Goal: Task Accomplishment & Management: Use online tool/utility

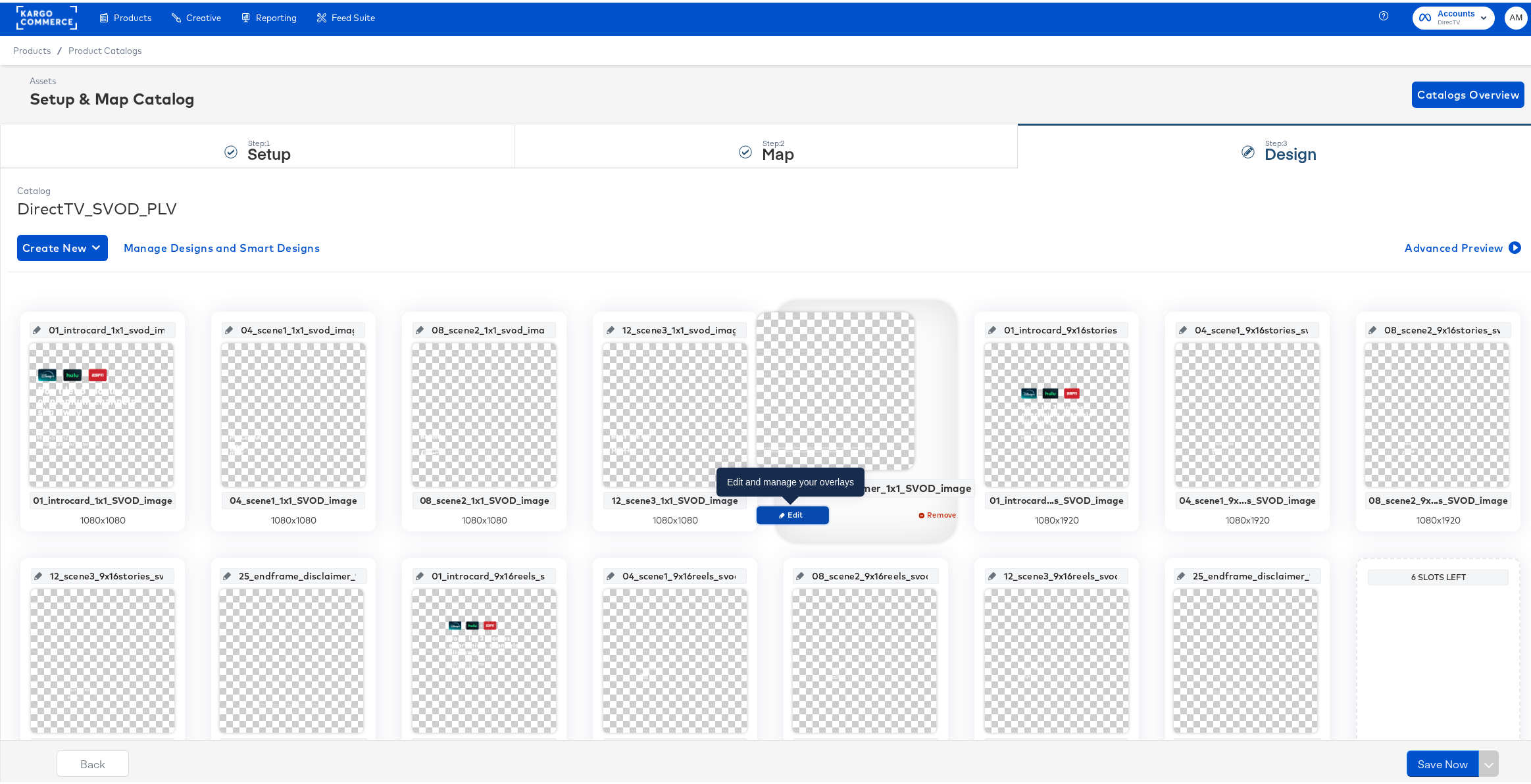
click at [795, 511] on span "Edit" at bounding box center [792, 512] width 60 height 10
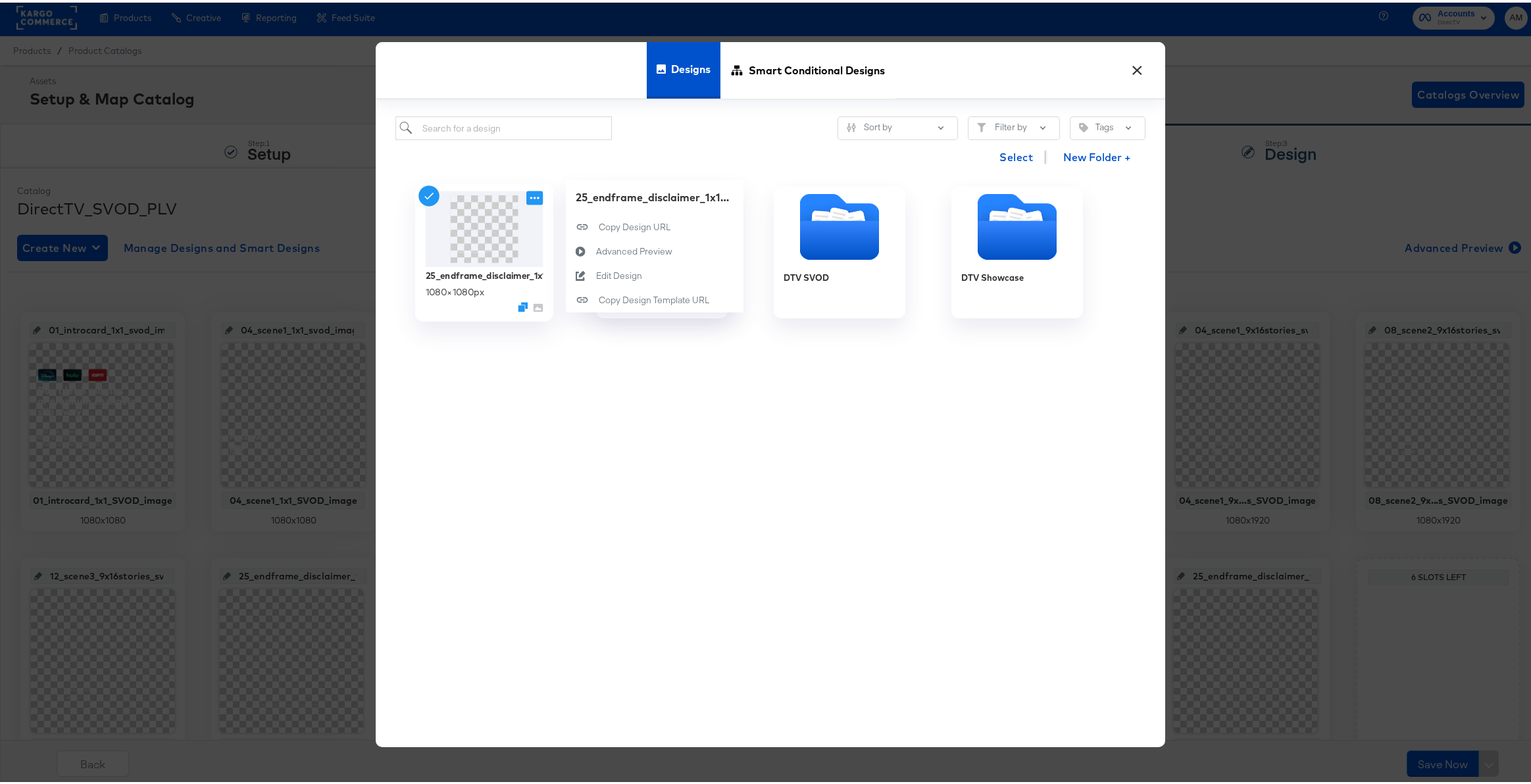
click at [529, 195] on icon at bounding box center [535, 195] width 17 height 14
click at [1133, 65] on button "×" at bounding box center [1137, 64] width 24 height 24
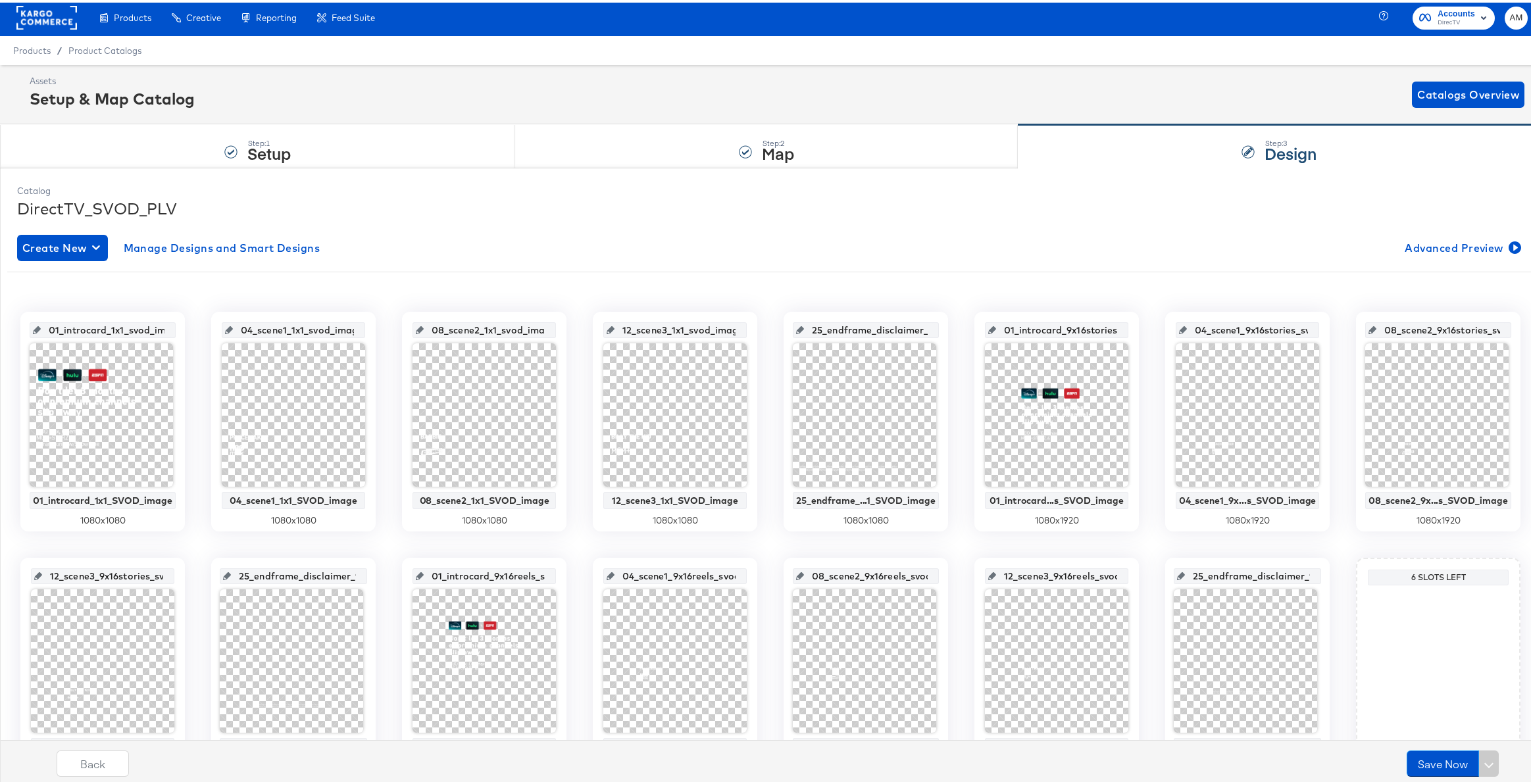
click at [1512, 14] on span "AM" at bounding box center [1516, 15] width 12 height 15
click at [1434, 128] on link "Internal Dashboard" at bounding box center [1435, 129] width 99 height 24
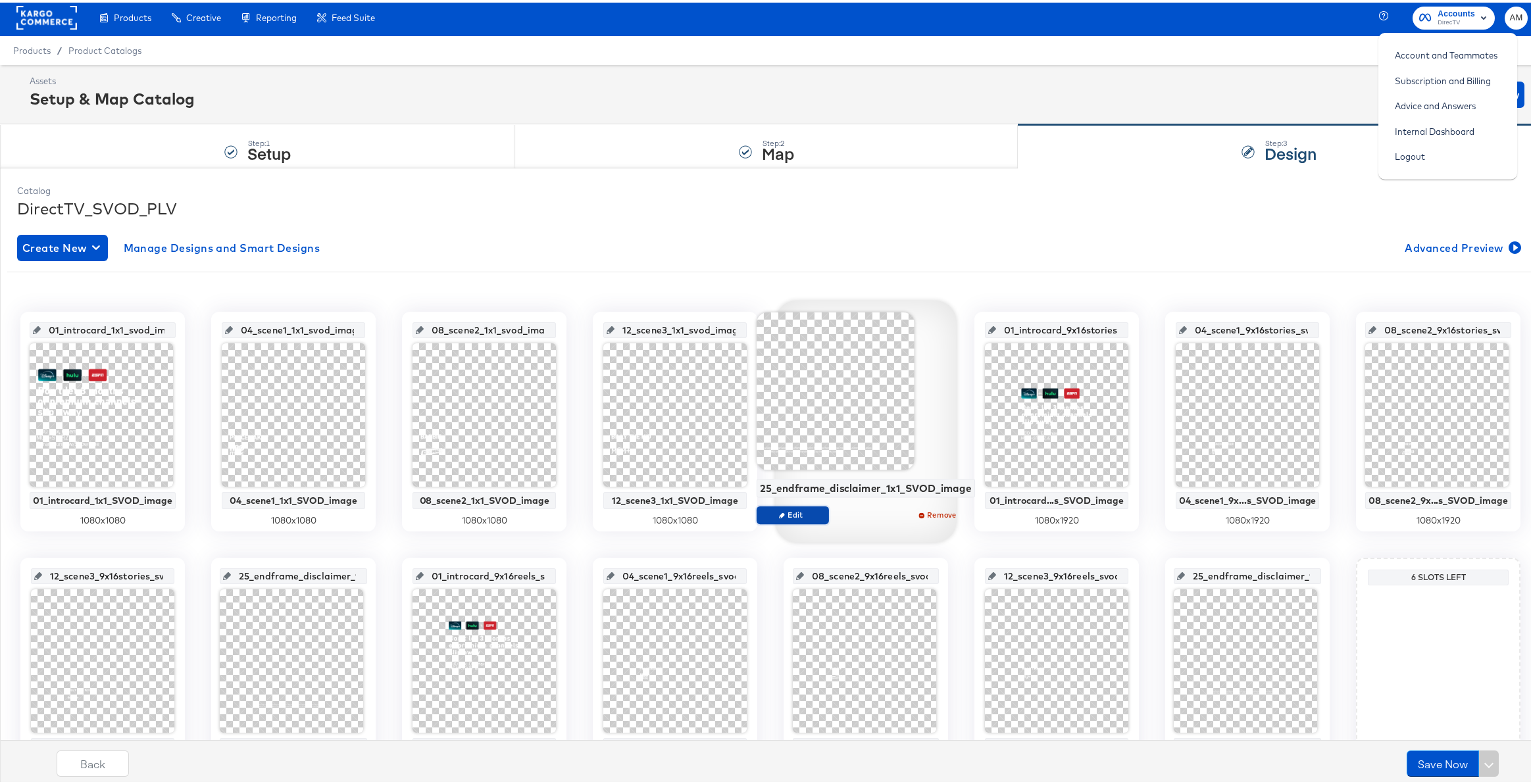
click at [802, 513] on span "Edit" at bounding box center [792, 512] width 60 height 10
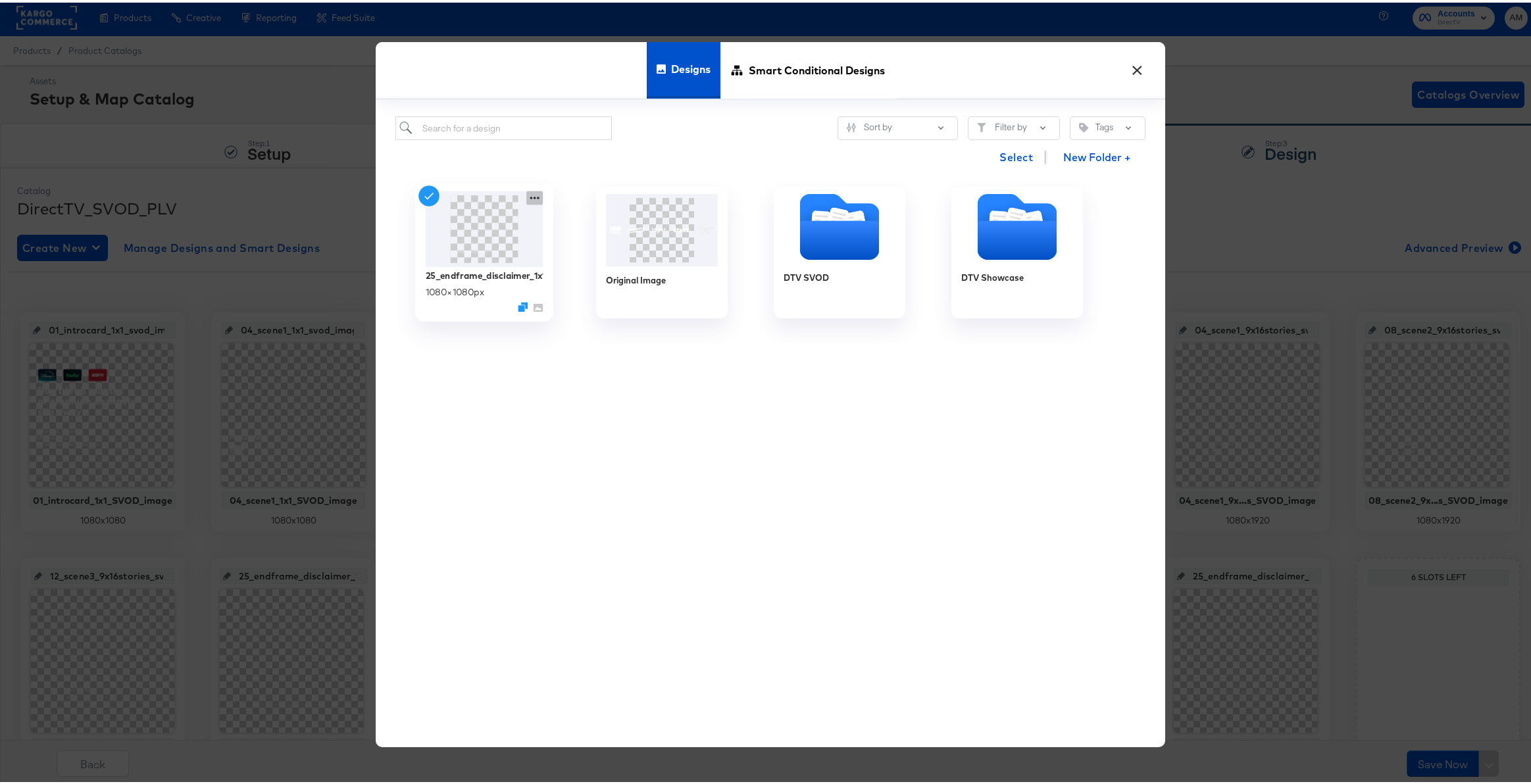
click at [532, 196] on icon at bounding box center [535, 195] width 17 height 14
click at [596, 273] on div "Edit Design Edit Design" at bounding box center [596, 273] width 0 height 0
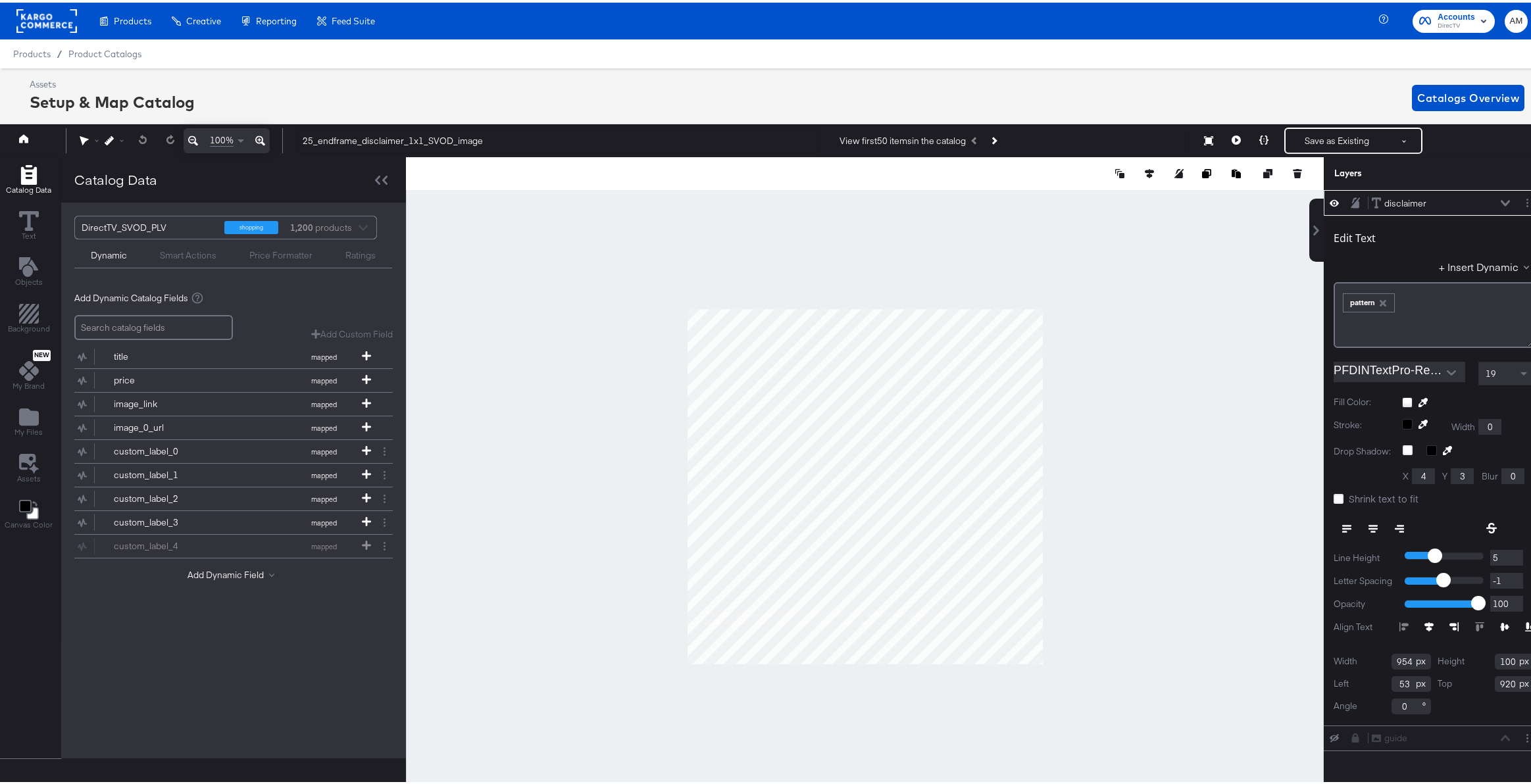
scroll to position [0, 4]
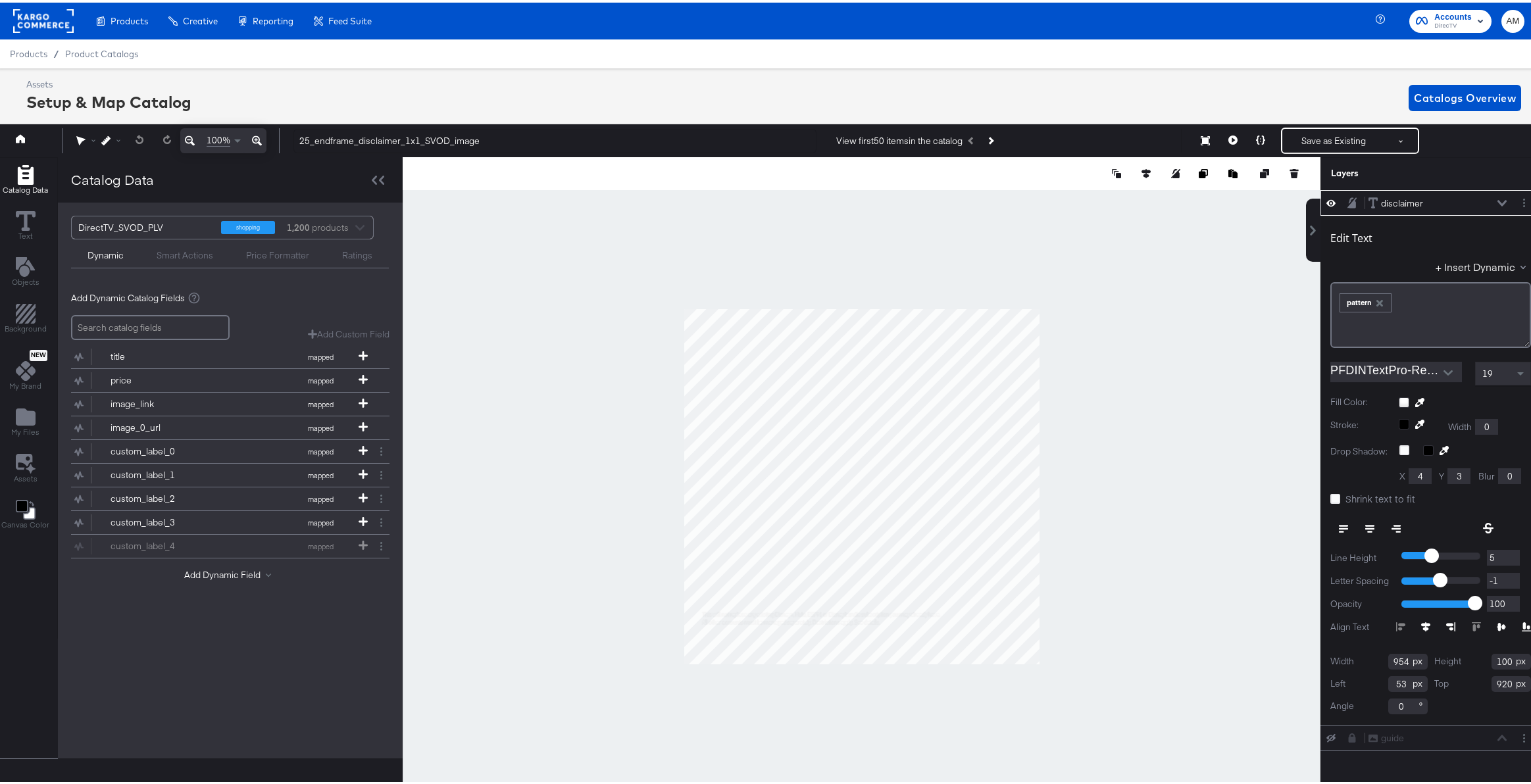
click at [1444, 367] on icon "Open" at bounding box center [1448, 370] width 9 height 9
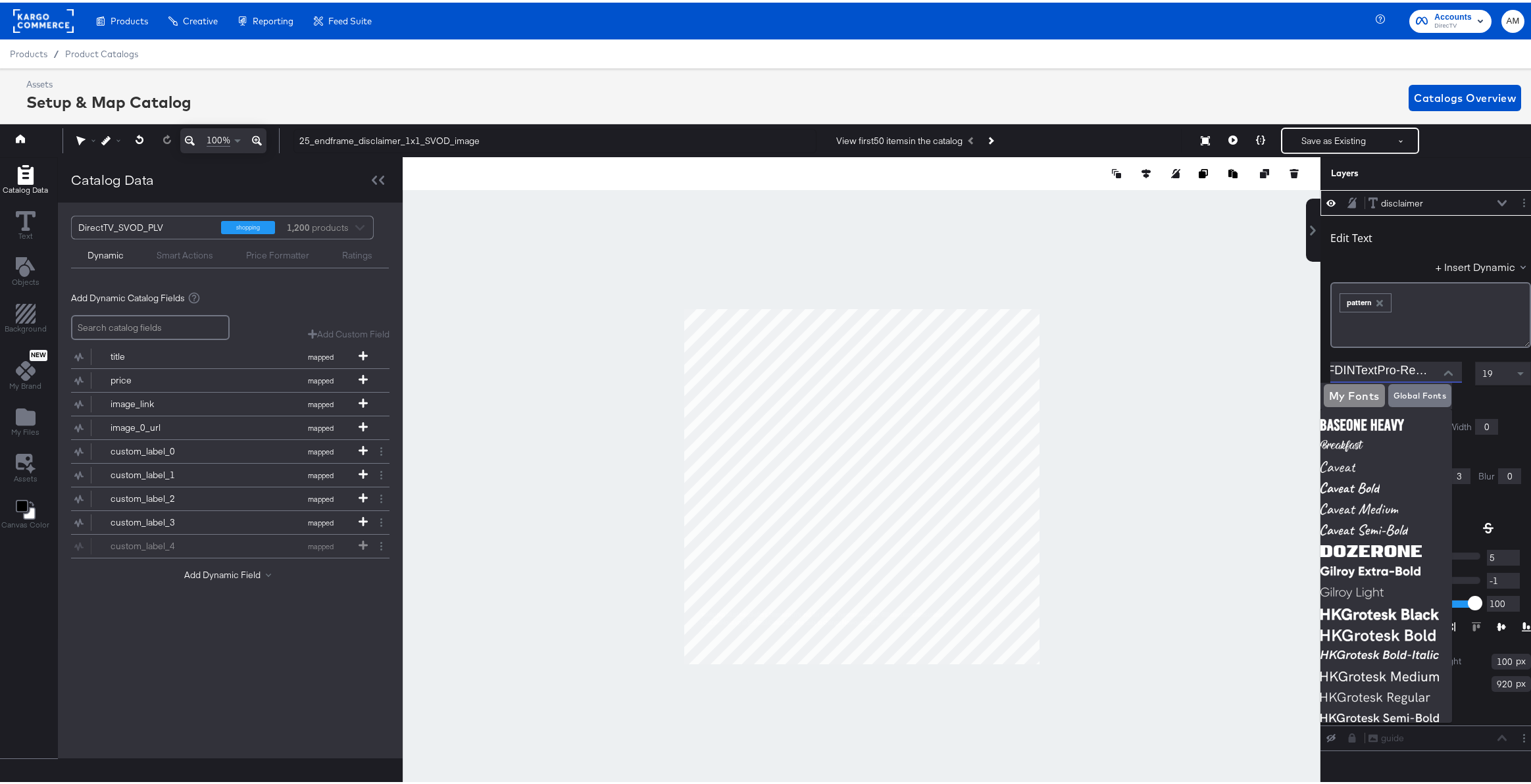
scroll to position [0, 0]
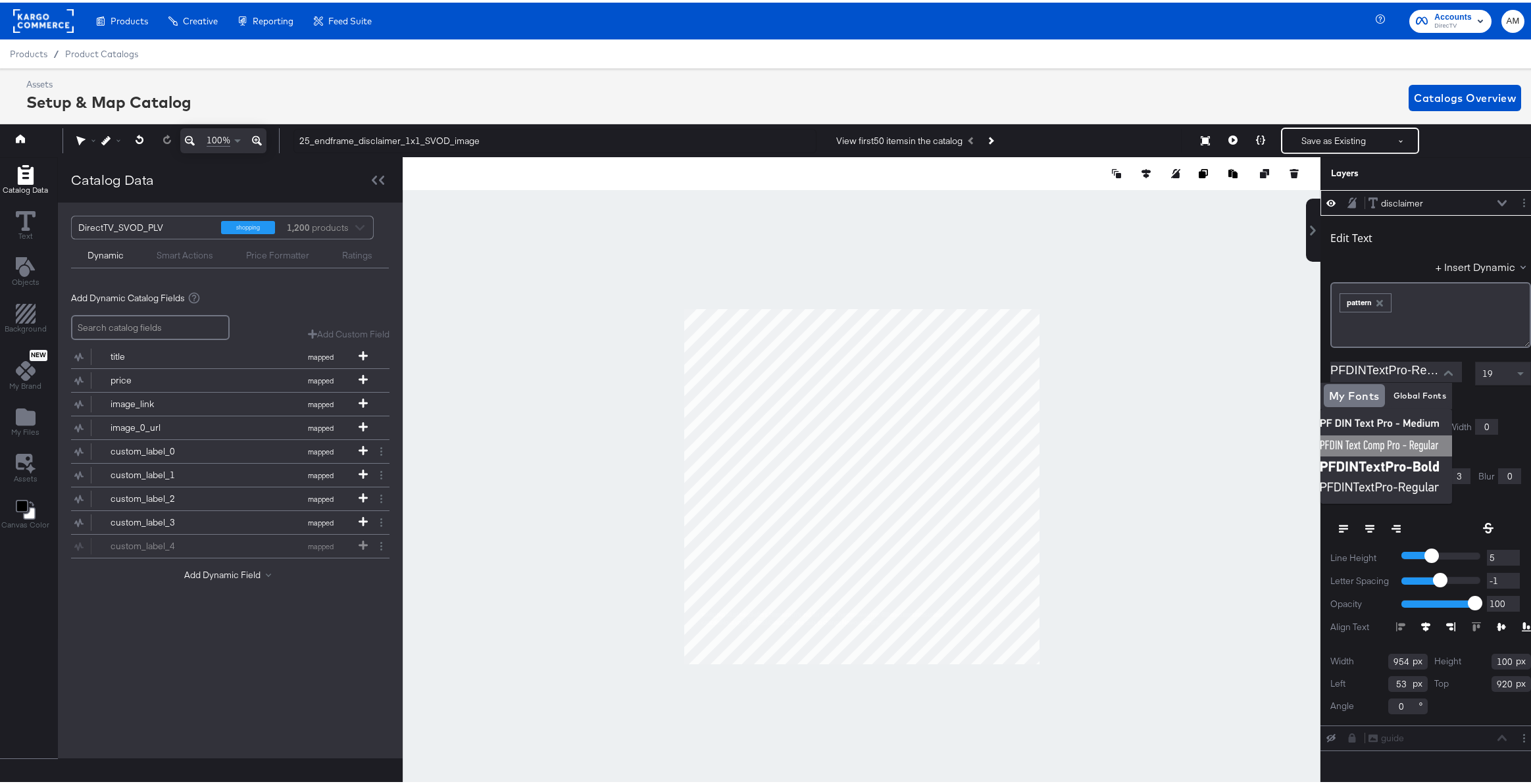
click at [1383, 442] on img at bounding box center [1386, 443] width 132 height 21
type input "PFDIN Text Comp Pro - Regular"
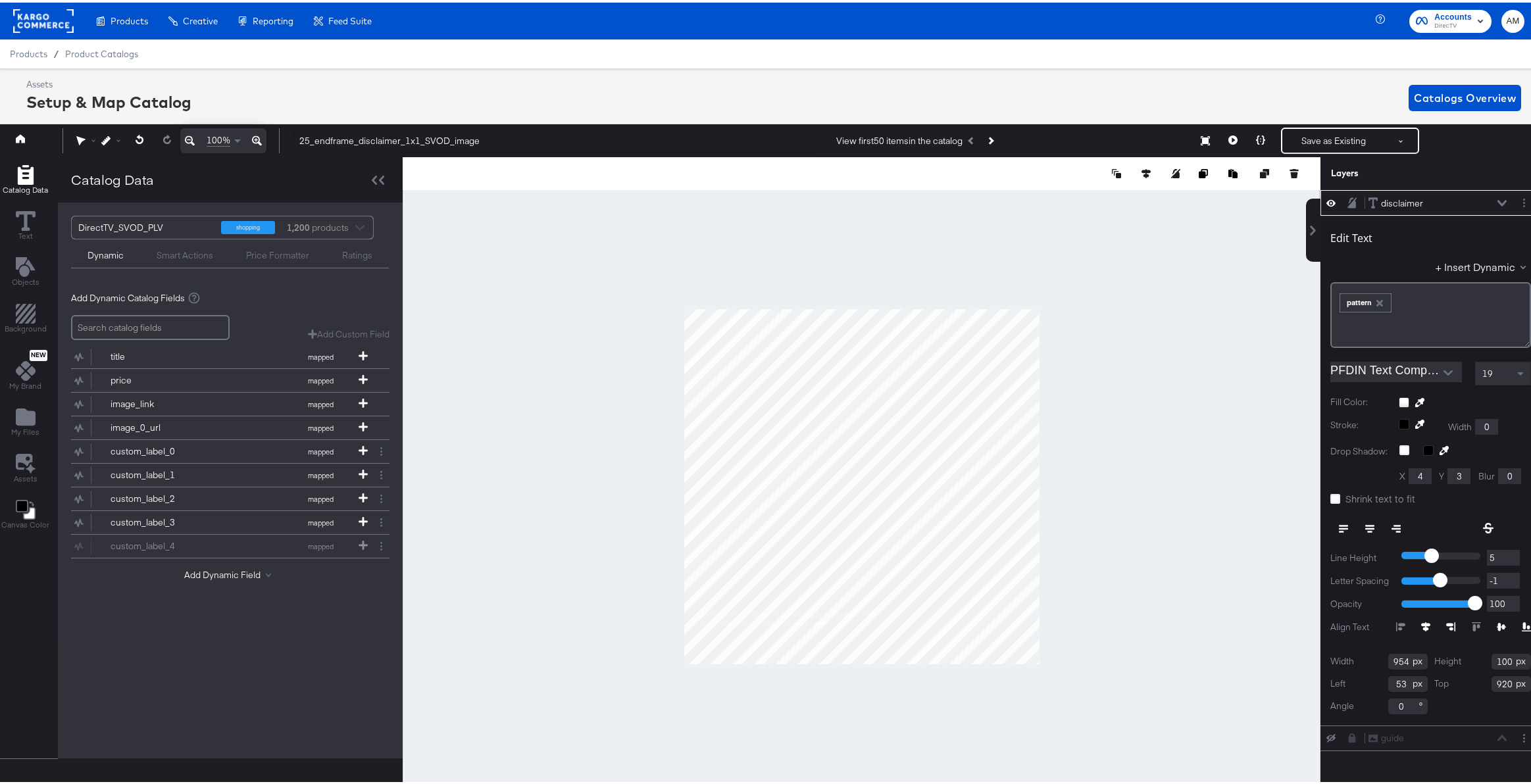
click at [1491, 196] on div "disclaimer disclaimer" at bounding box center [1437, 201] width 140 height 14
click at [1498, 200] on icon at bounding box center [1502, 200] width 9 height 6
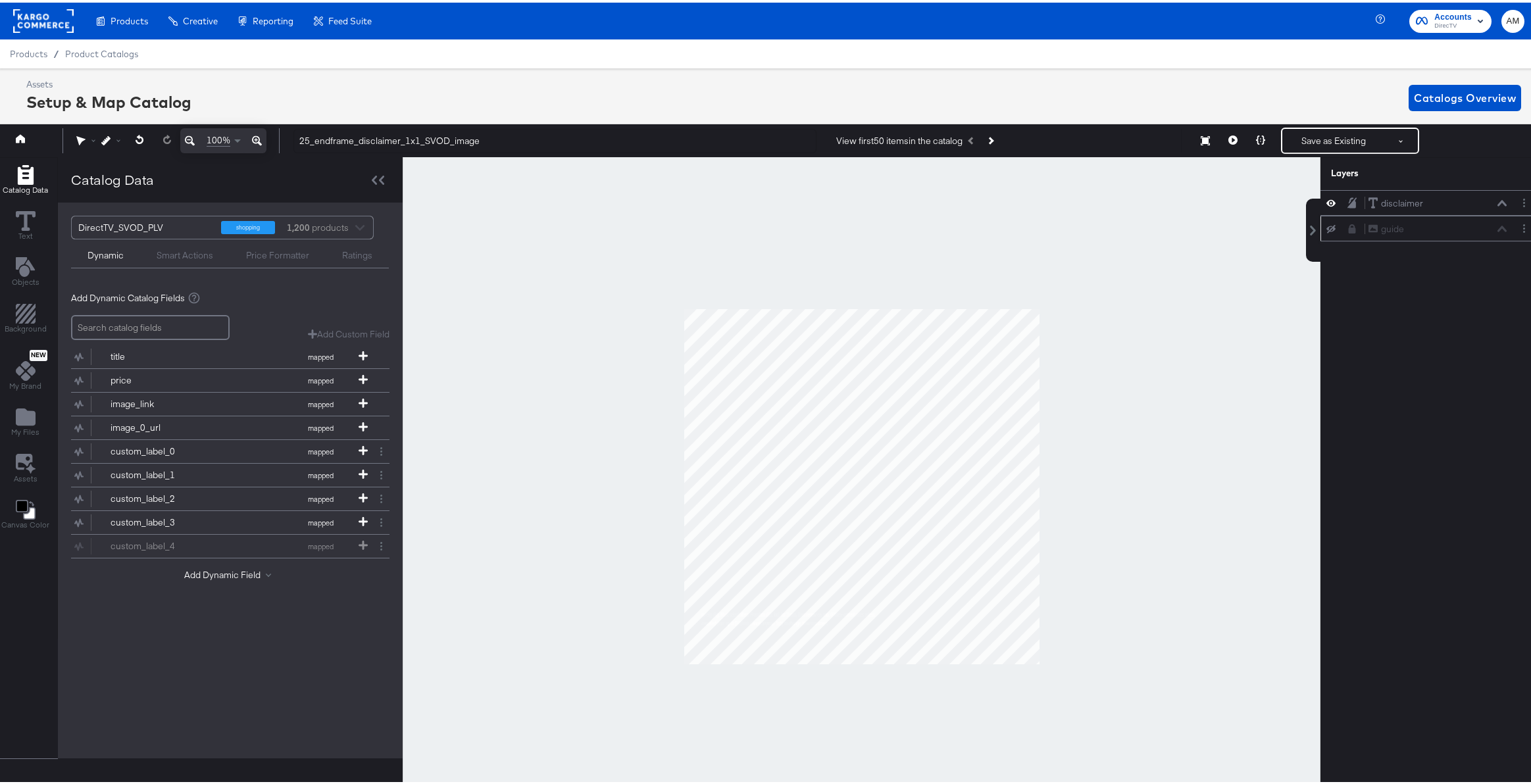
click at [1327, 227] on icon at bounding box center [1331, 227] width 9 height 9
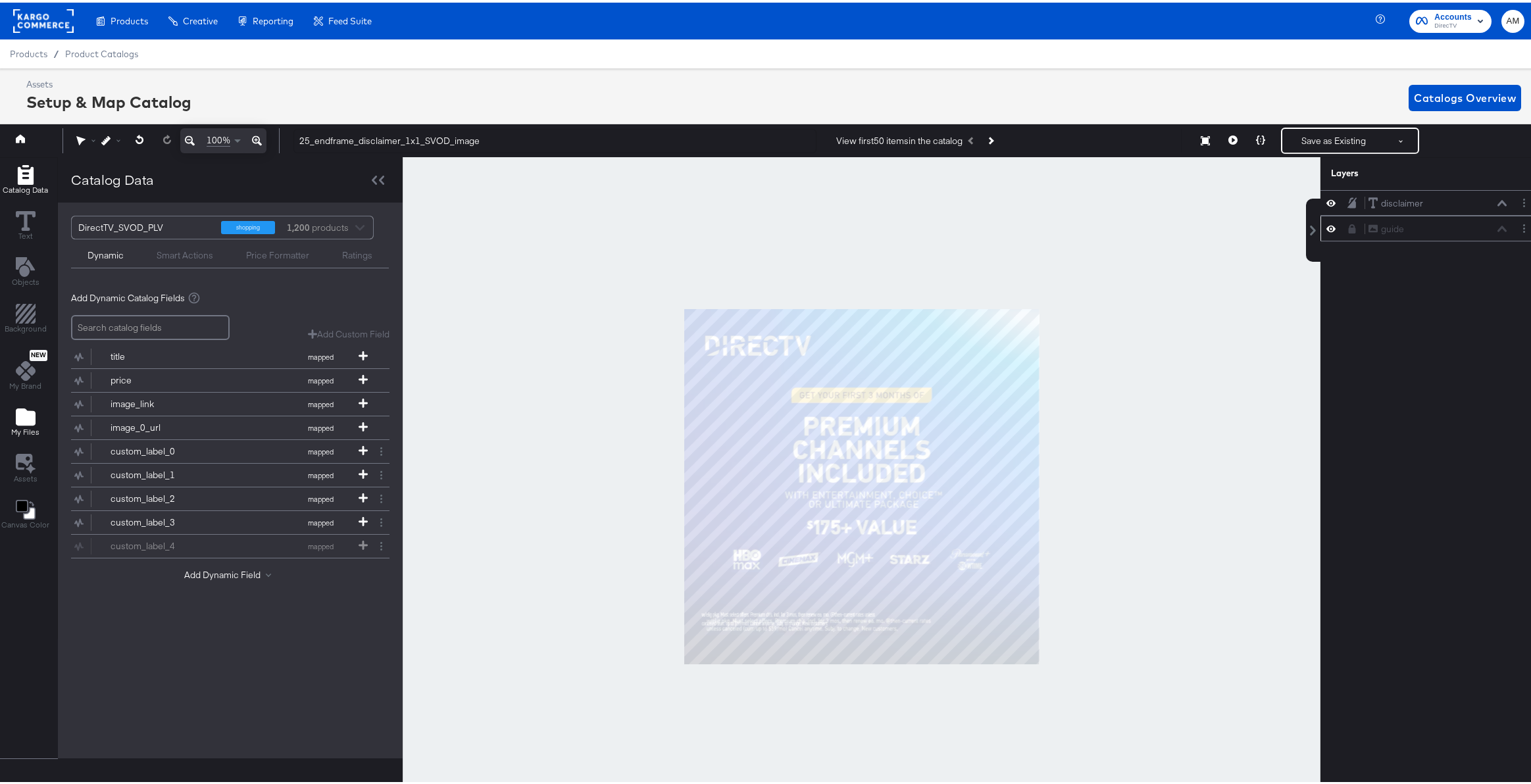
click at [27, 415] on icon "Add Files" at bounding box center [25, 414] width 19 height 17
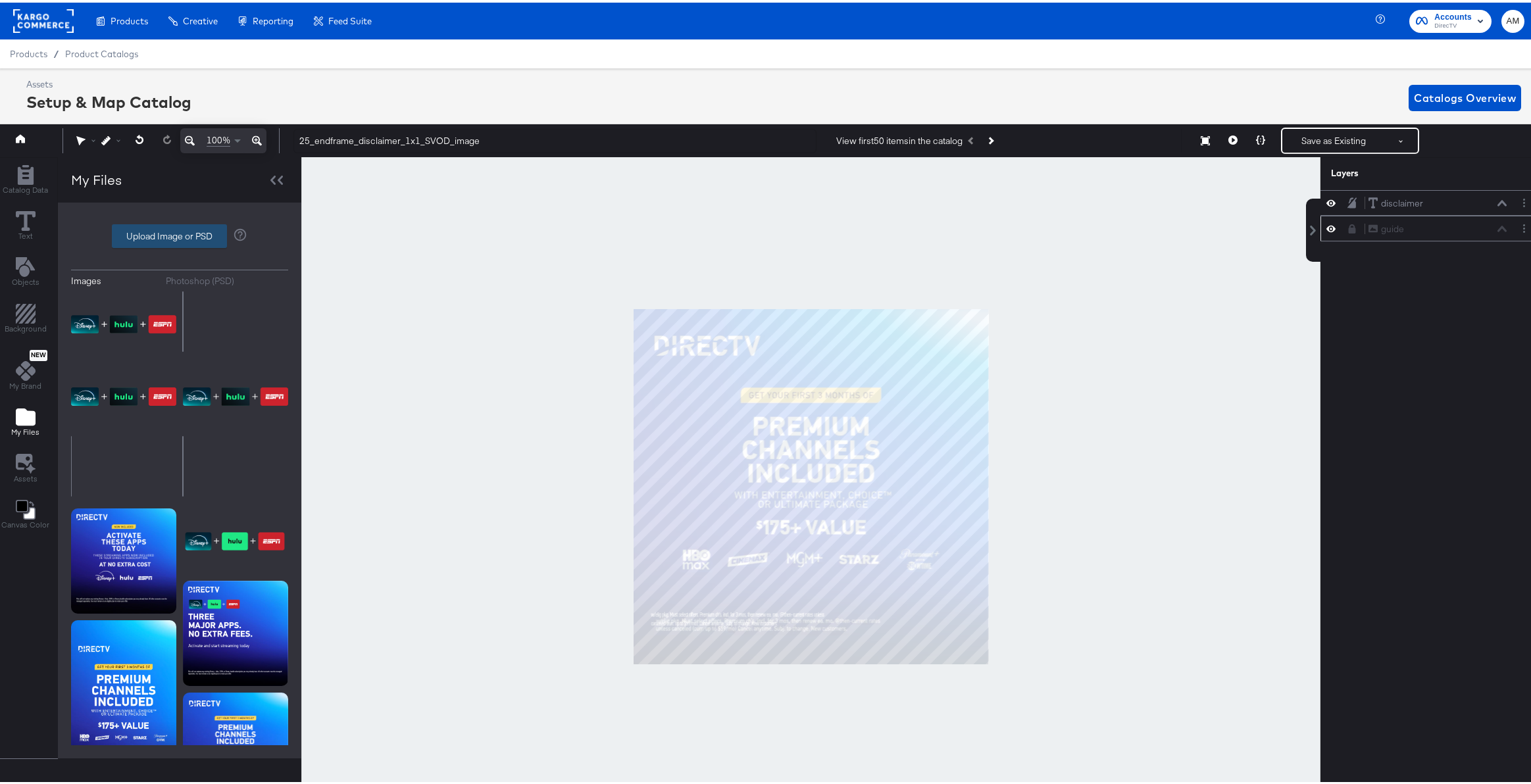
click at [136, 231] on label "Upload Image or PSD" at bounding box center [169, 233] width 114 height 22
click at [180, 234] on input "Upload Image or PSD" at bounding box center [180, 234] width 0 height 0
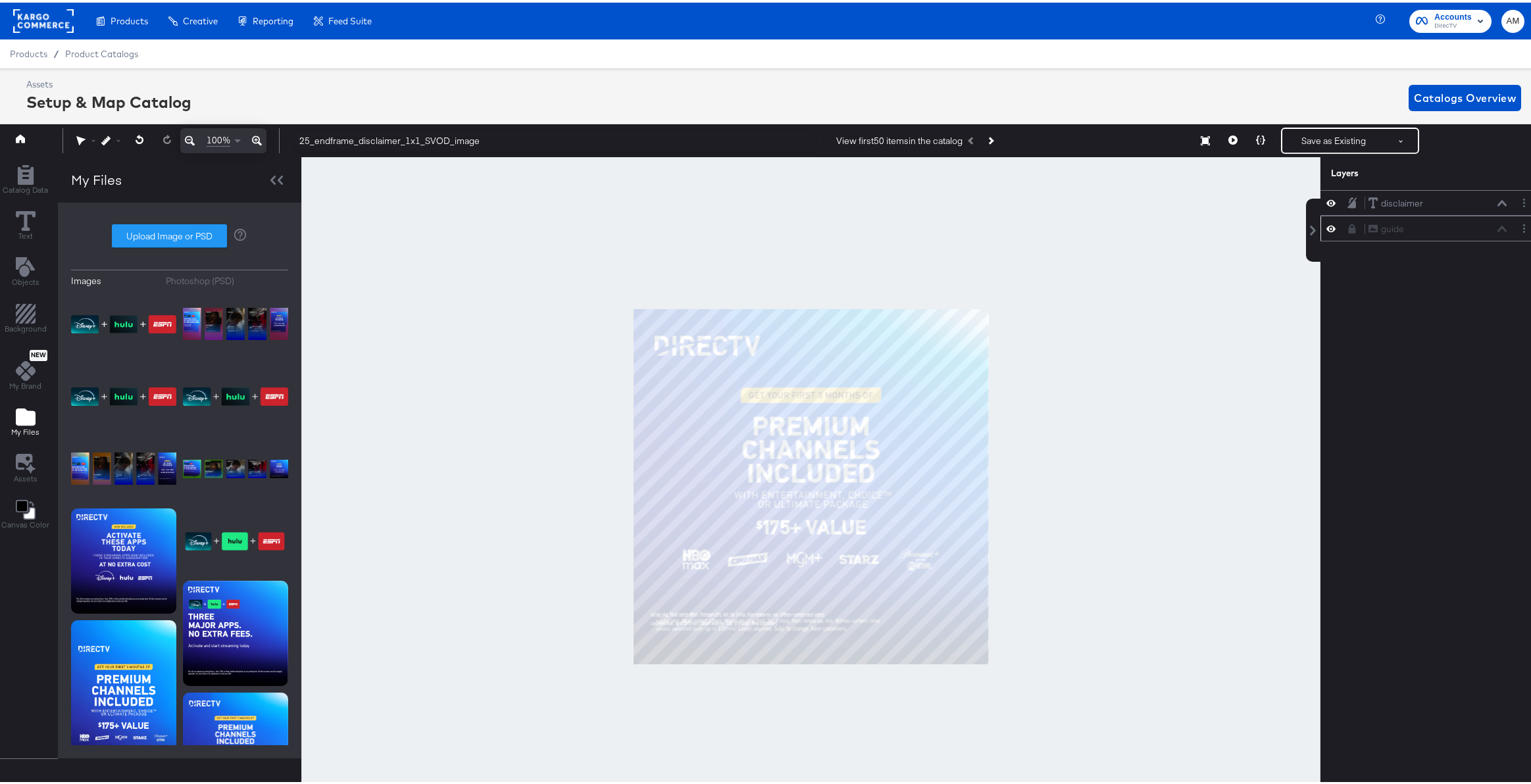
type input "C:\fakepath\InFeed_Activate_End Card.jpg"
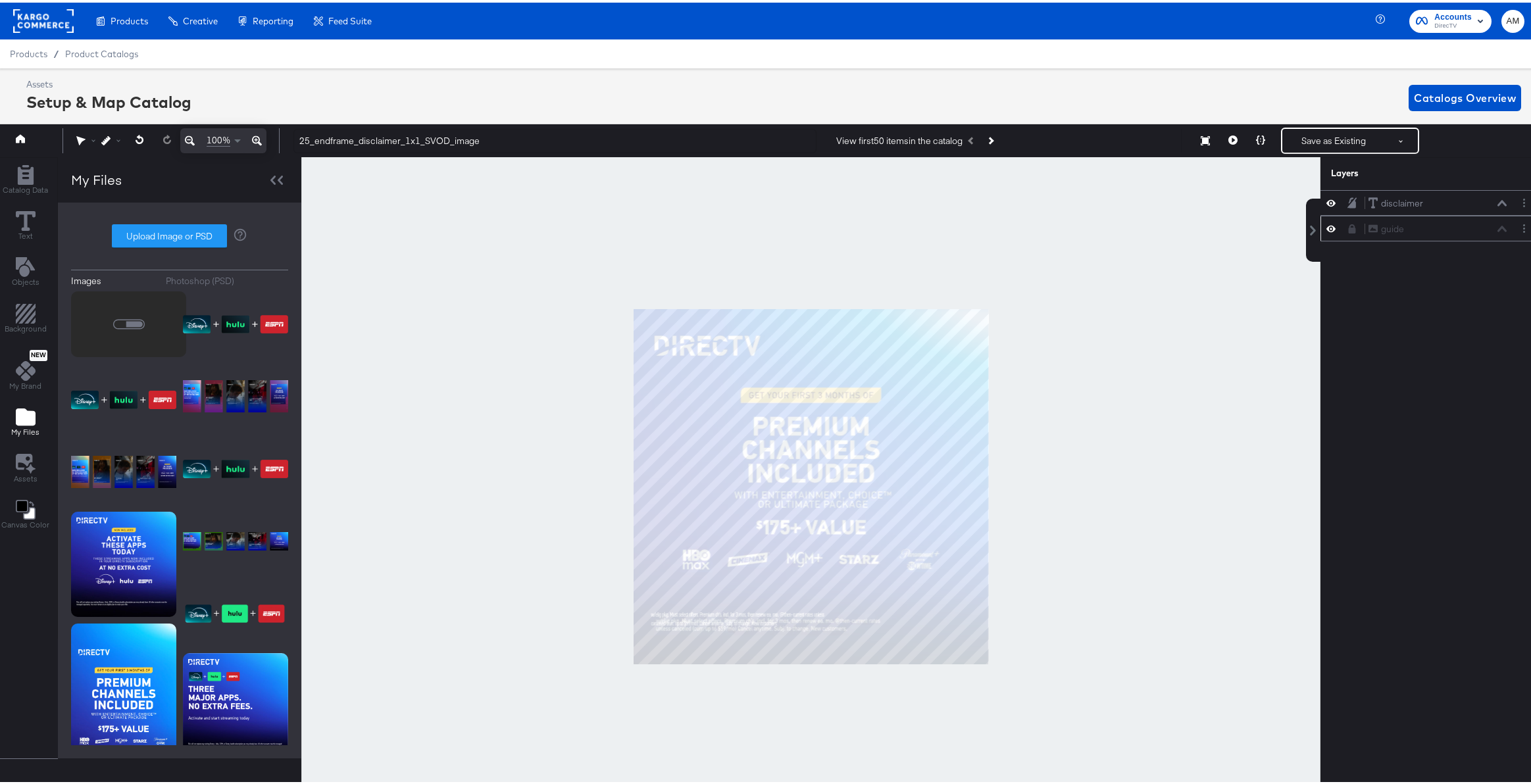
click at [1349, 227] on icon at bounding box center [1353, 226] width 7 height 9
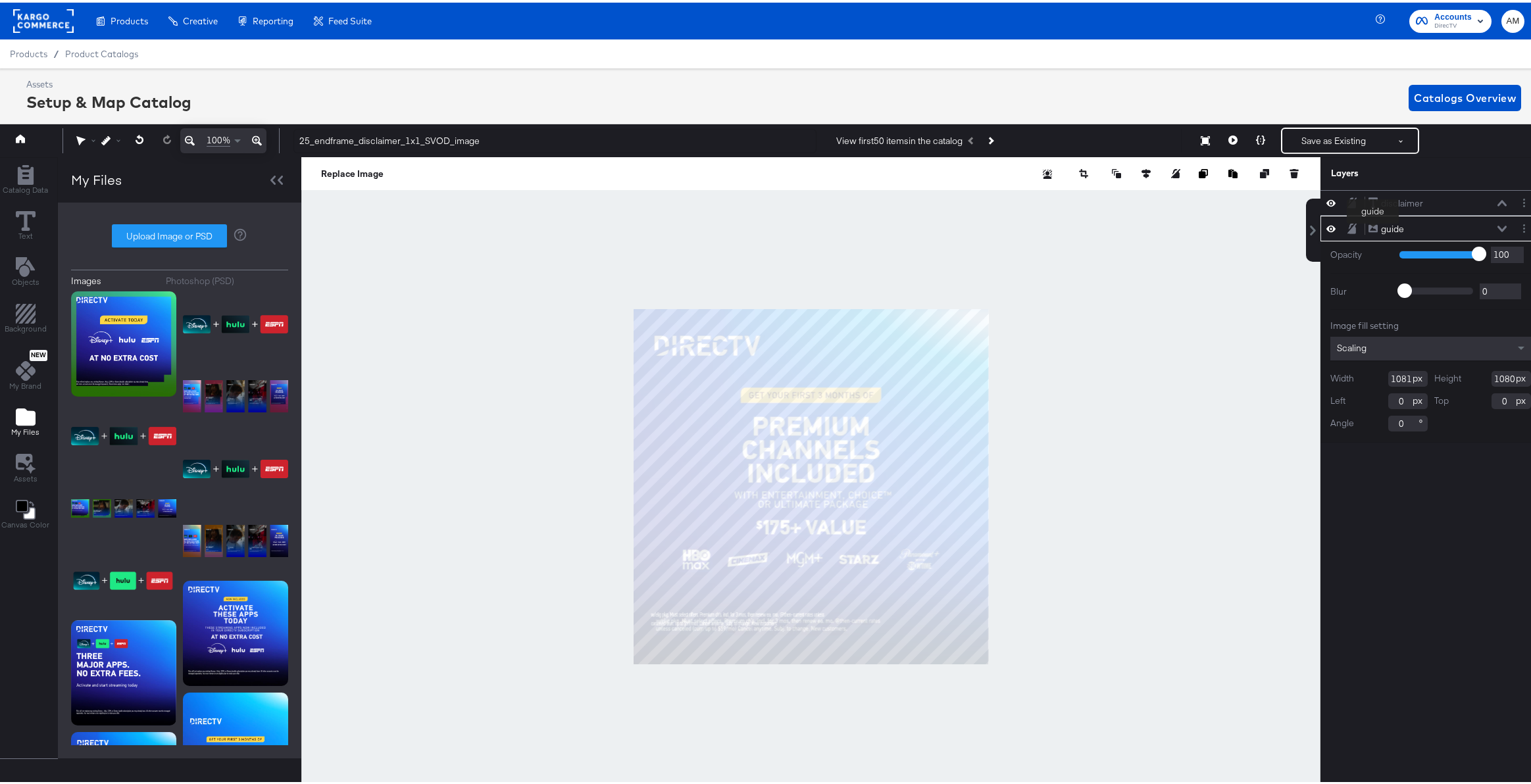
click at [1381, 230] on div "guide" at bounding box center [1393, 226] width 23 height 12
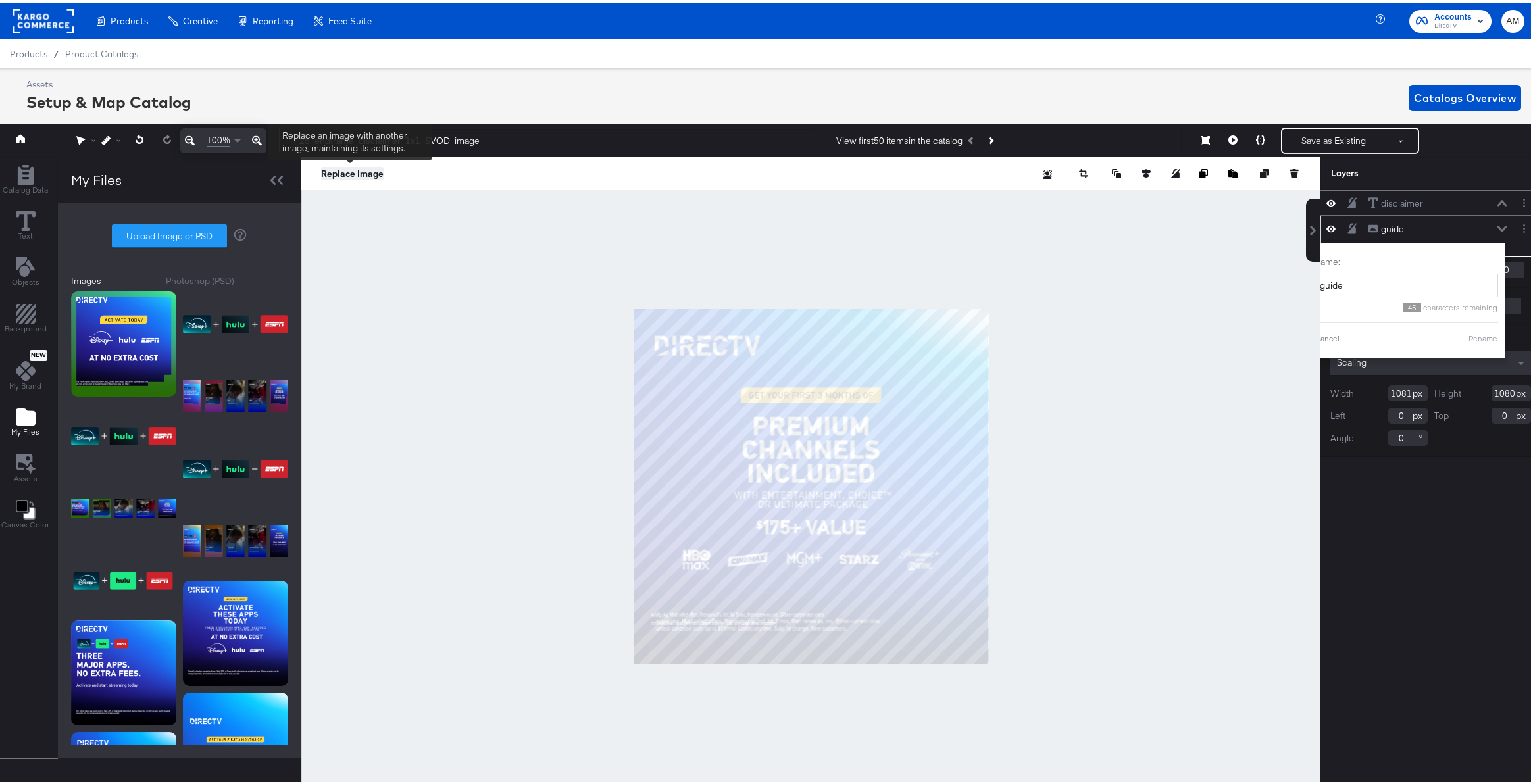
click at [336, 172] on button "Replace Image" at bounding box center [352, 171] width 63 height 13
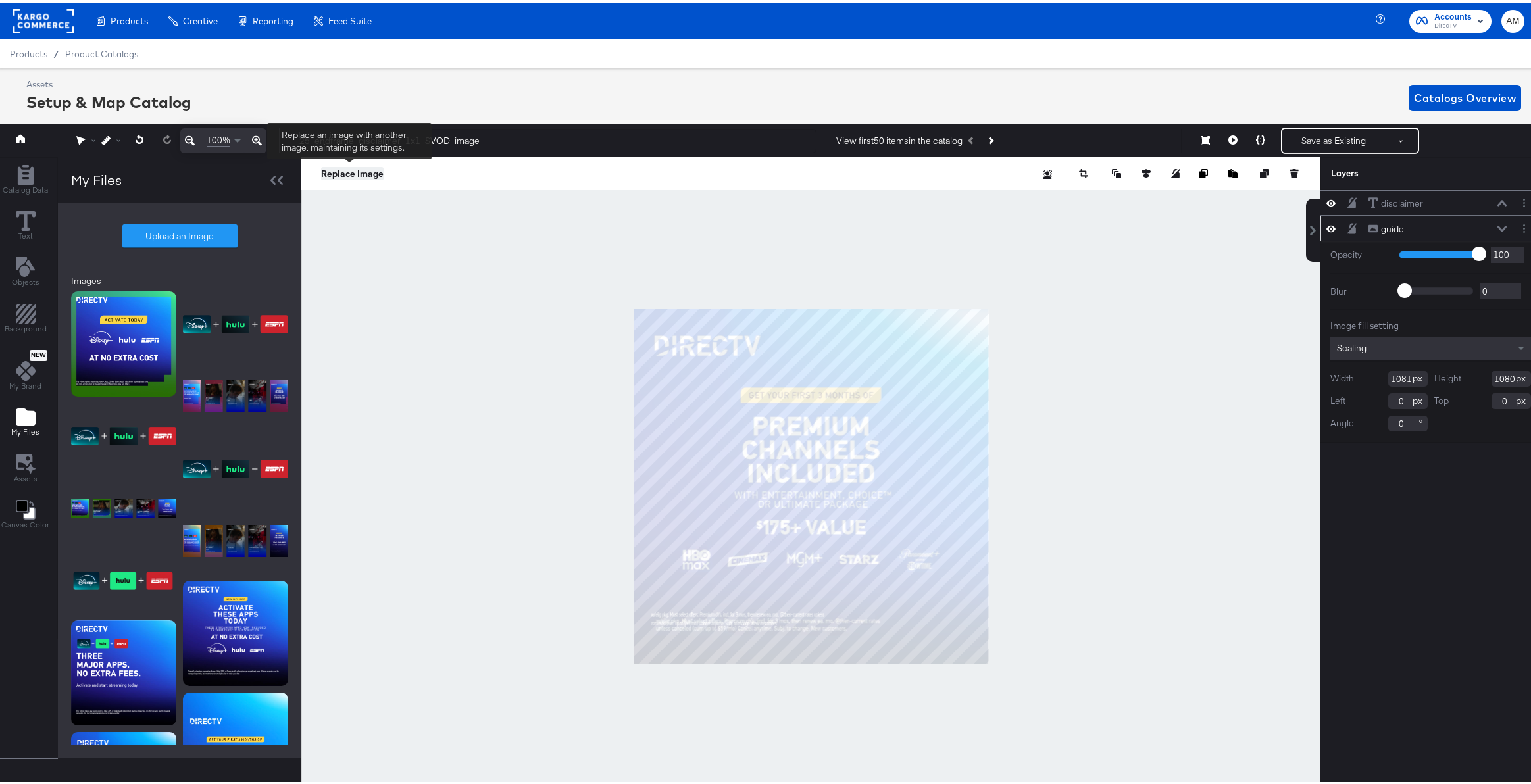
click at [337, 172] on button "Replace Image" at bounding box center [352, 171] width 63 height 13
click at [364, 171] on button "Replace Image" at bounding box center [352, 171] width 63 height 13
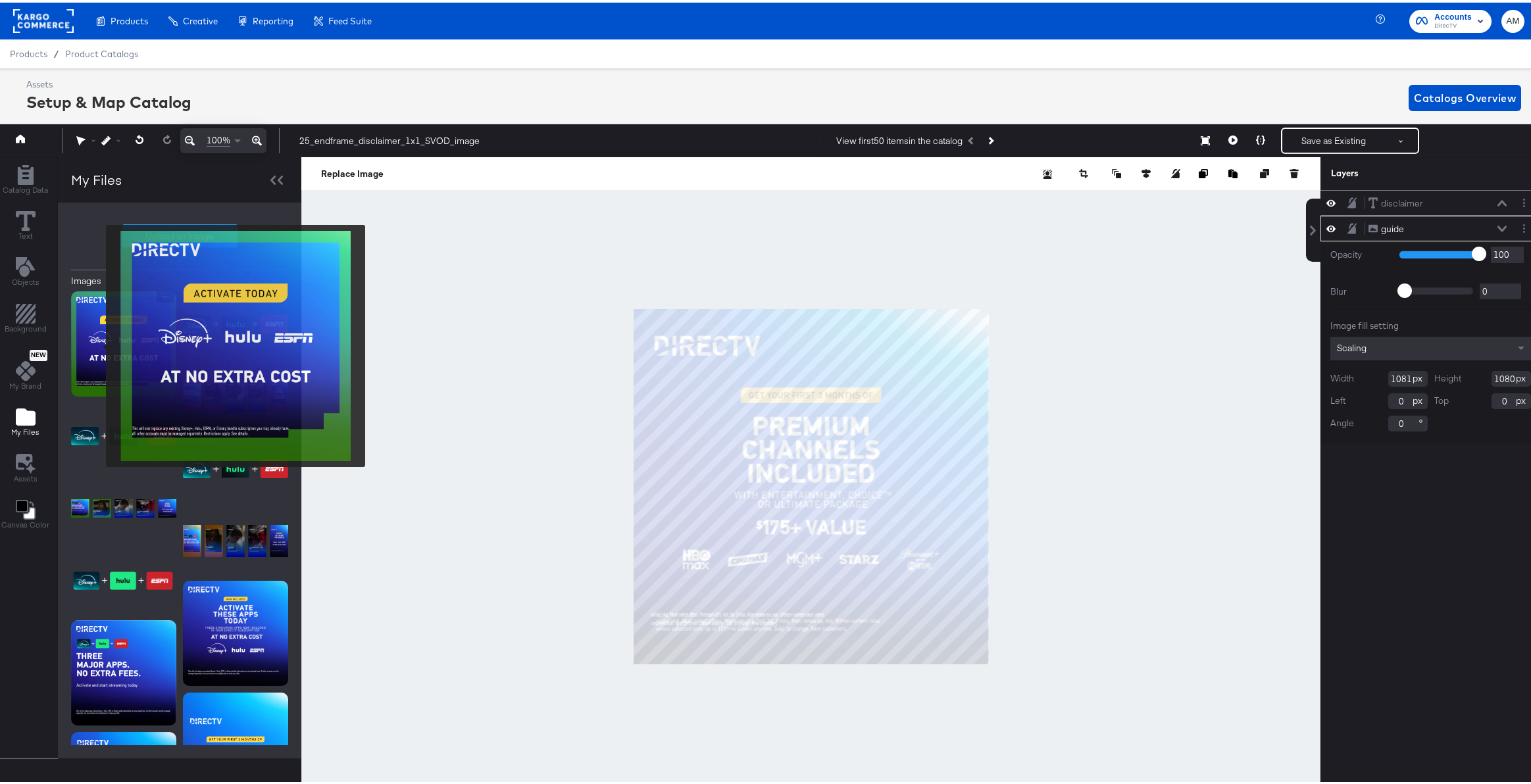
click at [97, 343] on img at bounding box center [124, 341] width 105 height 105
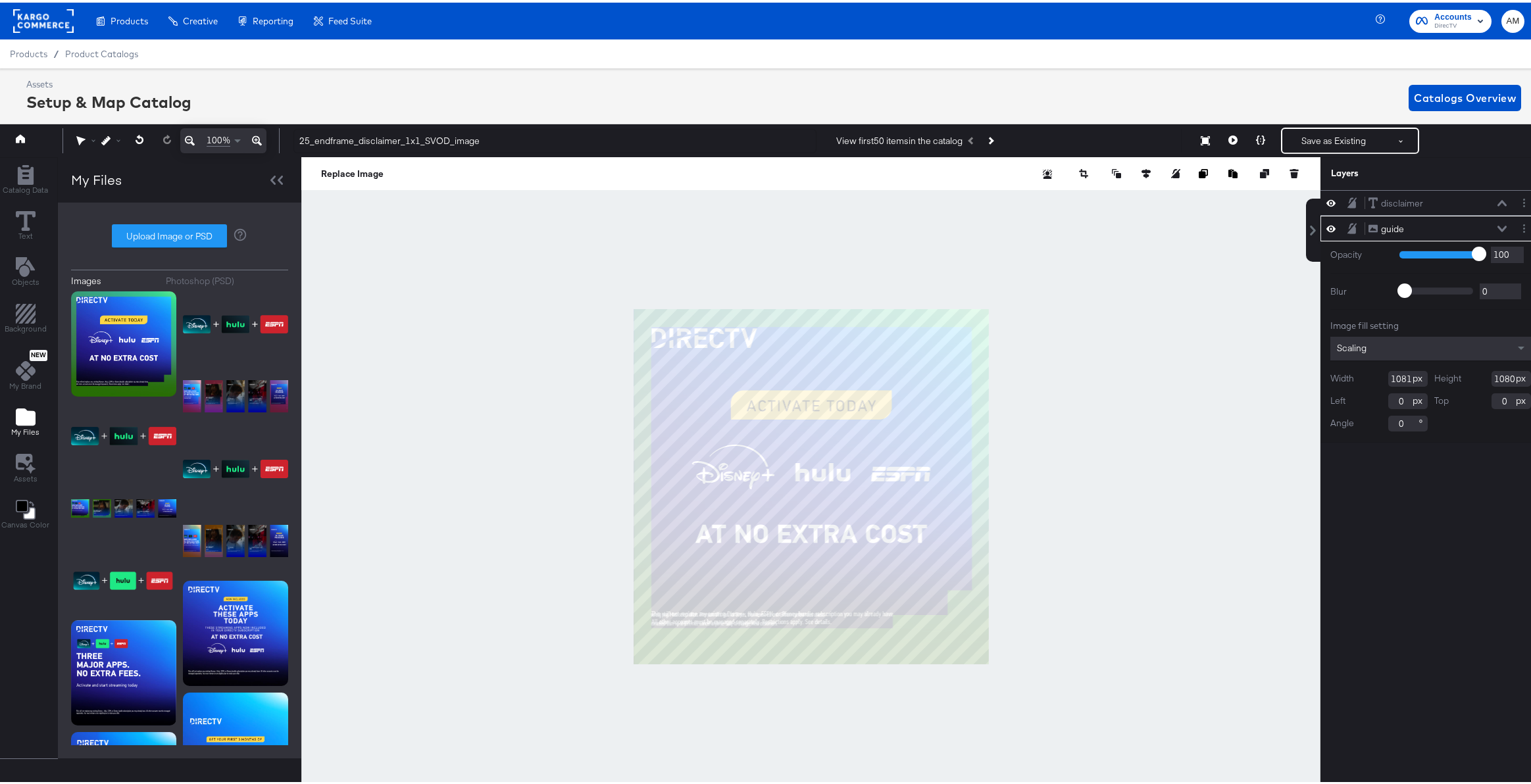
click at [1327, 226] on icon at bounding box center [1331, 226] width 9 height 12
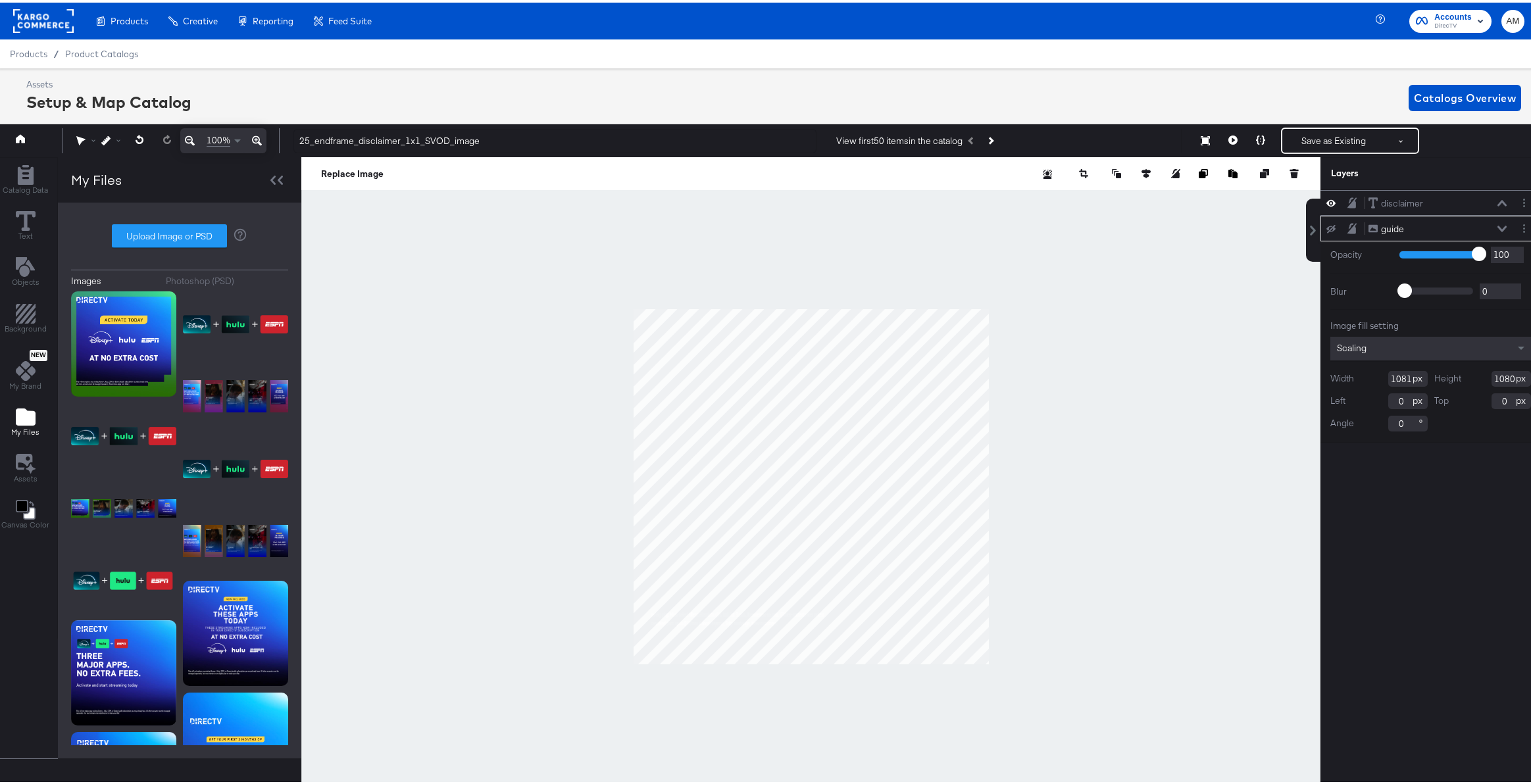
click at [1327, 226] on icon at bounding box center [1331, 227] width 9 height 9
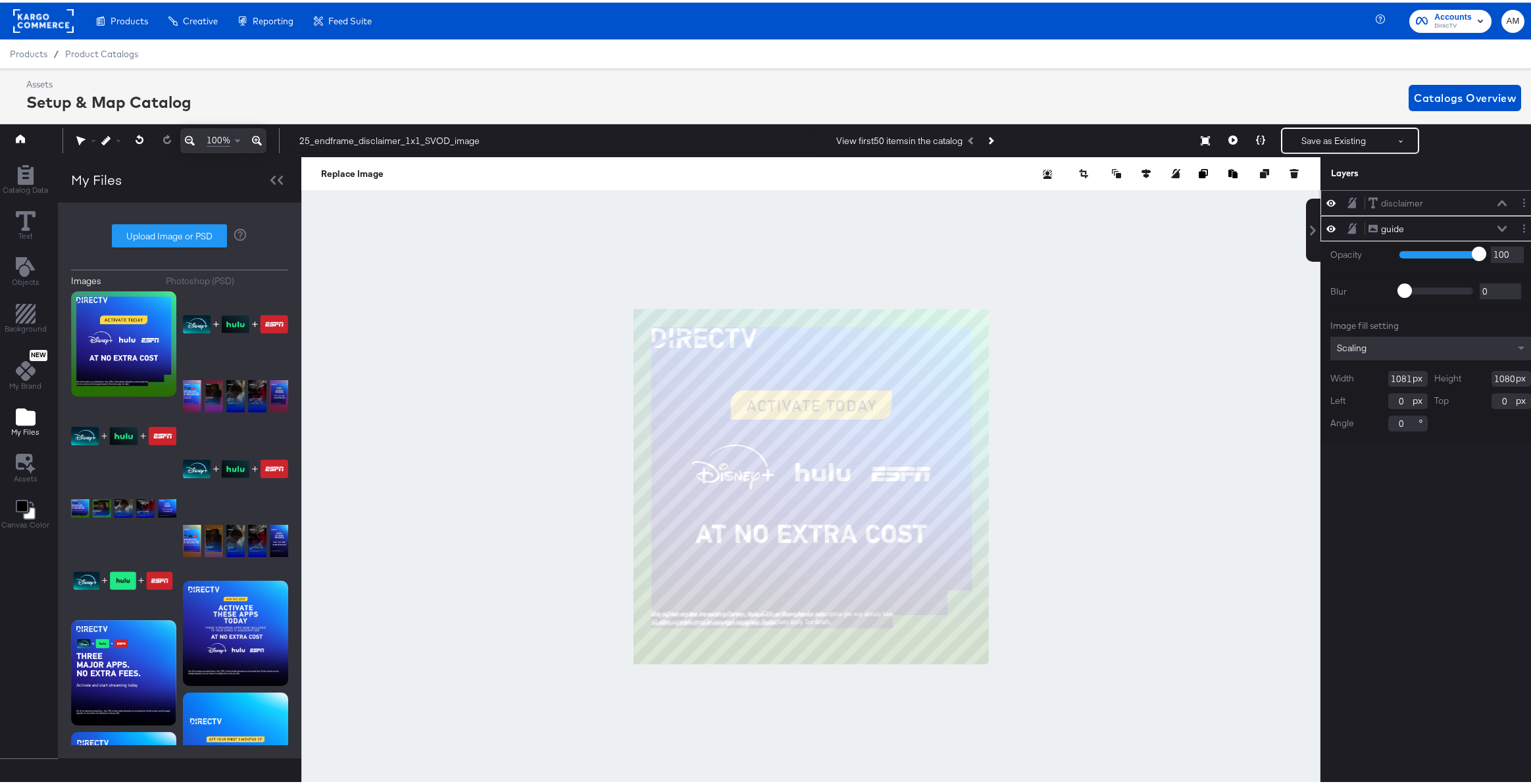
click at [1498, 200] on icon at bounding box center [1502, 200] width 9 height 6
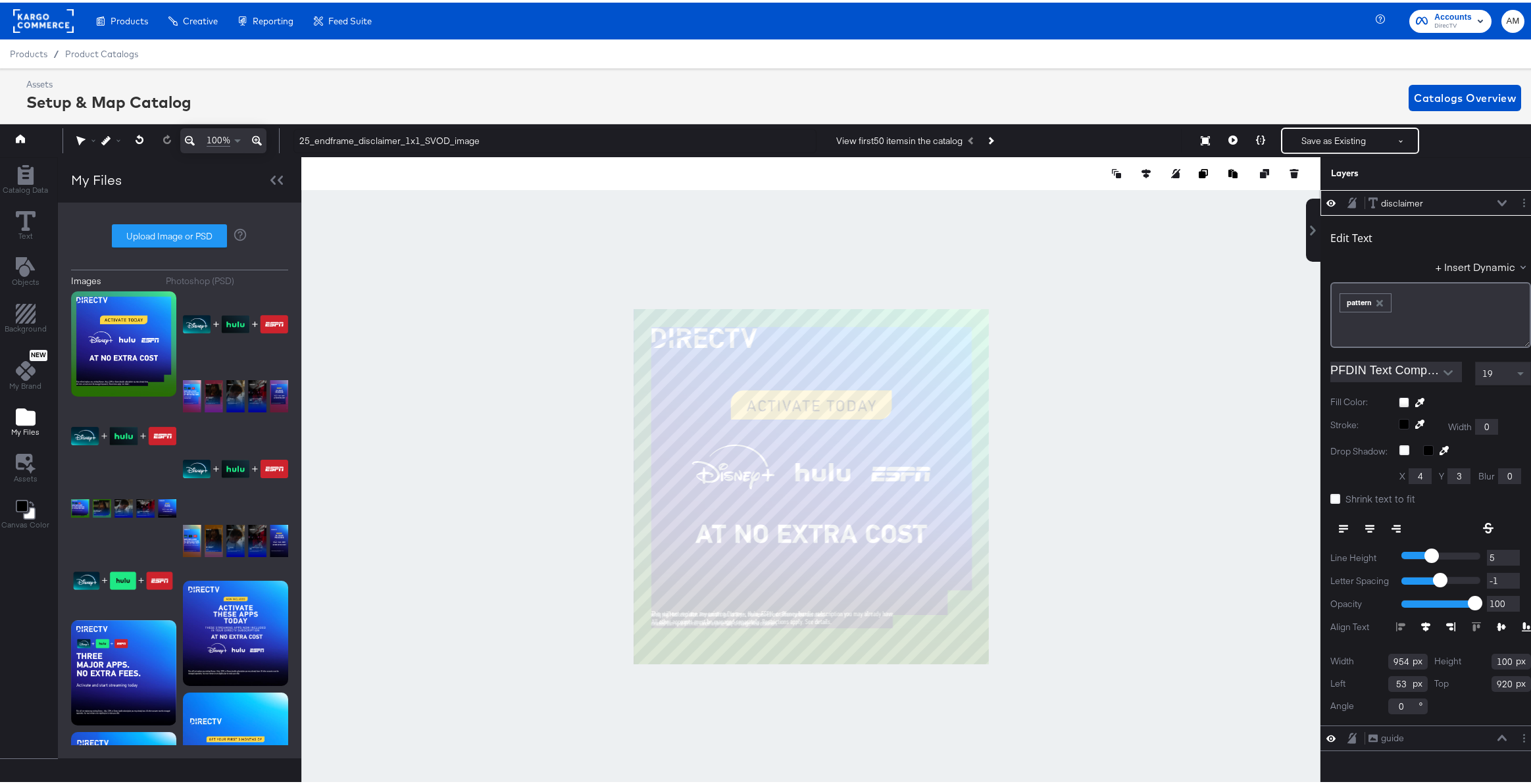
type input "-2"
click at [1503, 579] on input "-2" at bounding box center [1504, 578] width 33 height 17
type input "-1"
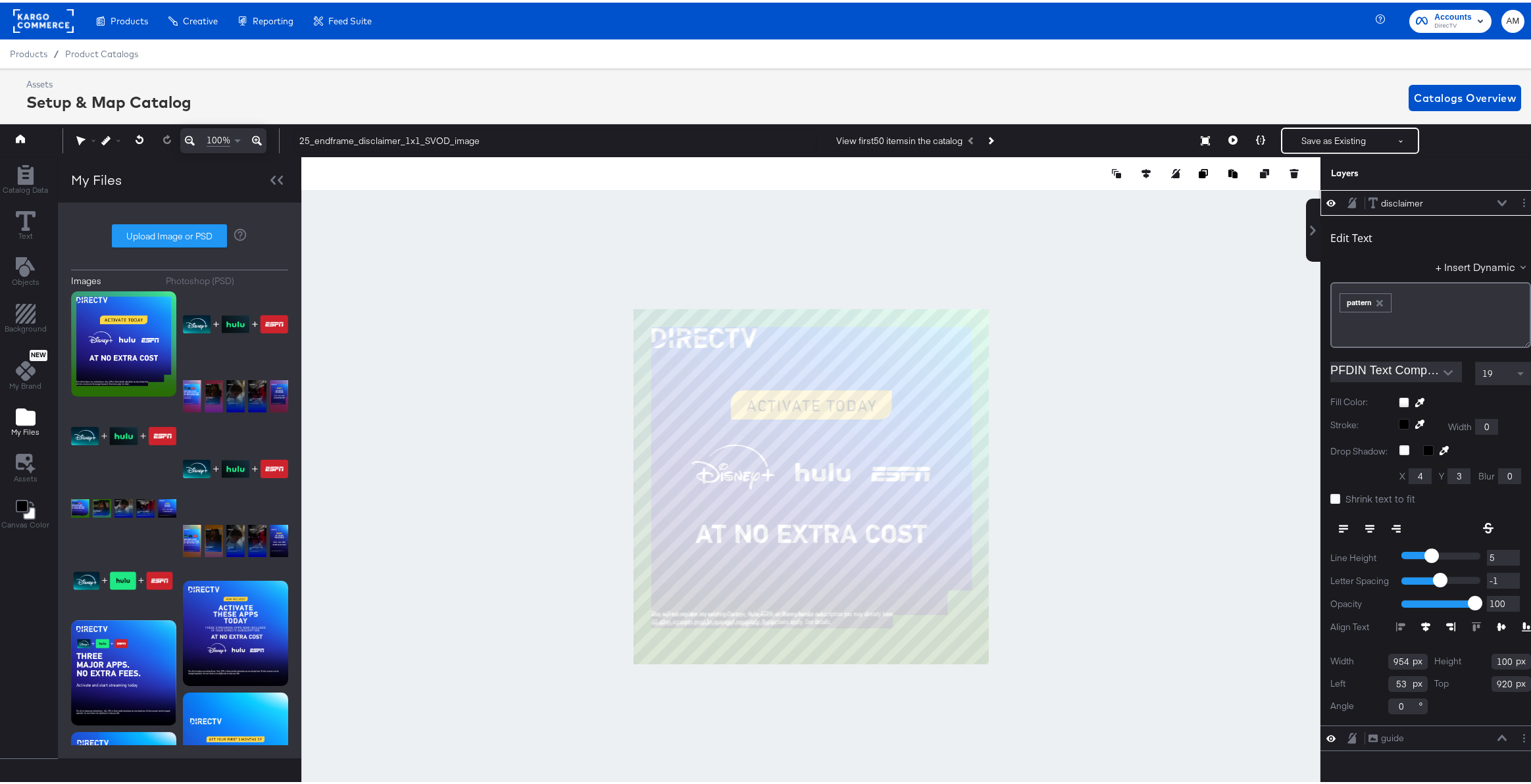
click at [1502, 575] on input "-1" at bounding box center [1504, 578] width 33 height 17
type input "0"
click at [1502, 575] on input "0" at bounding box center [1504, 578] width 33 height 17
click at [1482, 371] on span "19" at bounding box center [1487, 371] width 11 height 12
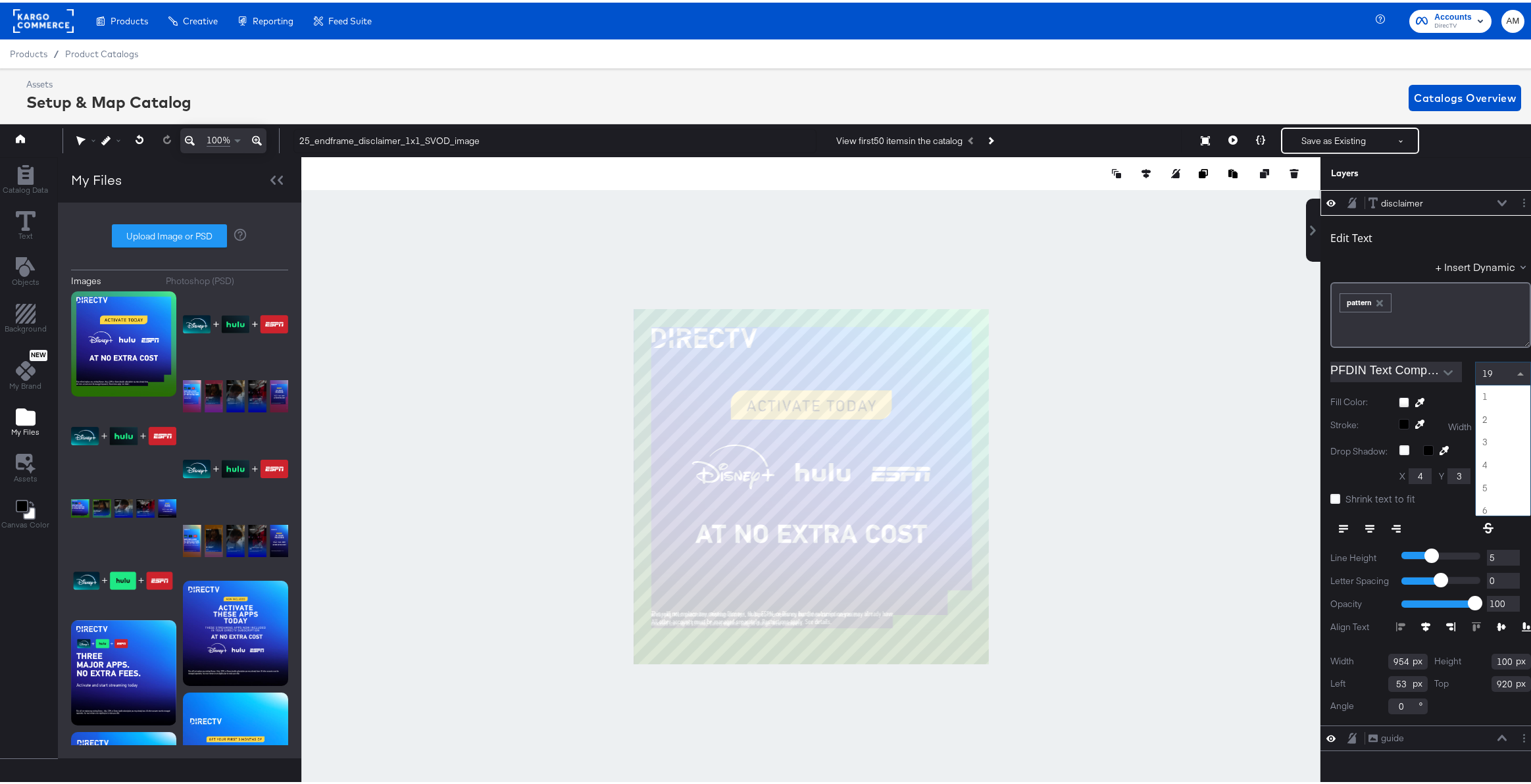
scroll to position [409, 0]
click at [1517, 373] on span at bounding box center [1520, 371] width 6 height 4
click at [1514, 373] on span at bounding box center [1522, 370] width 17 height 22
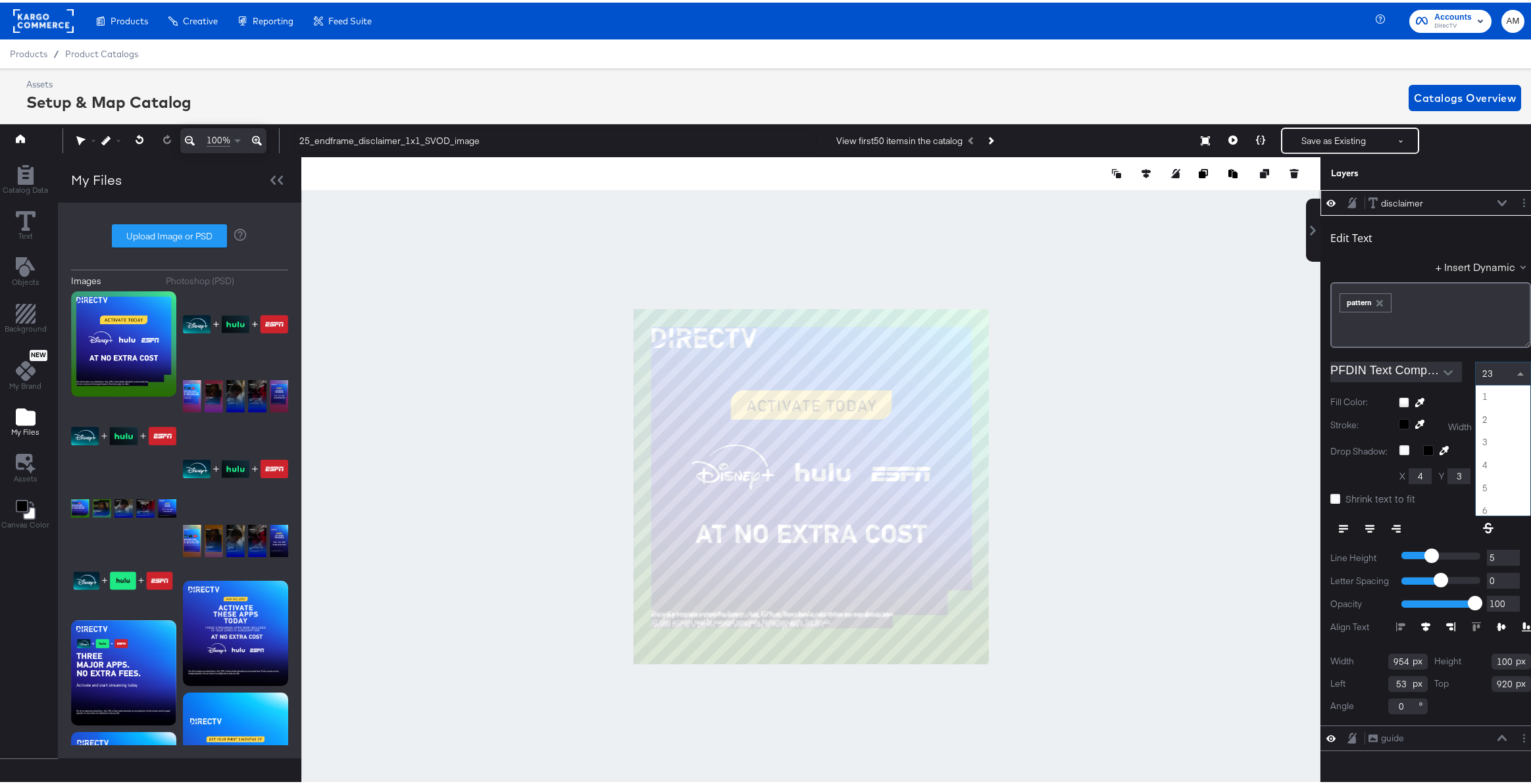
click at [1517, 372] on span at bounding box center [1520, 371] width 6 height 4
click at [257, 138] on icon at bounding box center [257, 138] width 10 height 16
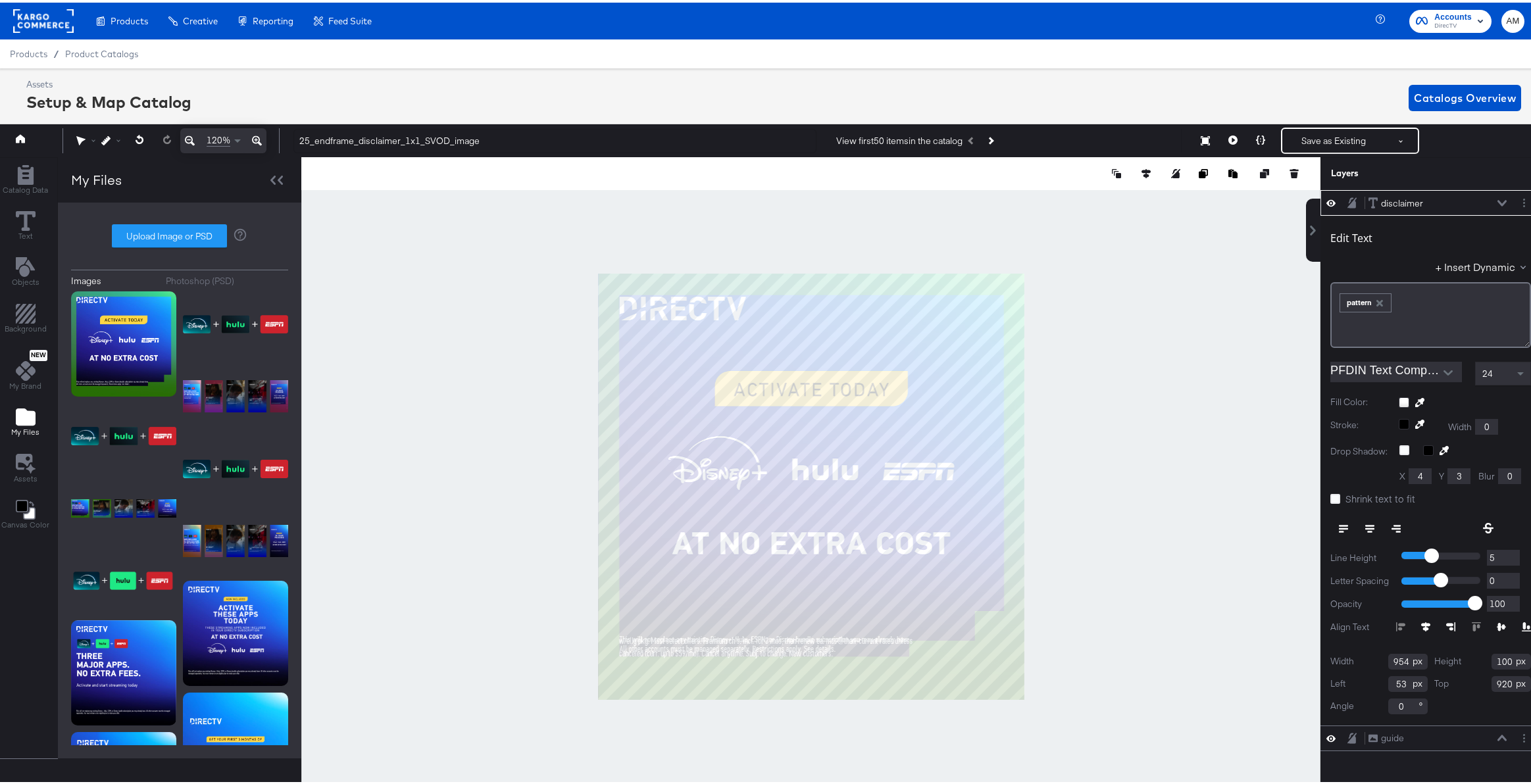
click at [258, 138] on icon at bounding box center [257, 138] width 10 height 16
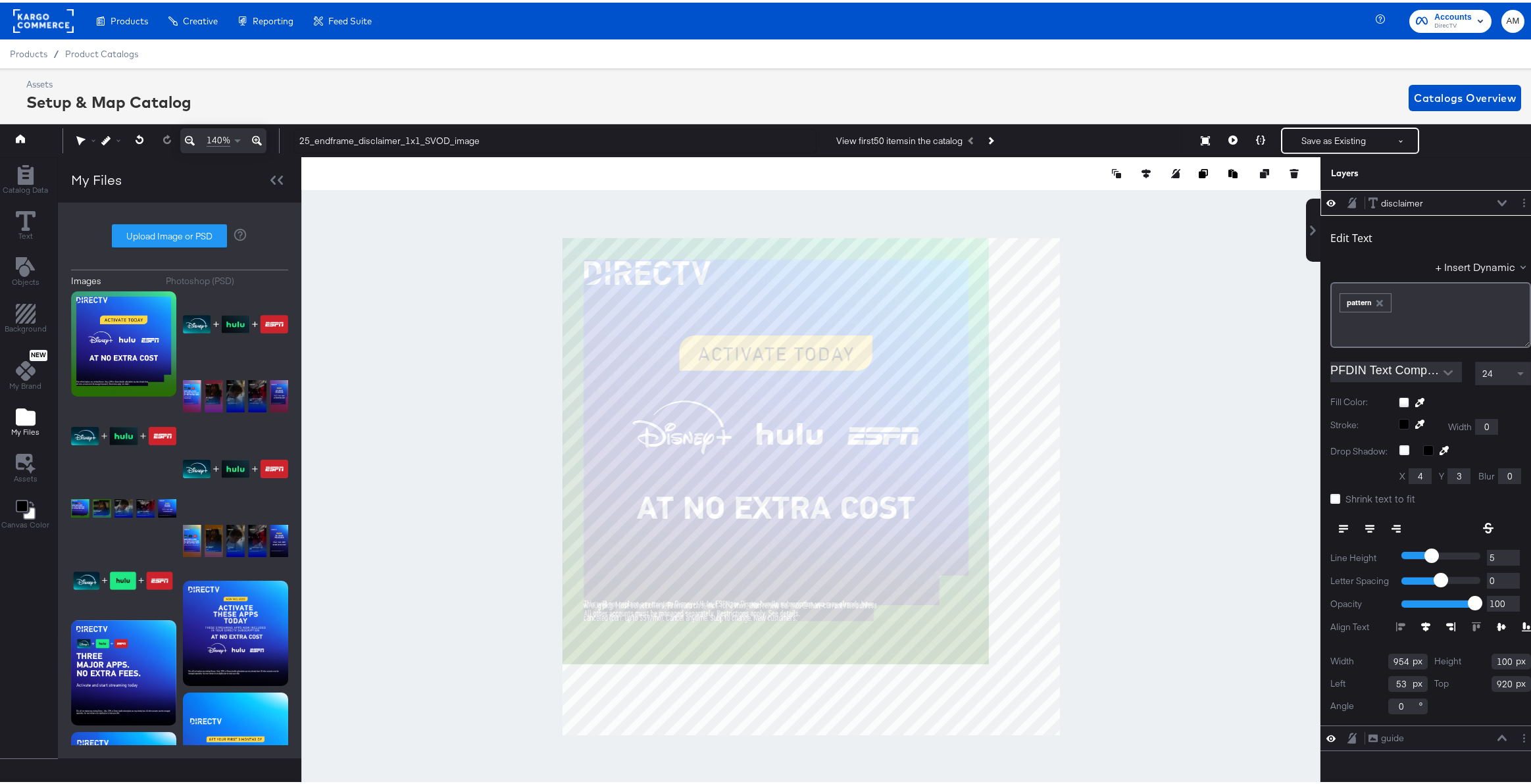
click at [258, 138] on icon at bounding box center [257, 138] width 10 height 16
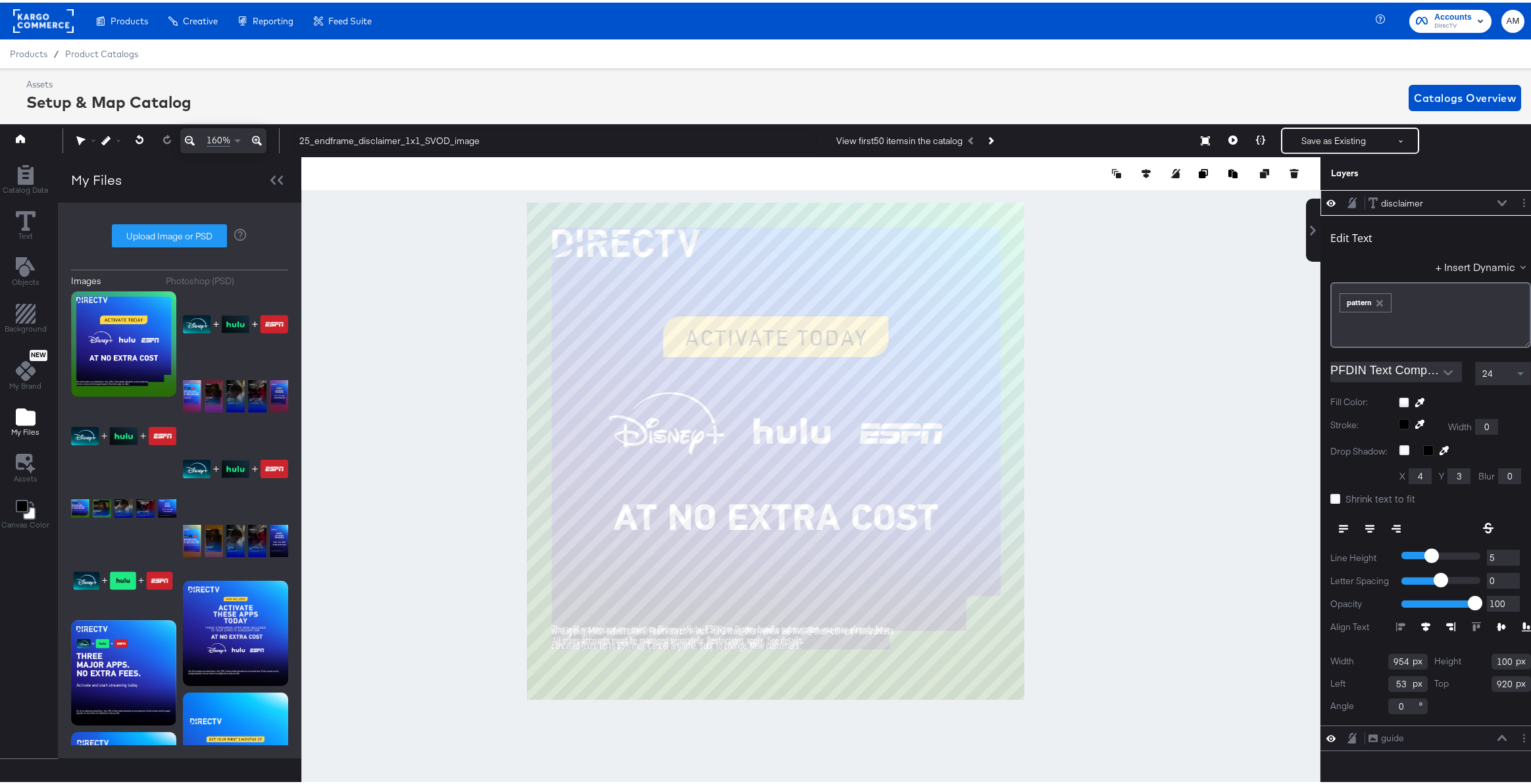
click at [258, 138] on icon at bounding box center [257, 138] width 10 height 16
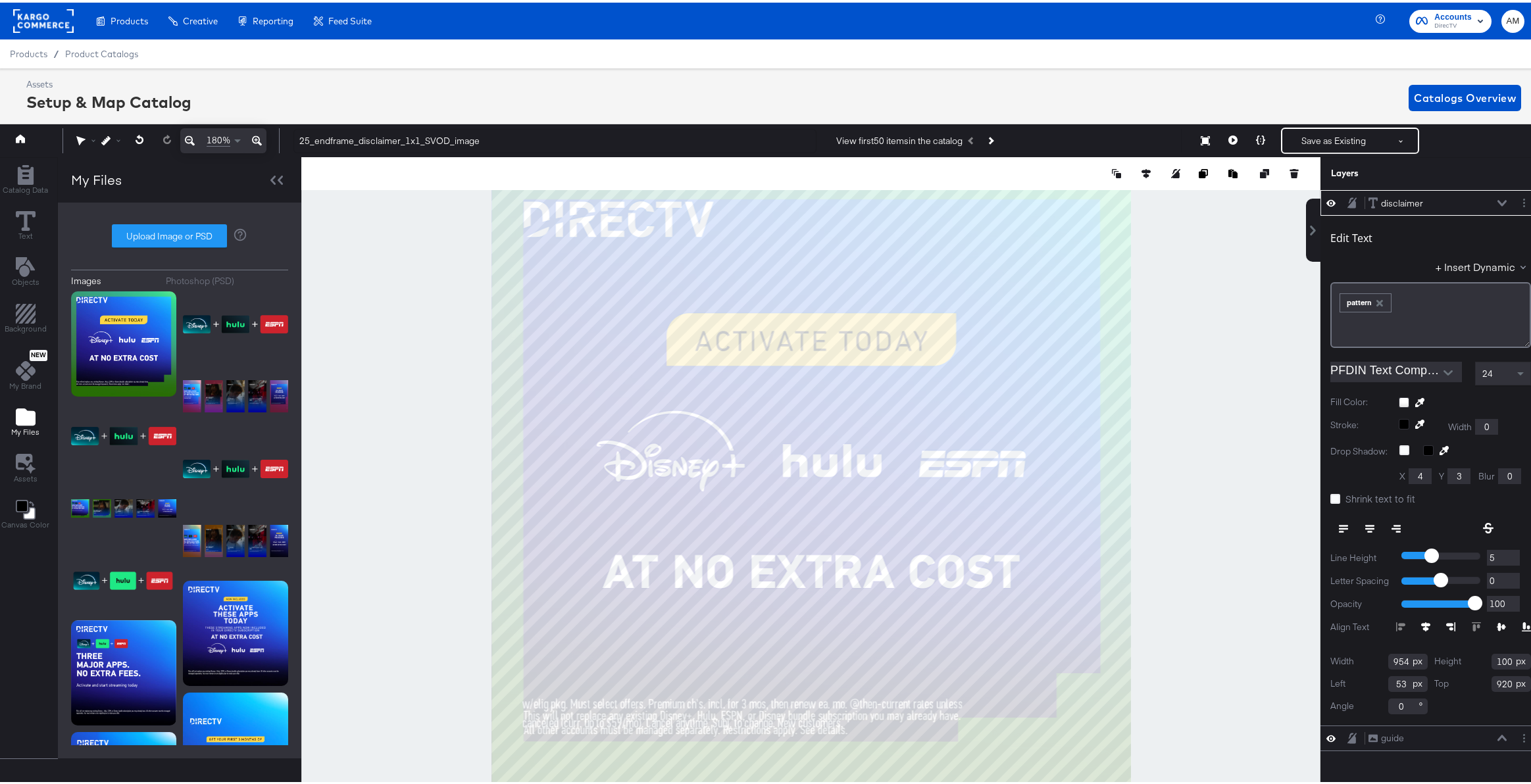
type input "52"
type input "897"
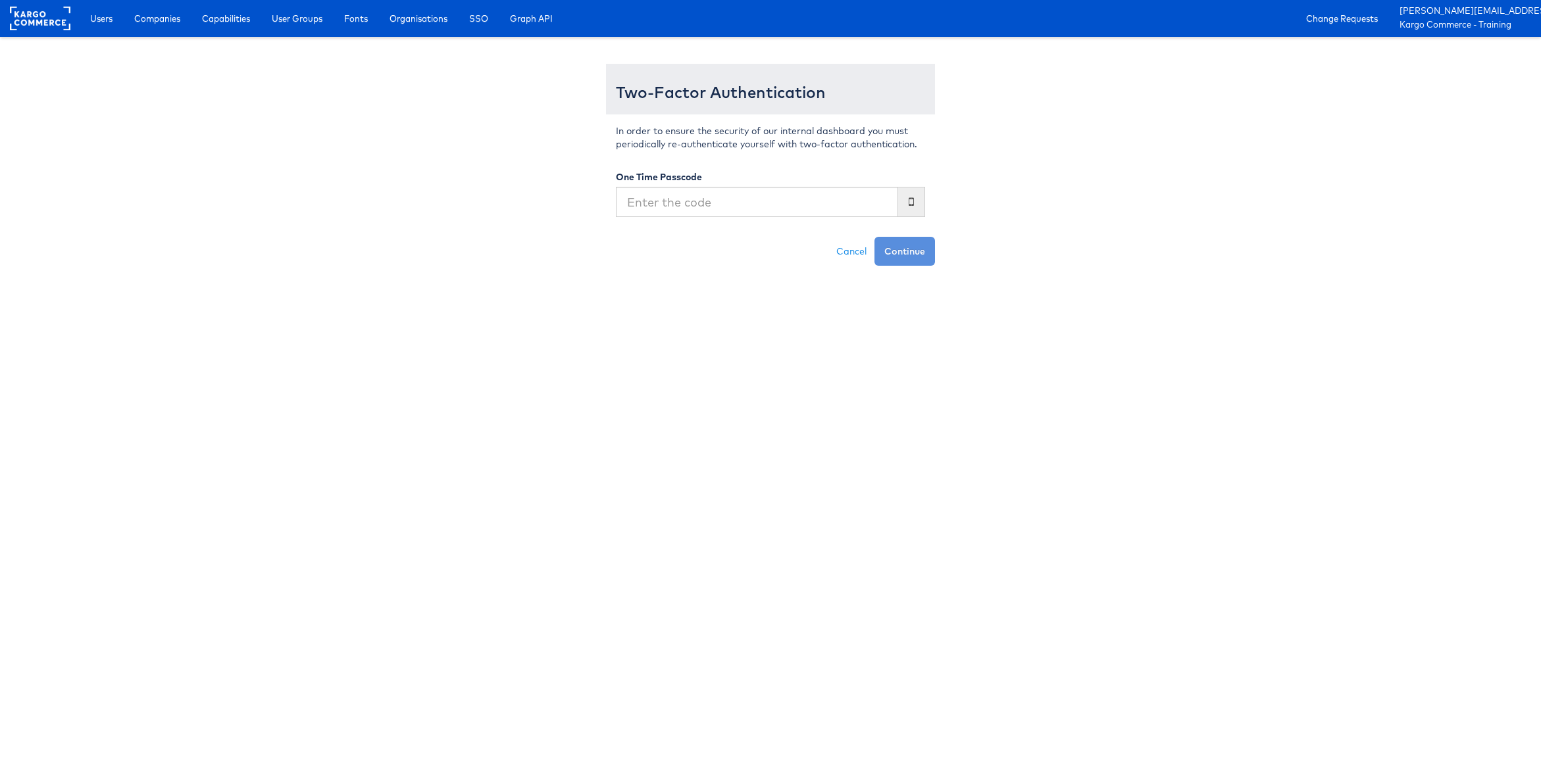
click at [699, 201] on input "text" at bounding box center [757, 202] width 282 height 30
type input "554616"
click at [874, 237] on button "Continue" at bounding box center [904, 251] width 60 height 29
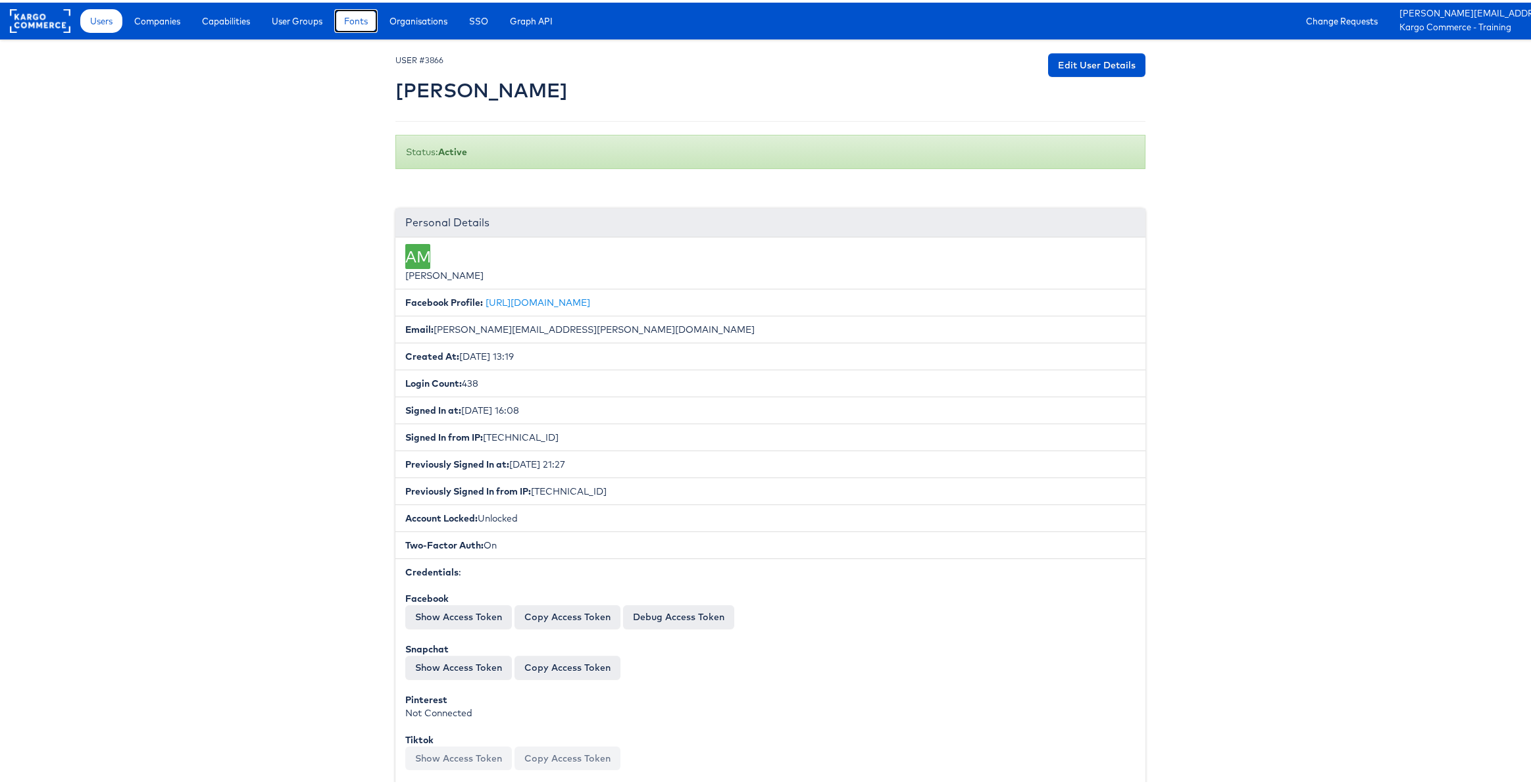
click at [362, 27] on link "Fonts" at bounding box center [356, 18] width 43 height 24
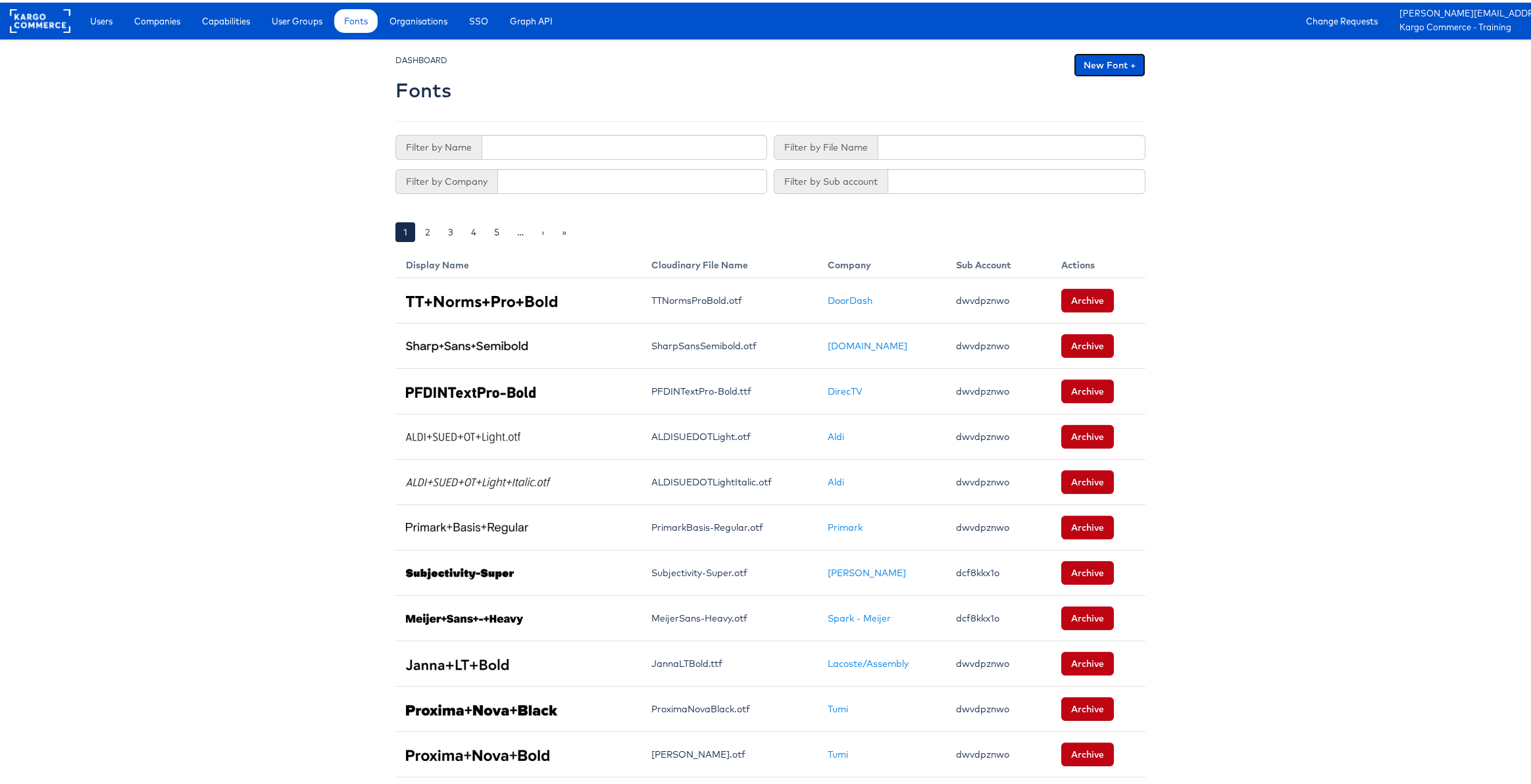
click at [1103, 60] on link "New Font +" at bounding box center [1110, 62] width 72 height 24
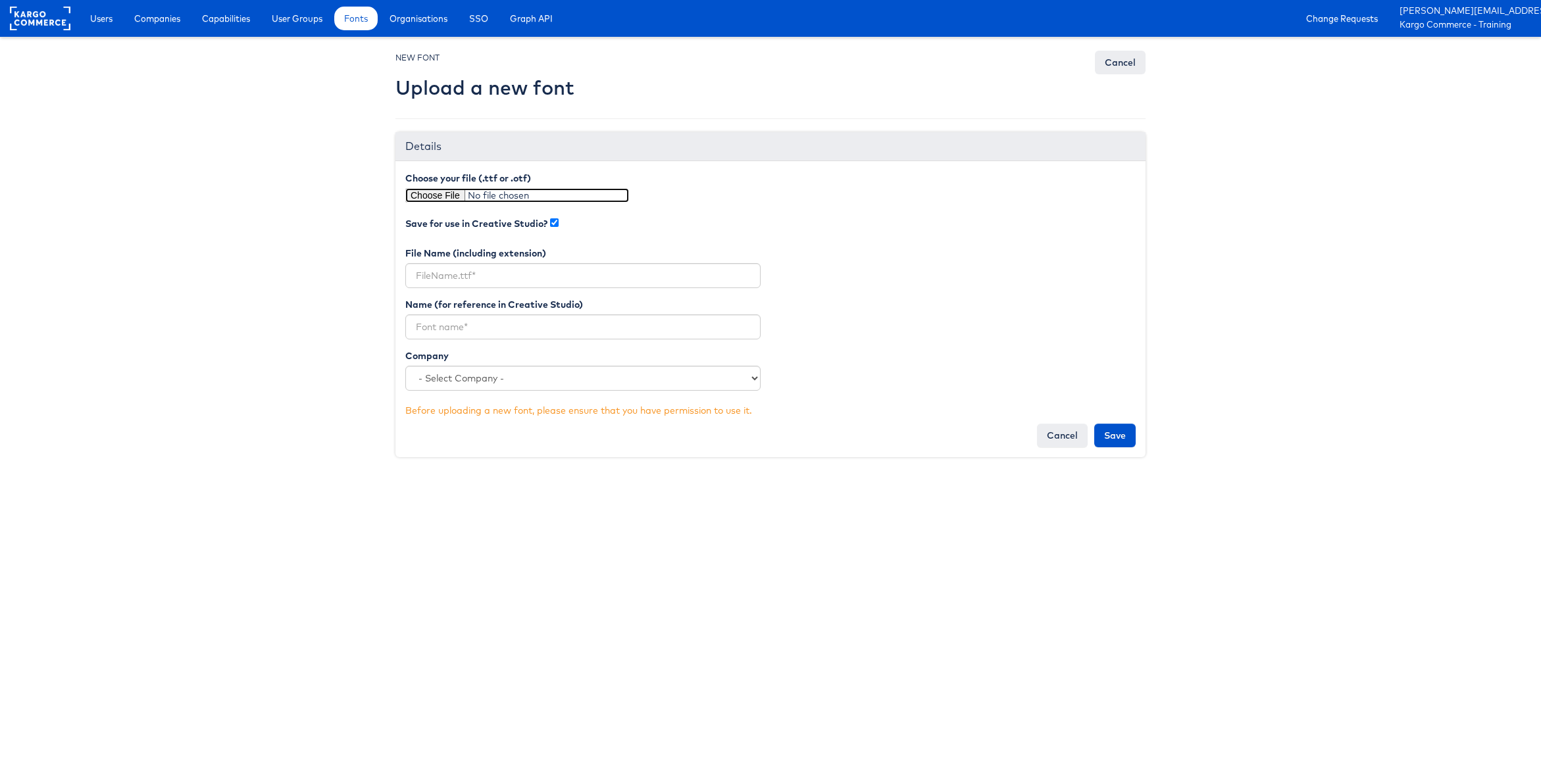
click at [431, 197] on input "file" at bounding box center [517, 196] width 224 height 14
type input "C:\fakepath\PFDINTextCompPro-Regular.ttf"
type input "PFDINTextCompPro-Regular.ttf"
click at [491, 328] on input "text" at bounding box center [583, 327] width 355 height 25
type input "PFDIN Text Comp Pro - Regular"
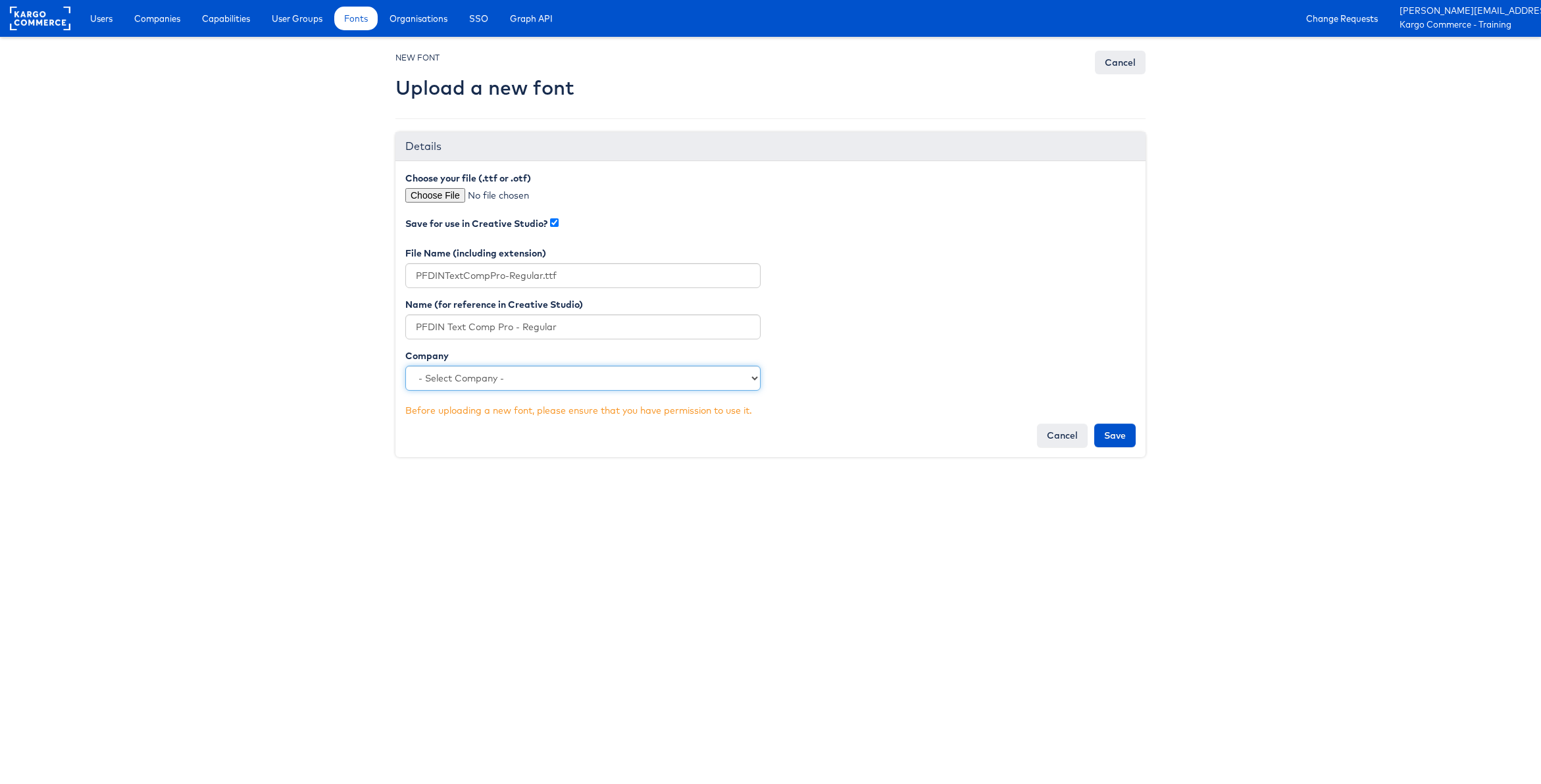
click at [488, 378] on select "- Select Company - JD Sports Sam's Club - Horizon Media HBC [PERSON_NAME] [PERS…" at bounding box center [583, 378] width 355 height 25
select select "4614"
click at [405, 365] on select "- Select Company - JD Sports Sam's Club - Horizon Media HBC [PERSON_NAME] [PERS…" at bounding box center [583, 378] width 355 height 25
click at [1106, 435] on input "Save" at bounding box center [1115, 435] width 42 height 24
type input "Saving..."
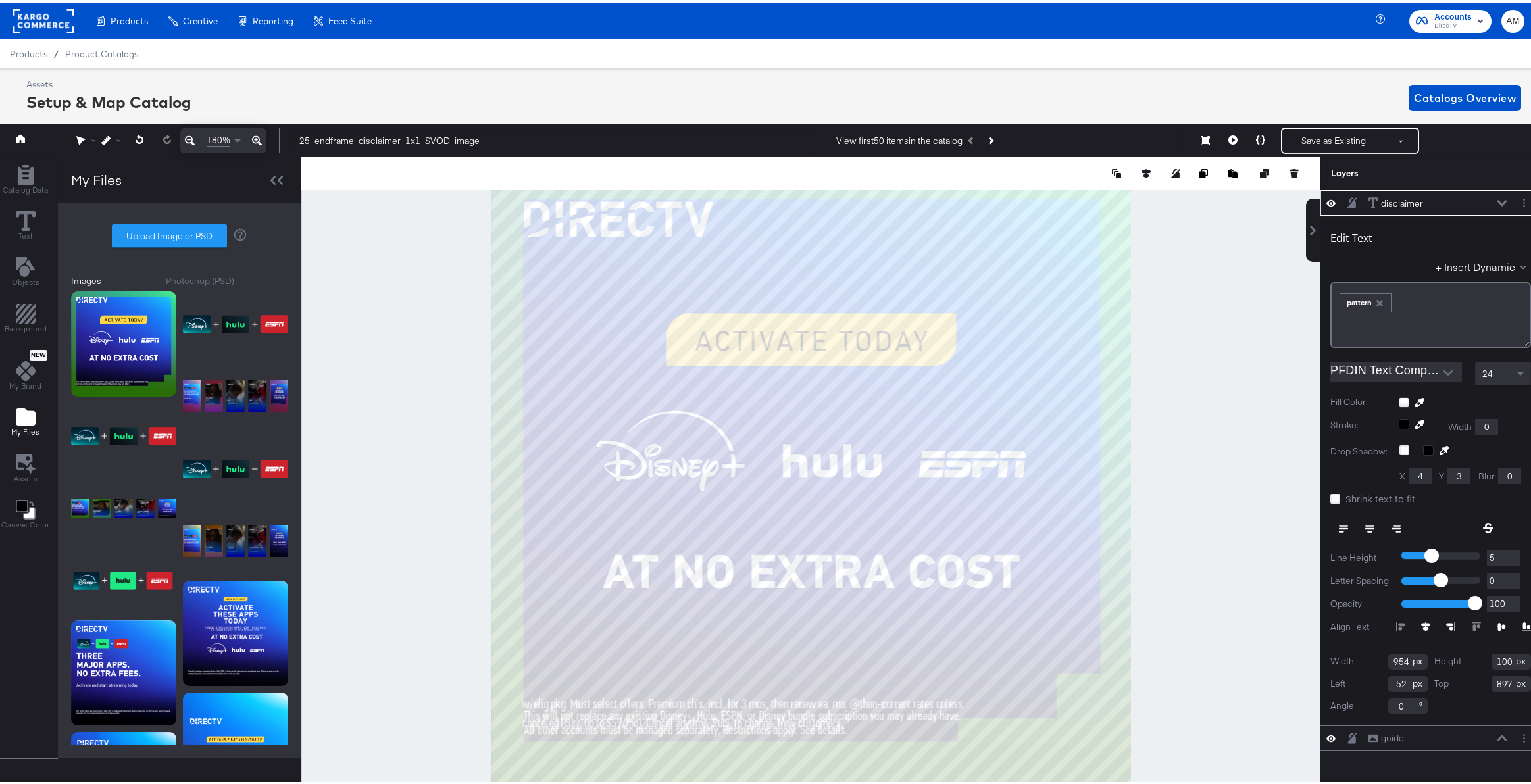
scroll to position [0, 4]
type input "917"
click at [1375, 301] on icon "button" at bounding box center [1379, 301] width 9 height 9
click at [1355, 296] on div "﻿" at bounding box center [1430, 294] width 183 height 12
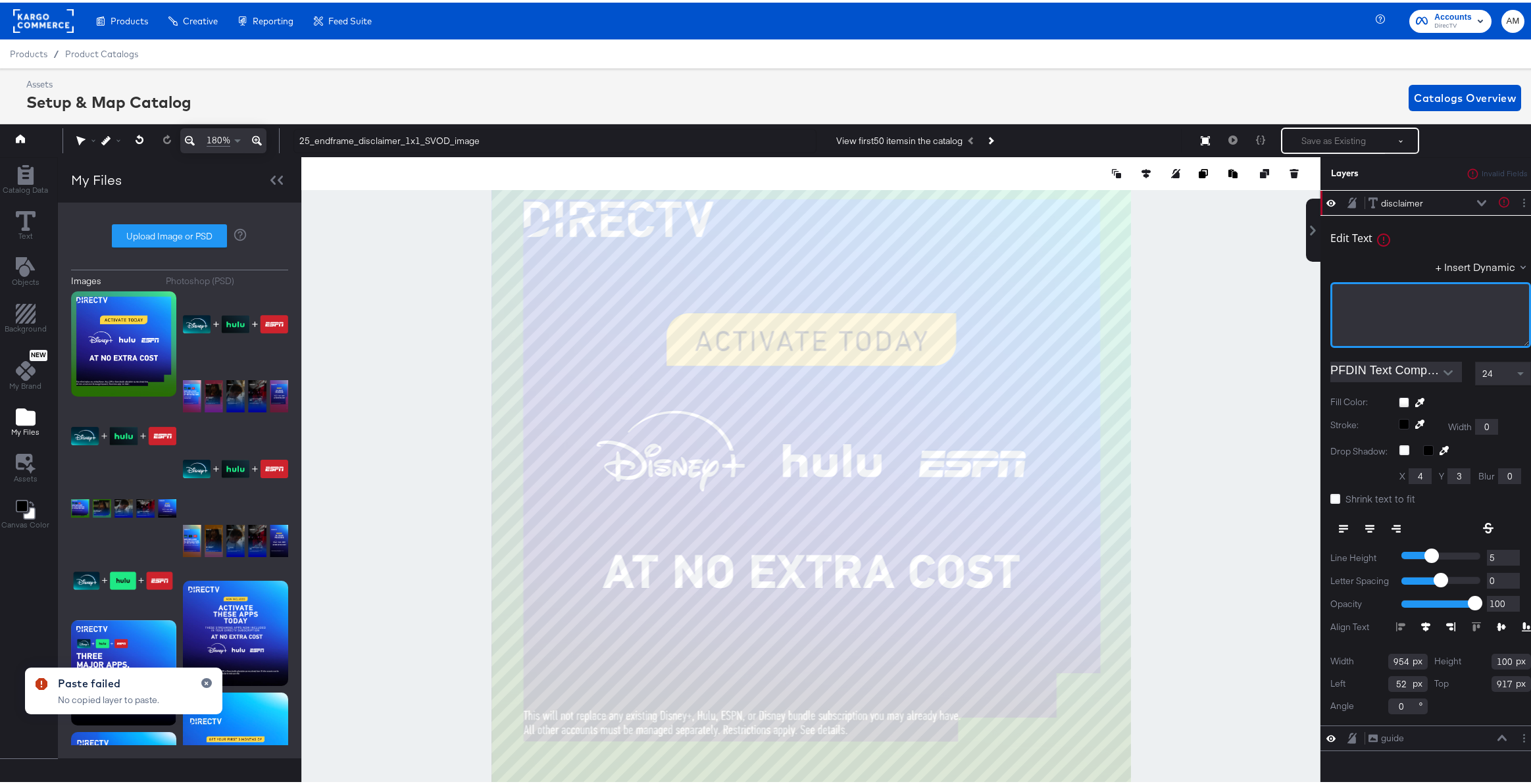
click at [1363, 304] on div "﻿" at bounding box center [1430, 312] width 201 height 65
click at [1353, 301] on div "﻿" at bounding box center [1430, 312] width 201 height 65
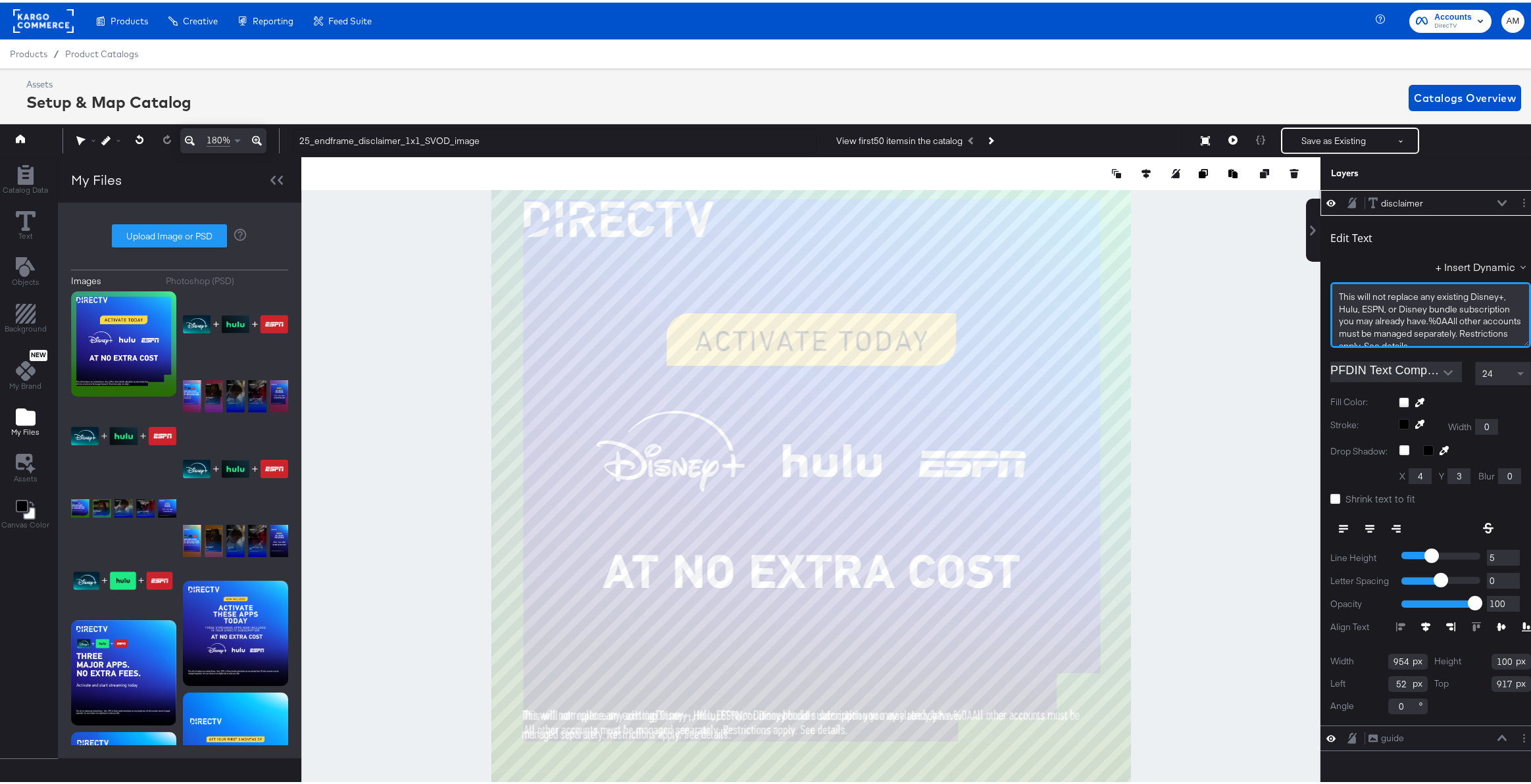
click at [1428, 331] on span "This will not replace any existing Disney+, Hulu, ESPN, or Disney bundle subscr…" at bounding box center [1431, 319] width 184 height 60
click at [1429, 327] on span "This will not replace any existing Disney+, Hulu, ESPN, or Disney bundle subscr…" at bounding box center [1431, 319] width 184 height 60
click at [1435, 319] on span "This will not replace any existing Disney+, Hulu, ESPN, or Disney bundle subscr…" at bounding box center [1431, 319] width 184 height 60
type input "55"
click at [1502, 561] on input "6" at bounding box center [1504, 555] width 33 height 17
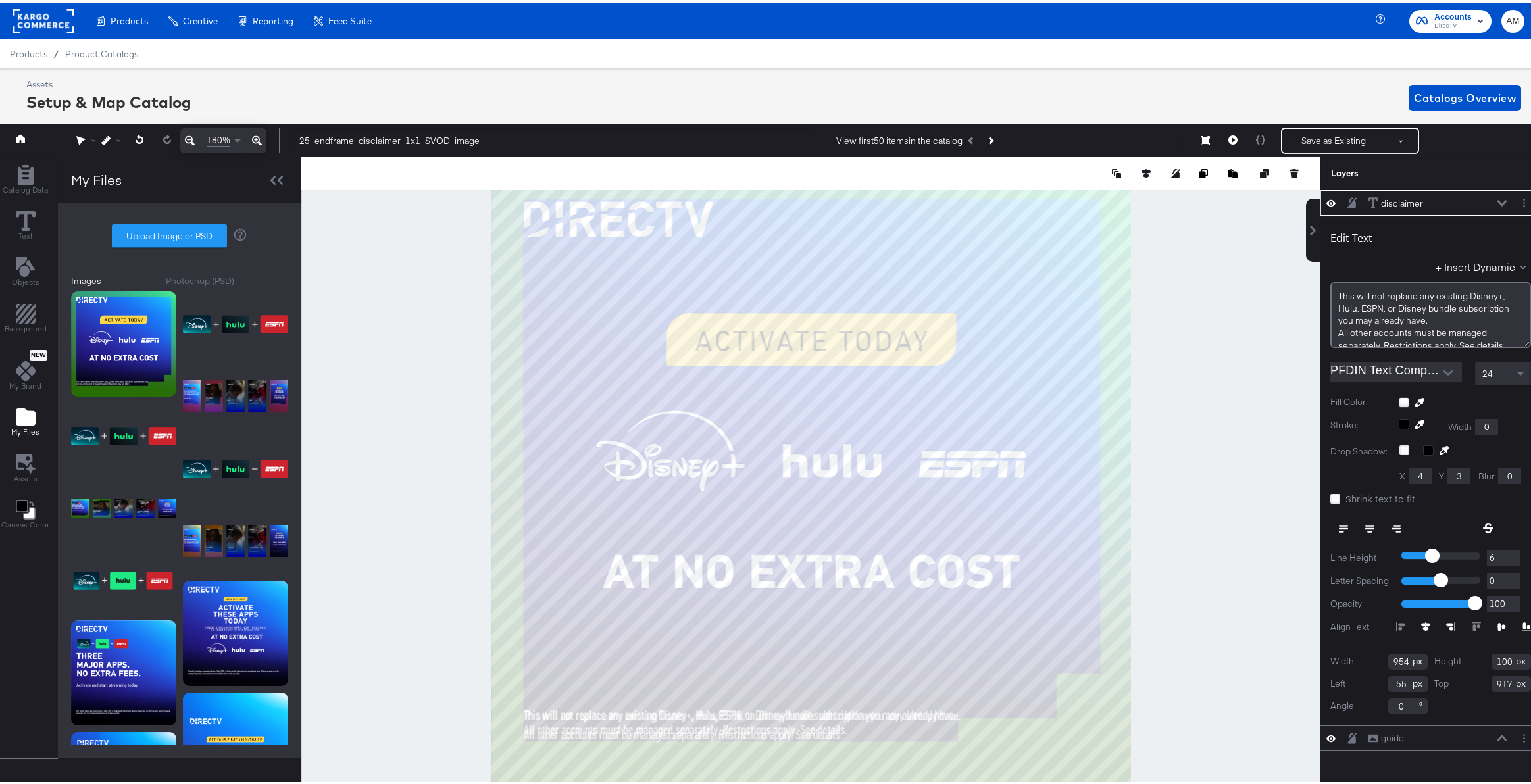
click at [1502, 561] on input "6" at bounding box center [1504, 555] width 33 height 17
type input "5"
click at [1503, 558] on input "5" at bounding box center [1504, 555] width 33 height 17
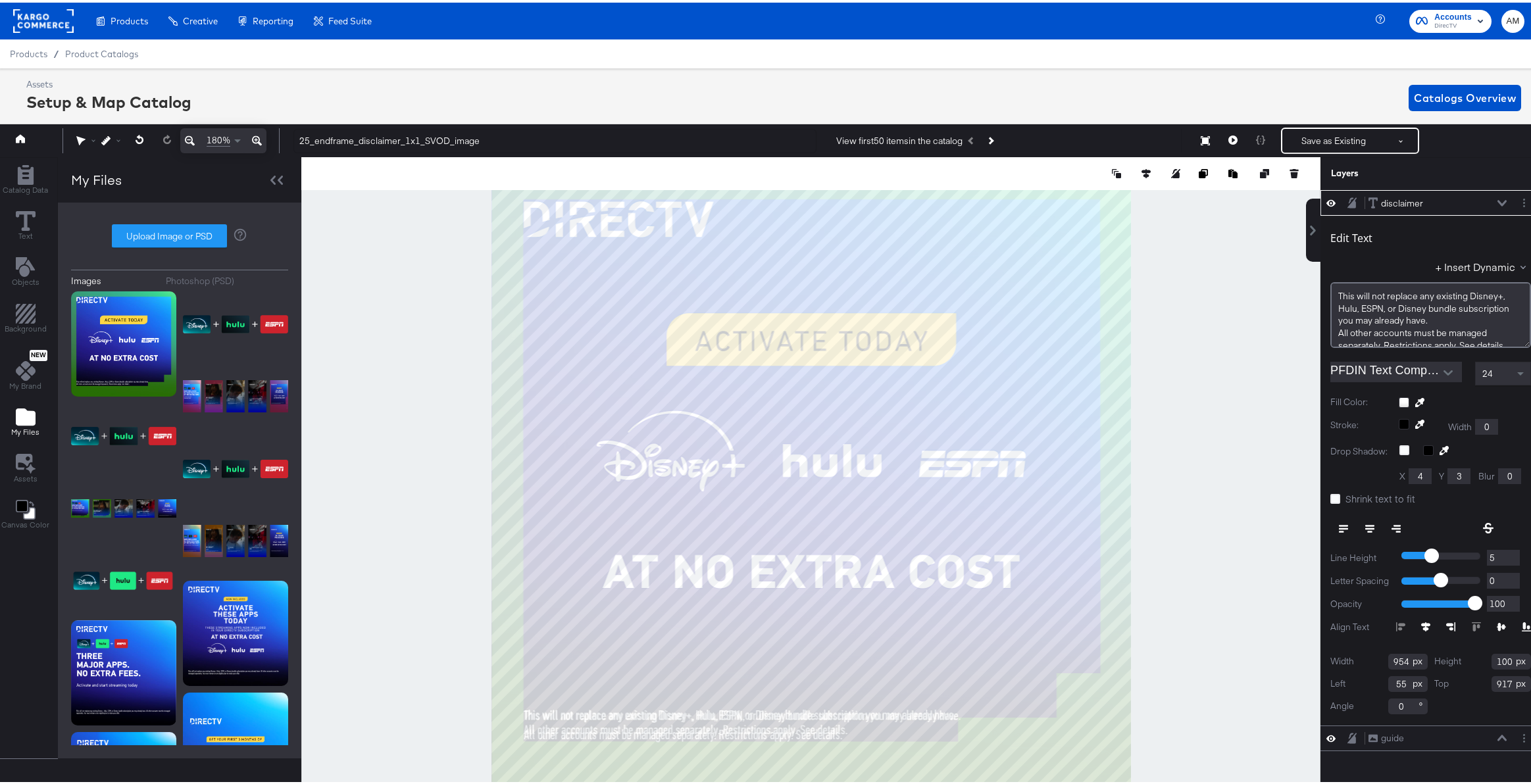
type input "4"
click at [1503, 558] on input "4" at bounding box center [1504, 555] width 33 height 17
type input "3"
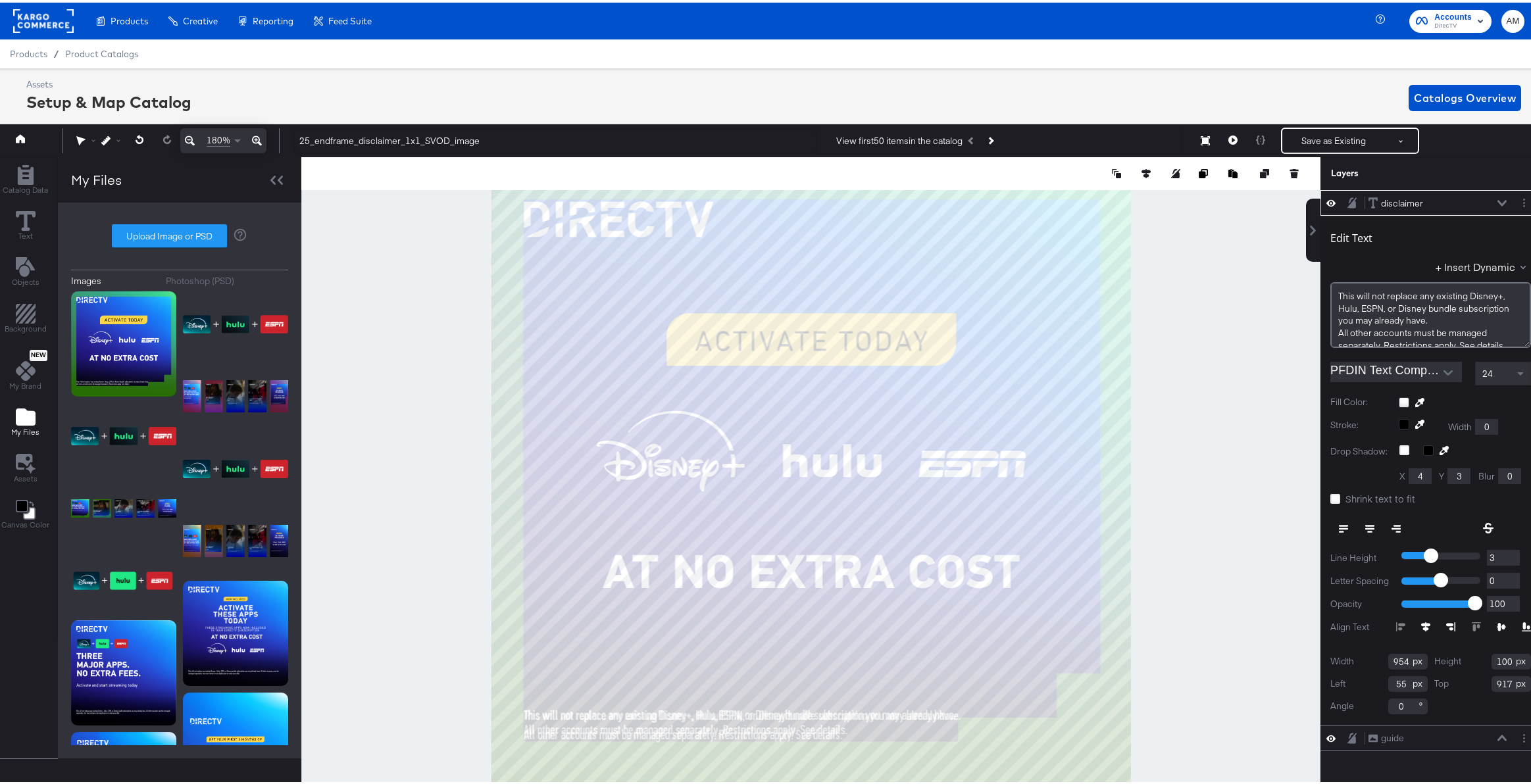
click at [1503, 558] on input "3" at bounding box center [1504, 555] width 33 height 17
type input "2"
click at [1503, 558] on input "2" at bounding box center [1504, 555] width 33 height 17
type input "1"
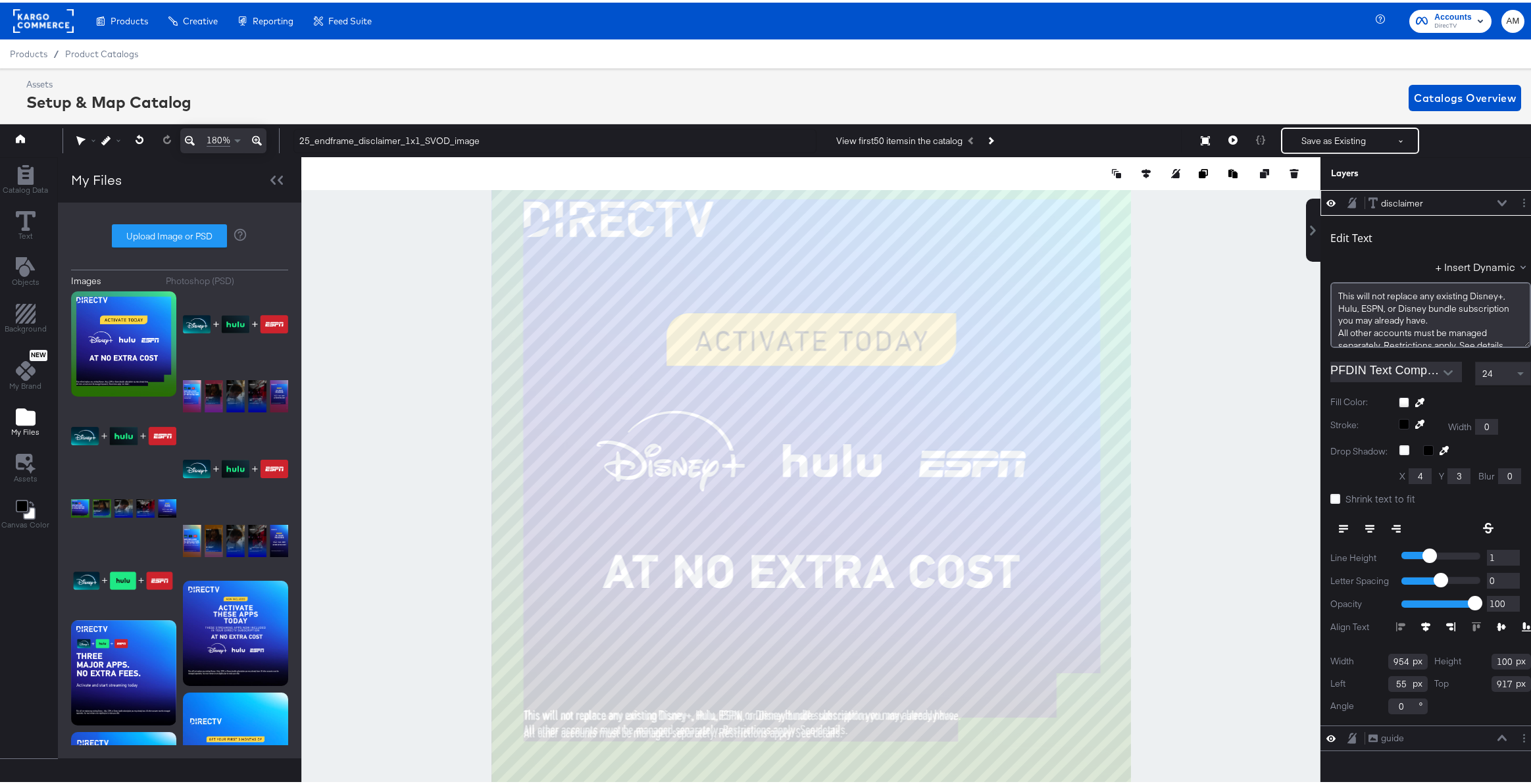
type input "1"
click at [1503, 558] on input "1" at bounding box center [1504, 555] width 33 height 17
type input "0"
click at [1503, 558] on input "0" at bounding box center [1504, 555] width 33 height 17
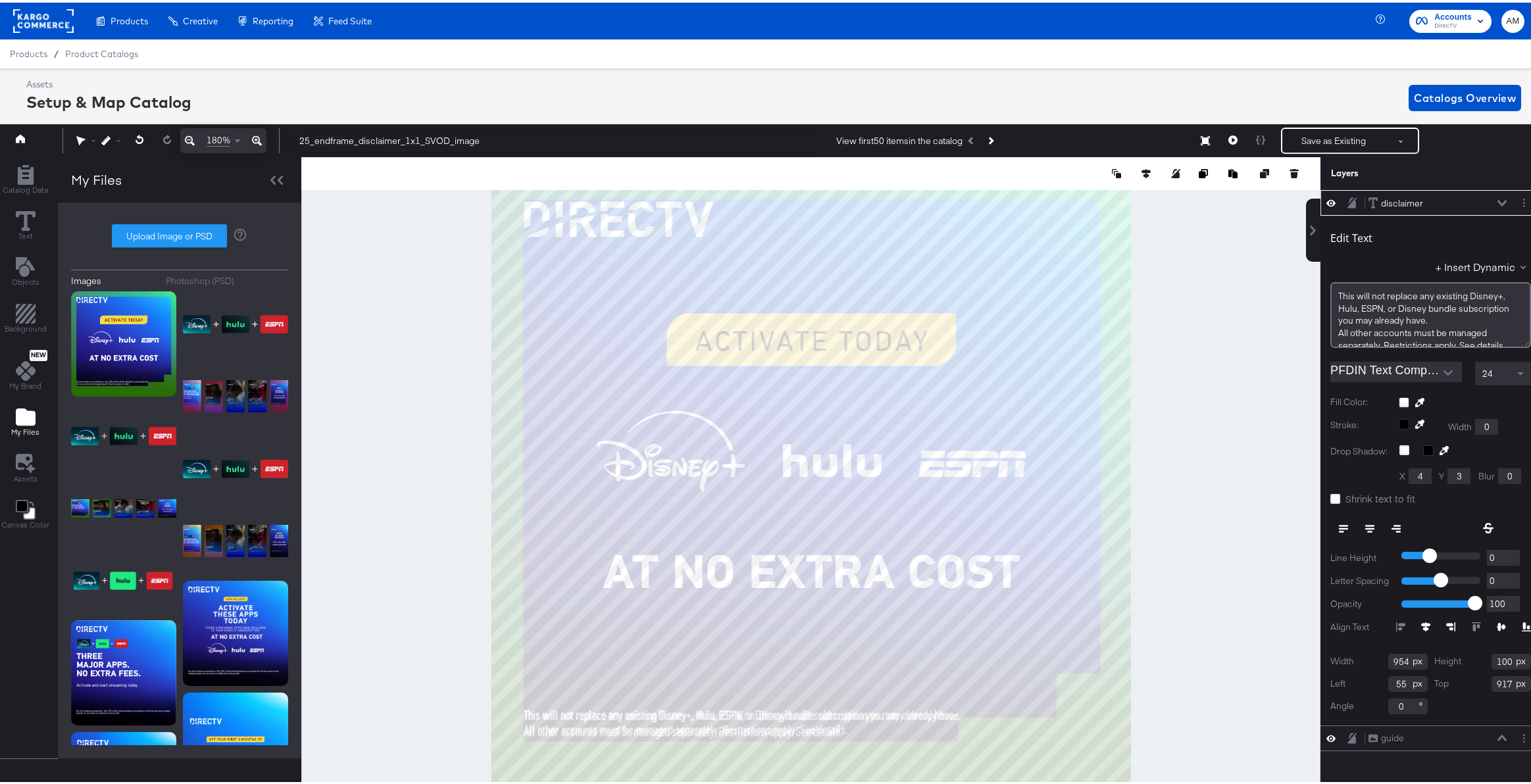
type input "-1"
click at [1503, 558] on input "-1" at bounding box center [1504, 555] width 33 height 17
click at [1482, 373] on span "24" at bounding box center [1487, 371] width 11 height 12
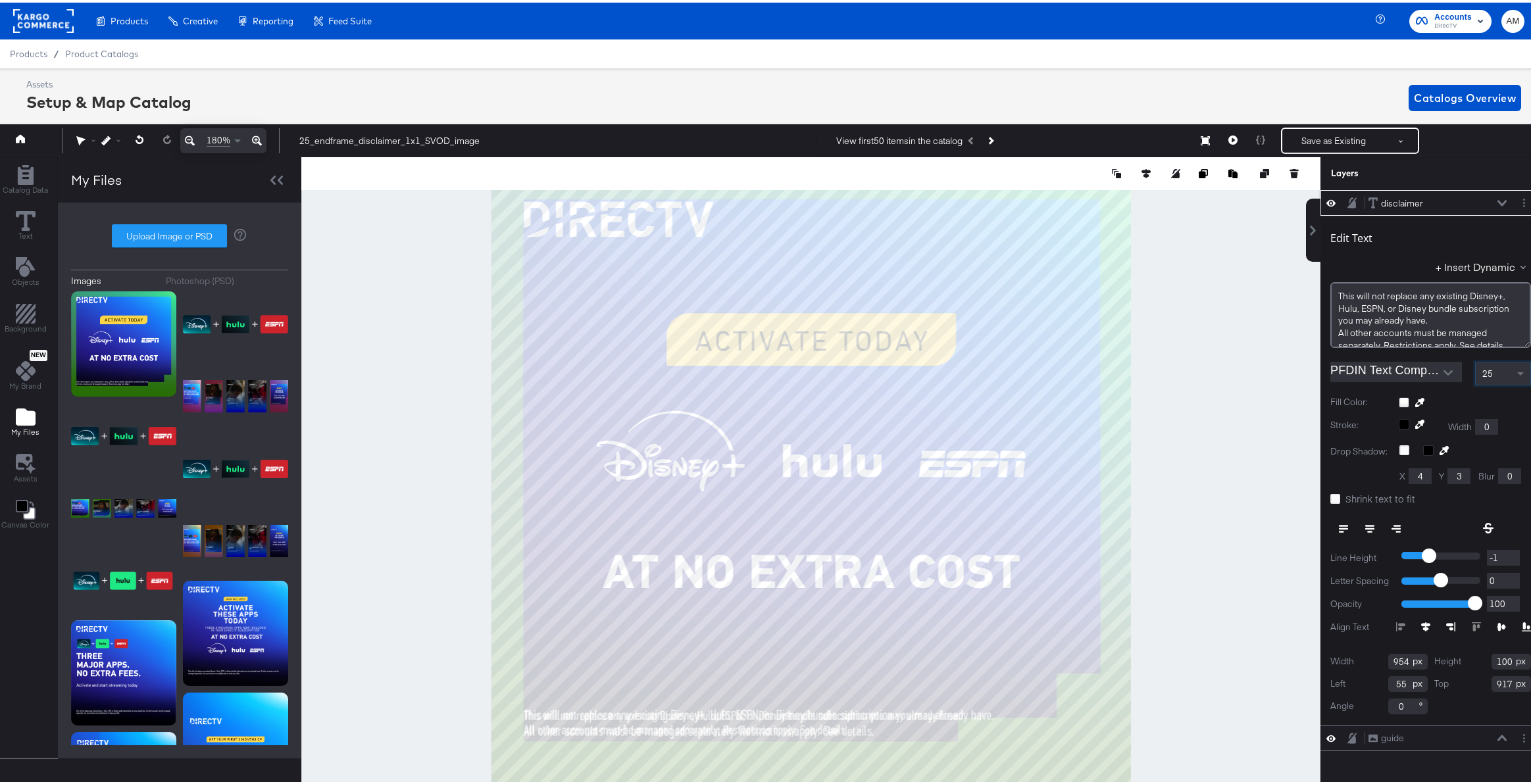
type input "-1"
click at [1504, 582] on input "-1" at bounding box center [1504, 578] width 33 height 17
type input "0"
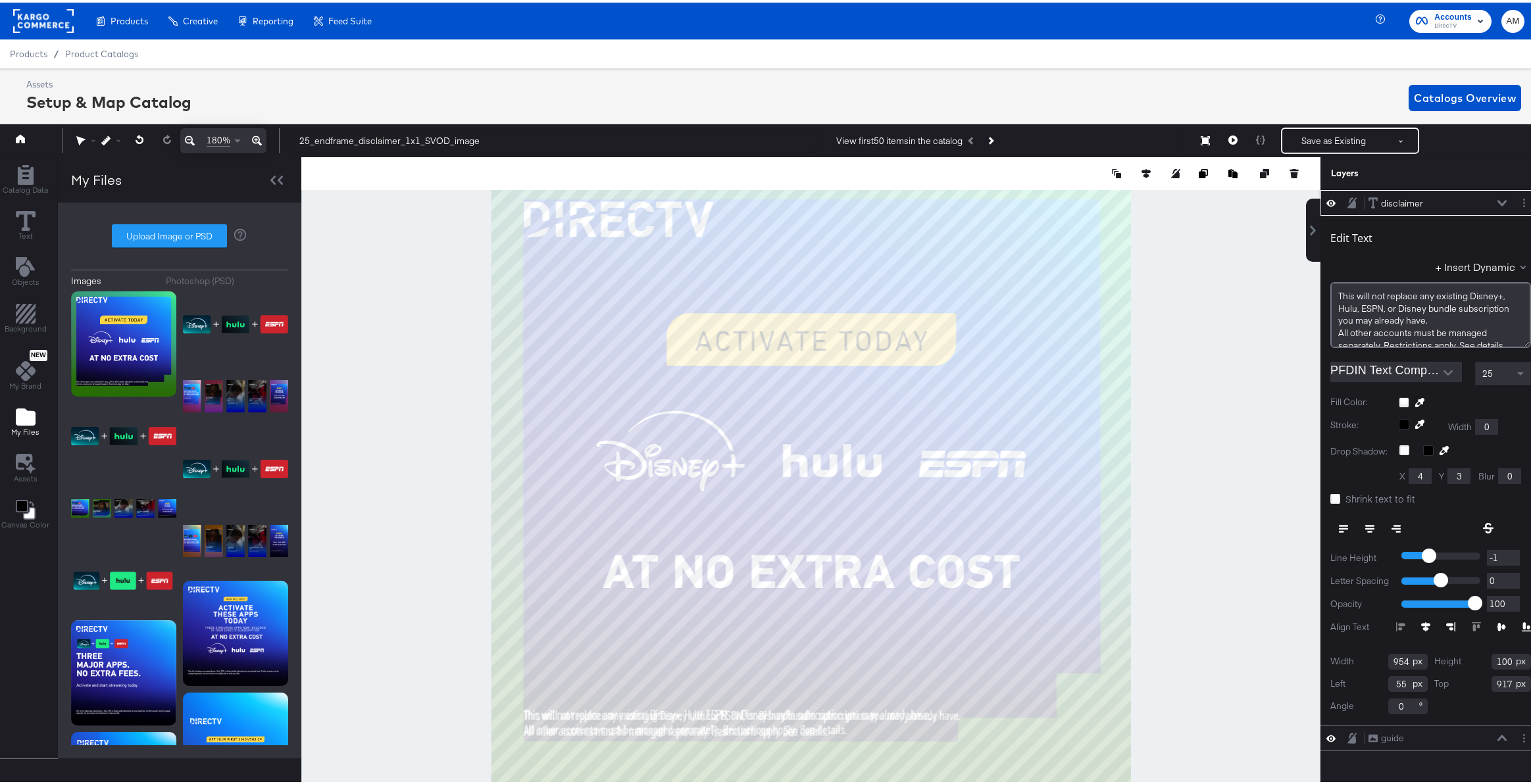
click at [1504, 575] on input "0" at bounding box center [1504, 578] width 33 height 17
click at [1498, 199] on icon at bounding box center [1502, 200] width 9 height 6
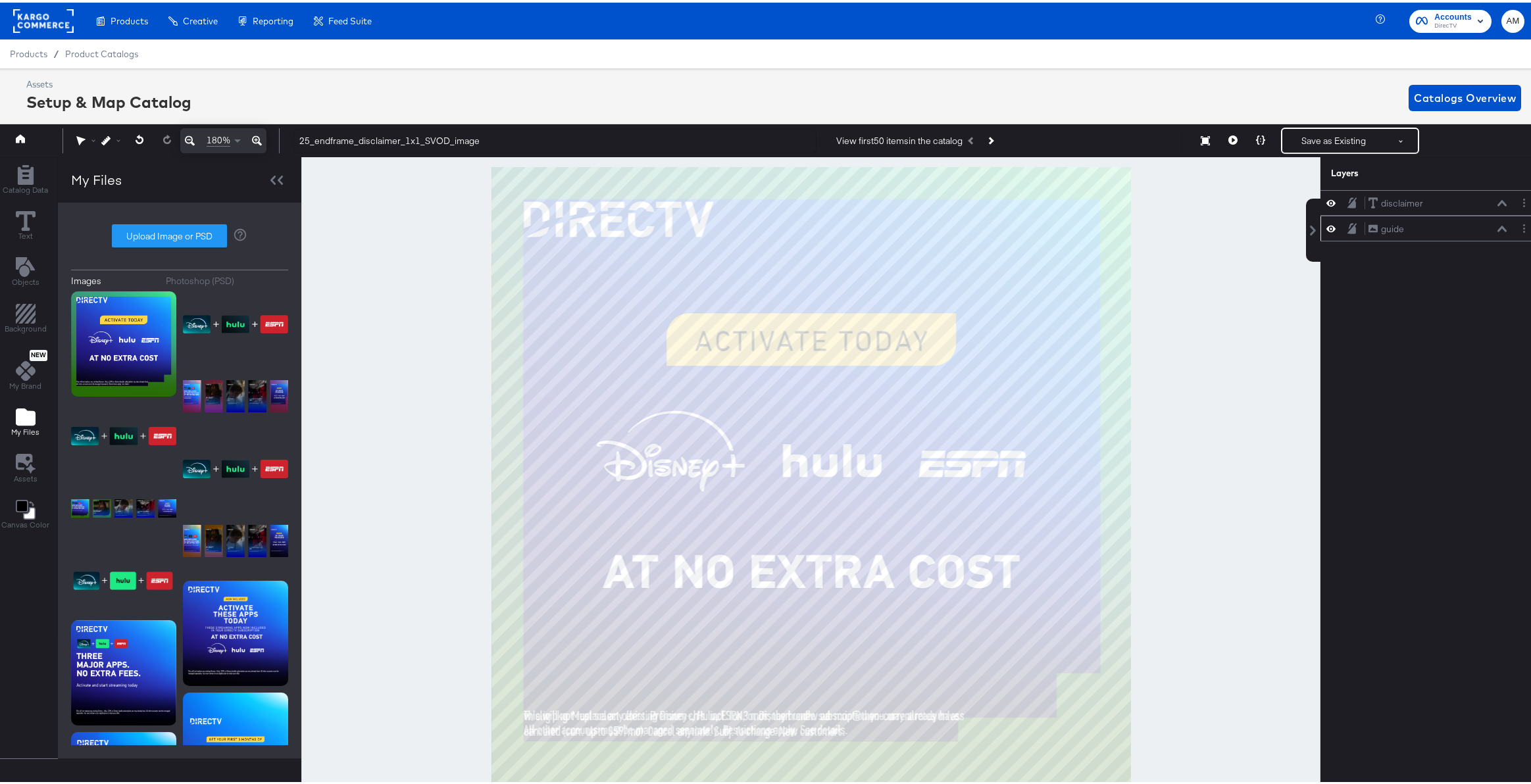
click at [1321, 225] on div "guide guide" at bounding box center [1431, 226] width 220 height 26
click at [1327, 227] on icon at bounding box center [1331, 226] width 9 height 12
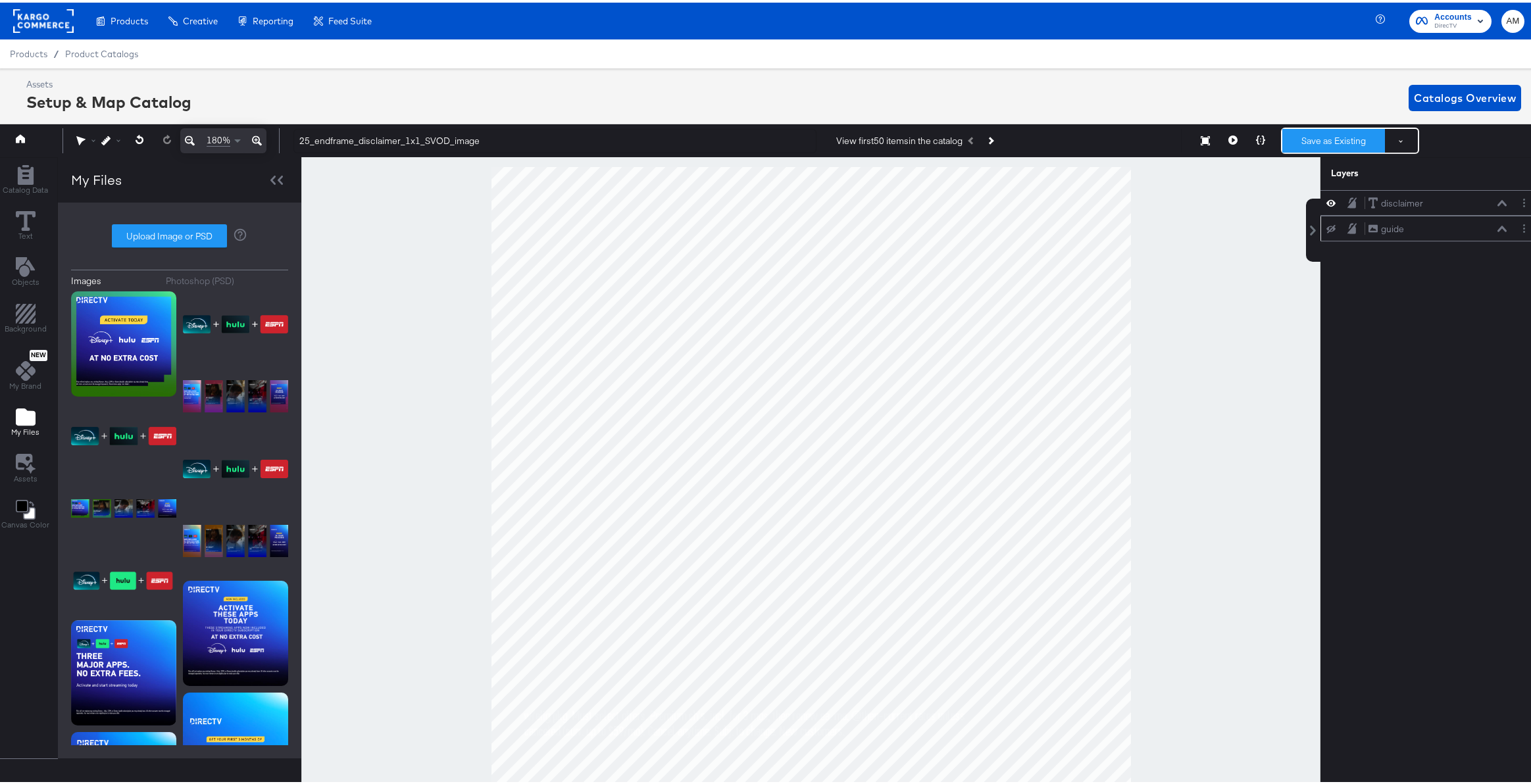
click at [1325, 140] on button "Save as Existing" at bounding box center [1333, 138] width 103 height 24
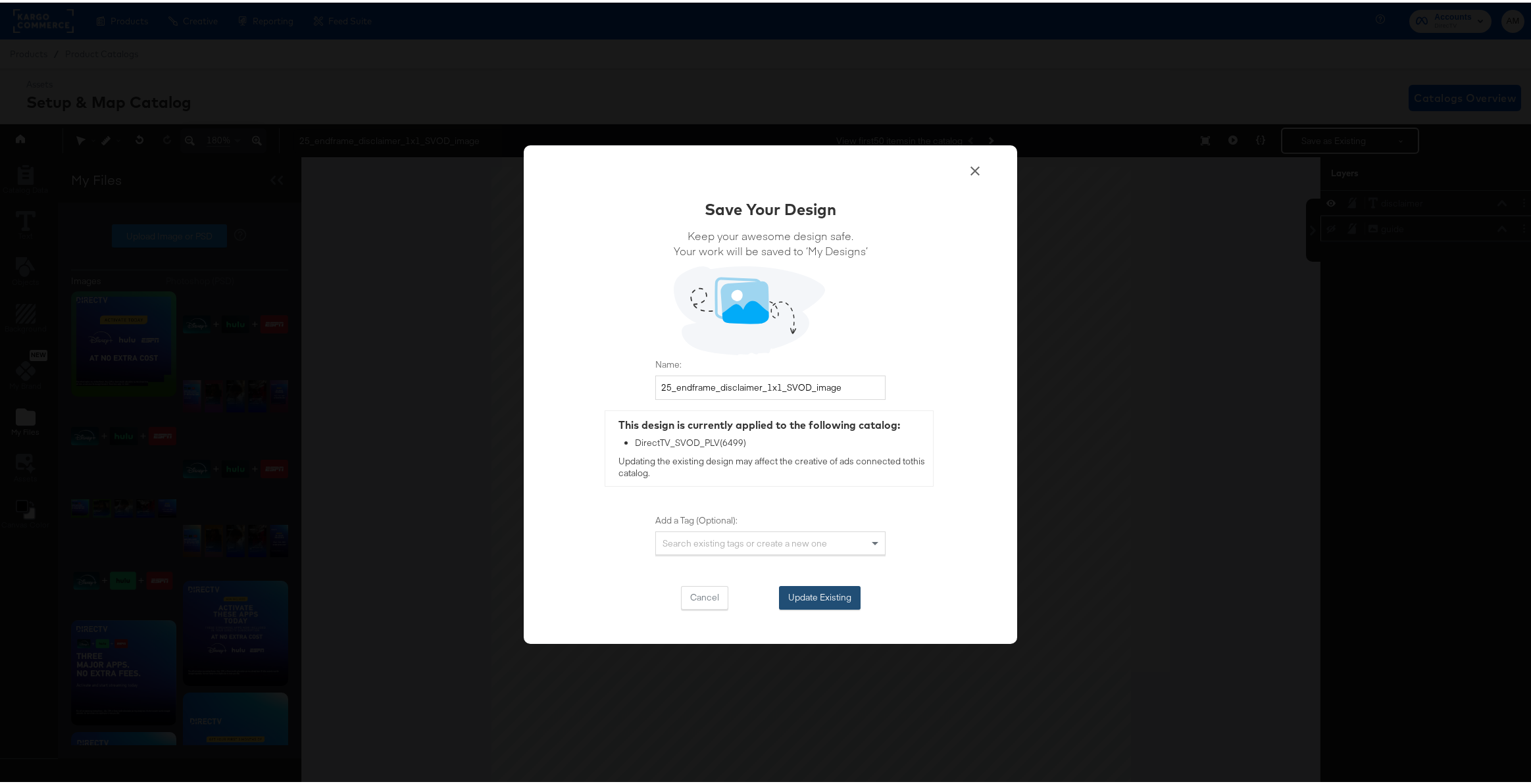
click at [821, 596] on button "Update Existing" at bounding box center [819, 595] width 81 height 24
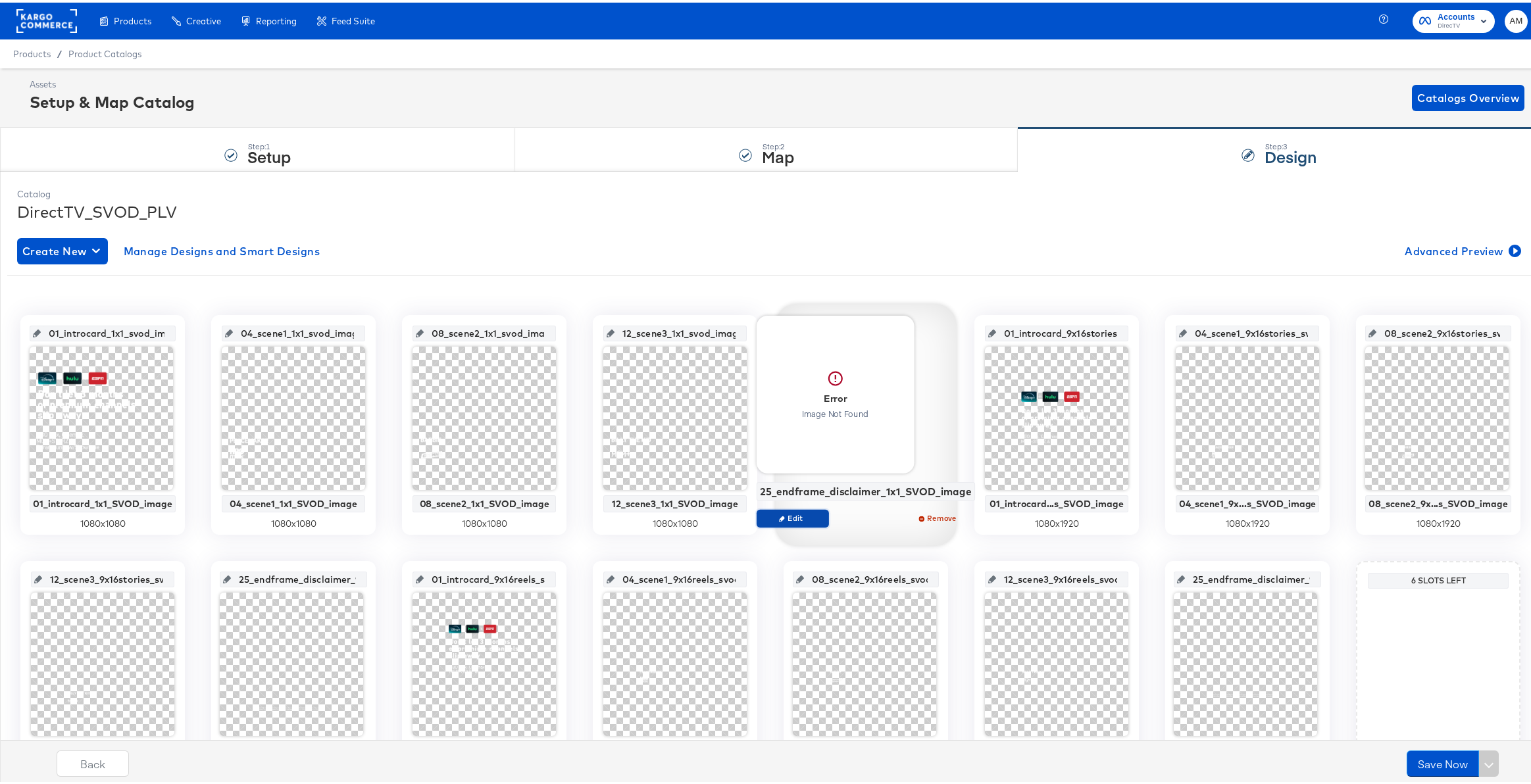
click at [807, 514] on span "Edit" at bounding box center [792, 516] width 60 height 10
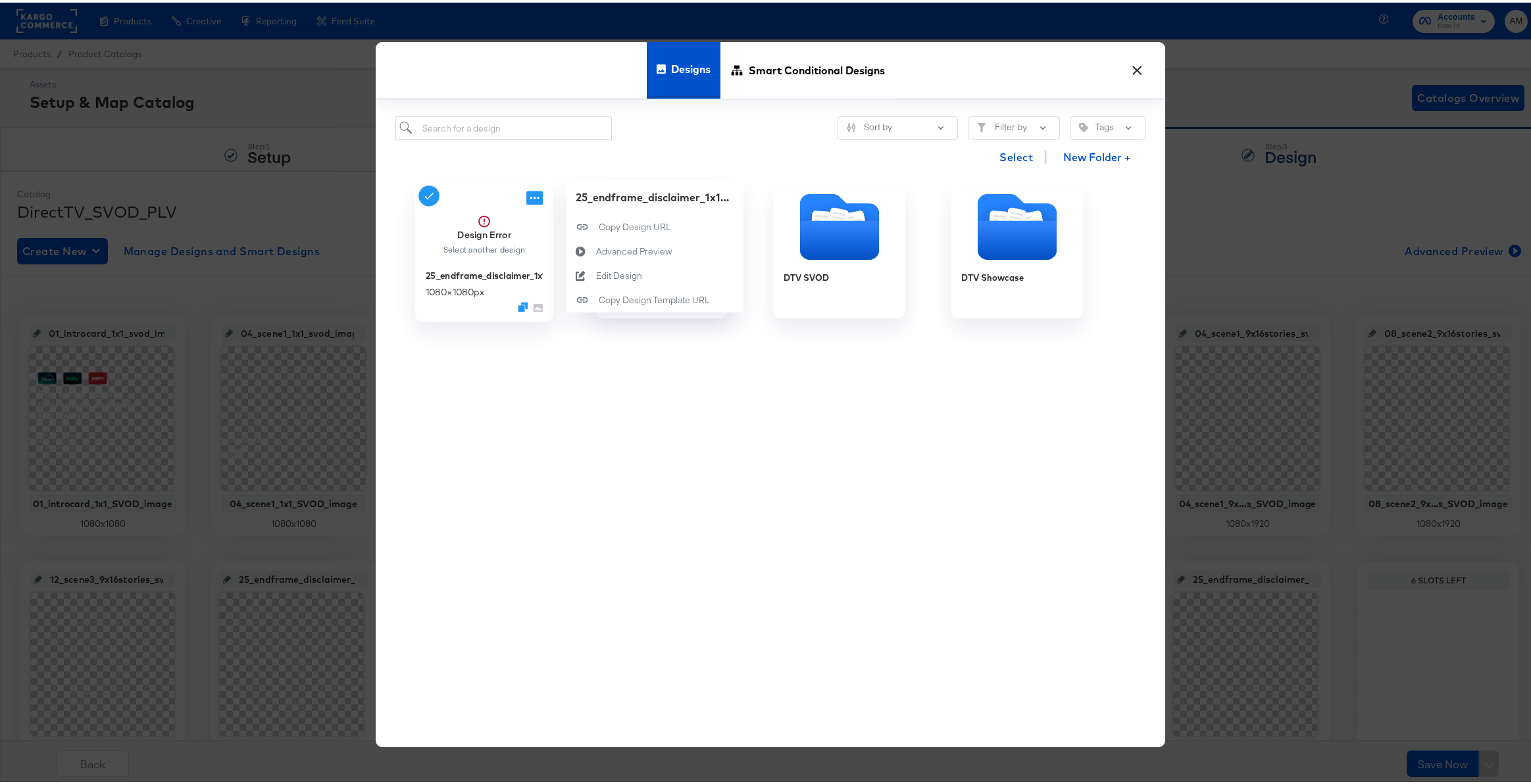
click at [532, 200] on icon at bounding box center [535, 195] width 17 height 14
click at [596, 273] on div "Edit Design Edit Design" at bounding box center [596, 273] width 0 height 0
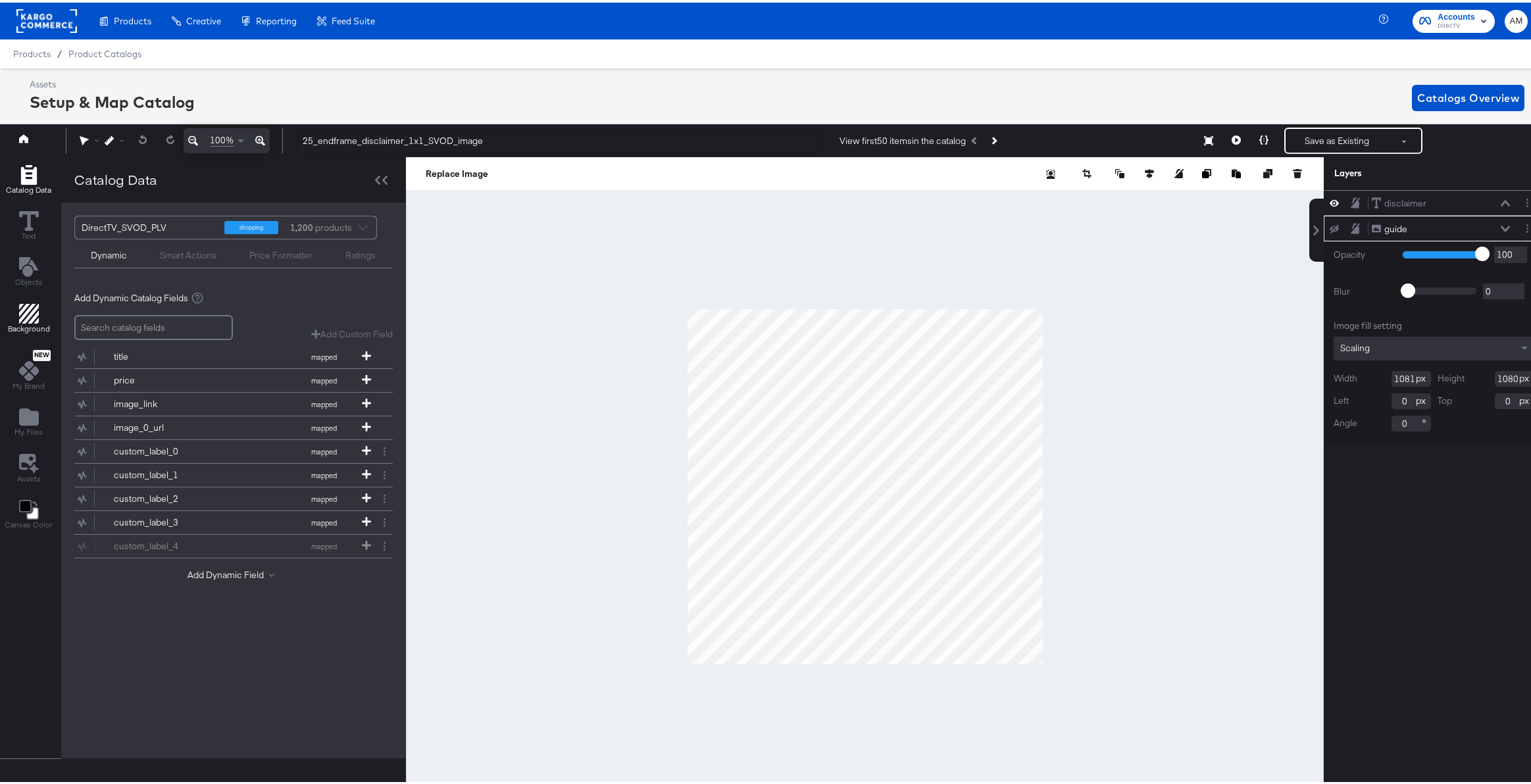
click at [19, 311] on icon "Add Rectangle" at bounding box center [29, 311] width 19 height 19
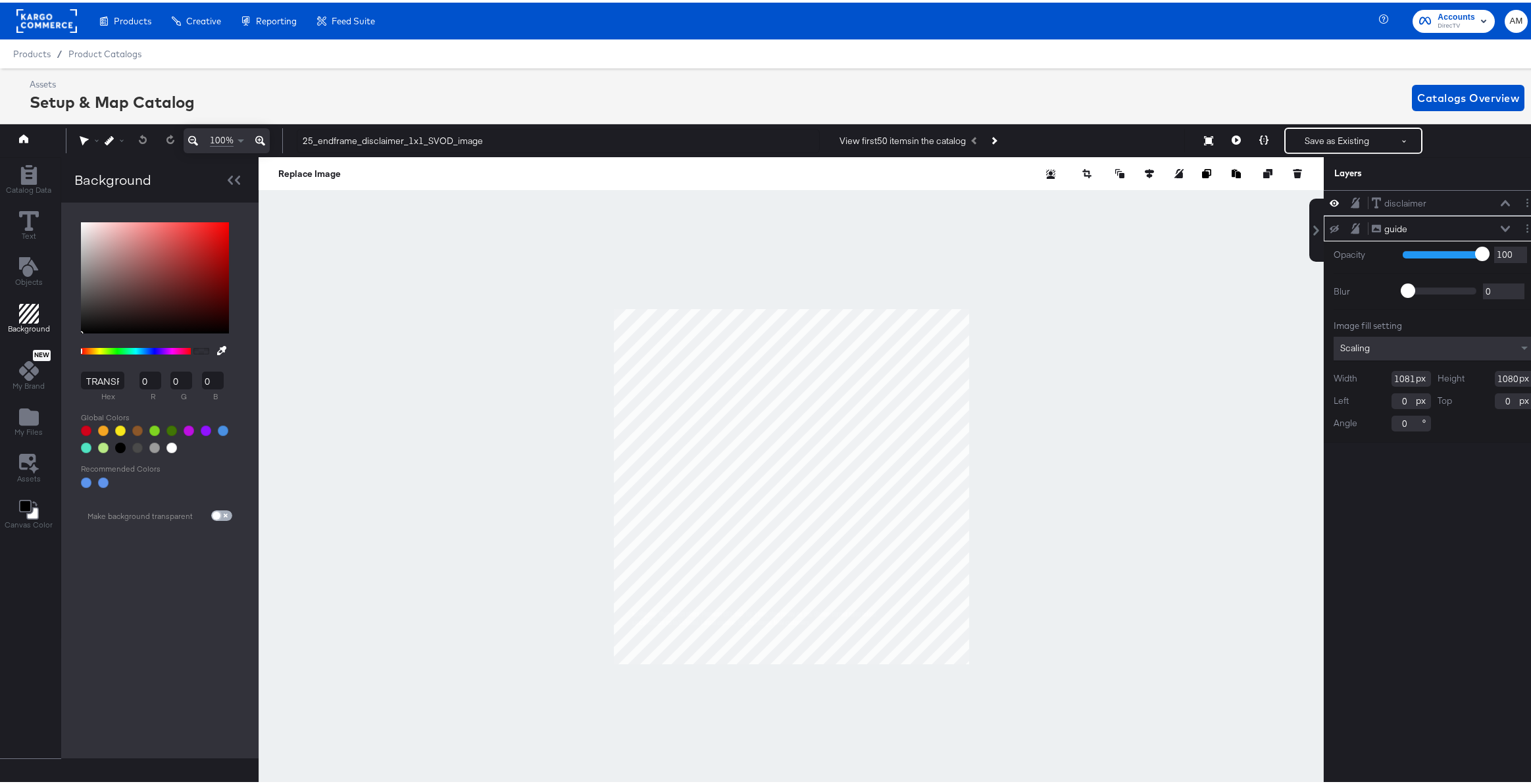
click at [224, 513] on input "checkbox" at bounding box center [217, 516] width 32 height 11
checkbox input "true"
type input "FFFFFF"
type input "255"
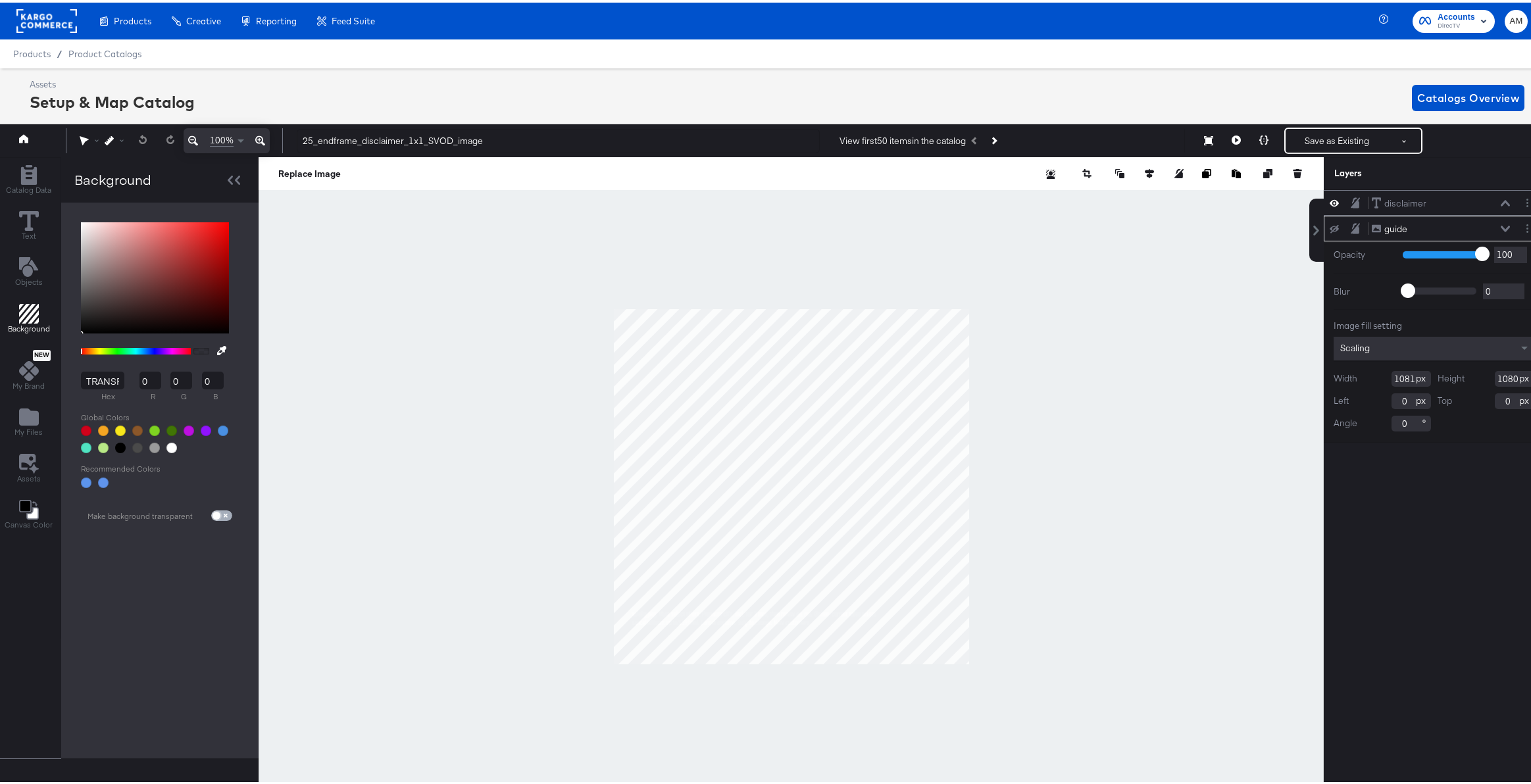
type input "255"
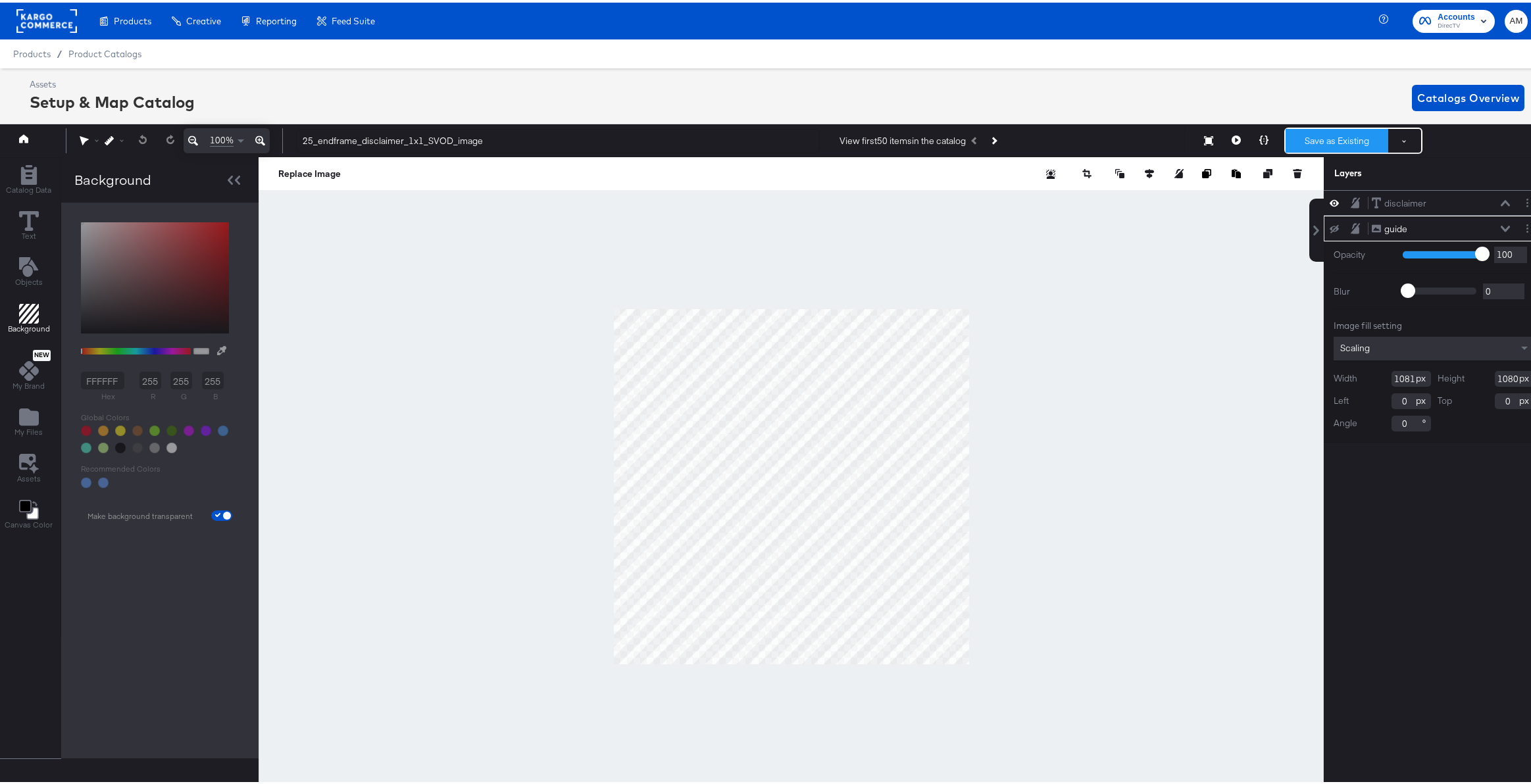
click at [1321, 139] on button "Save as Existing" at bounding box center [1337, 138] width 103 height 24
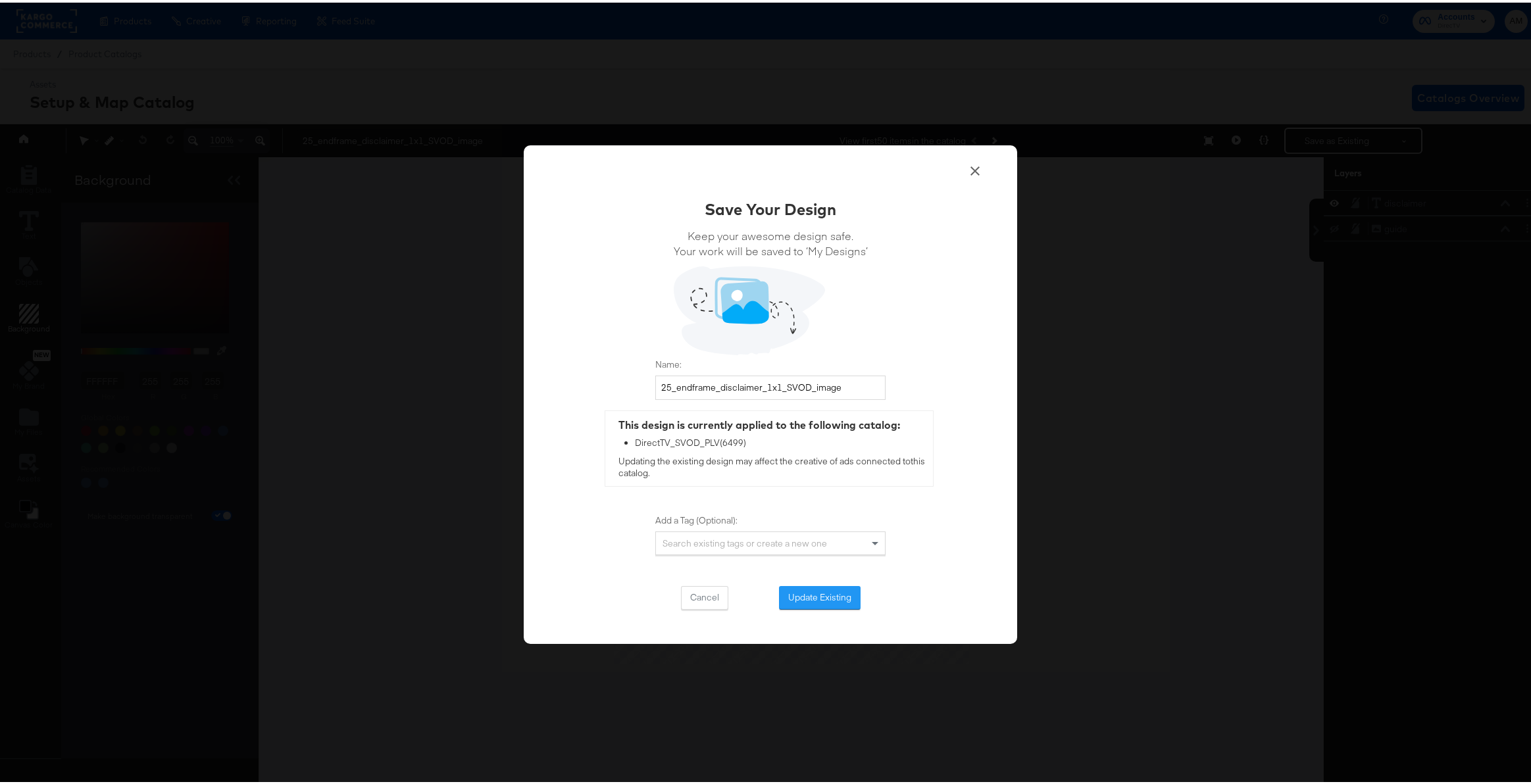
click at [812, 592] on button "Update Existing" at bounding box center [819, 595] width 81 height 24
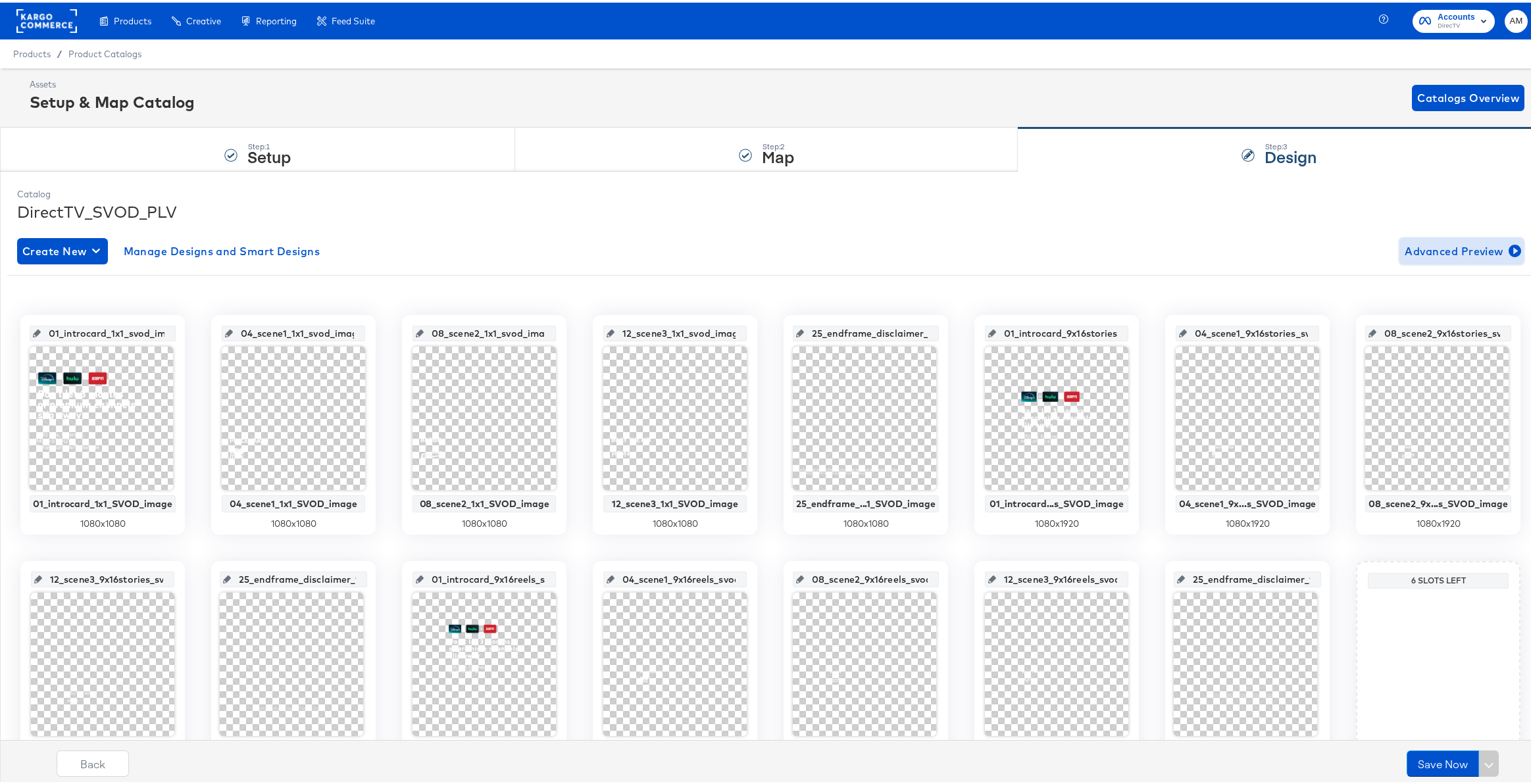
click at [1435, 248] on span "Advanced Preview" at bounding box center [1462, 249] width 114 height 19
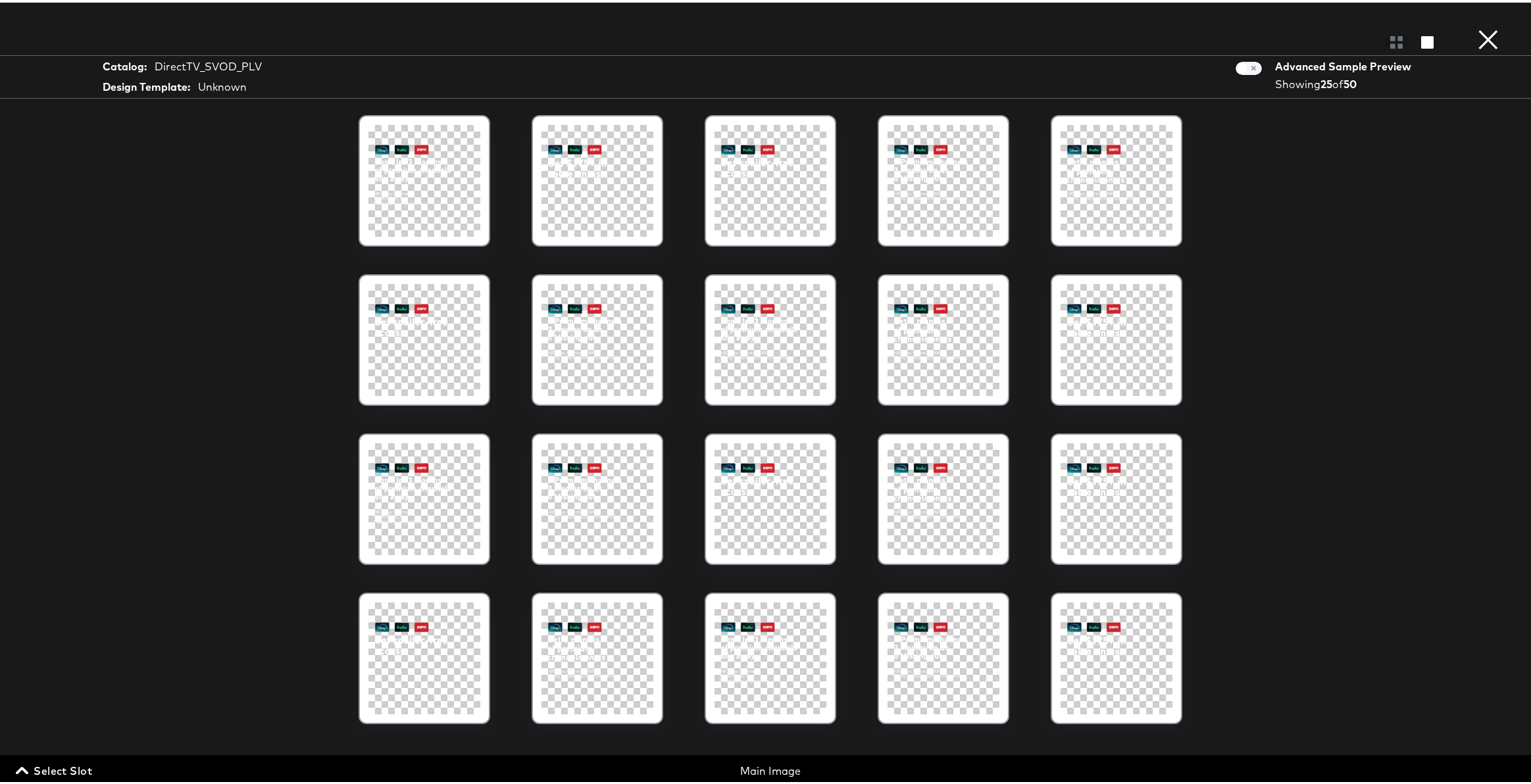
click at [71, 771] on span "Select Slot" at bounding box center [55, 768] width 73 height 19
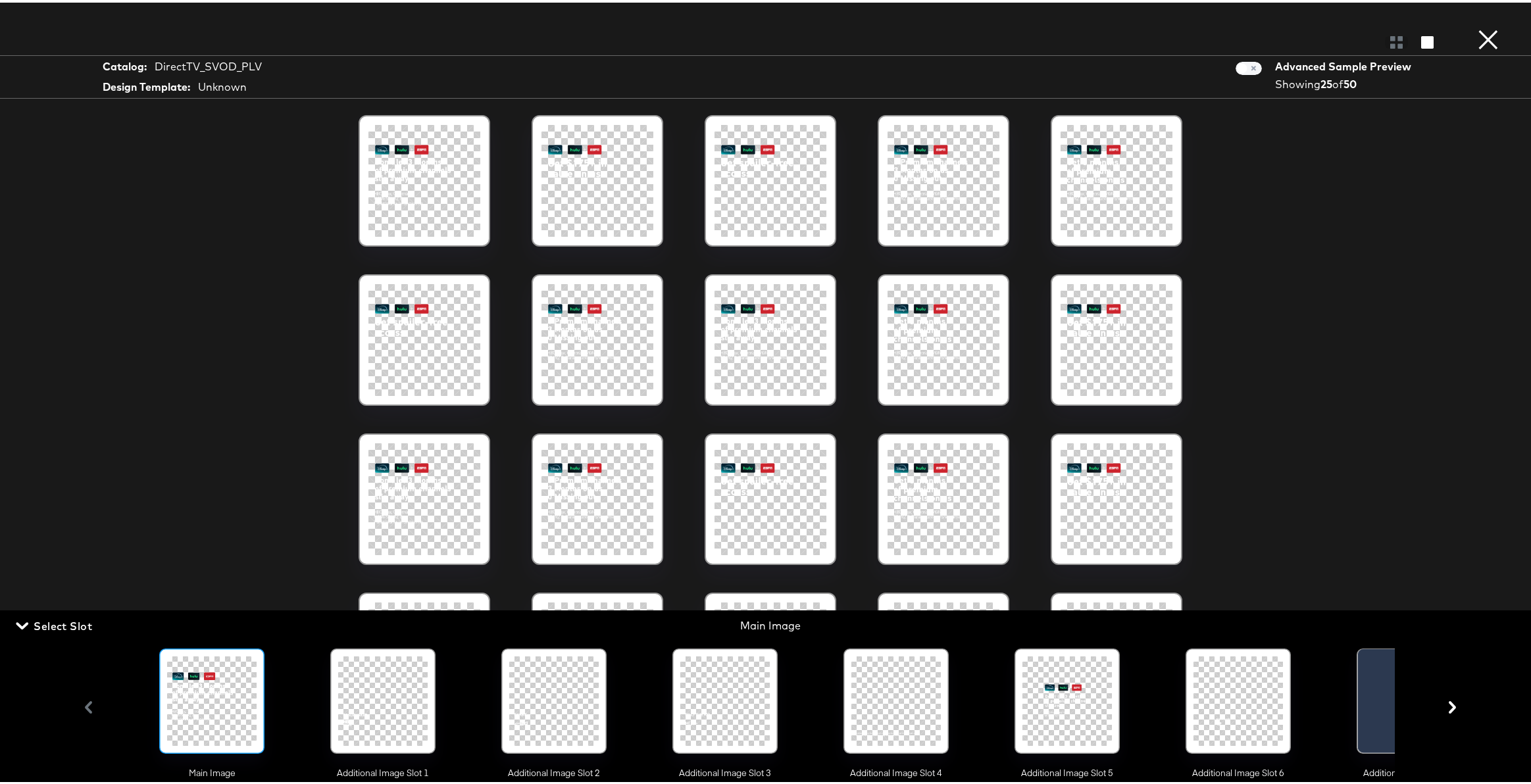
click at [1481, 27] on button "×" at bounding box center [1488, 13] width 27 height 27
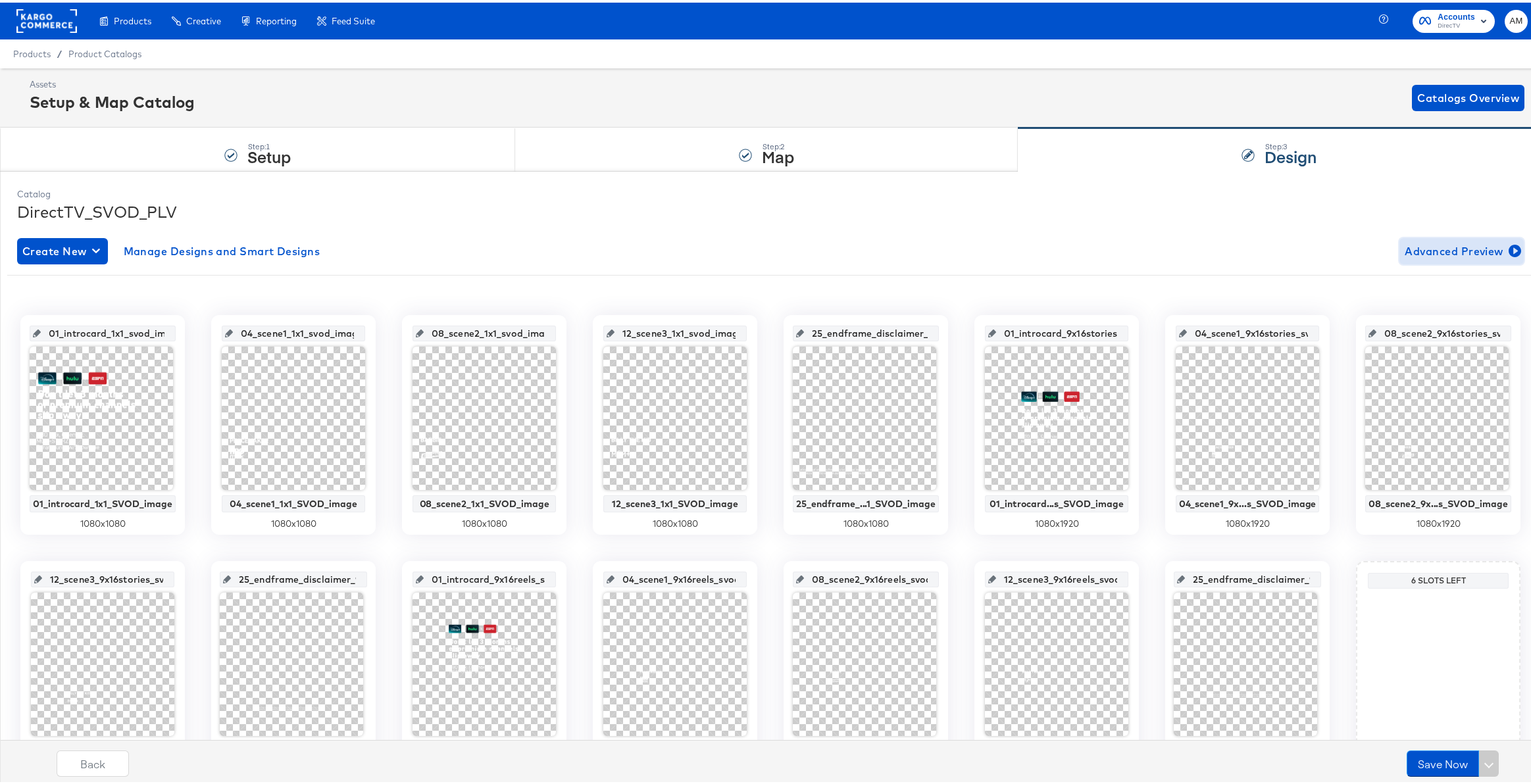
click at [1440, 250] on span "Advanced Preview" at bounding box center [1462, 249] width 114 height 19
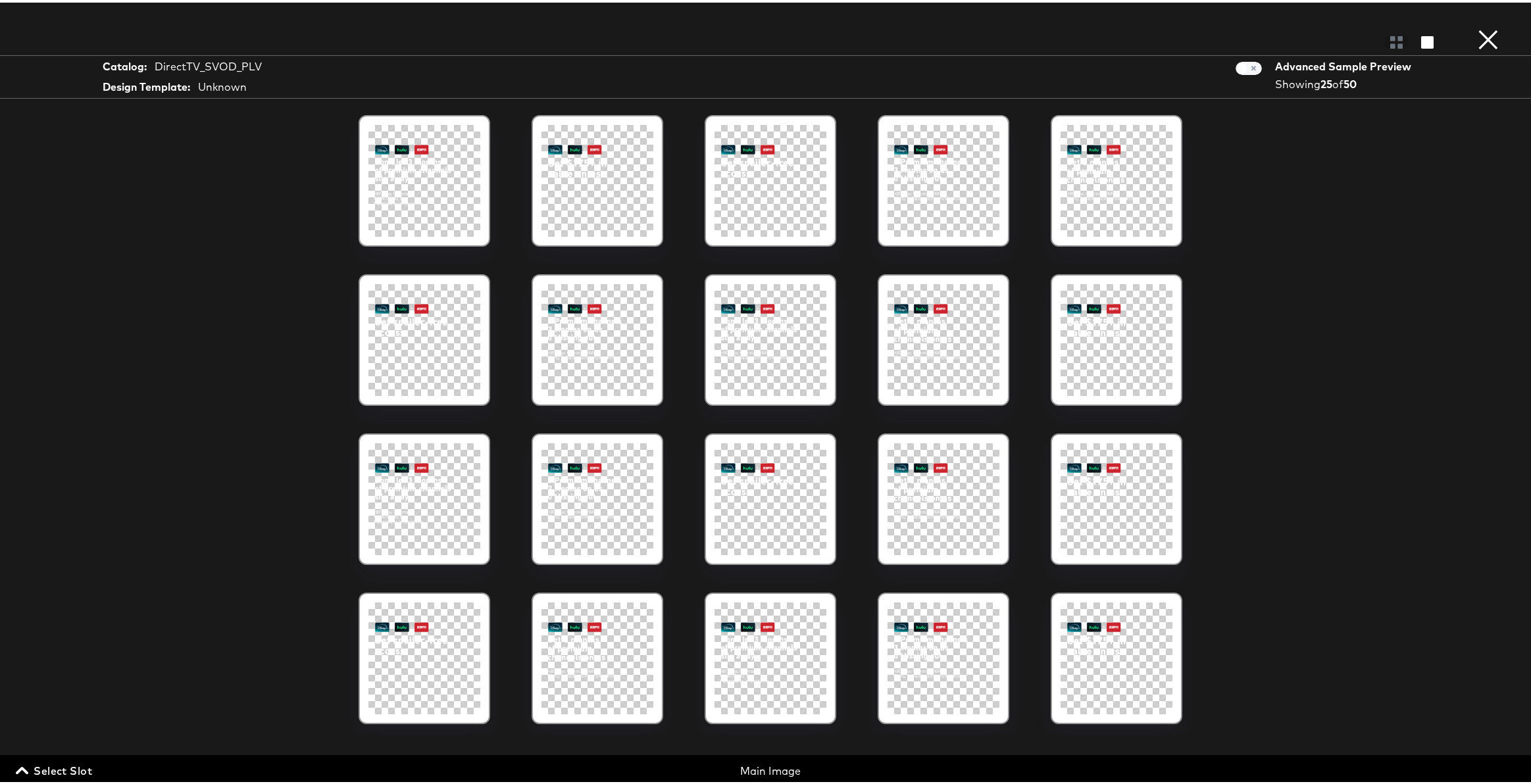
click at [84, 765] on span "Select Slot" at bounding box center [55, 768] width 73 height 19
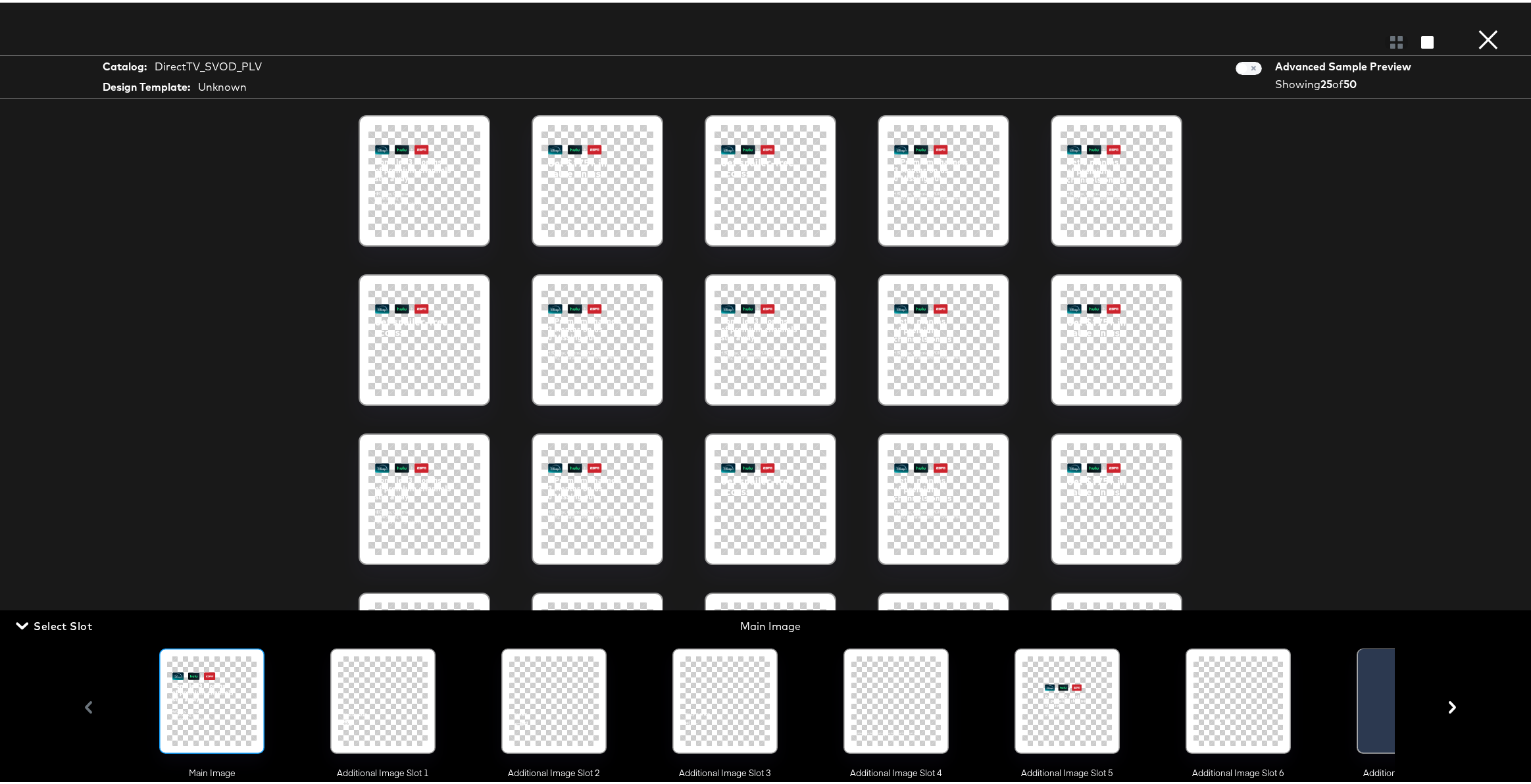
click at [894, 690] on div at bounding box center [896, 698] width 89 height 89
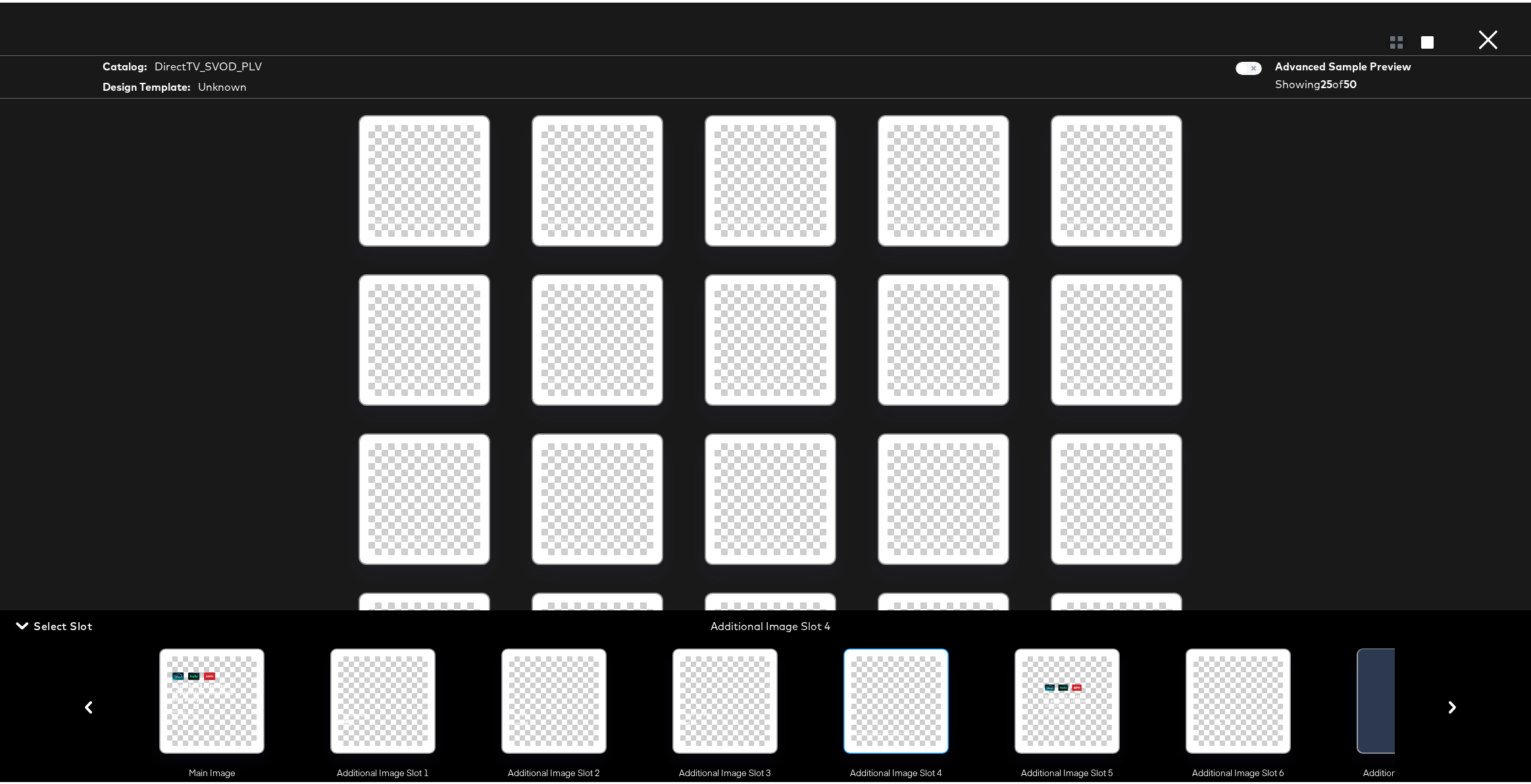
click at [1478, 27] on button "×" at bounding box center [1488, 13] width 27 height 27
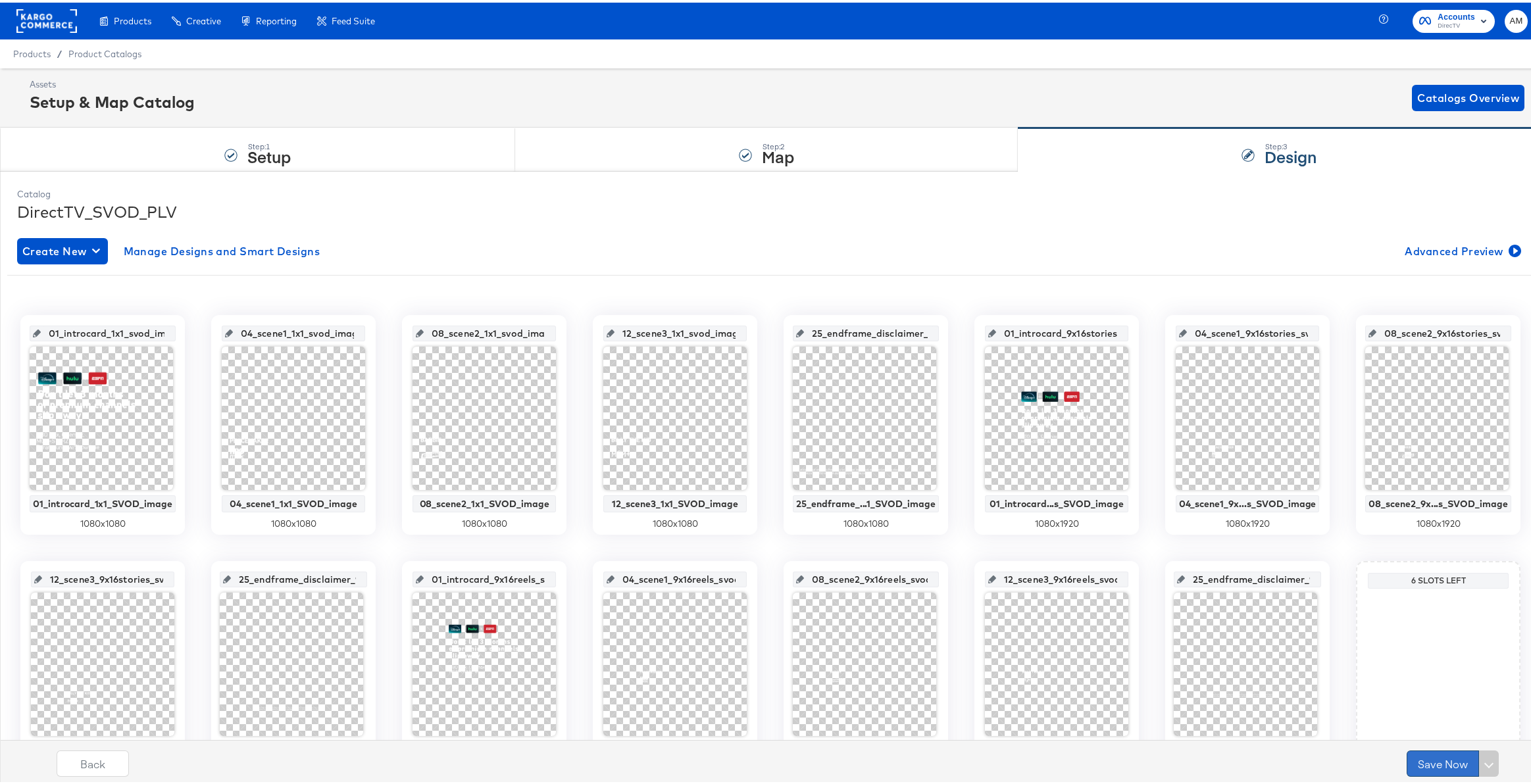
click at [1428, 758] on button "Save Now" at bounding box center [1443, 761] width 73 height 27
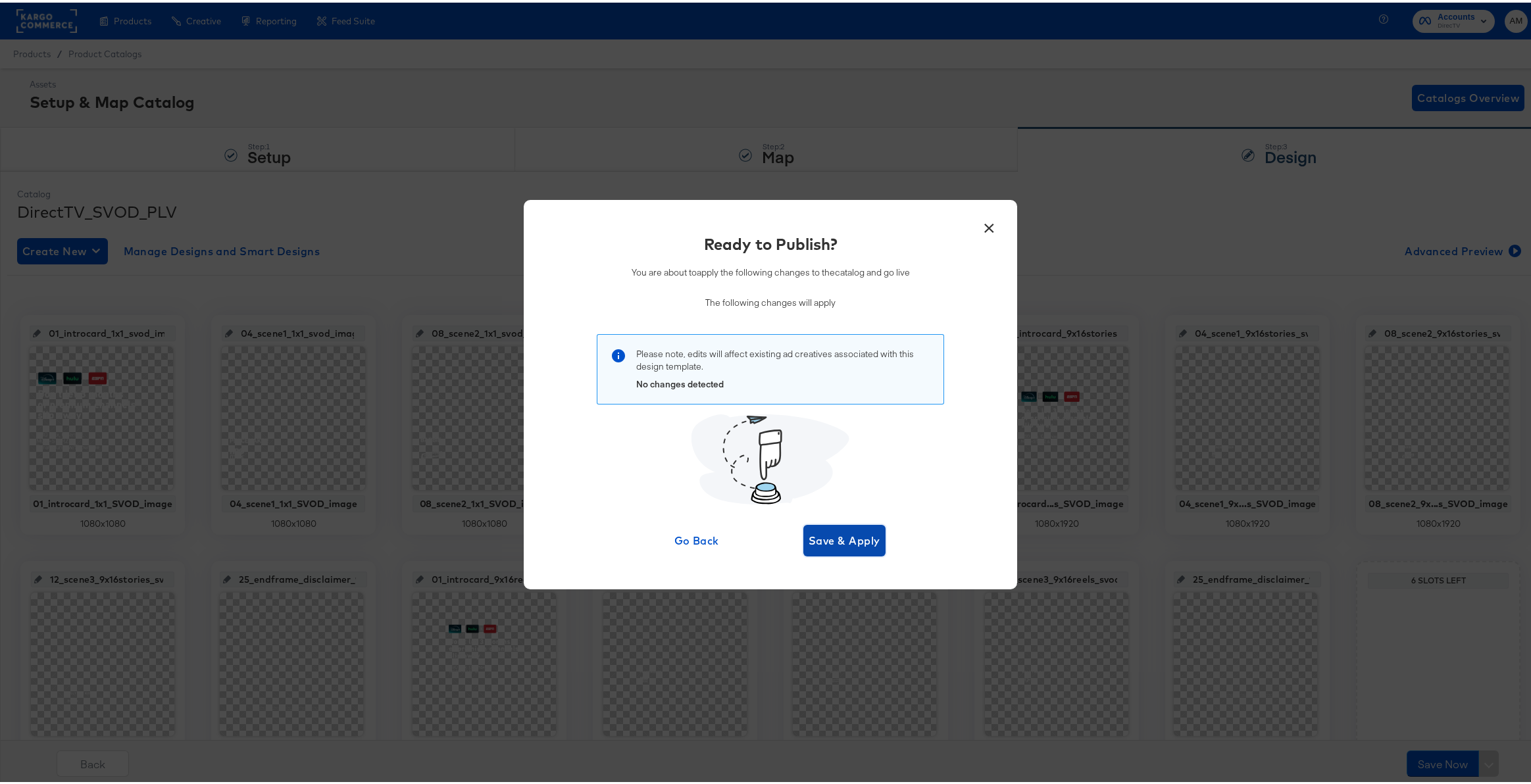
click at [816, 531] on span "Save & Apply" at bounding box center [845, 538] width 72 height 19
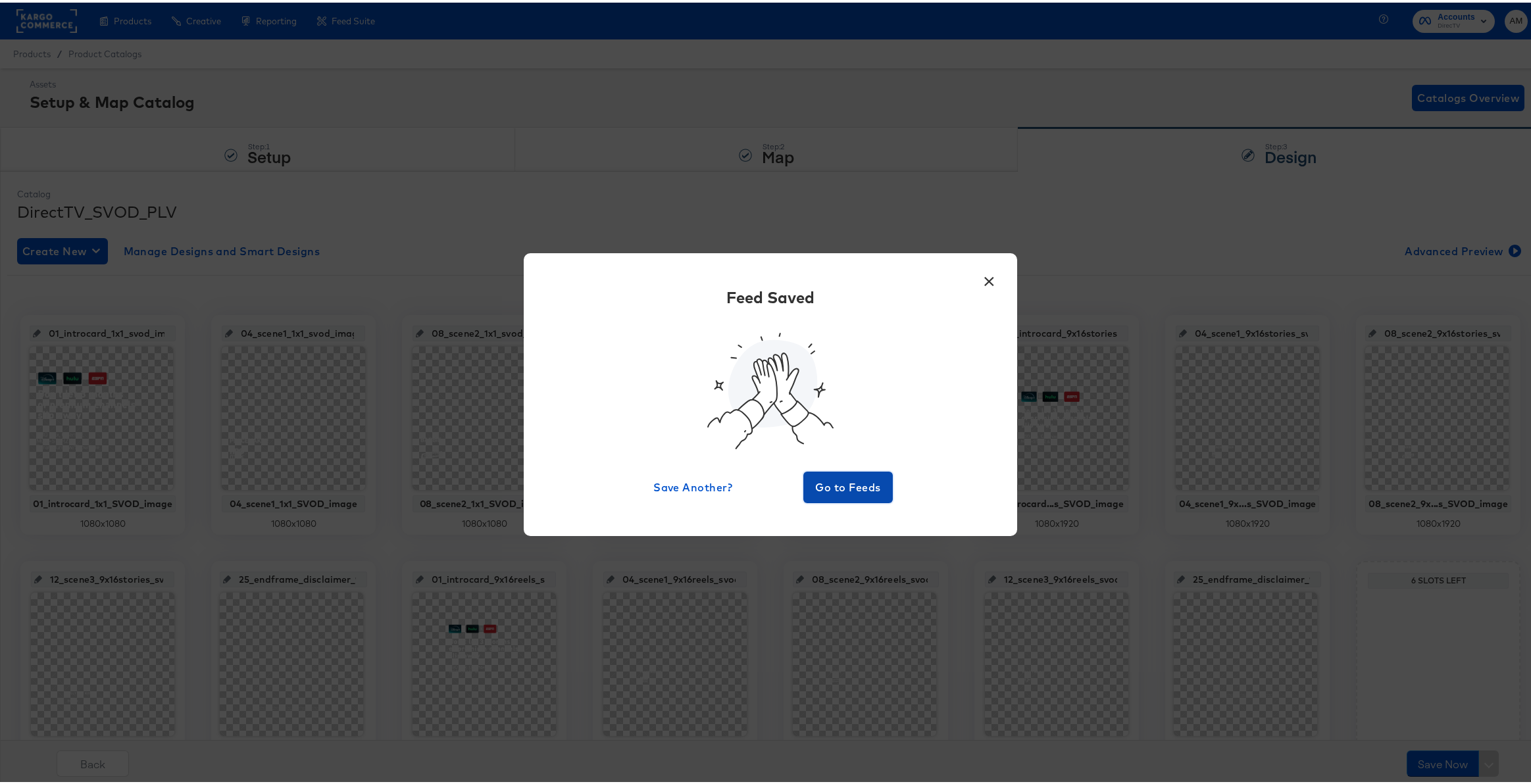
click at [840, 496] on button "Go to Feeds" at bounding box center [848, 485] width 89 height 32
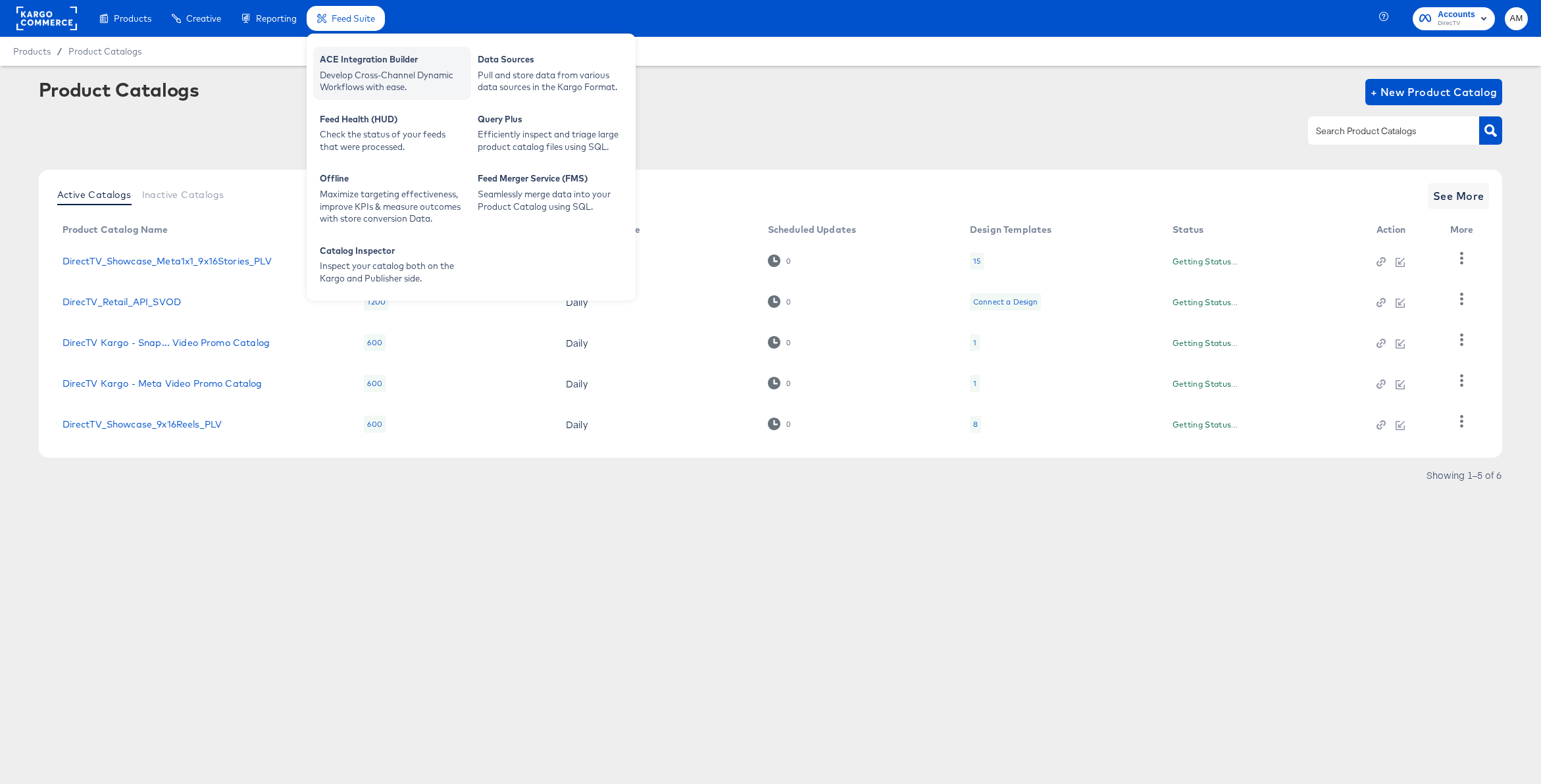
click at [368, 55] on div "ACE Integration Builder" at bounding box center [391, 61] width 145 height 16
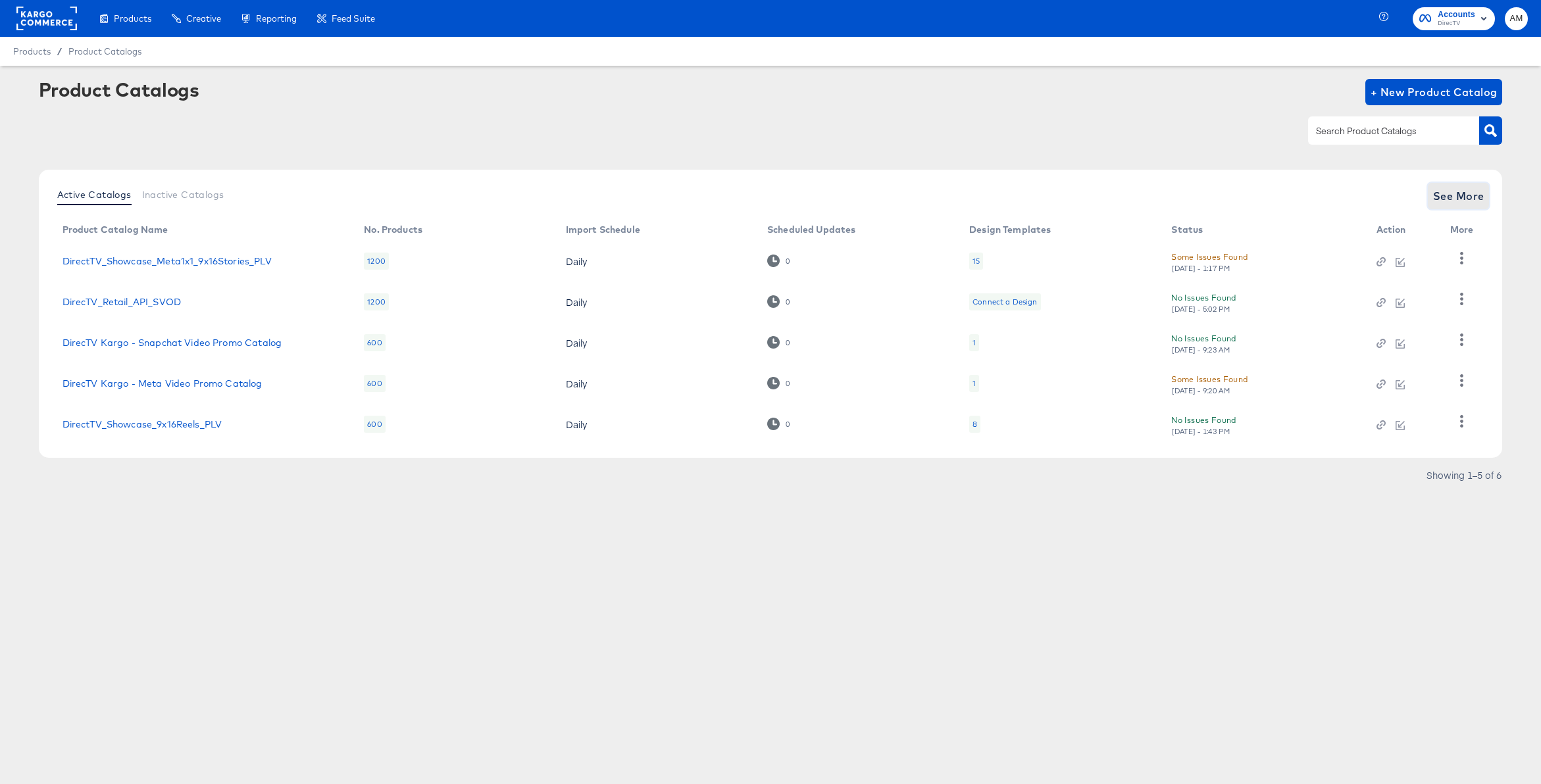
click at [1446, 193] on span "See More" at bounding box center [1458, 196] width 51 height 19
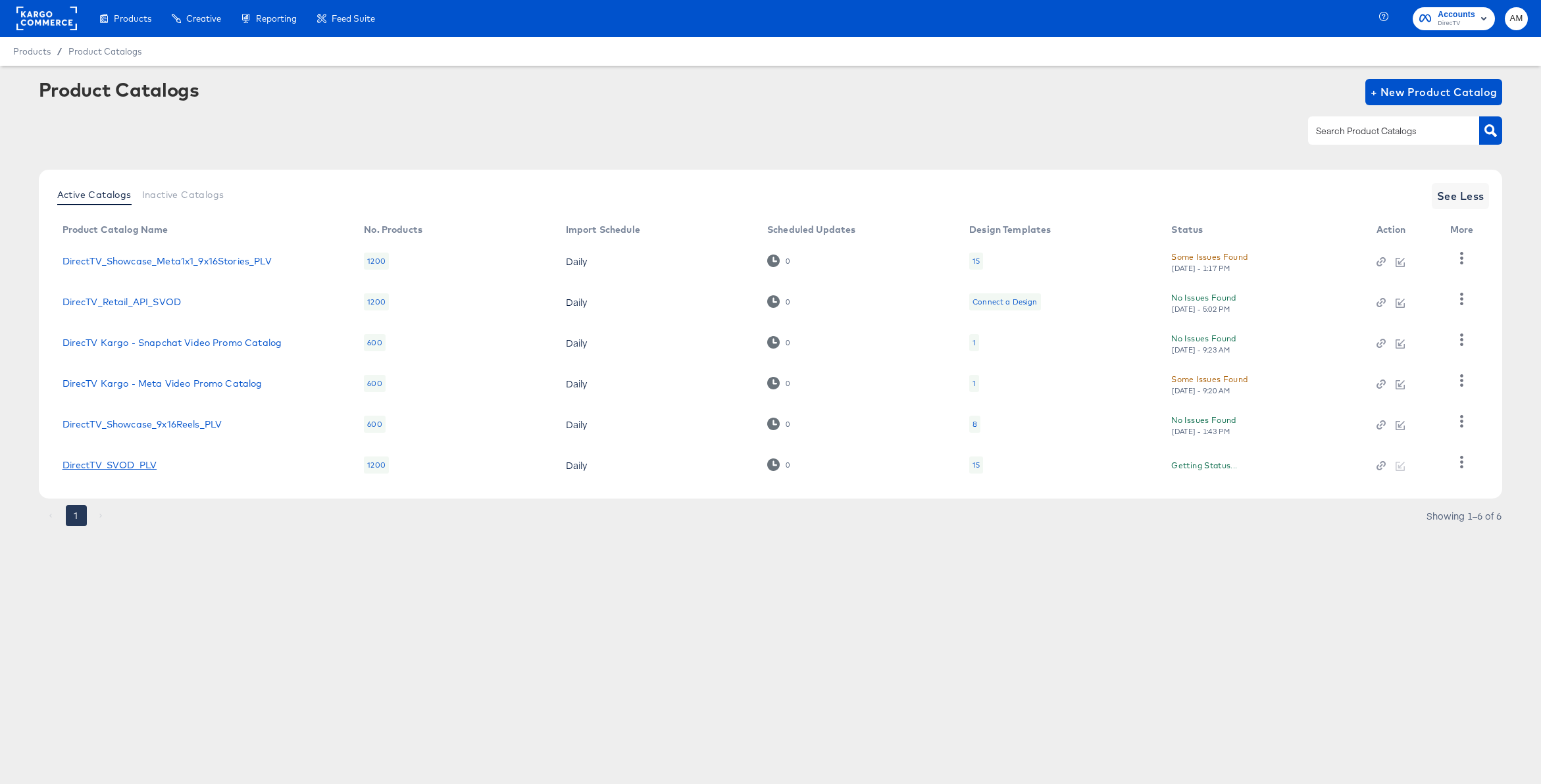
click at [130, 465] on link "DirectTV_SVOD_PLV" at bounding box center [110, 465] width 95 height 11
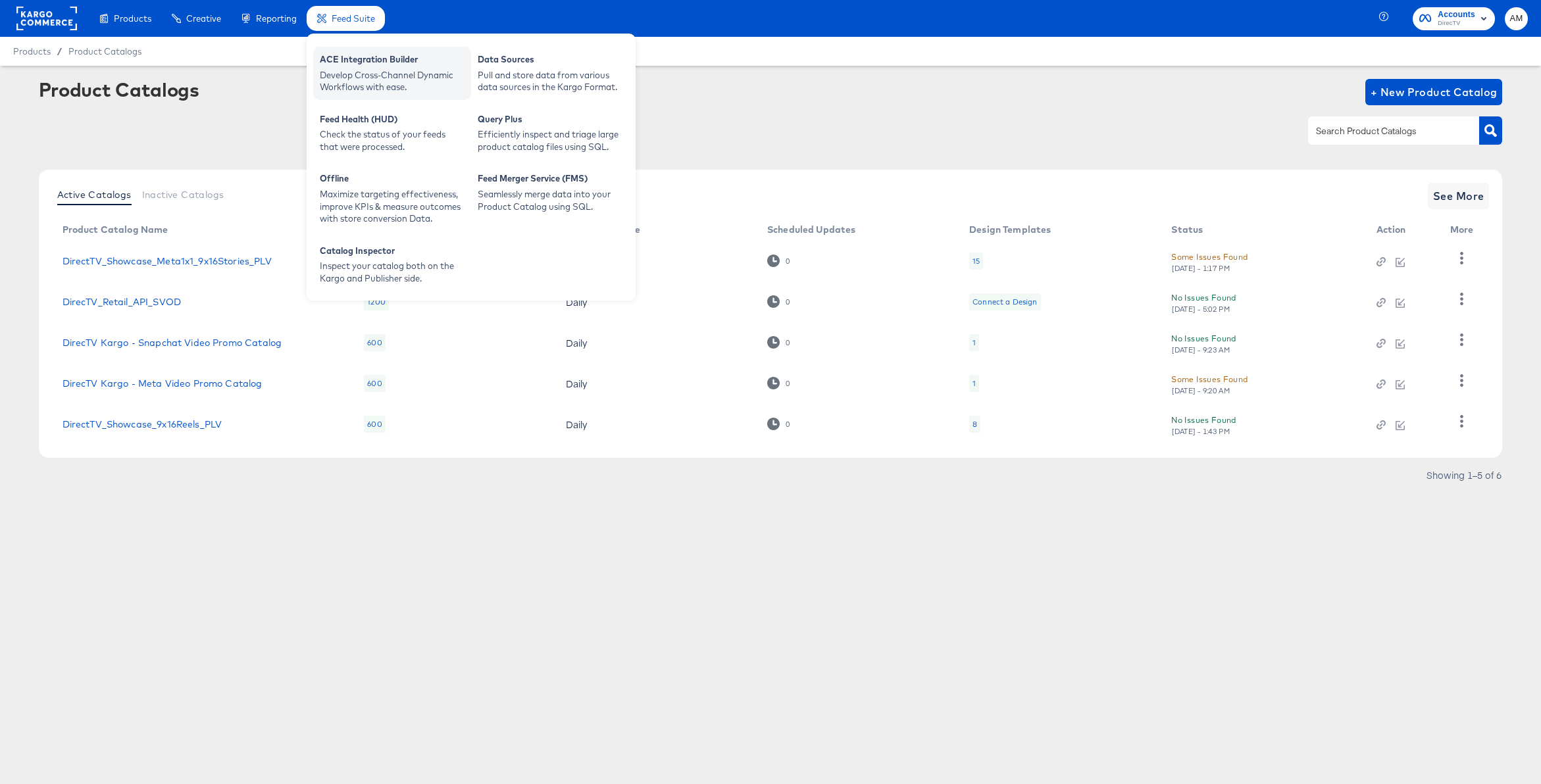
click at [355, 64] on div "ACE Integration Builder" at bounding box center [391, 61] width 145 height 16
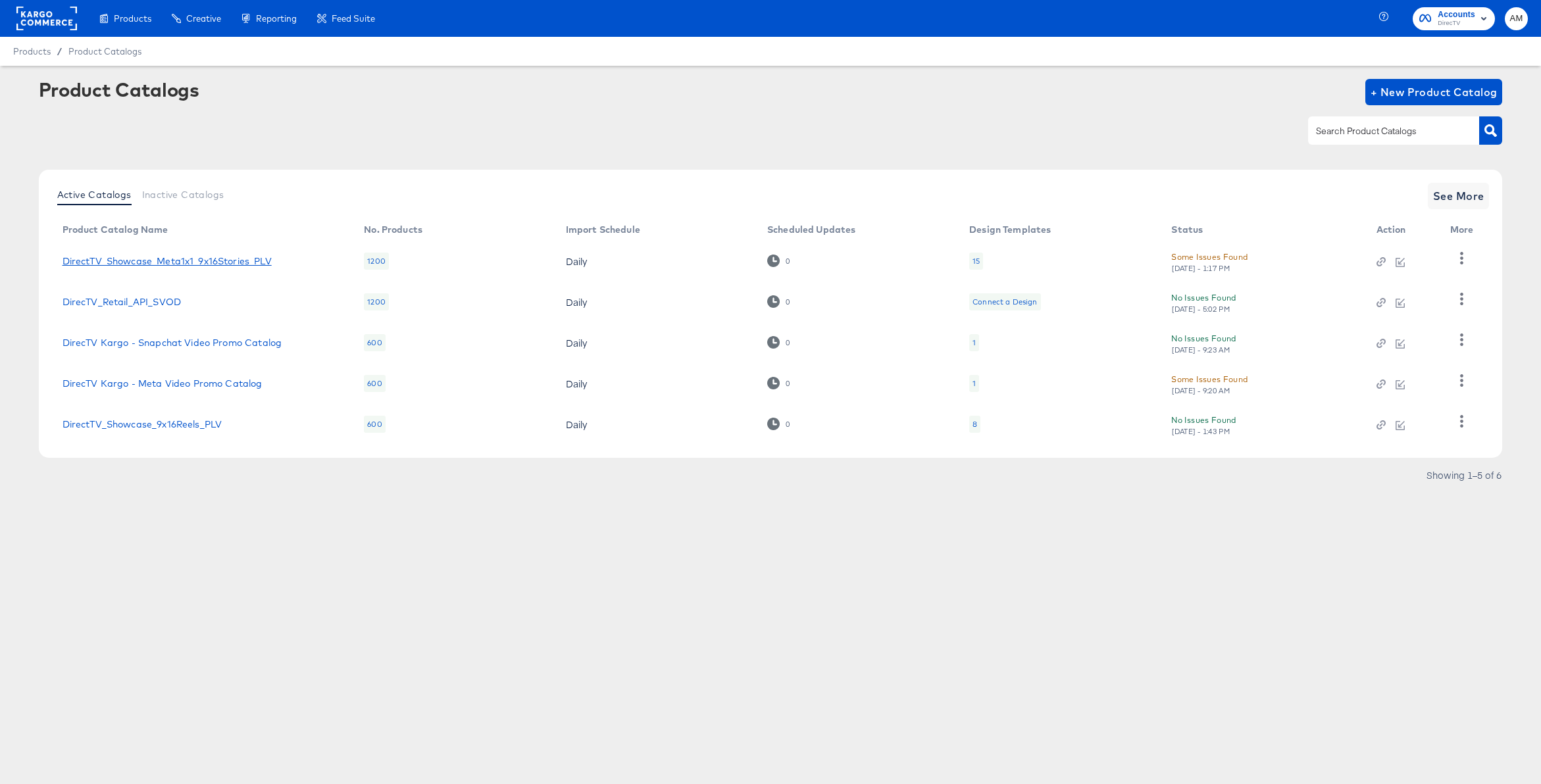
click at [213, 258] on link "DirectTV_Showcase_Meta1x1_9x16Stories_PLV" at bounding box center [167, 261] width 209 height 11
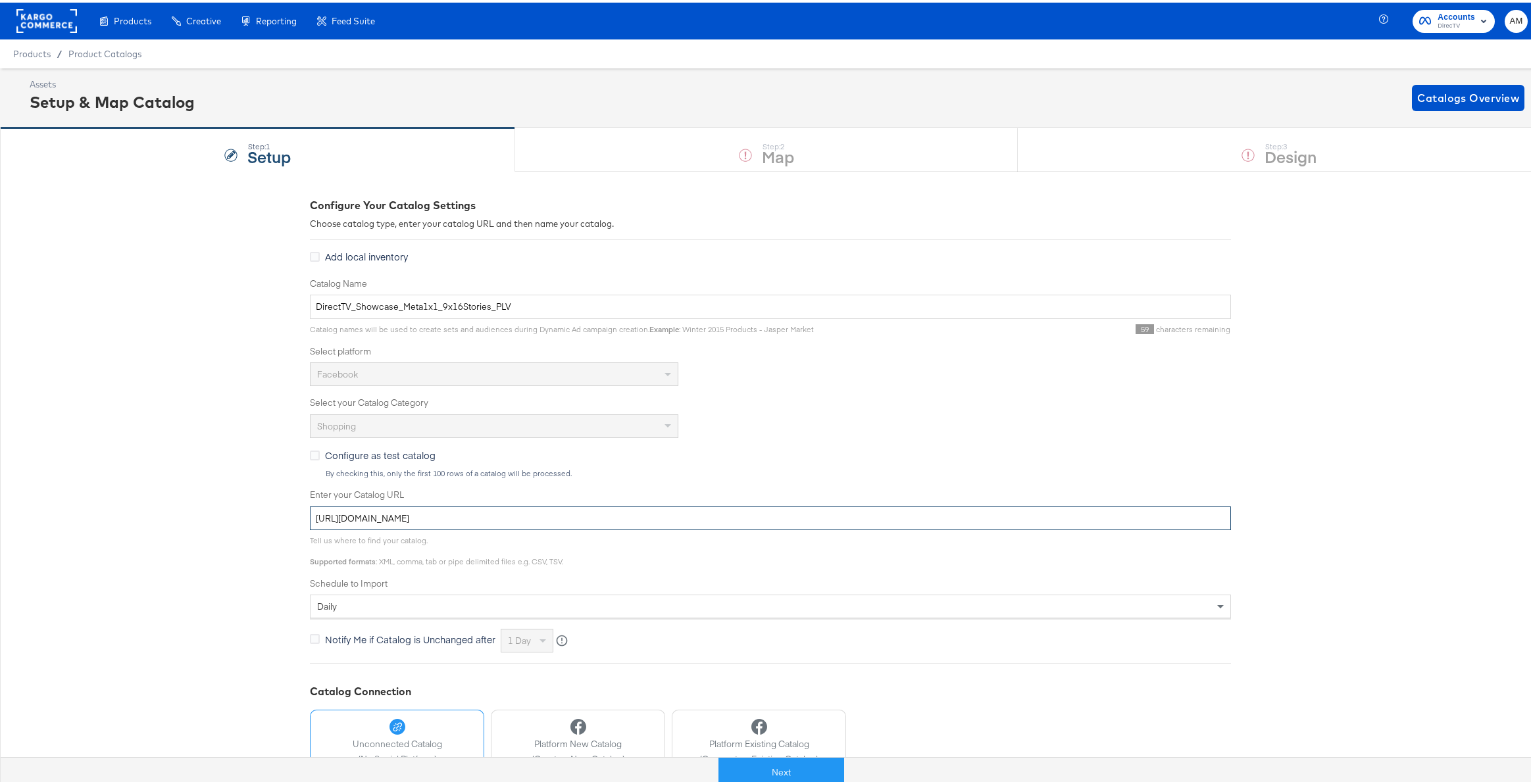
click at [519, 518] on input "https://ace.stitcherads.com/exports/1385/universal/none/universal/export.tsv.gz" at bounding box center [771, 516] width 921 height 24
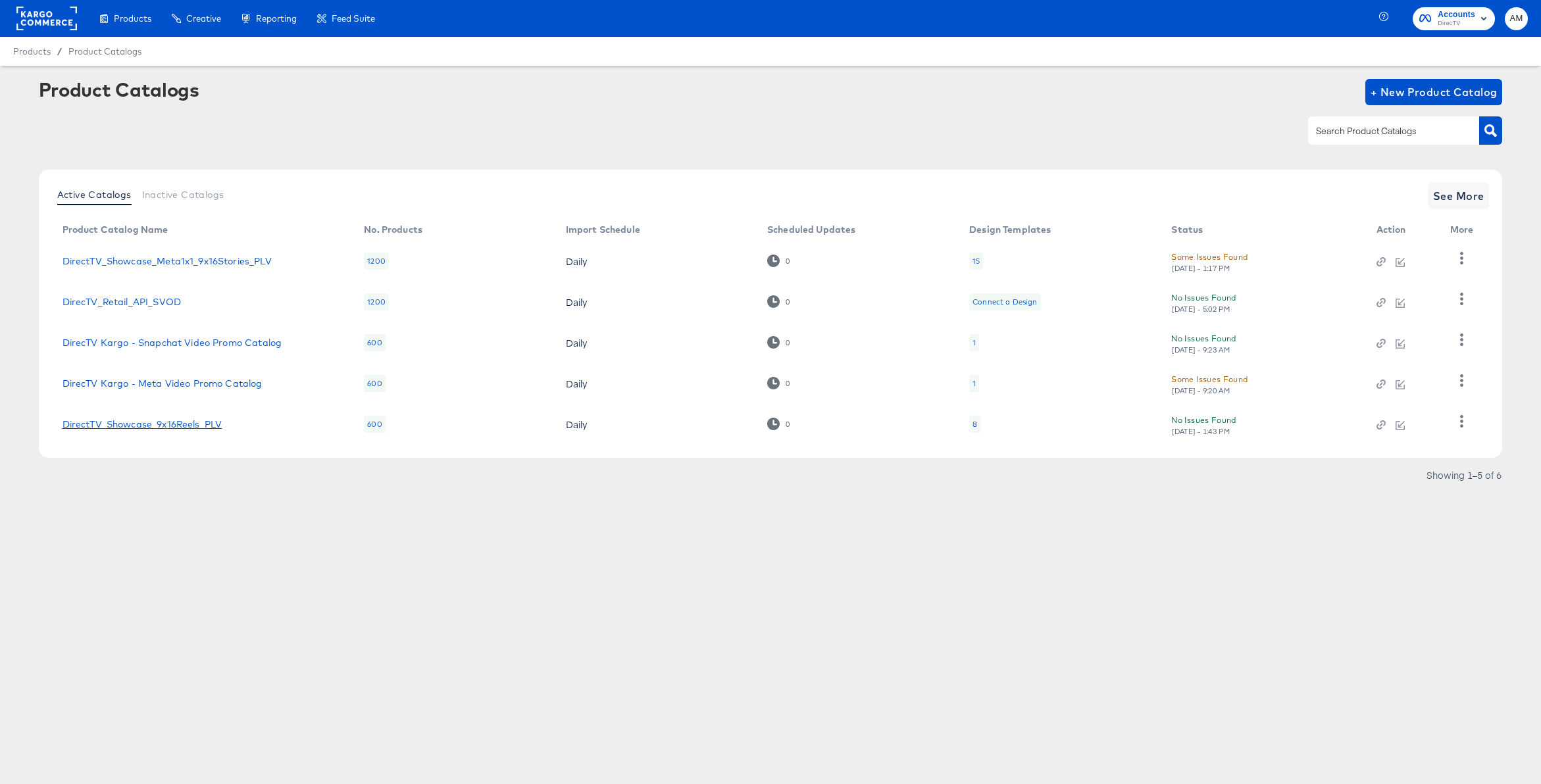
click at [196, 424] on link "DirectTV_Showcase_9x16Reels_PLV" at bounding box center [142, 424] width 160 height 11
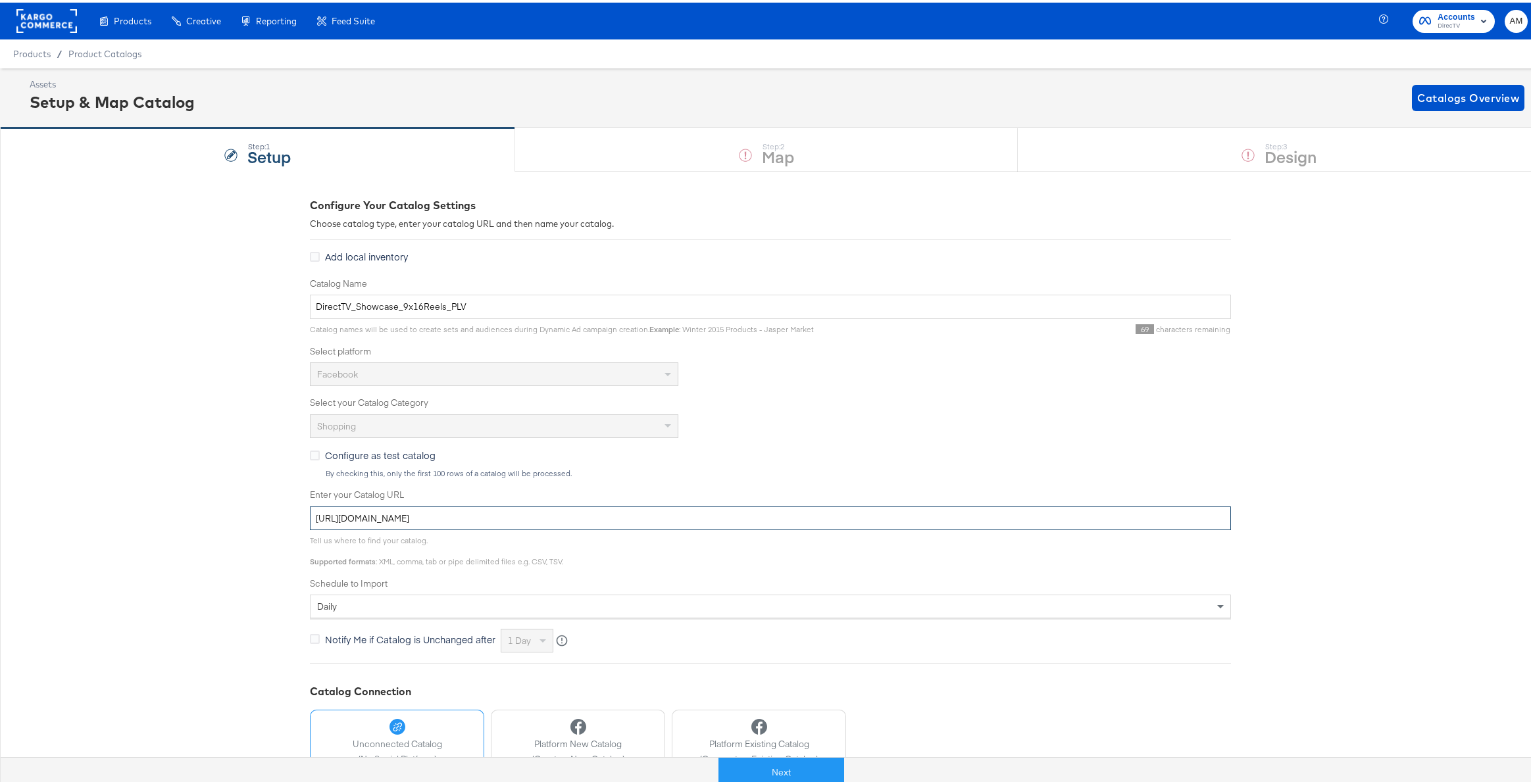
drag, startPoint x: 603, startPoint y: 514, endPoint x: 236, endPoint y: 506, distance: 367.1
click at [236, 506] on div "Configure Your Catalog Settings Choose catalog type, enter your catalog URL and…" at bounding box center [771, 520] width 1541 height 704
click at [96, 52] on span "Product Catalogs" at bounding box center [105, 51] width 73 height 11
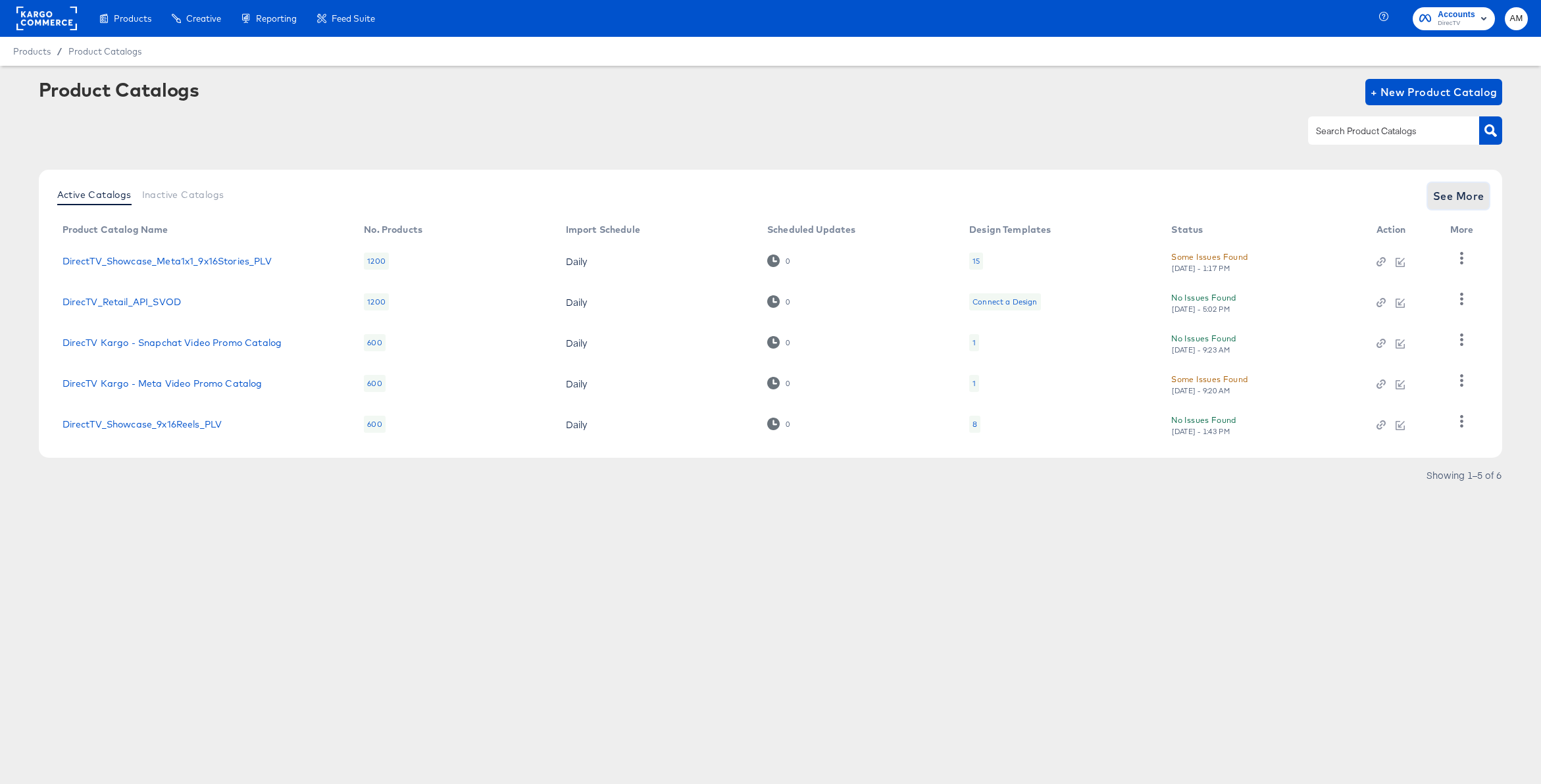
click at [1478, 197] on span "See More" at bounding box center [1458, 196] width 51 height 19
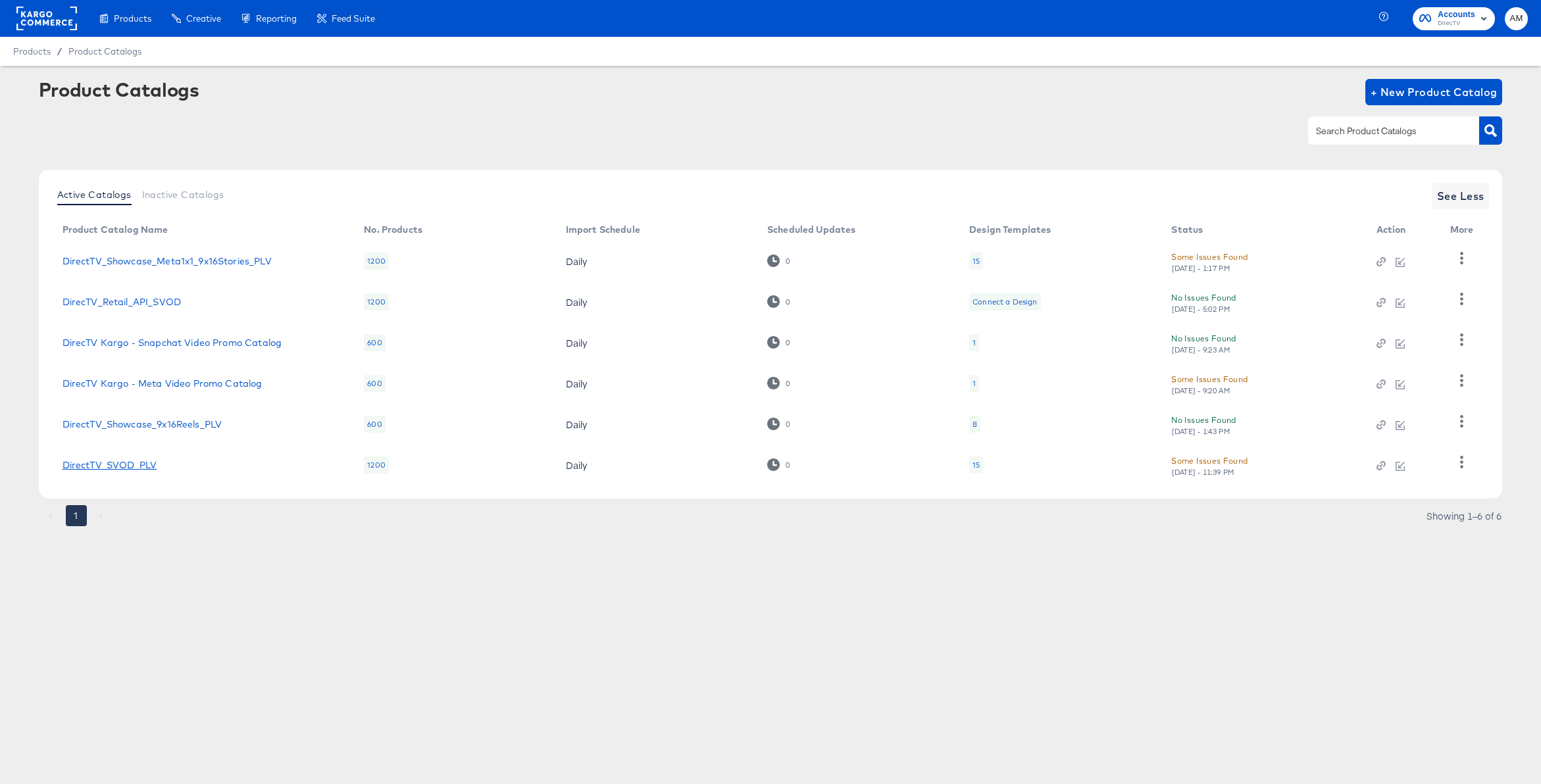
click at [104, 466] on link "DirectTV_SVOD_PLV" at bounding box center [110, 465] width 95 height 11
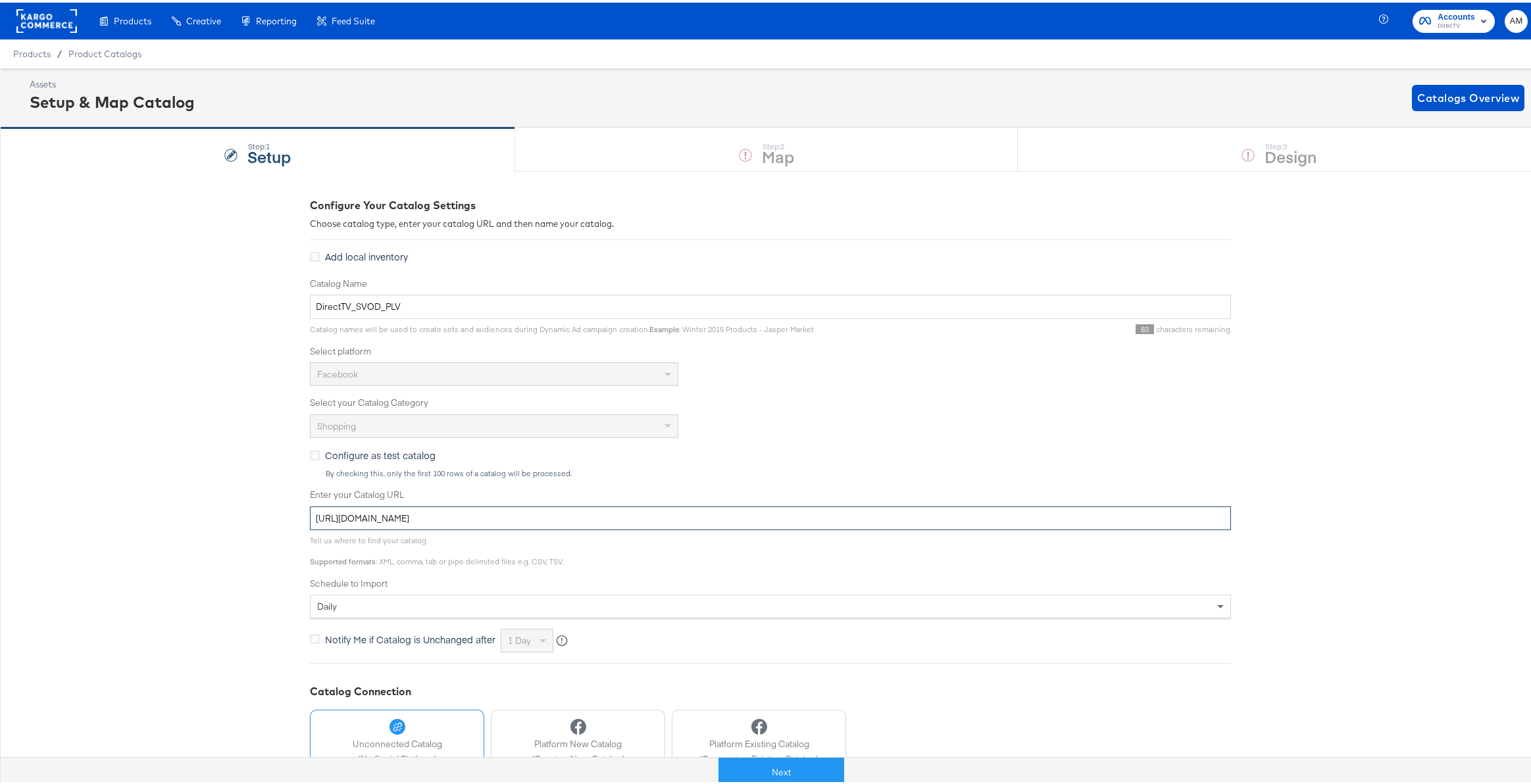
drag, startPoint x: 665, startPoint y: 518, endPoint x: 157, endPoint y: 511, distance: 508.0
click at [157, 511] on div "Configure Your Catalog Settings Choose catalog type, enter your catalog URL and…" at bounding box center [771, 520] width 1541 height 704
paste input "-2"
click at [589, 519] on input "https://ace.stitcherads.com/exports/1385/universal/none/universal-2/export.tsv.…" at bounding box center [771, 516] width 921 height 24
type input "https://ace.stitcherads.com/exports/1385/universal/none/universal-3/export.tsv.…"
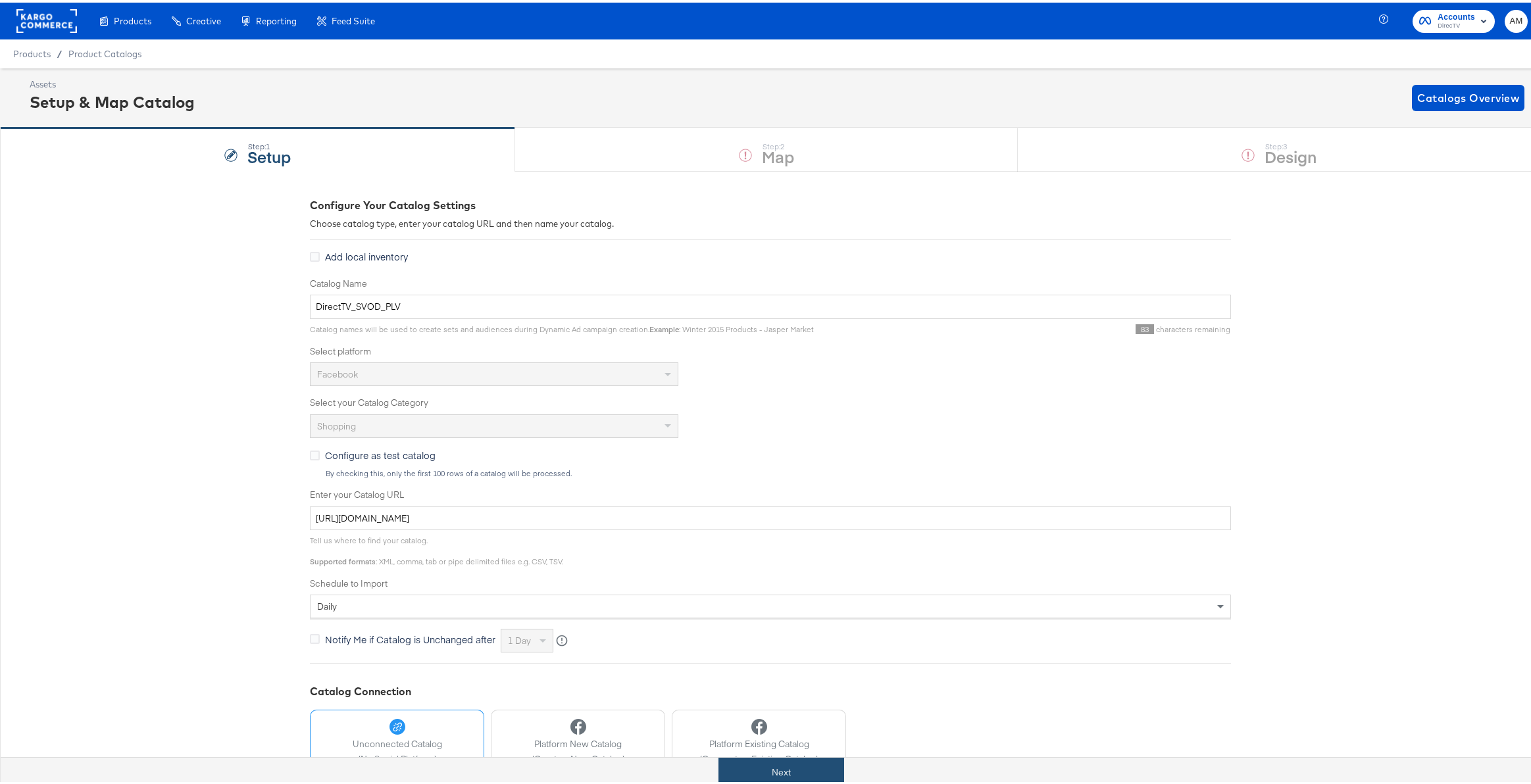
click at [796, 767] on button "Next" at bounding box center [781, 770] width 126 height 29
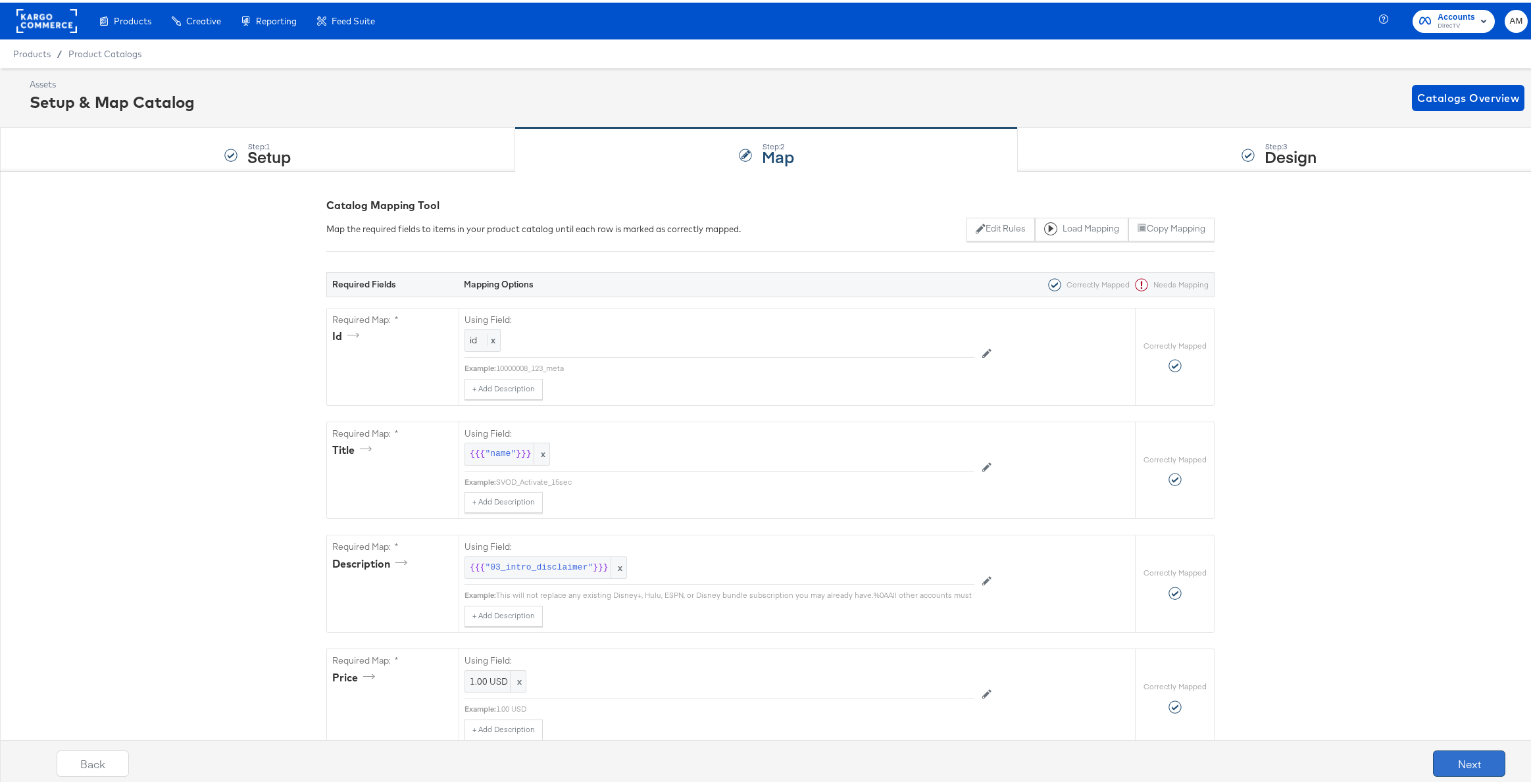
click at [1464, 761] on button "Next" at bounding box center [1469, 761] width 73 height 27
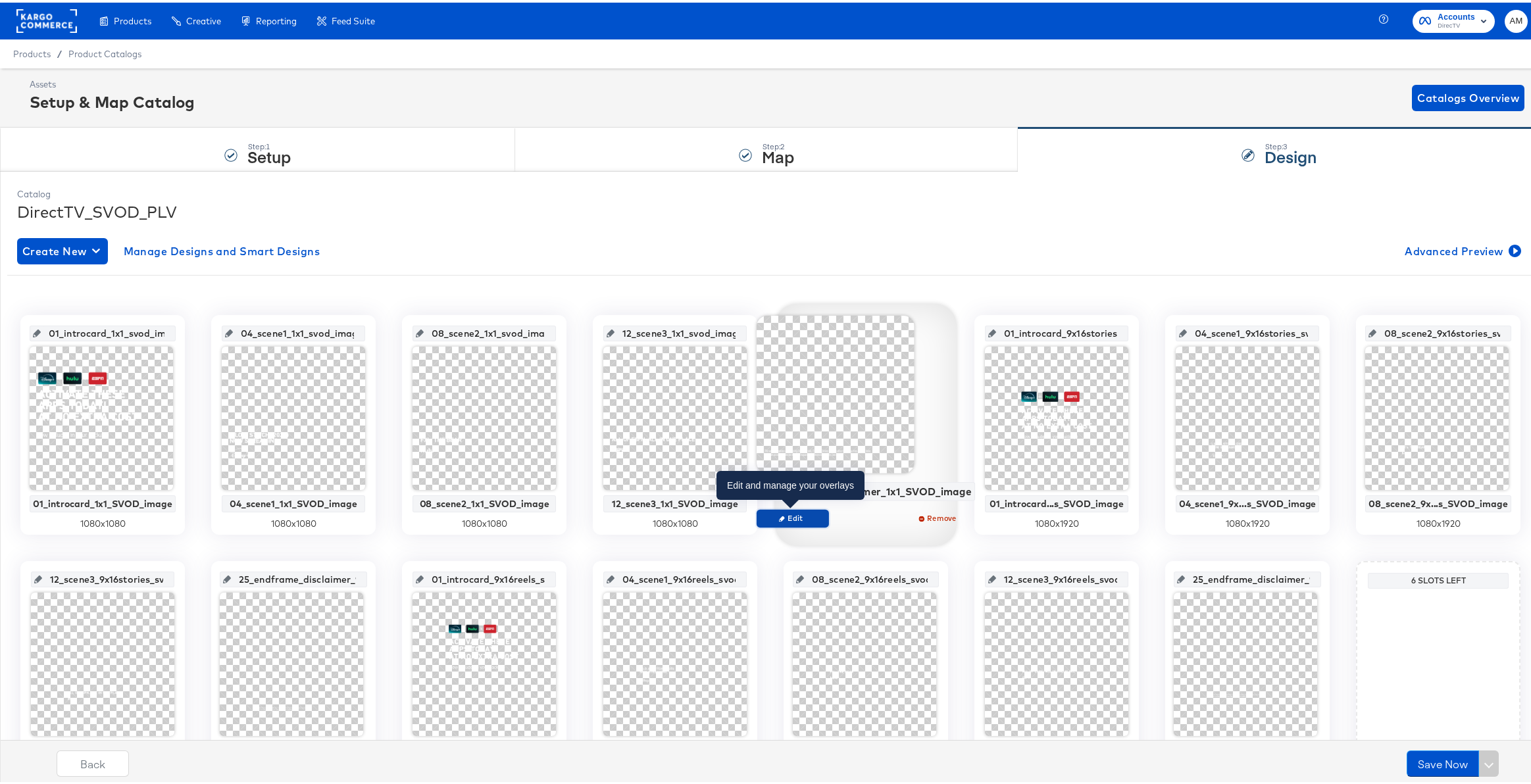
click at [799, 514] on span "Edit" at bounding box center [792, 516] width 60 height 10
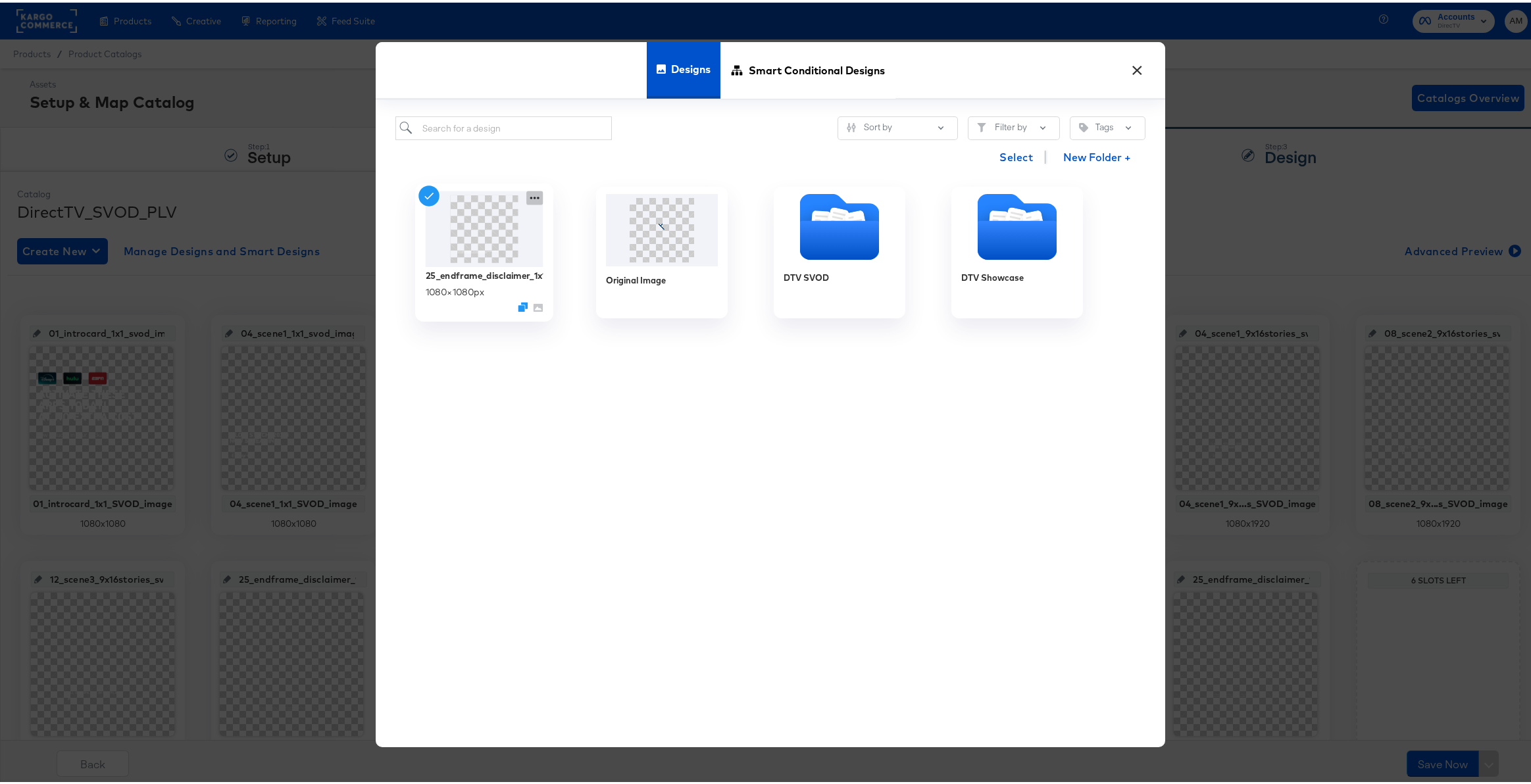
click at [529, 193] on icon at bounding box center [535, 195] width 17 height 14
click at [596, 273] on div "Edit Design Edit Design" at bounding box center [596, 273] width 0 height 0
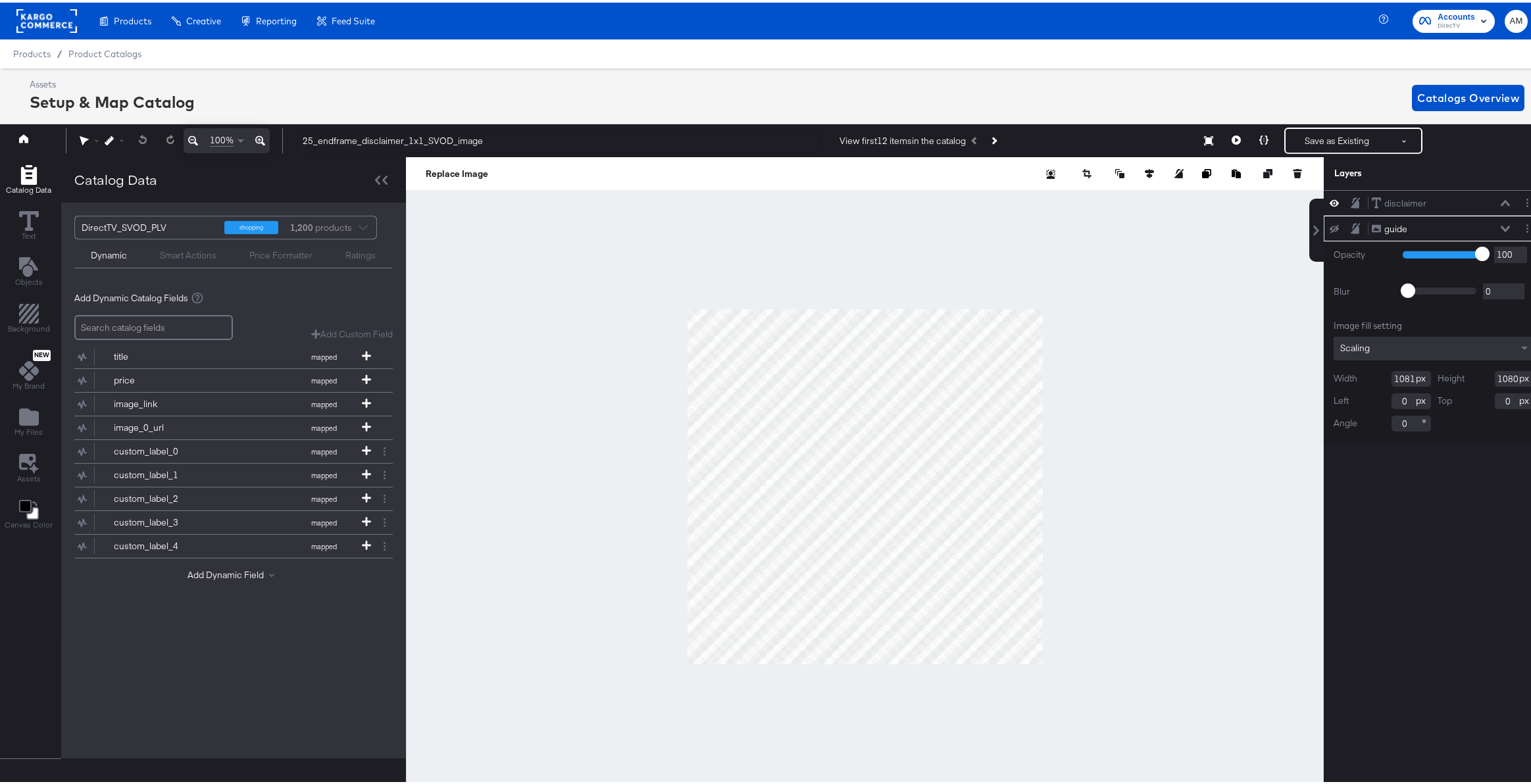
click at [261, 139] on icon at bounding box center [260, 138] width 10 height 16
click at [1329, 231] on button at bounding box center [1334, 226] width 11 height 11
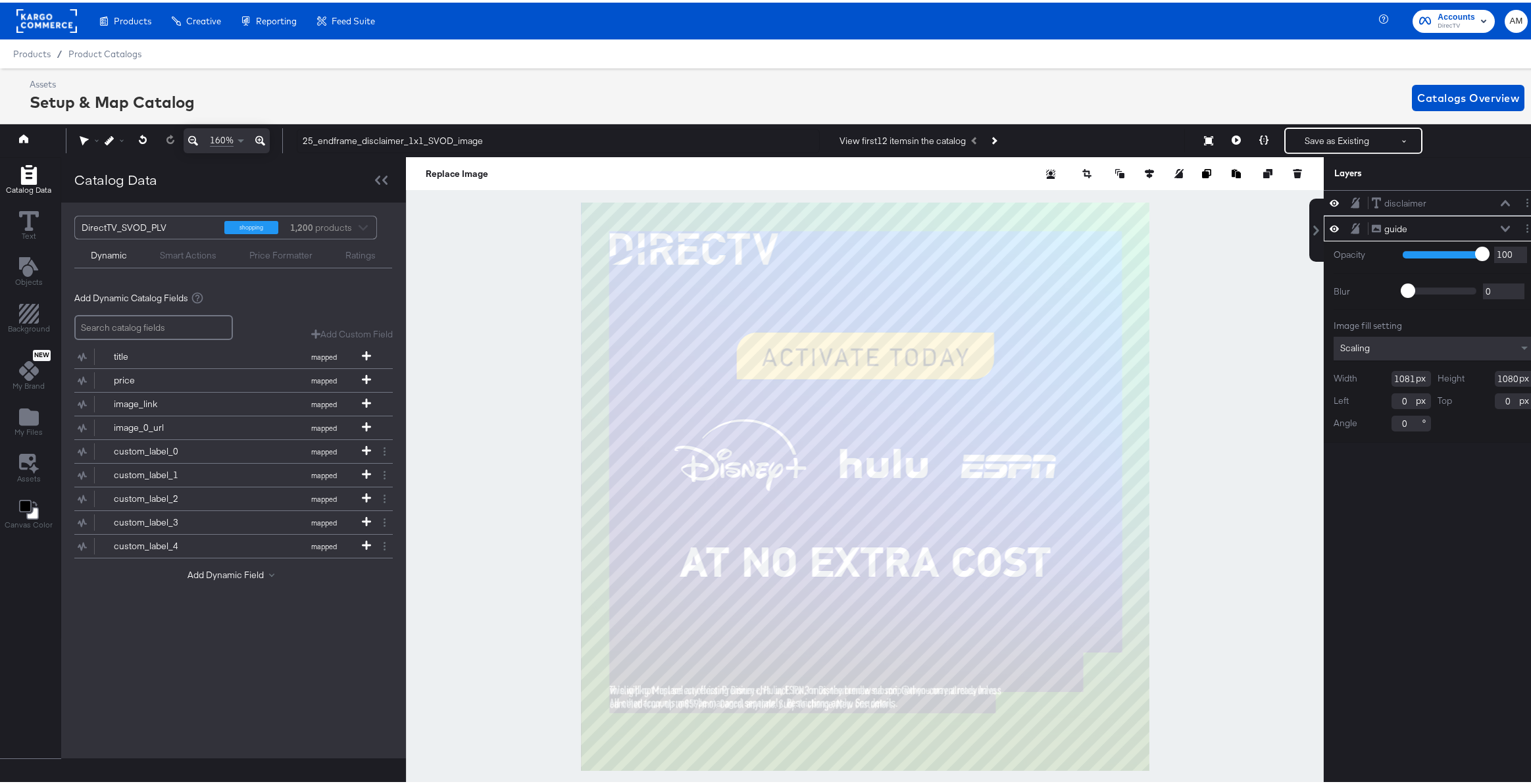
click at [1330, 231] on icon at bounding box center [1334, 226] width 9 height 12
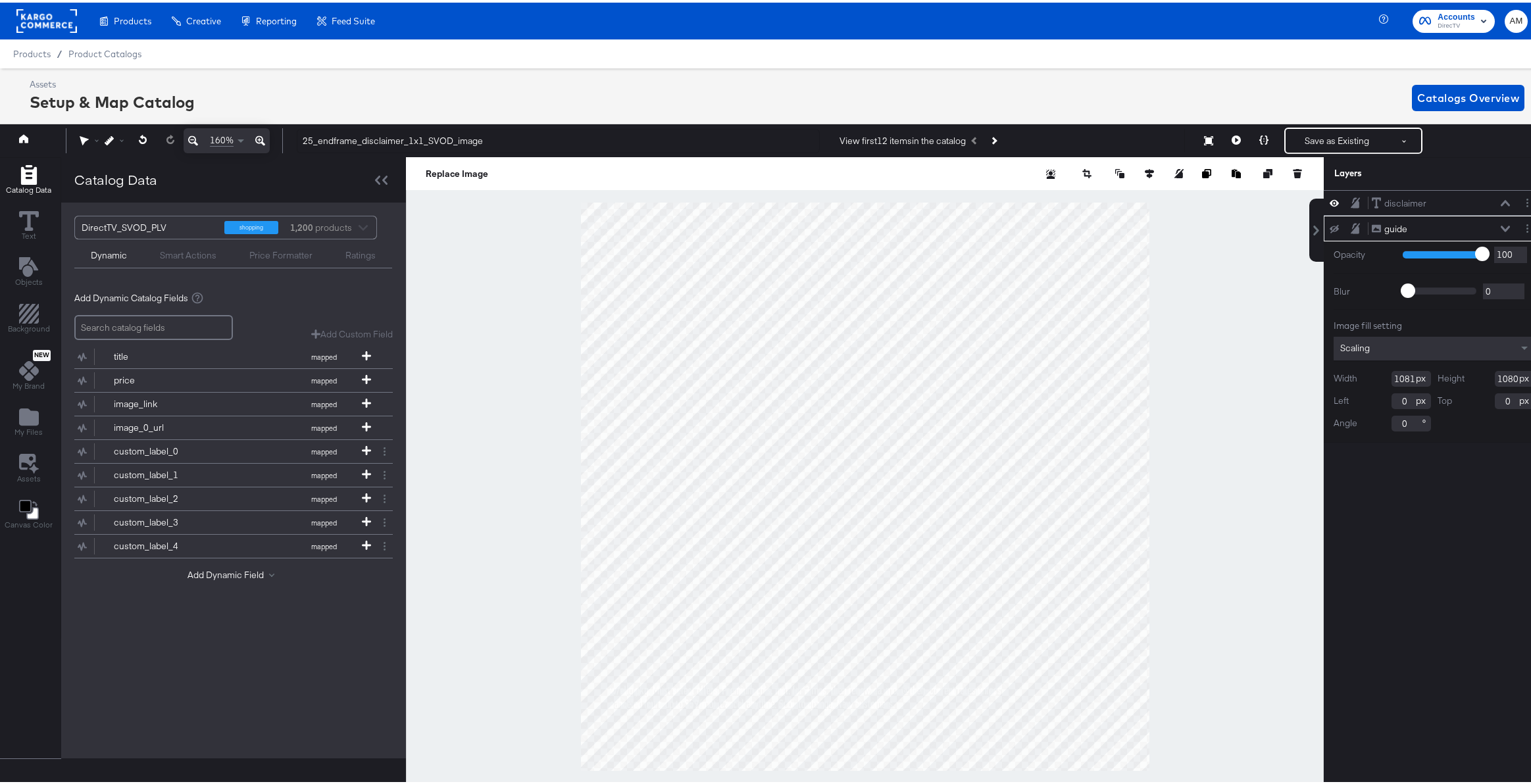
click at [1330, 227] on icon at bounding box center [1334, 227] width 9 height 9
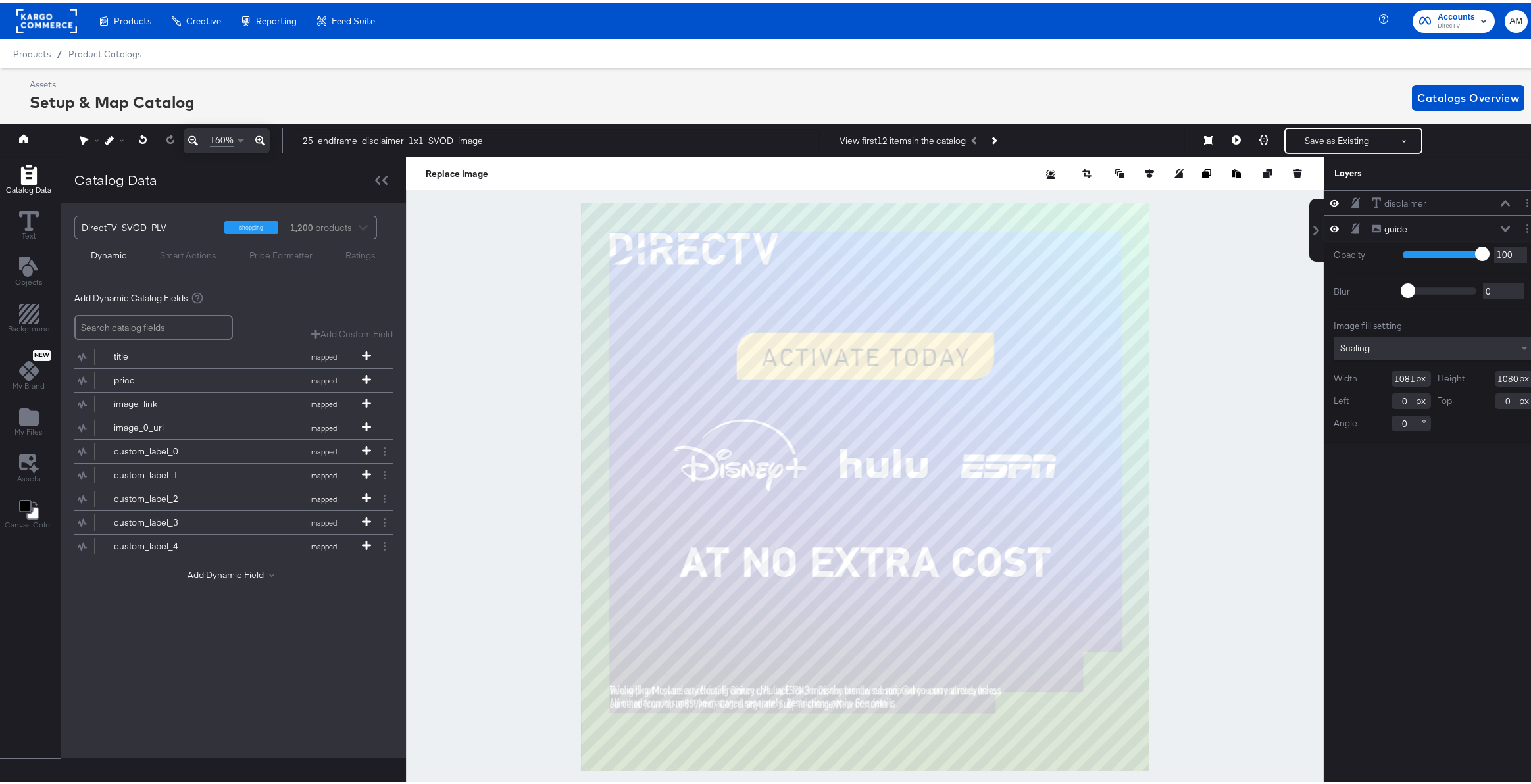
click at [1330, 227] on icon at bounding box center [1334, 226] width 9 height 12
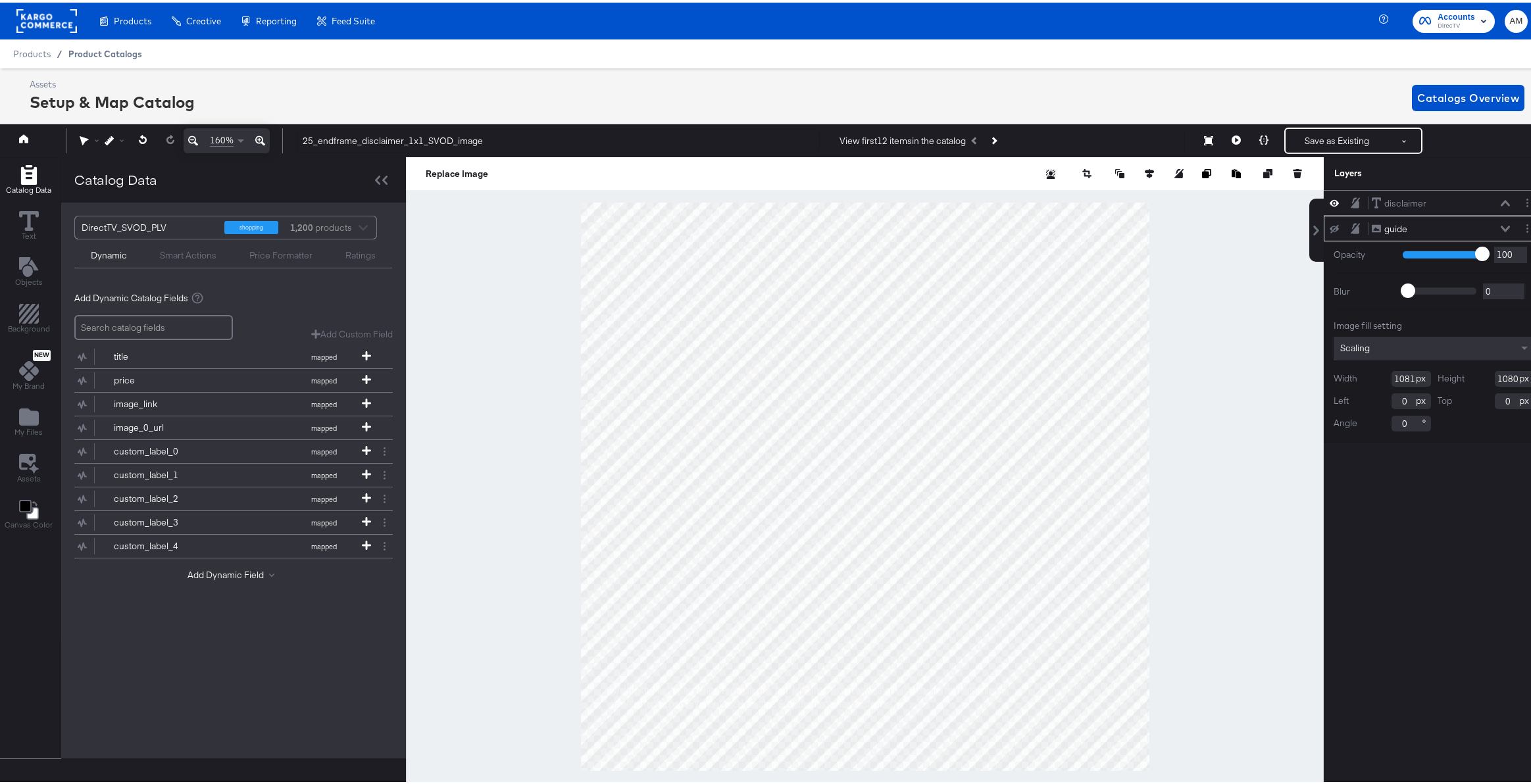
click at [90, 51] on span "Product Catalogs" at bounding box center [105, 51] width 73 height 11
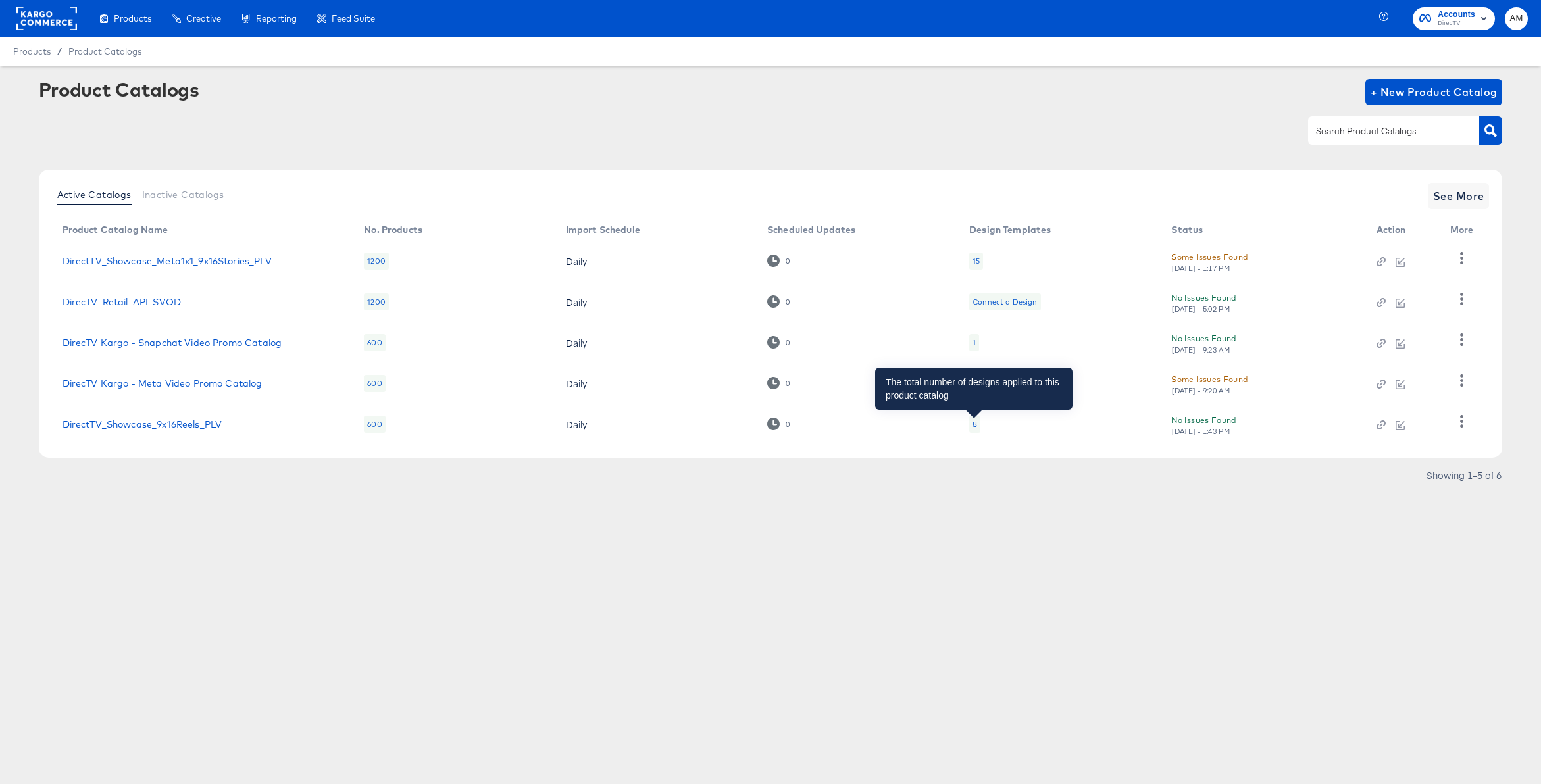
click at [974, 425] on div "8" at bounding box center [975, 424] width 4 height 11
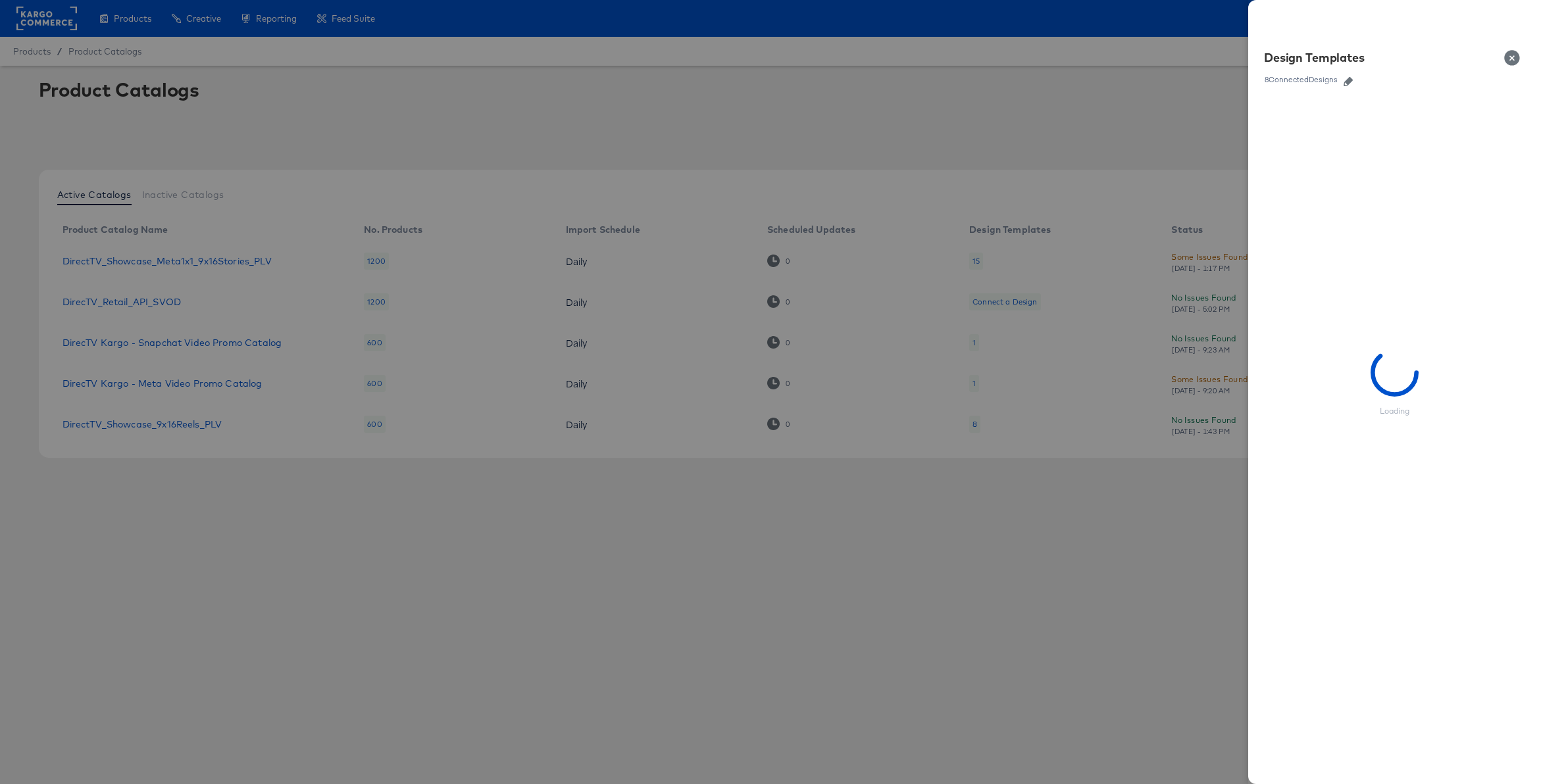
click at [1350, 81] on icon "button" at bounding box center [1348, 81] width 9 height 9
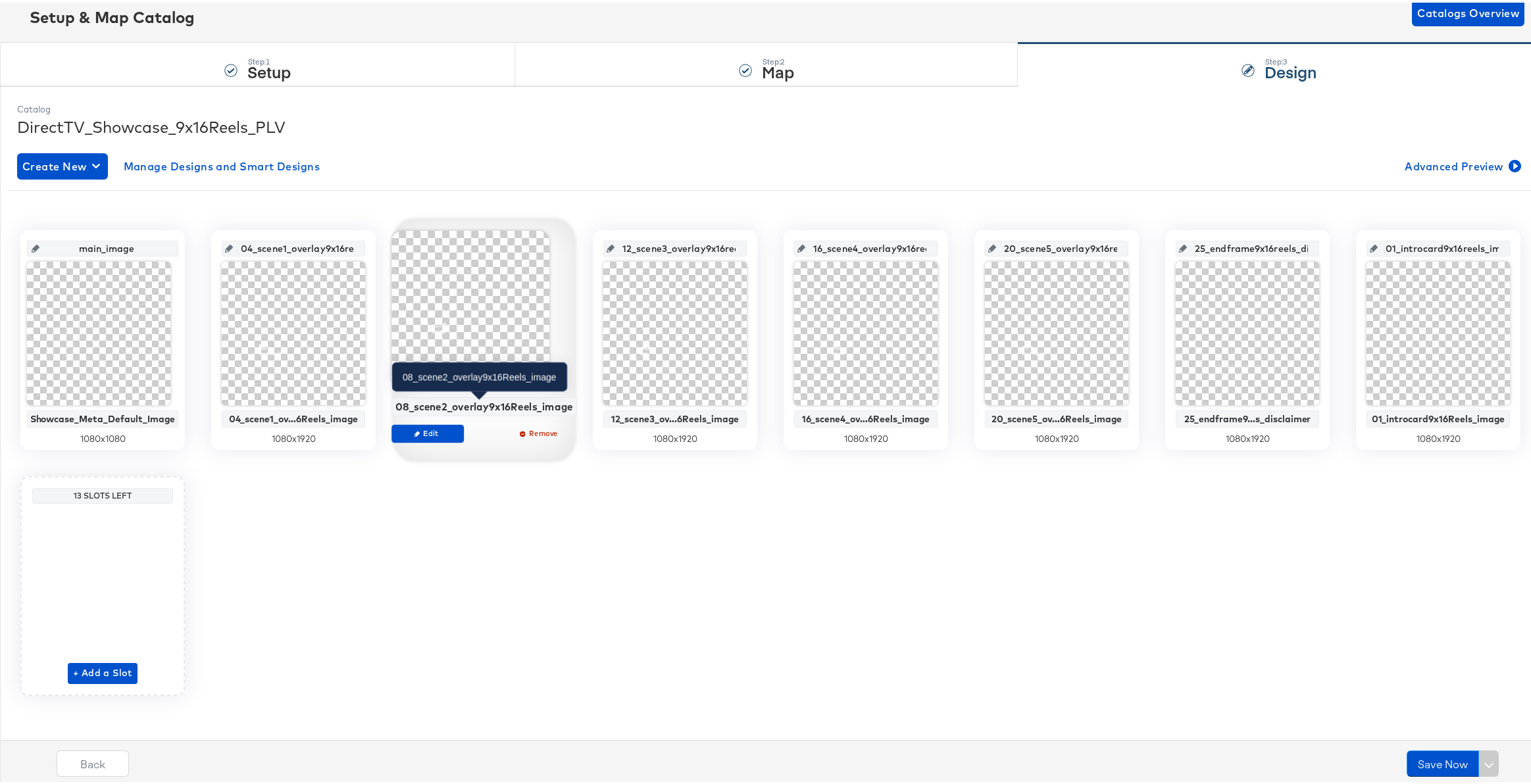
scroll to position [88, 0]
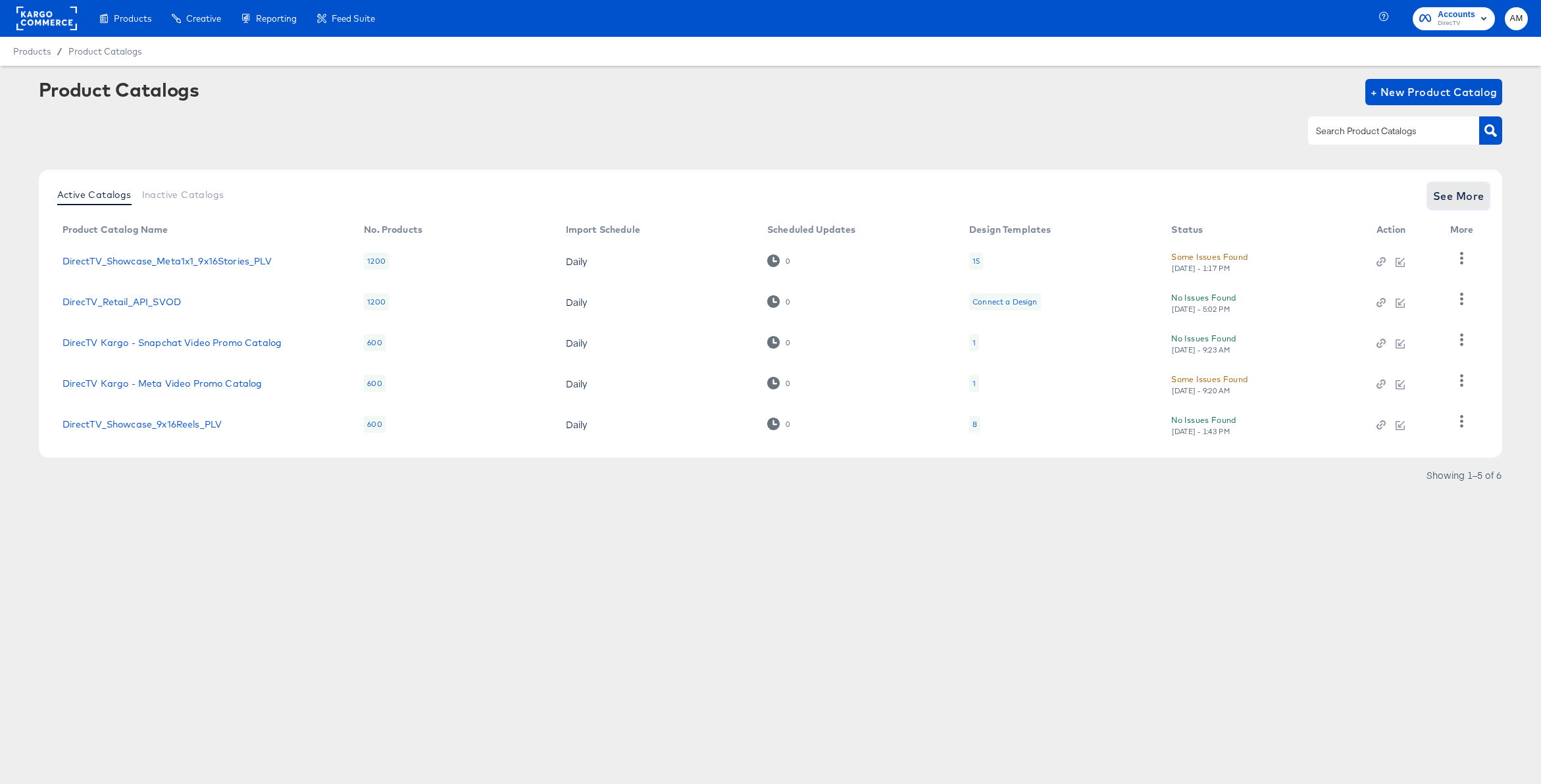
click at [1455, 196] on span "See More" at bounding box center [1458, 196] width 51 height 19
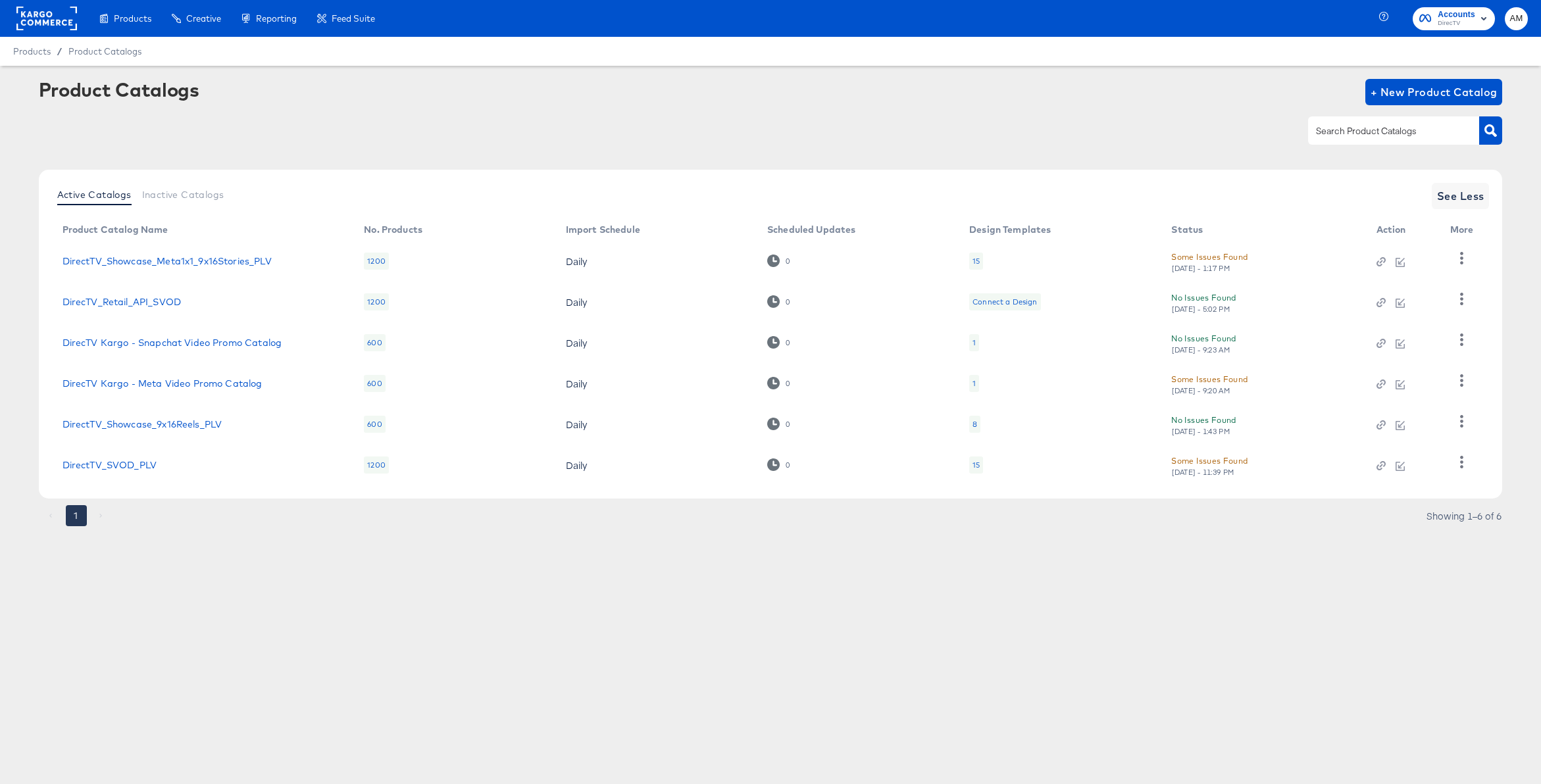
click at [977, 466] on div "15" at bounding box center [976, 465] width 7 height 11
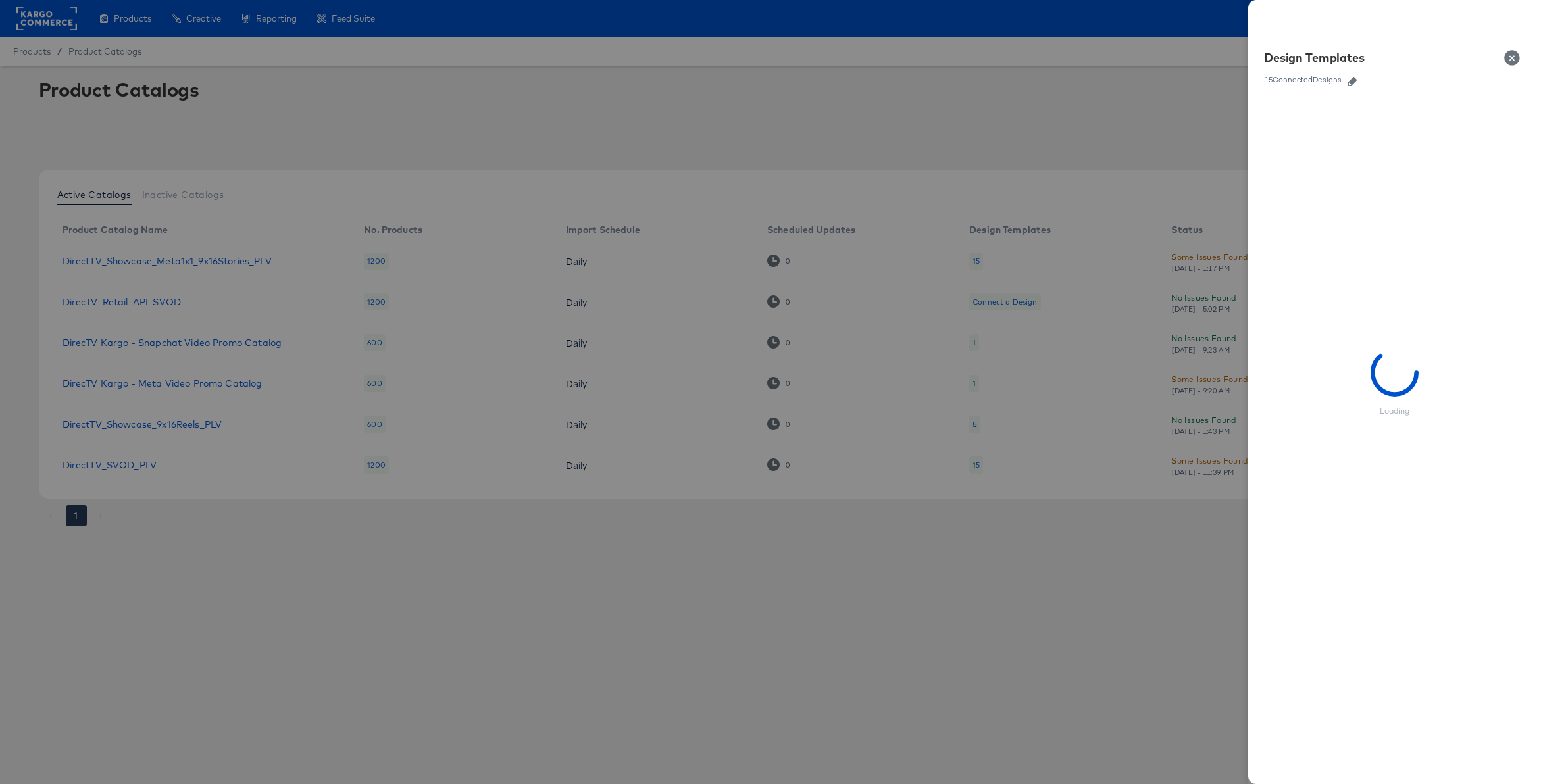
click at [1349, 81] on icon "button" at bounding box center [1352, 81] width 9 height 9
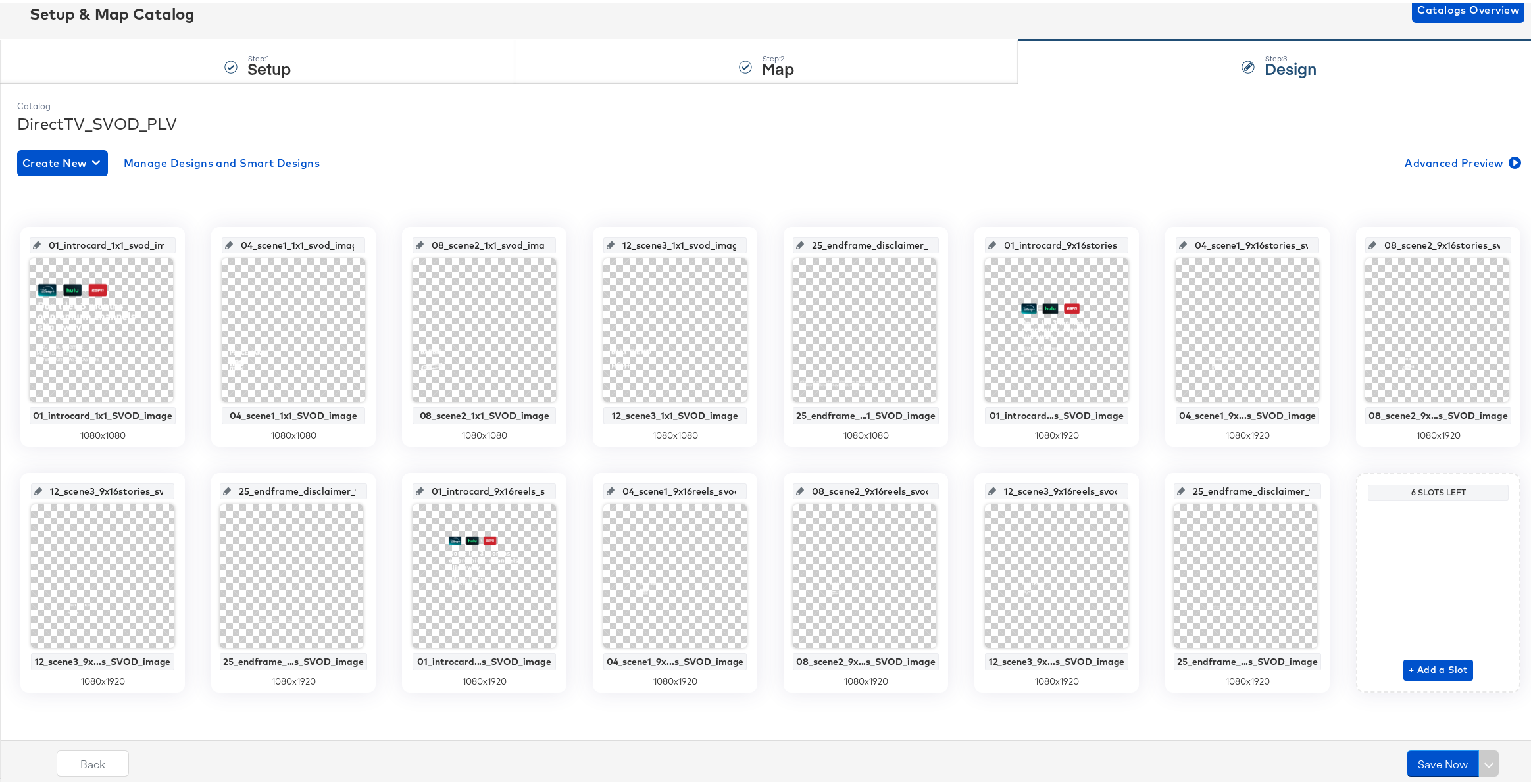
scroll to position [88, 0]
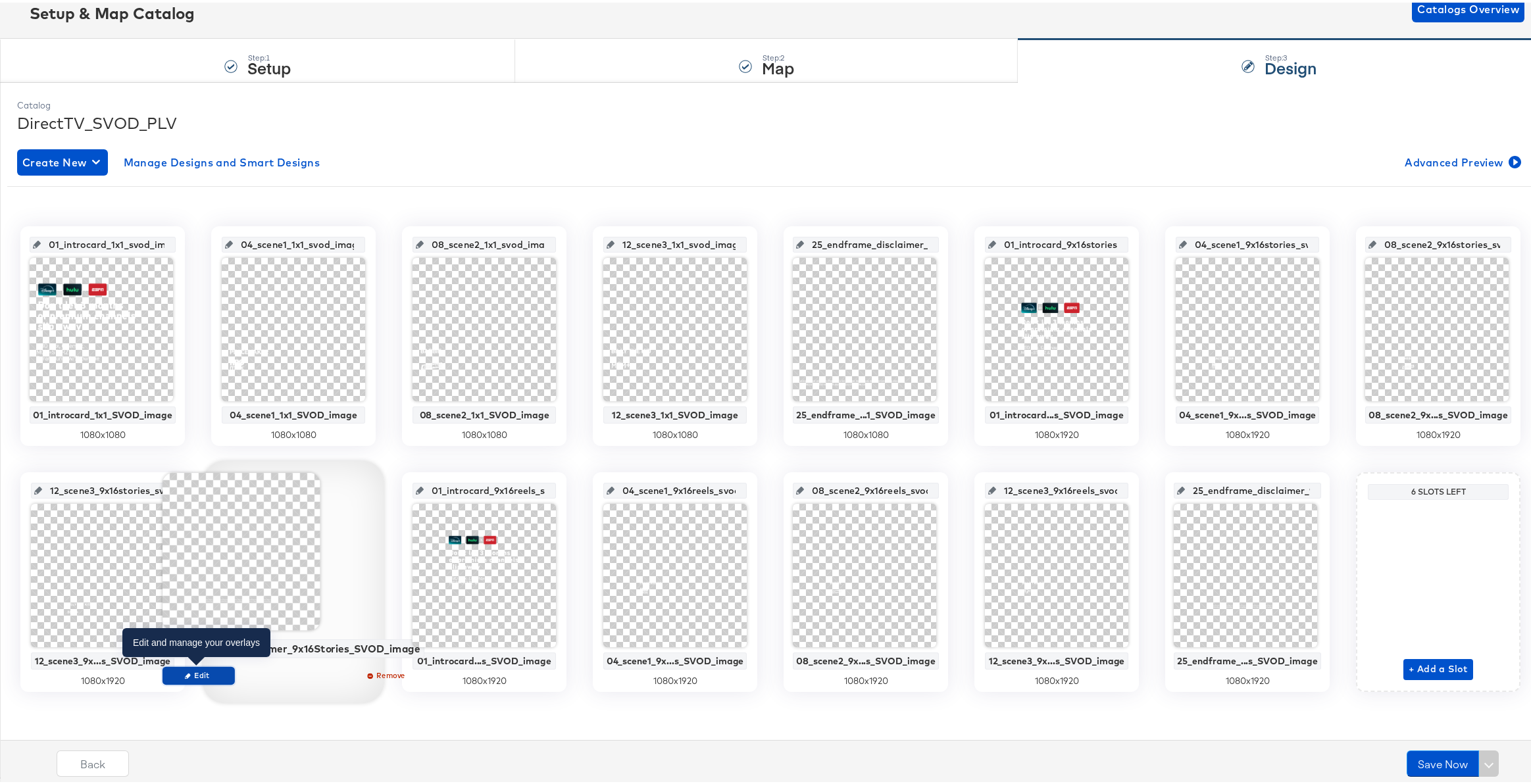
click at [211, 673] on span "Edit" at bounding box center [199, 673] width 60 height 10
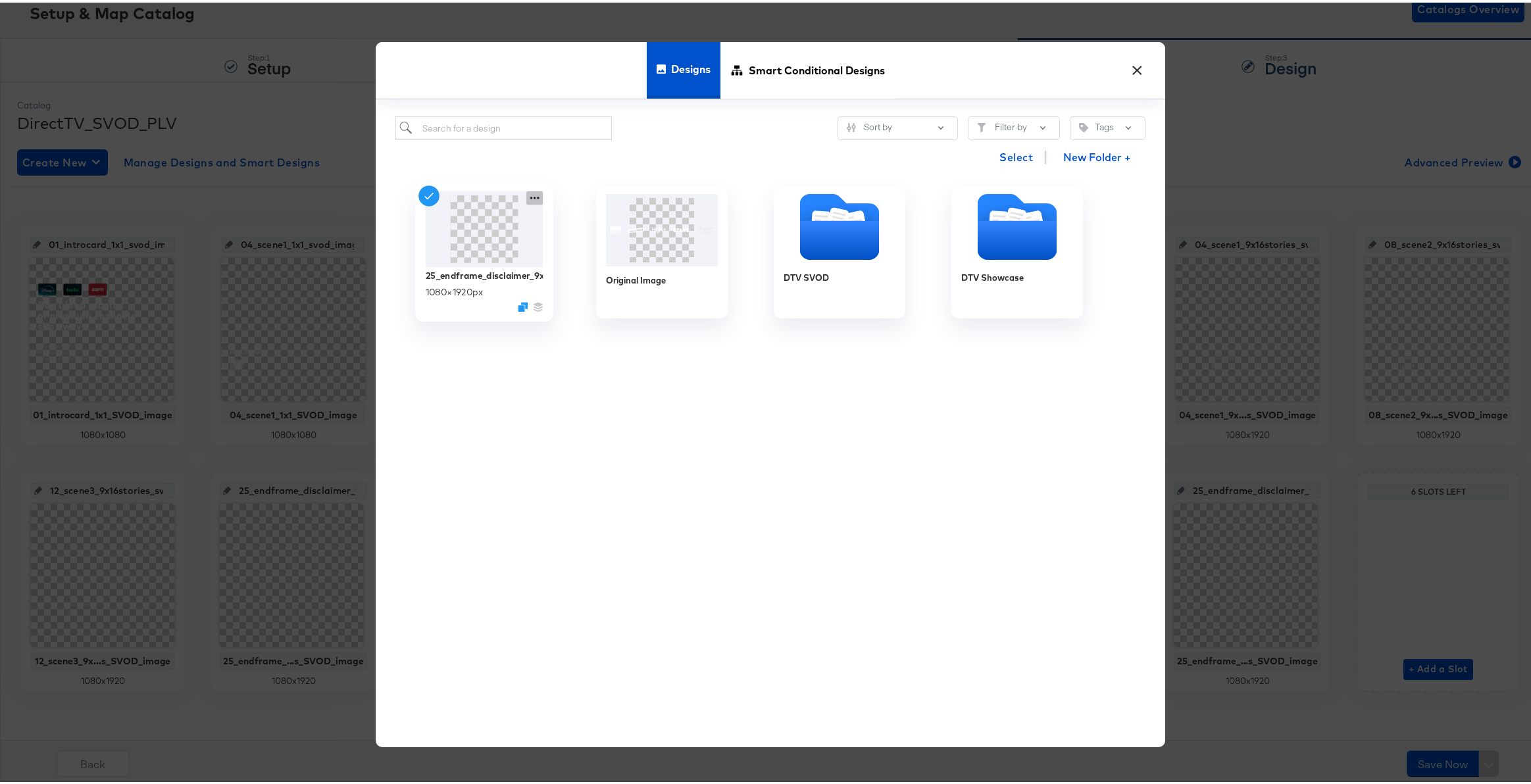
click at [529, 197] on icon at bounding box center [535, 195] width 17 height 14
click at [596, 273] on div "Edit Design Edit Design" at bounding box center [596, 273] width 0 height 0
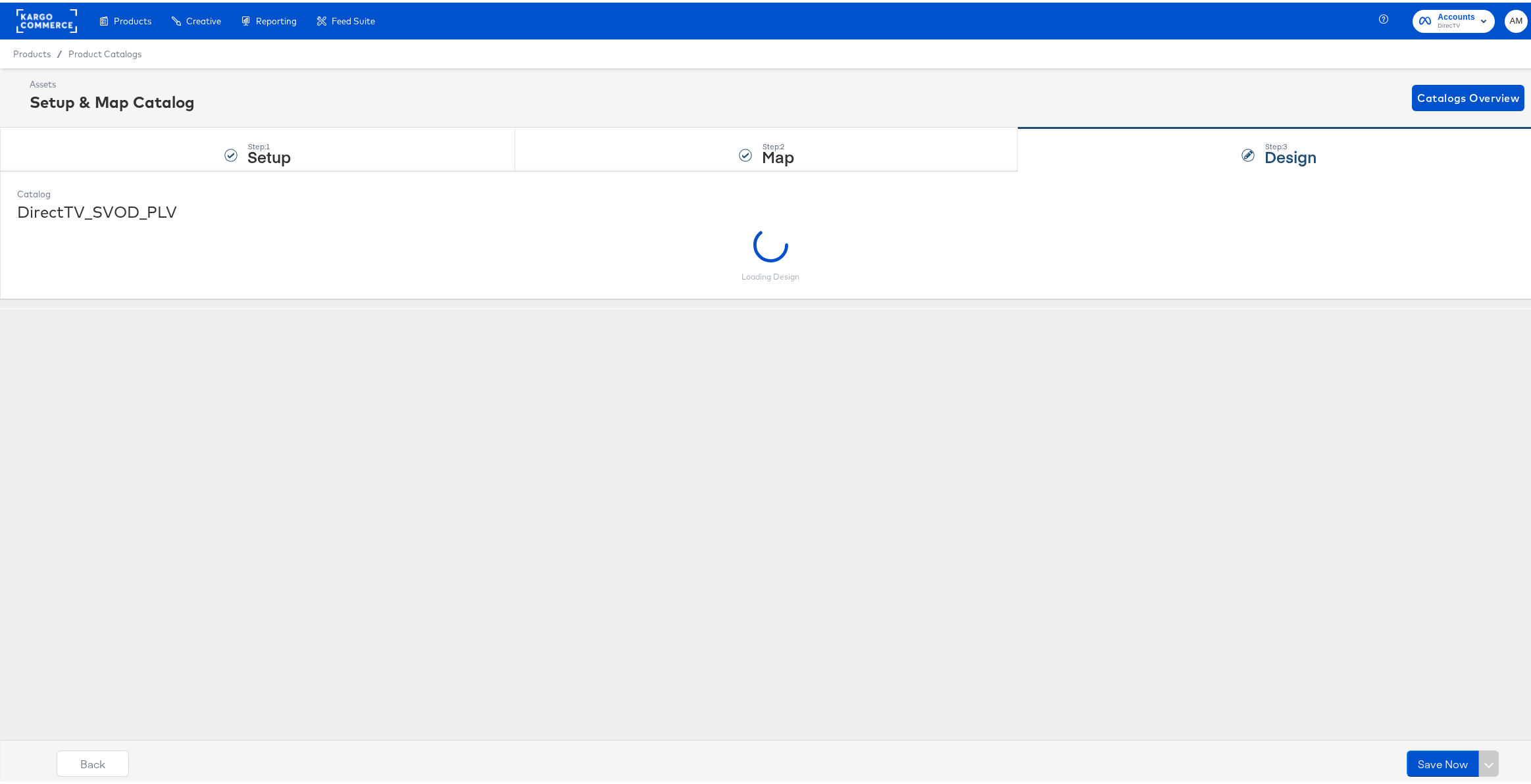
scroll to position [0, 0]
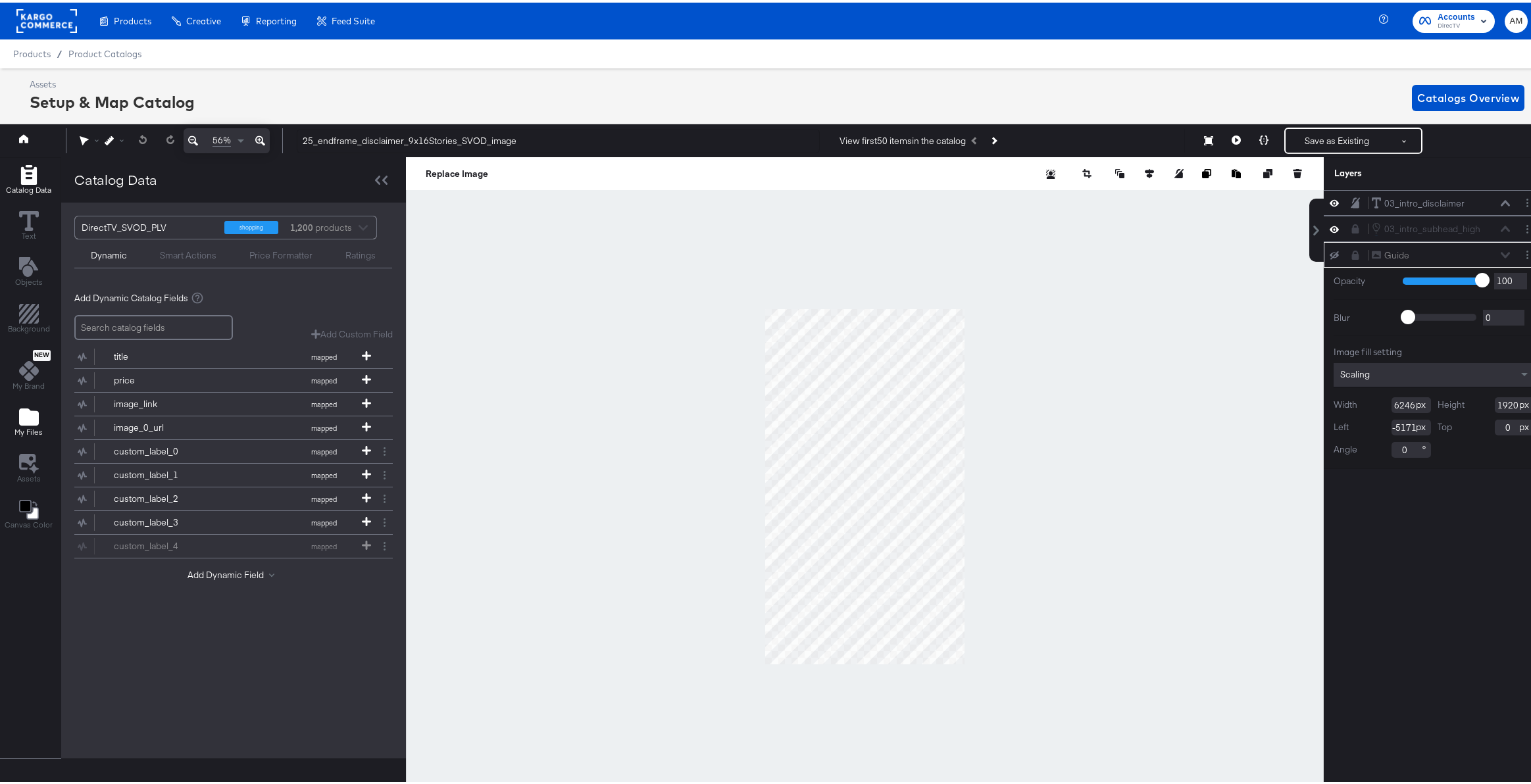
click at [29, 410] on icon "Add Files" at bounding box center [29, 414] width 19 height 17
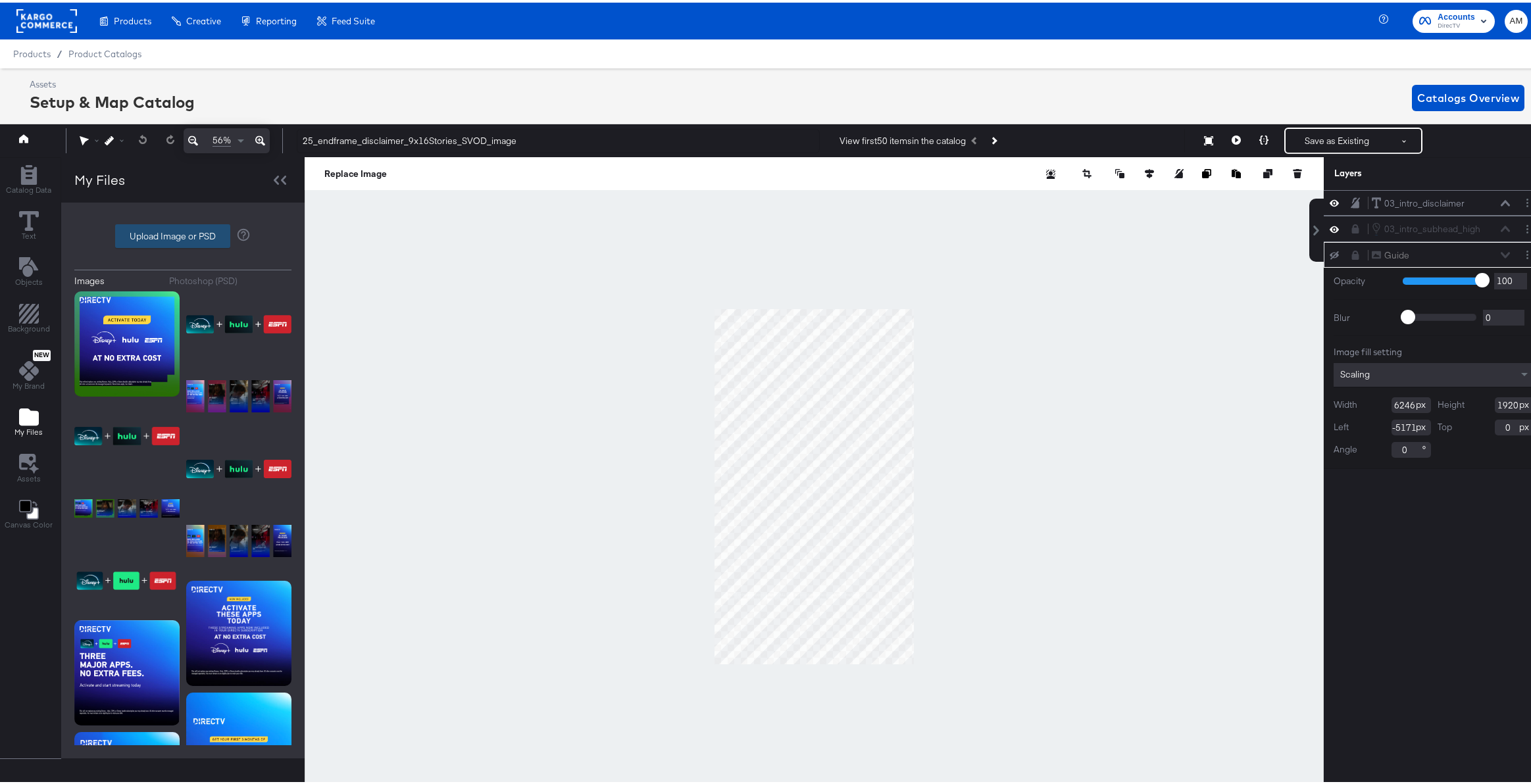
click at [141, 229] on label "Upload Image or PSD" at bounding box center [173, 233] width 114 height 22
click at [183, 234] on input "Upload Image or PSD" at bounding box center [183, 234] width 0 height 0
type input "C:\fakepath\Snapchat_Actvate_End Card.png"
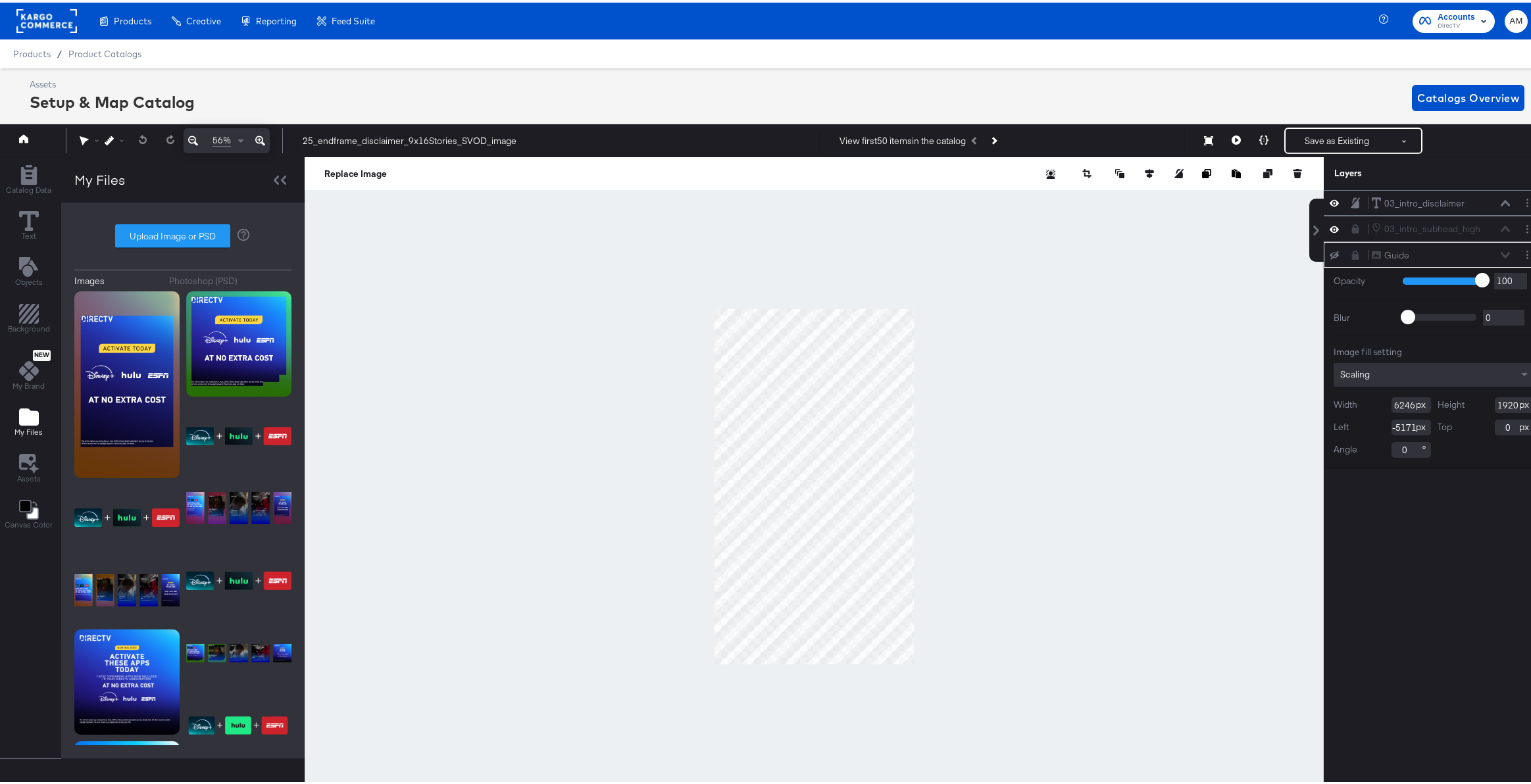
click at [1352, 252] on icon at bounding box center [1355, 252] width 7 height 9
click at [1351, 254] on icon at bounding box center [1355, 252] width 9 height 11
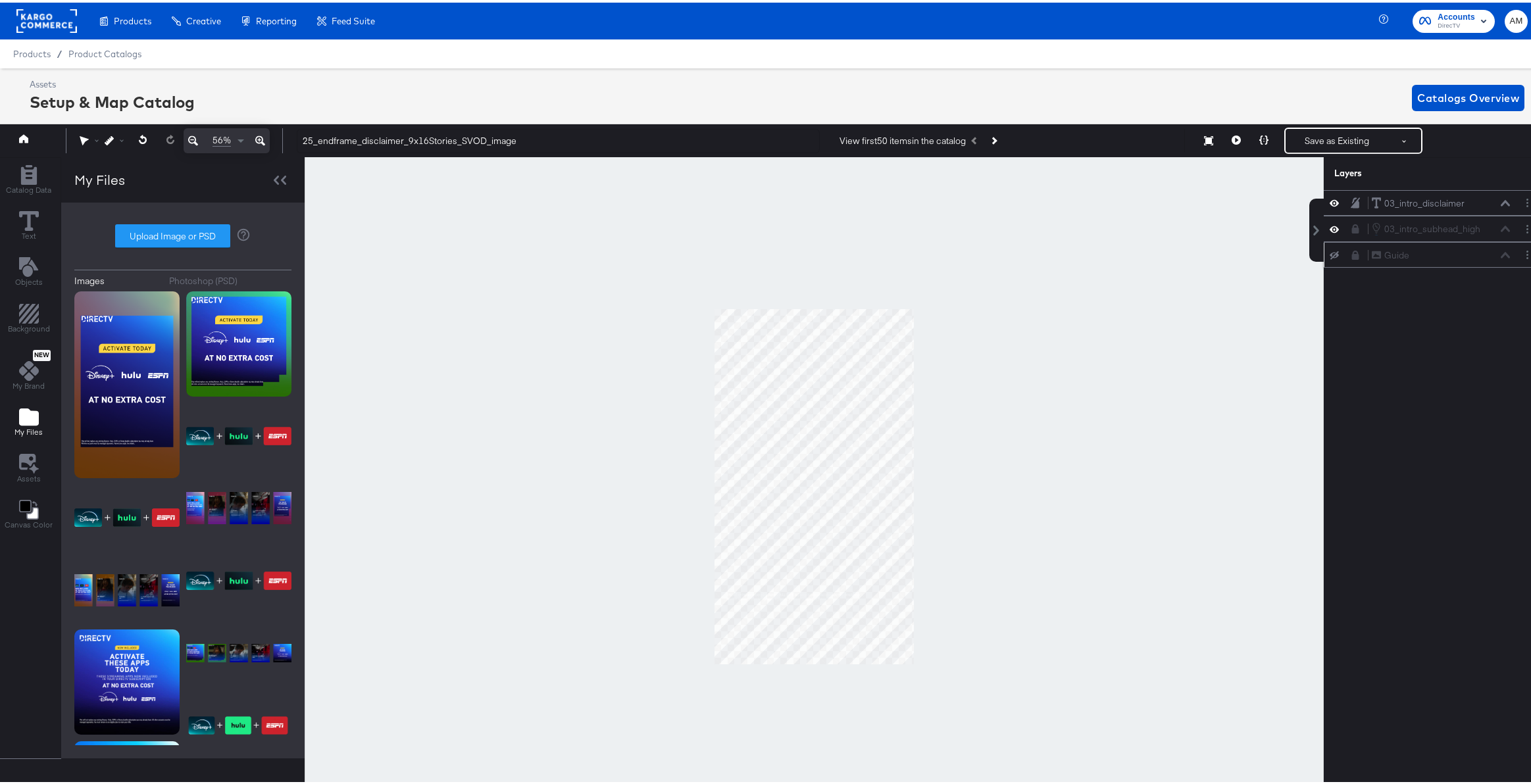
click at [1352, 254] on icon at bounding box center [1355, 252] width 7 height 9
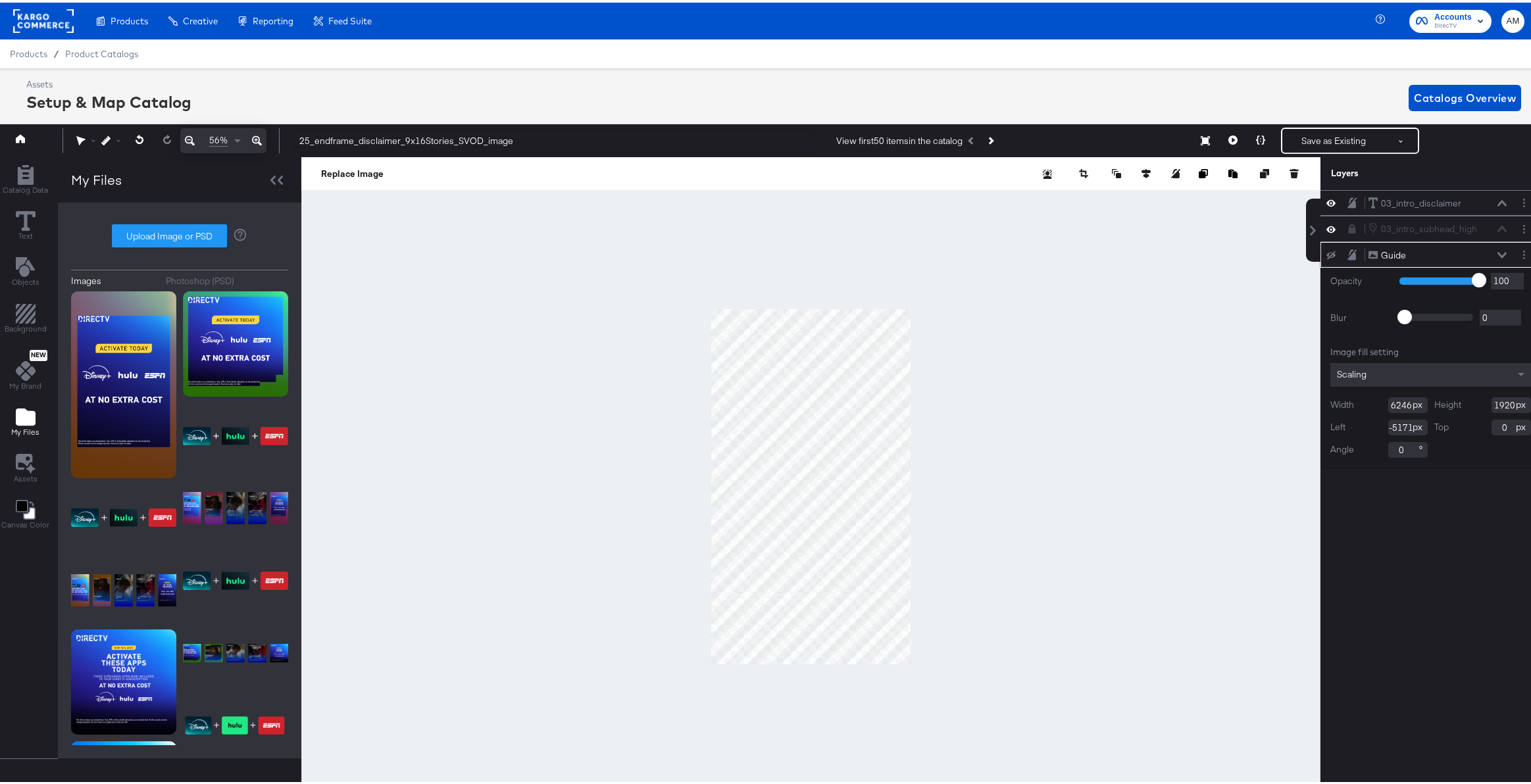
click at [1327, 252] on icon at bounding box center [1331, 253] width 9 height 9
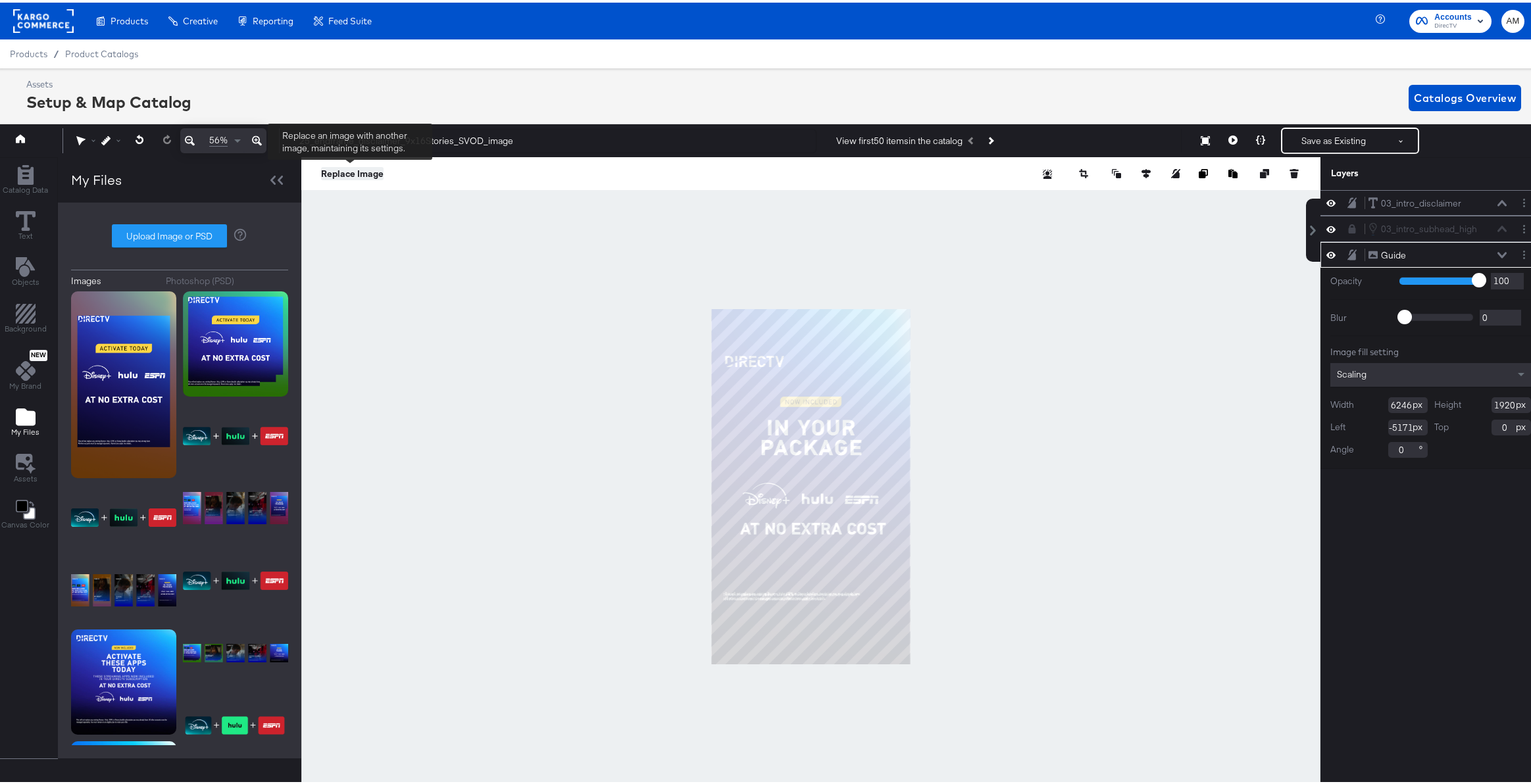
click at [335, 170] on button "Replace Image" at bounding box center [352, 171] width 63 height 13
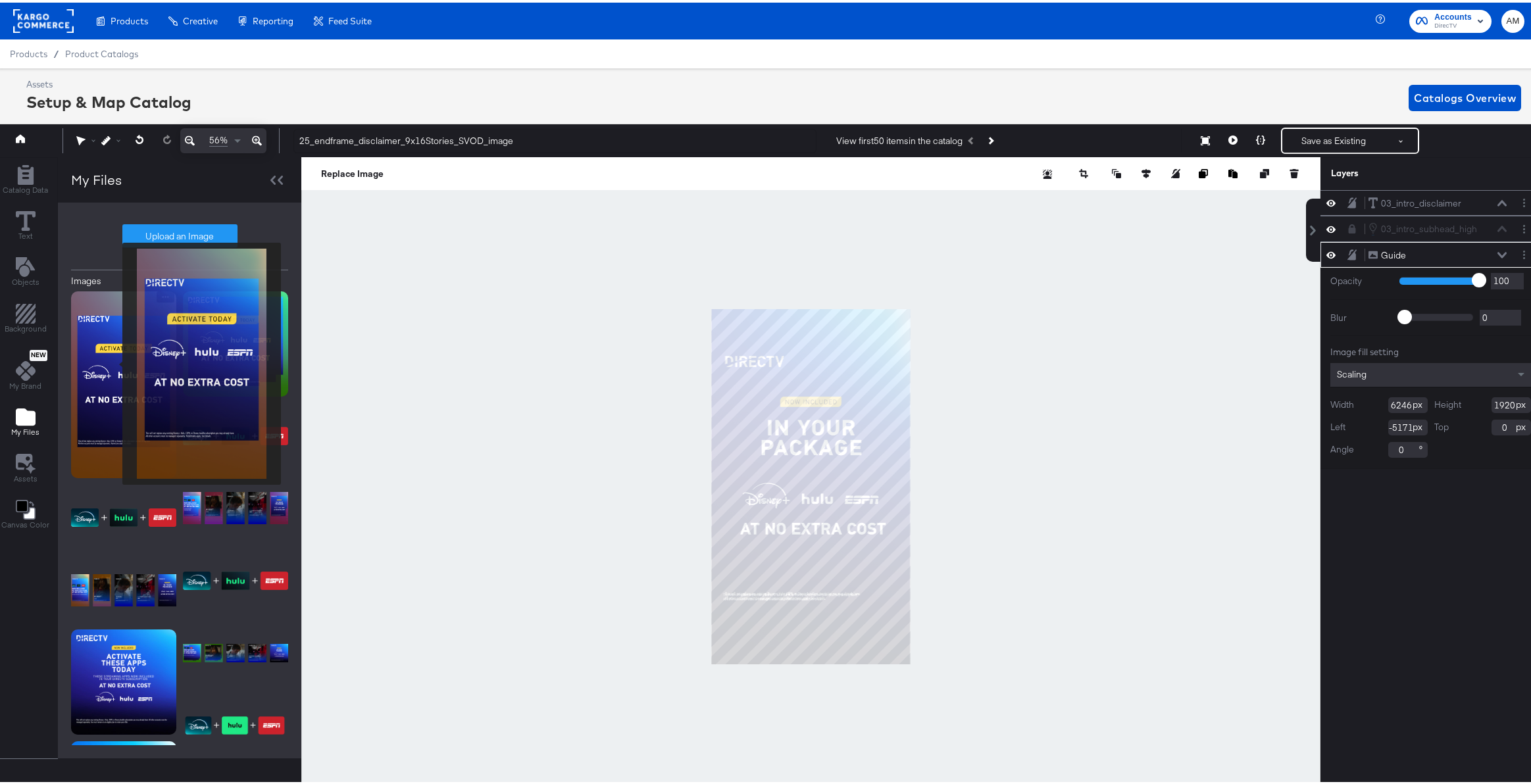
click at [114, 361] on img at bounding box center [124, 382] width 105 height 187
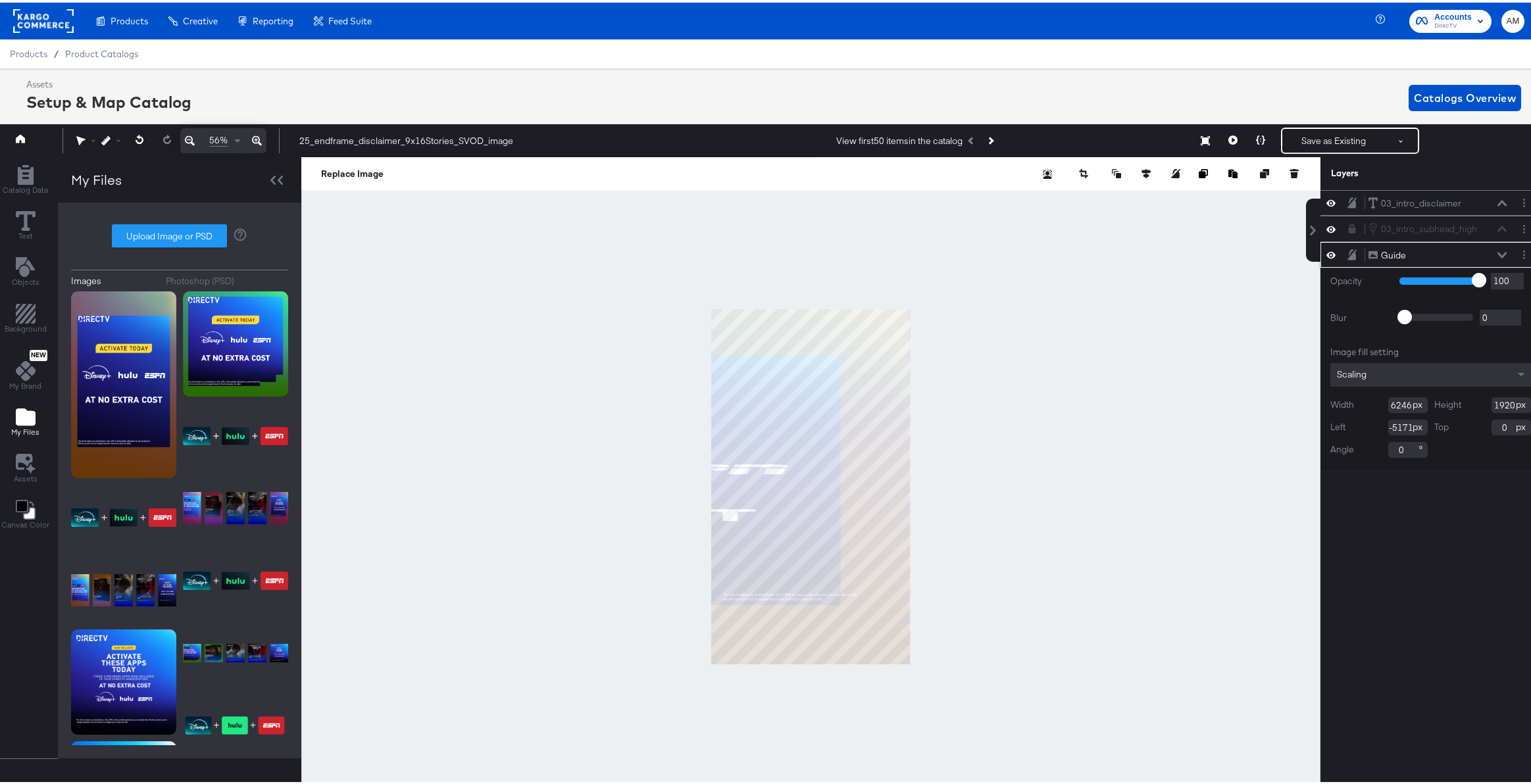
click at [1396, 403] on input "6246" at bounding box center [1408, 403] width 40 height 16
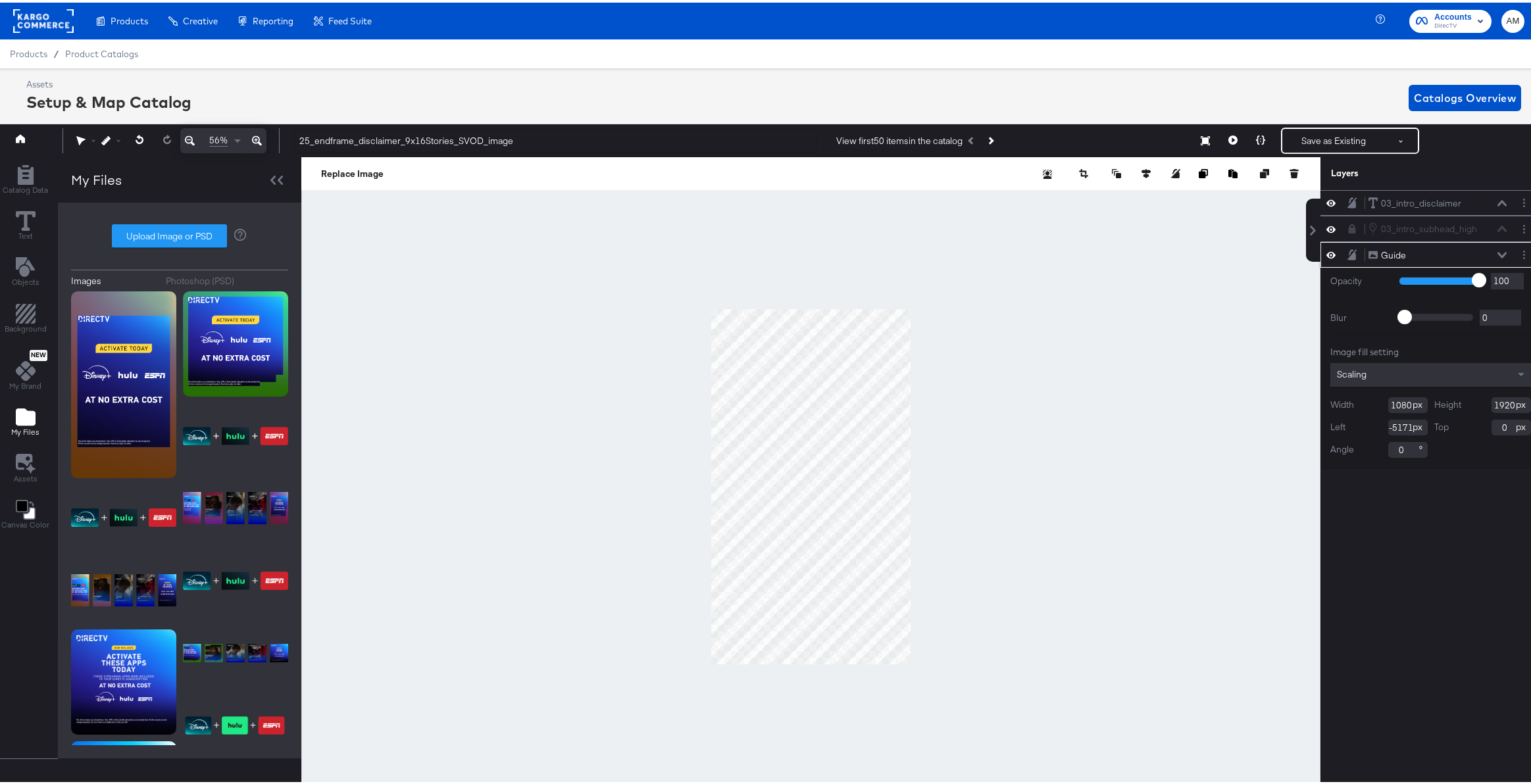
type input "1080"
click at [1390, 429] on input "-5171" at bounding box center [1408, 425] width 40 height 16
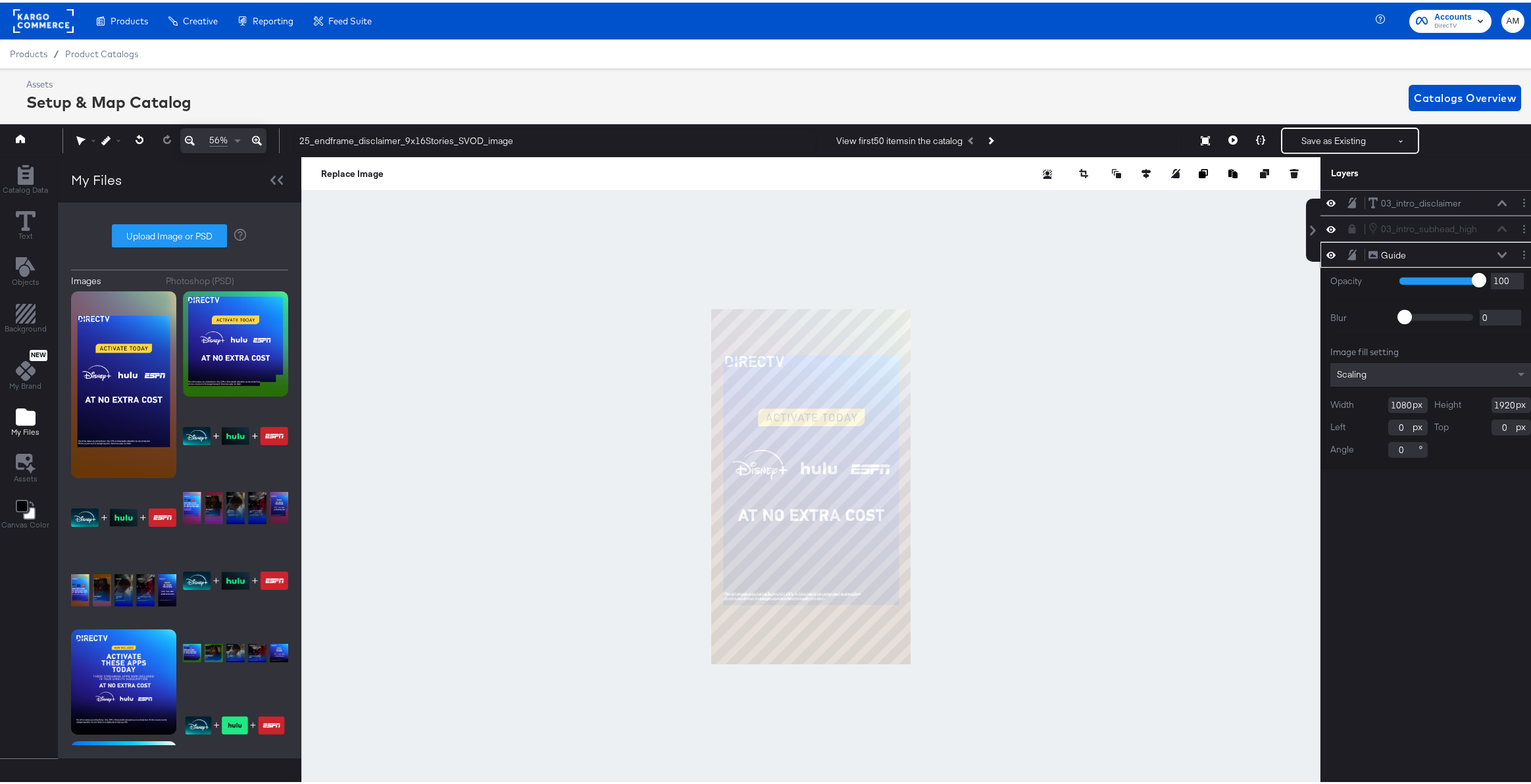
type input "0"
click at [1348, 252] on icon at bounding box center [1352, 252] width 9 height 11
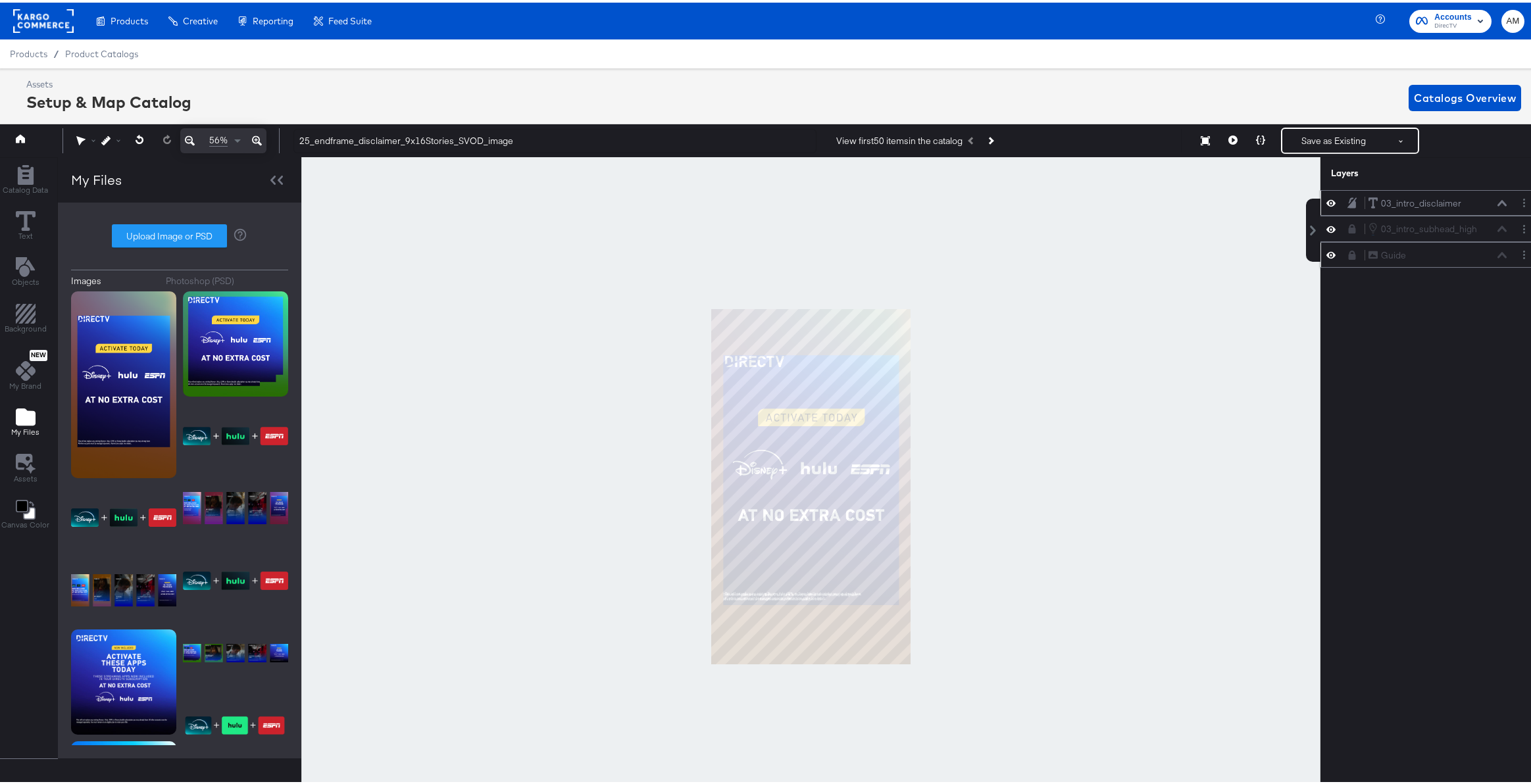
click at [1327, 198] on icon at bounding box center [1331, 201] width 9 height 12
click at [1327, 198] on icon at bounding box center [1331, 201] width 9 height 9
click at [1523, 229] on circle "Layer Options" at bounding box center [1524, 229] width 2 height 2
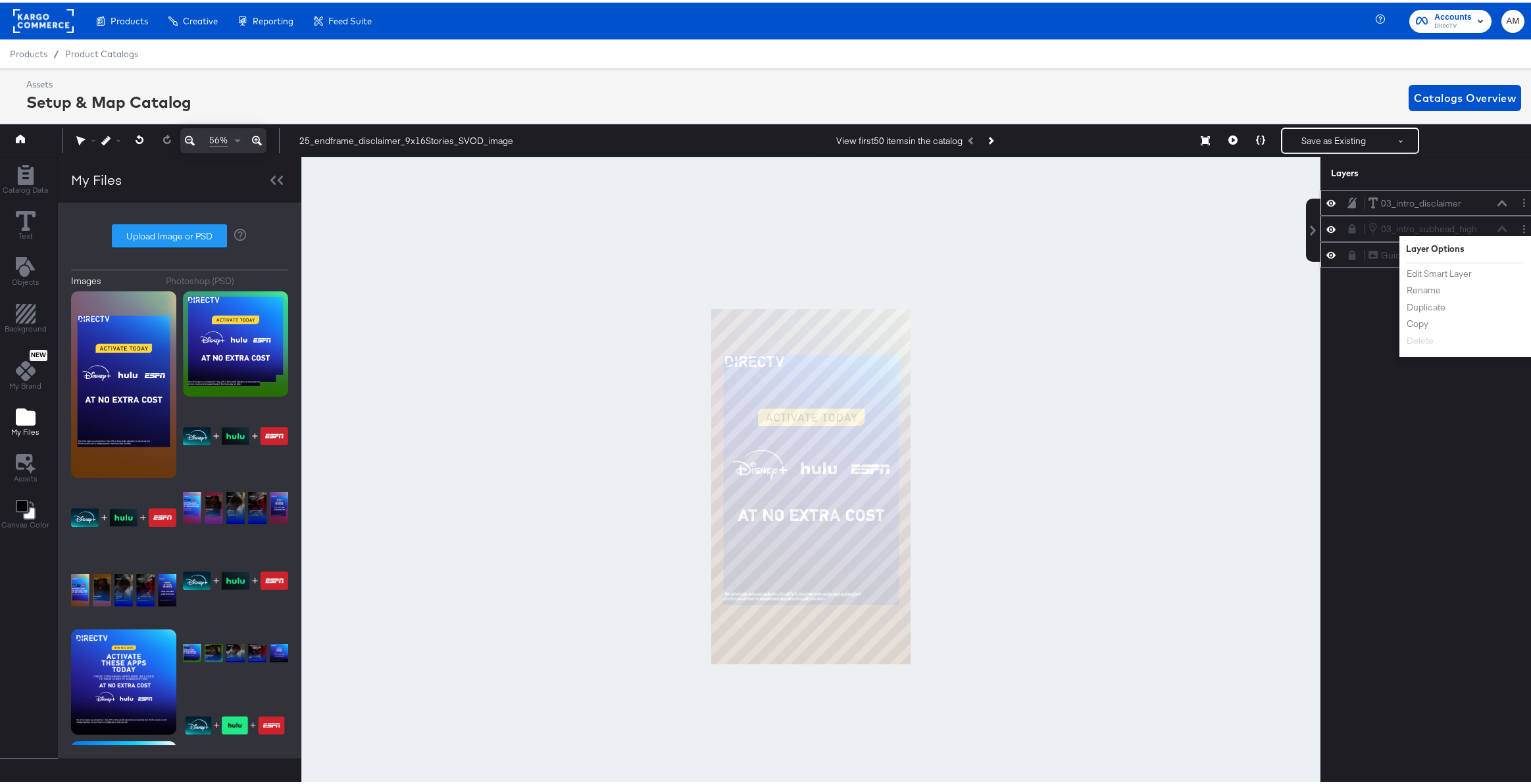
click at [1375, 234] on div "03_intro_subhead_high 03_intro_subhead_high Layer Options Edit Smart Layer Rena…" at bounding box center [1431, 226] width 220 height 27
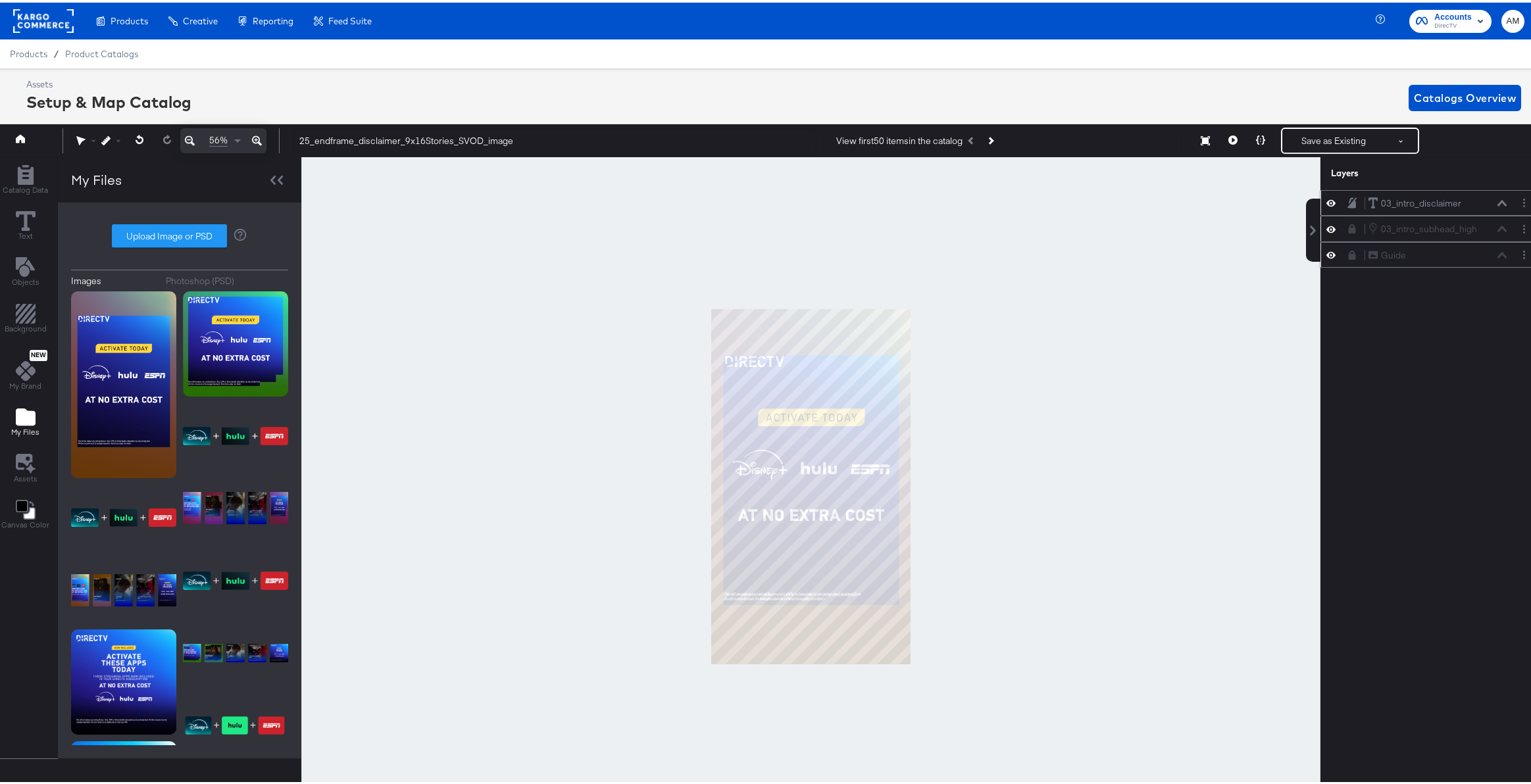
click at [1349, 228] on icon at bounding box center [1353, 226] width 7 height 9
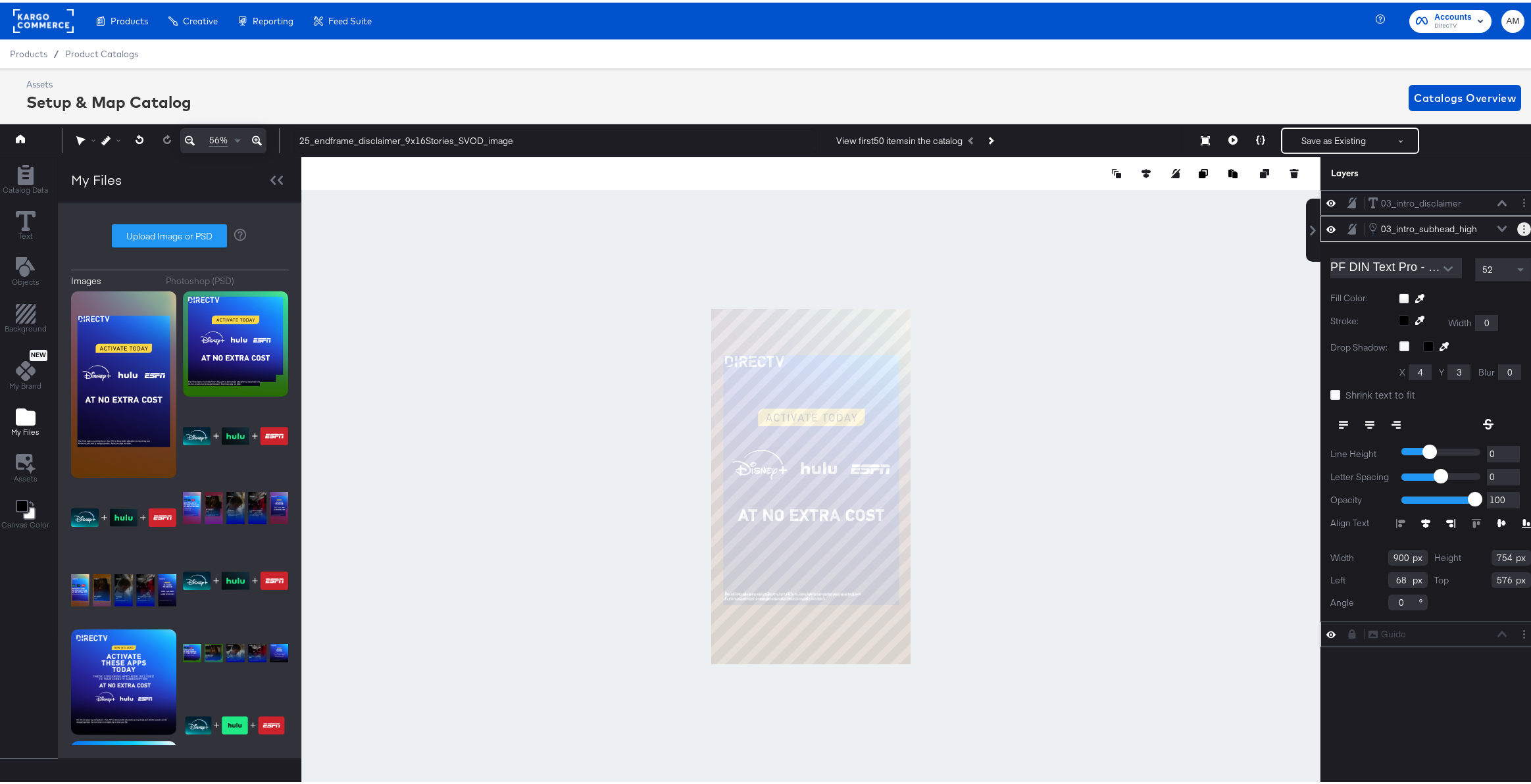
click at [1523, 227] on circle "Layer Options" at bounding box center [1524, 227] width 2 height 2
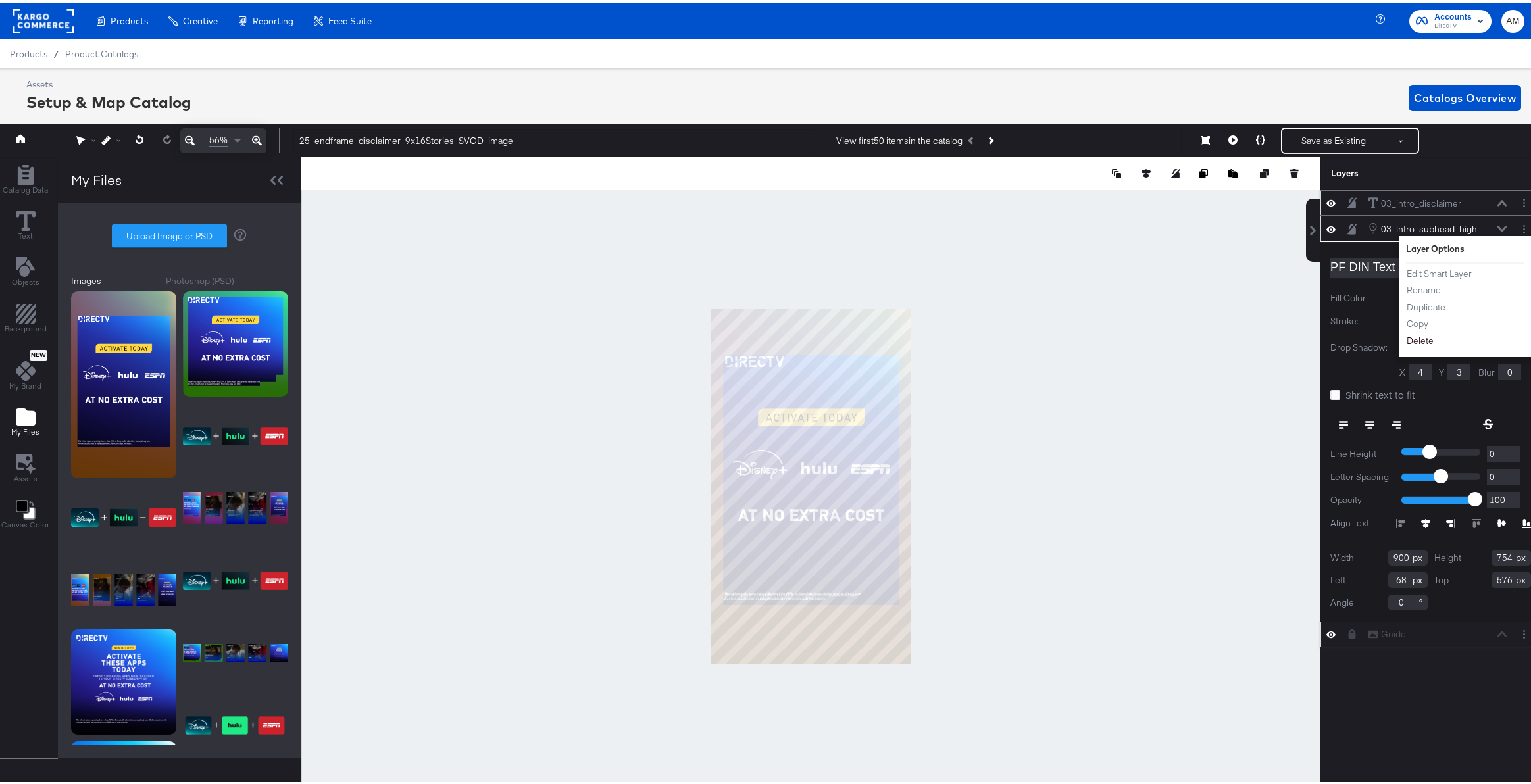
click at [1408, 340] on button "Delete" at bounding box center [1419, 338] width 28 height 14
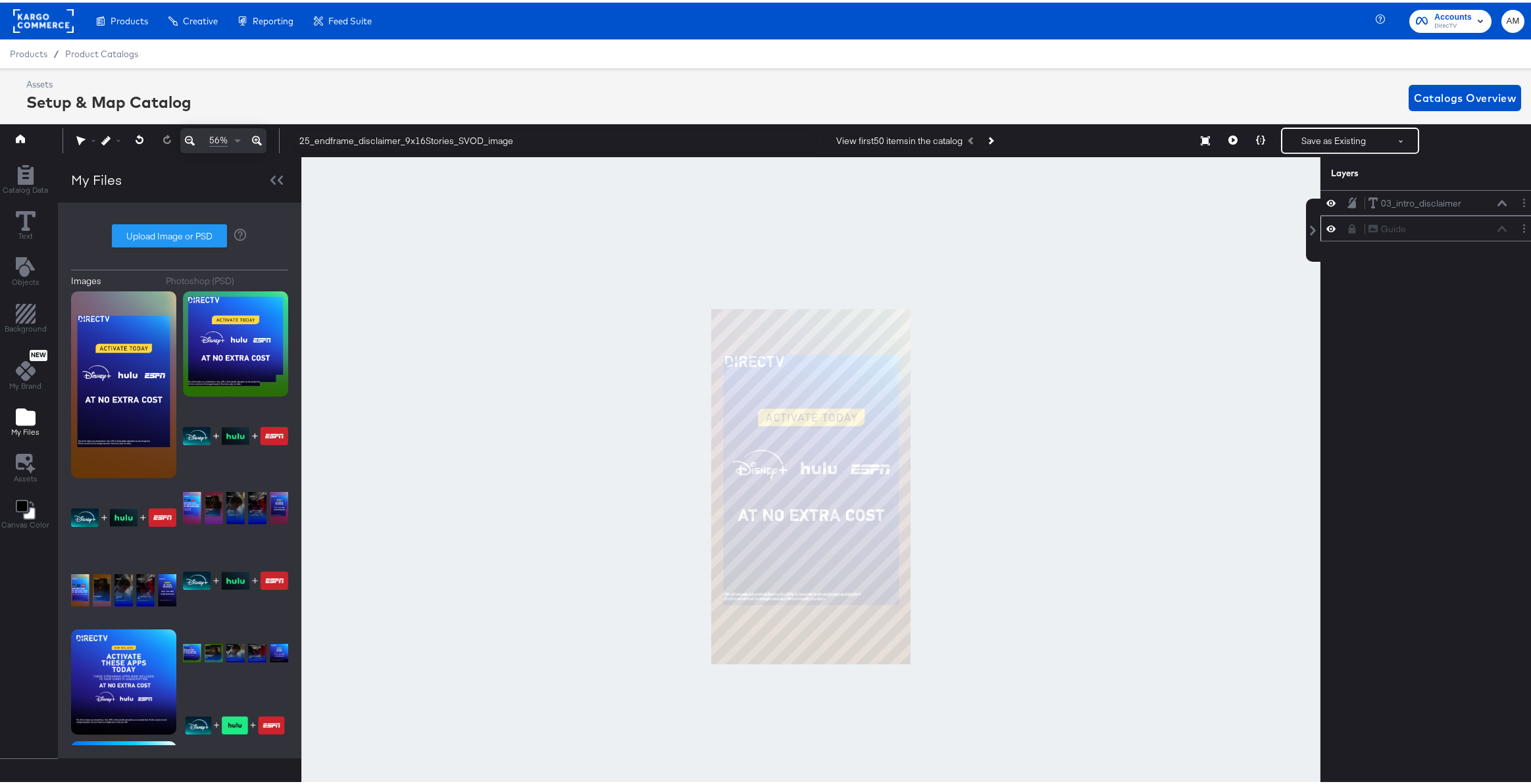
click at [255, 136] on icon at bounding box center [257, 138] width 10 height 16
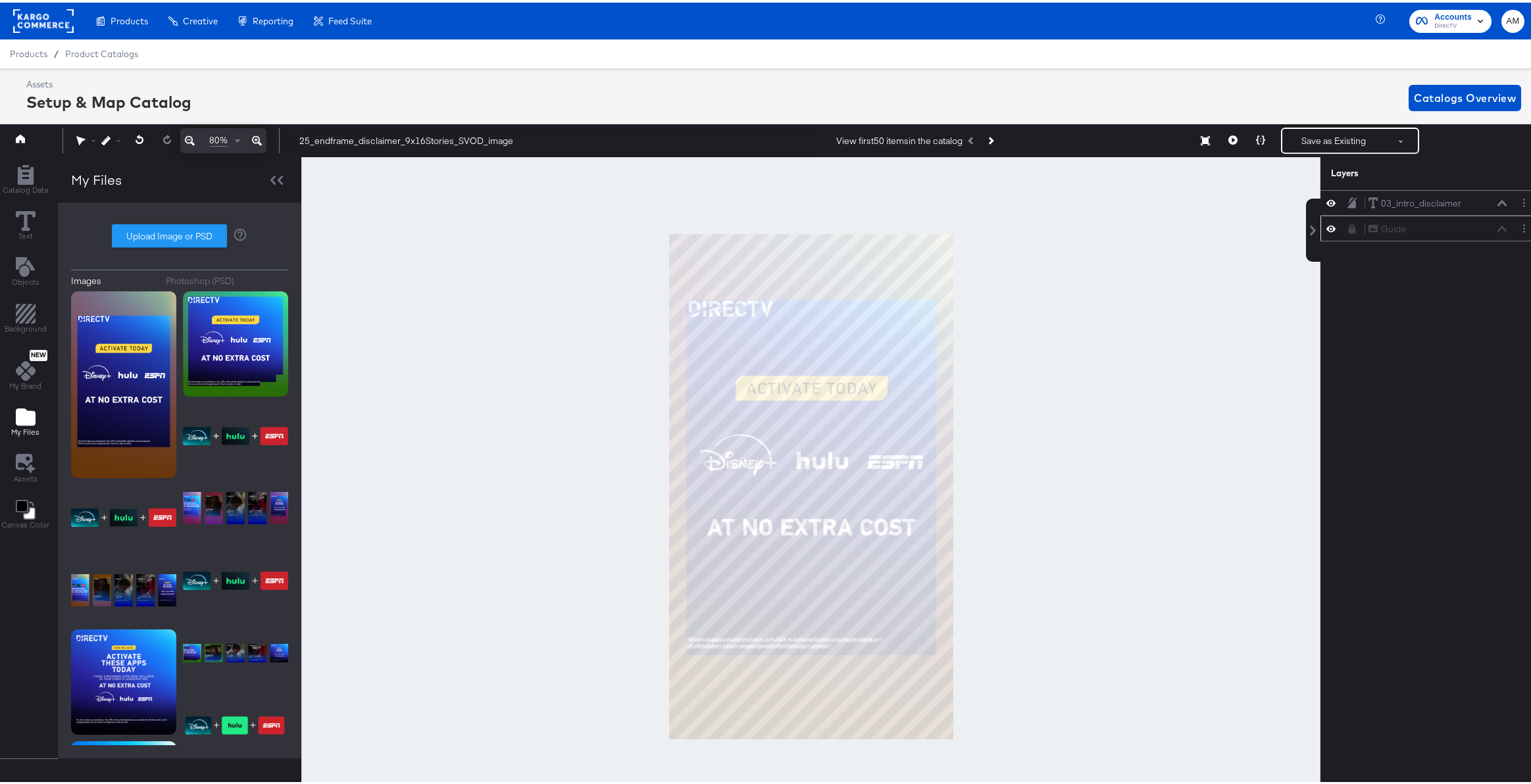
click at [255, 136] on icon at bounding box center [257, 138] width 10 height 16
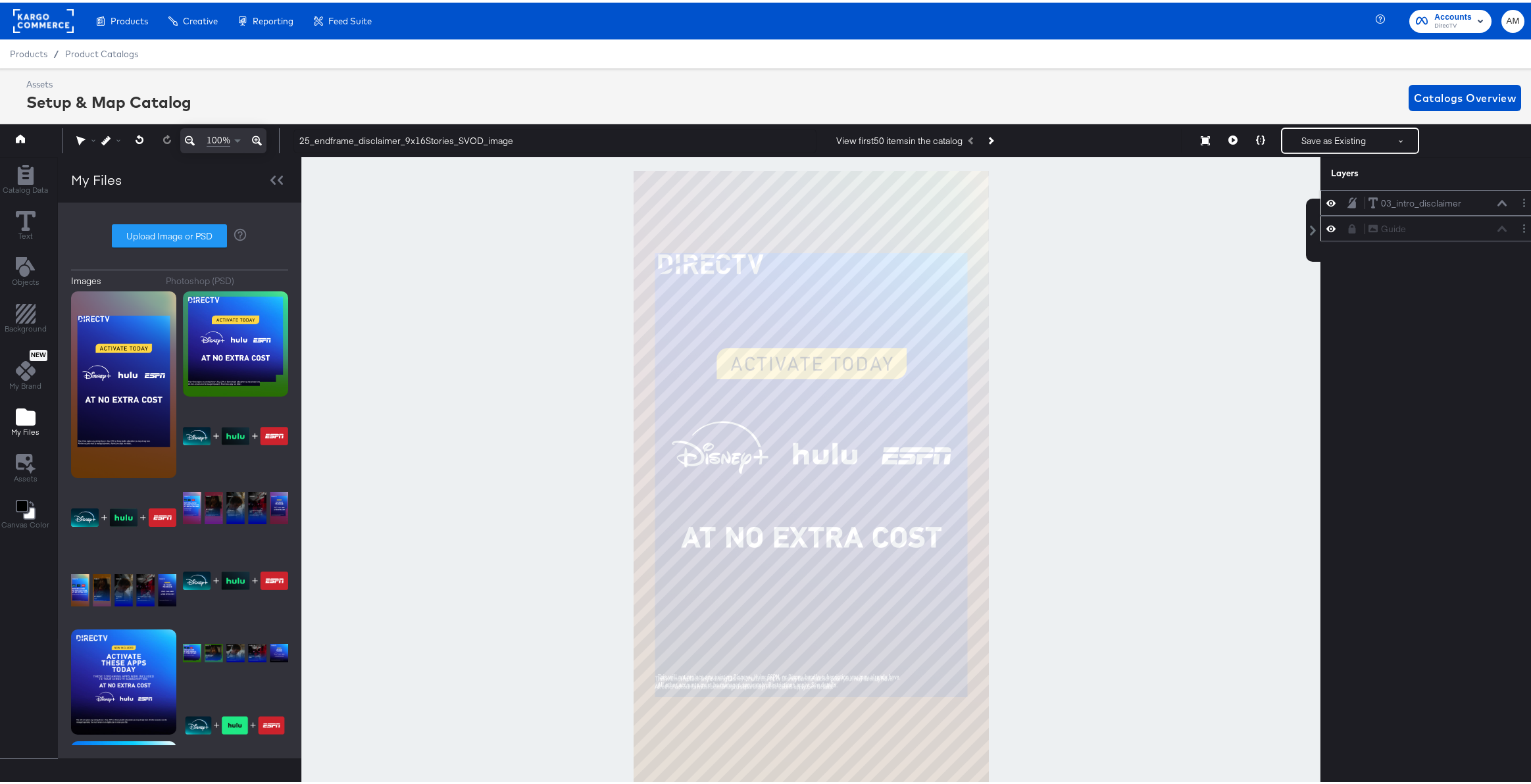
click at [1498, 201] on icon at bounding box center [1502, 200] width 9 height 6
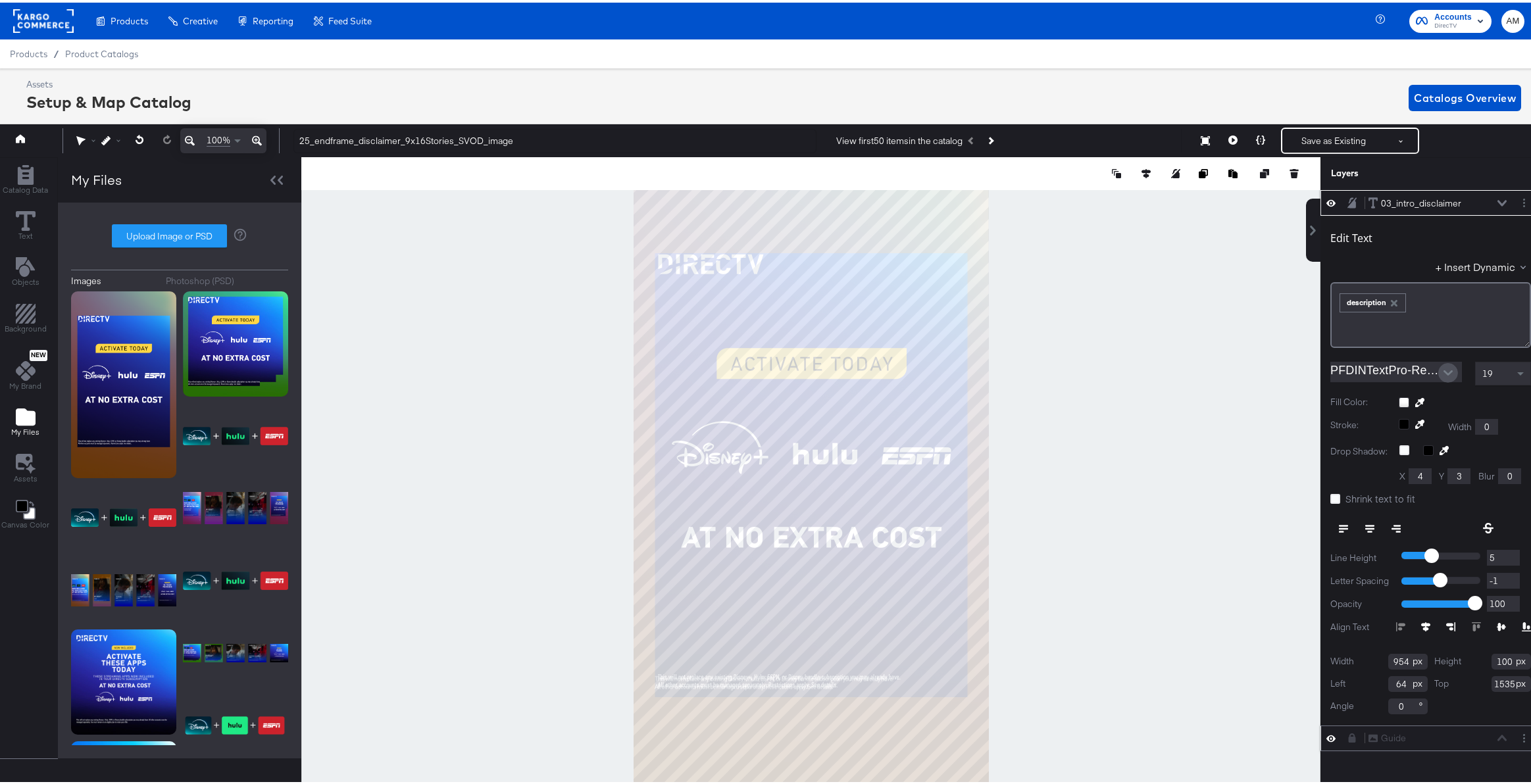
click at [1444, 368] on icon "Open" at bounding box center [1448, 370] width 9 height 5
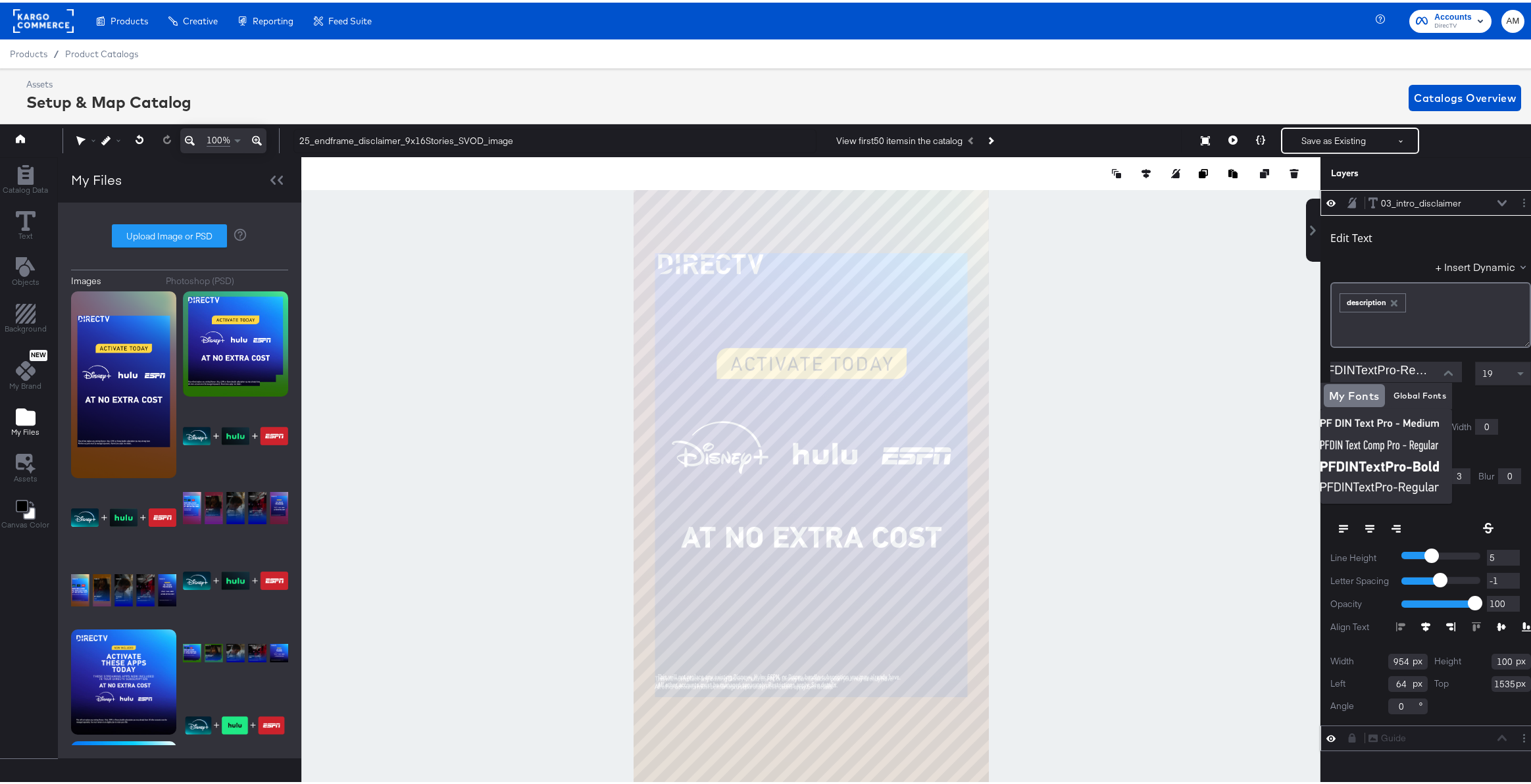
scroll to position [0, 0]
click at [1383, 443] on img at bounding box center [1386, 443] width 132 height 21
type input "PFDIN Text Comp Pro - Regular"
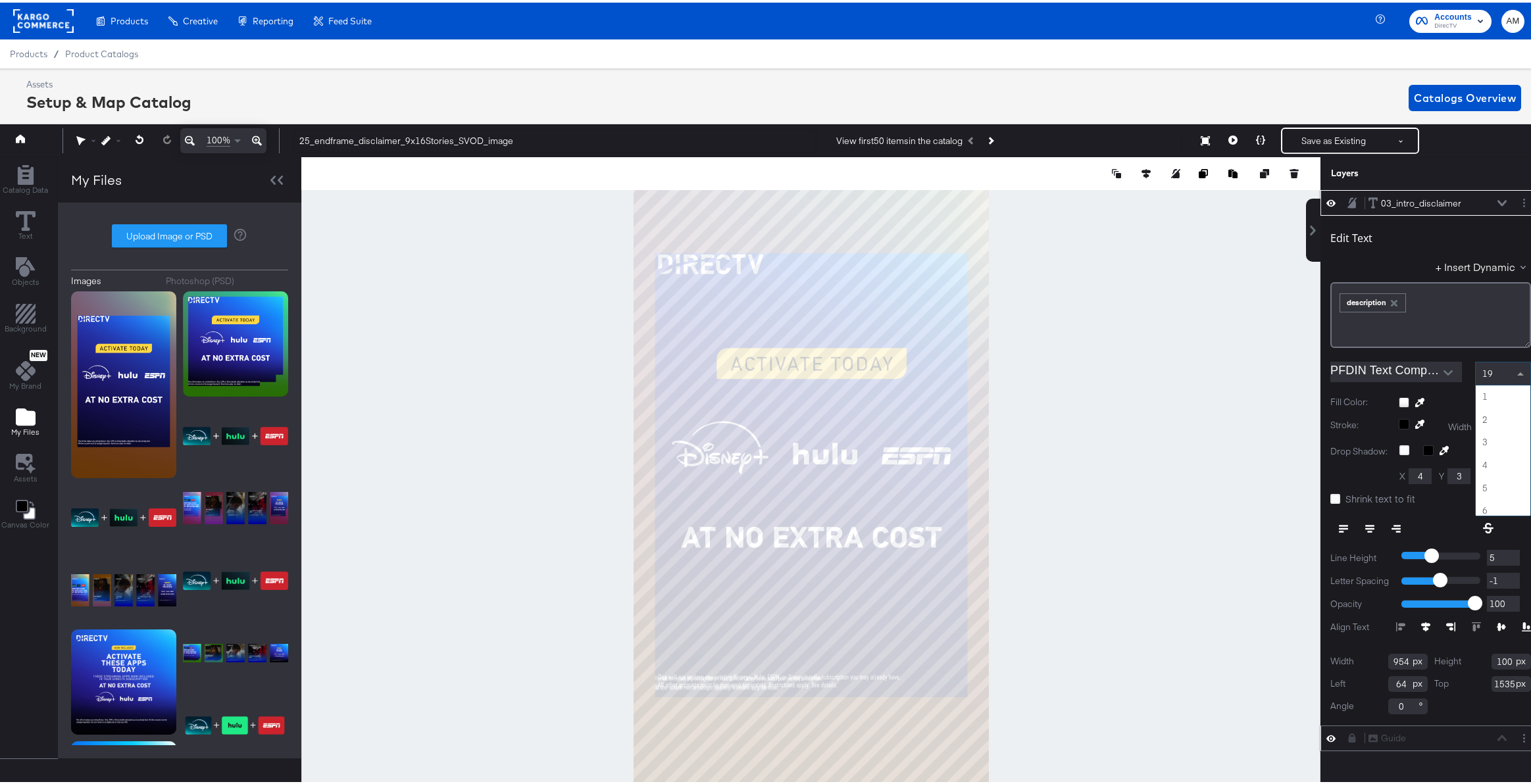
click at [1514, 369] on span at bounding box center [1522, 370] width 17 height 22
type input "-2"
click at [1504, 580] on input "-2" at bounding box center [1504, 578] width 33 height 17
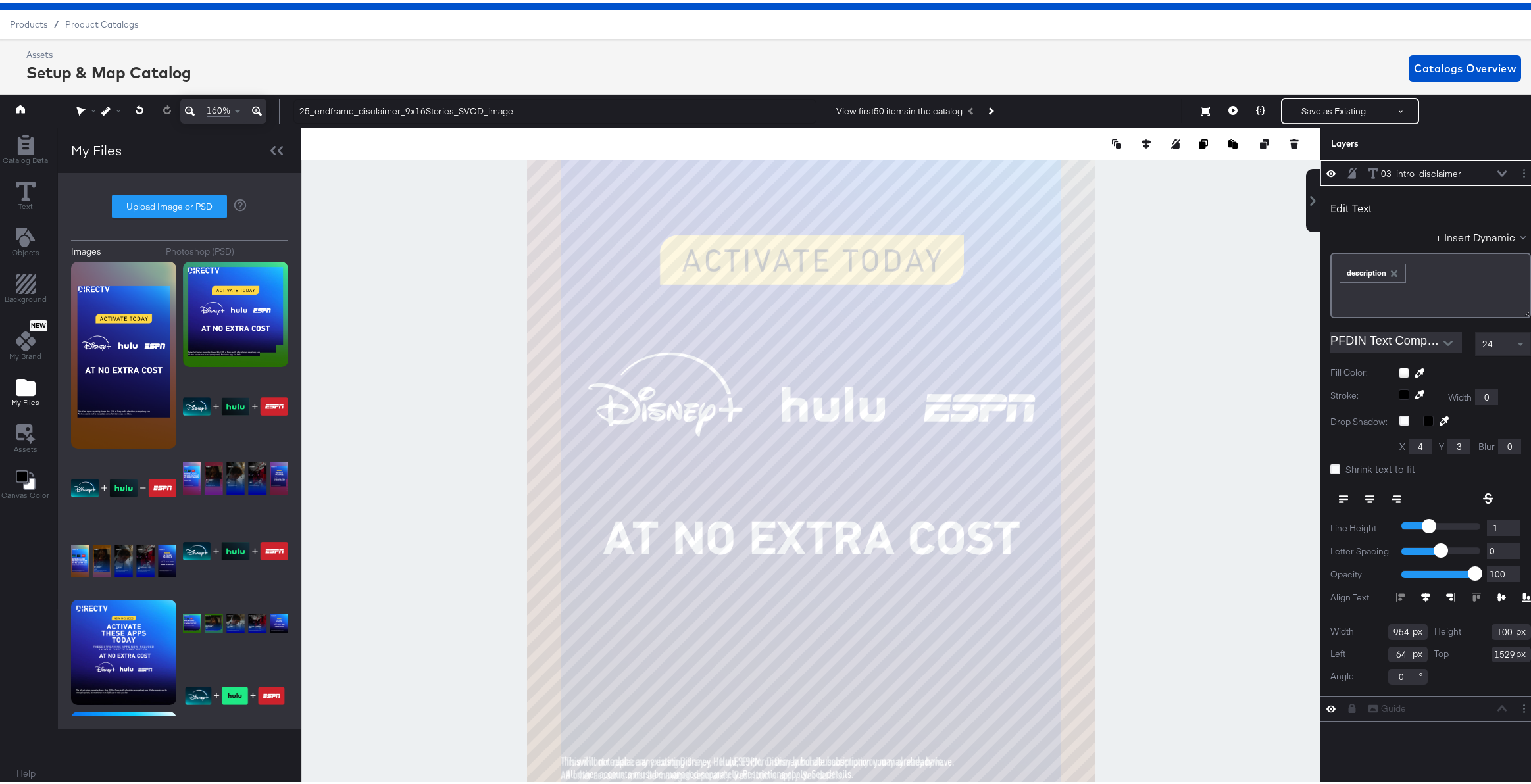
type input "1528"
type input "70"
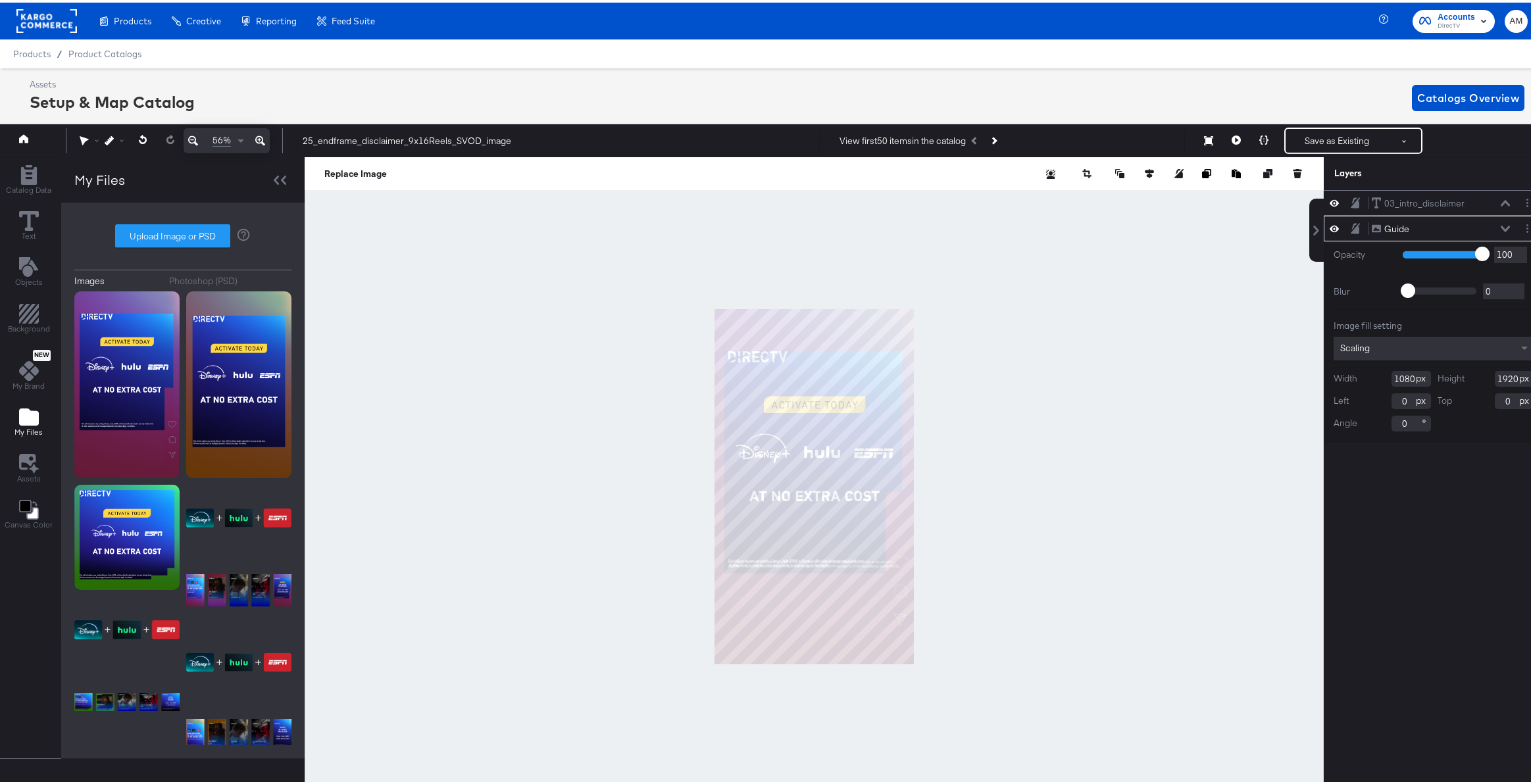
type input "0"
click at [1496, 400] on input "0" at bounding box center [1514, 398] width 40 height 16
click at [1351, 226] on icon at bounding box center [1355, 226] width 9 height 11
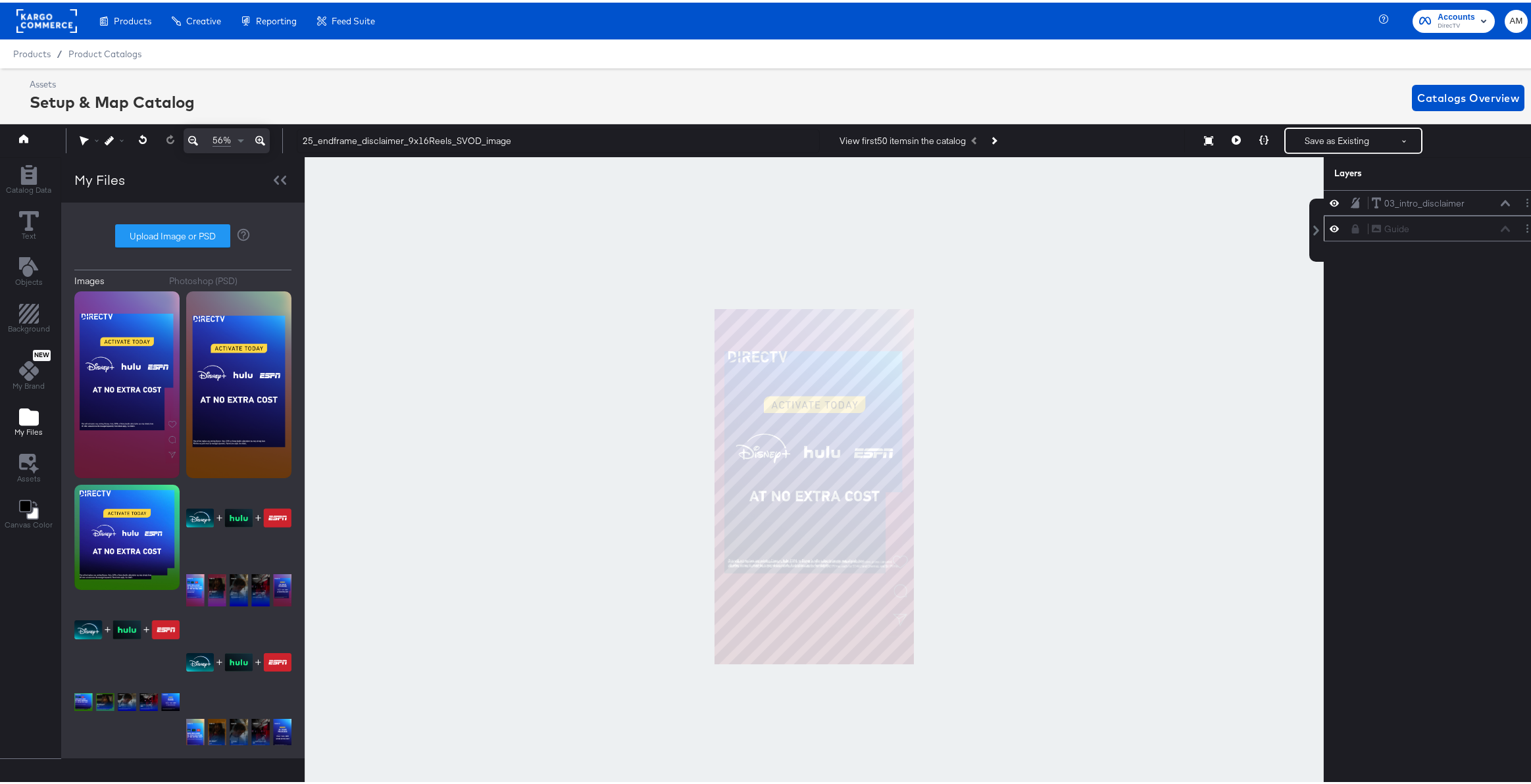
click at [263, 135] on icon at bounding box center [260, 138] width 10 height 16
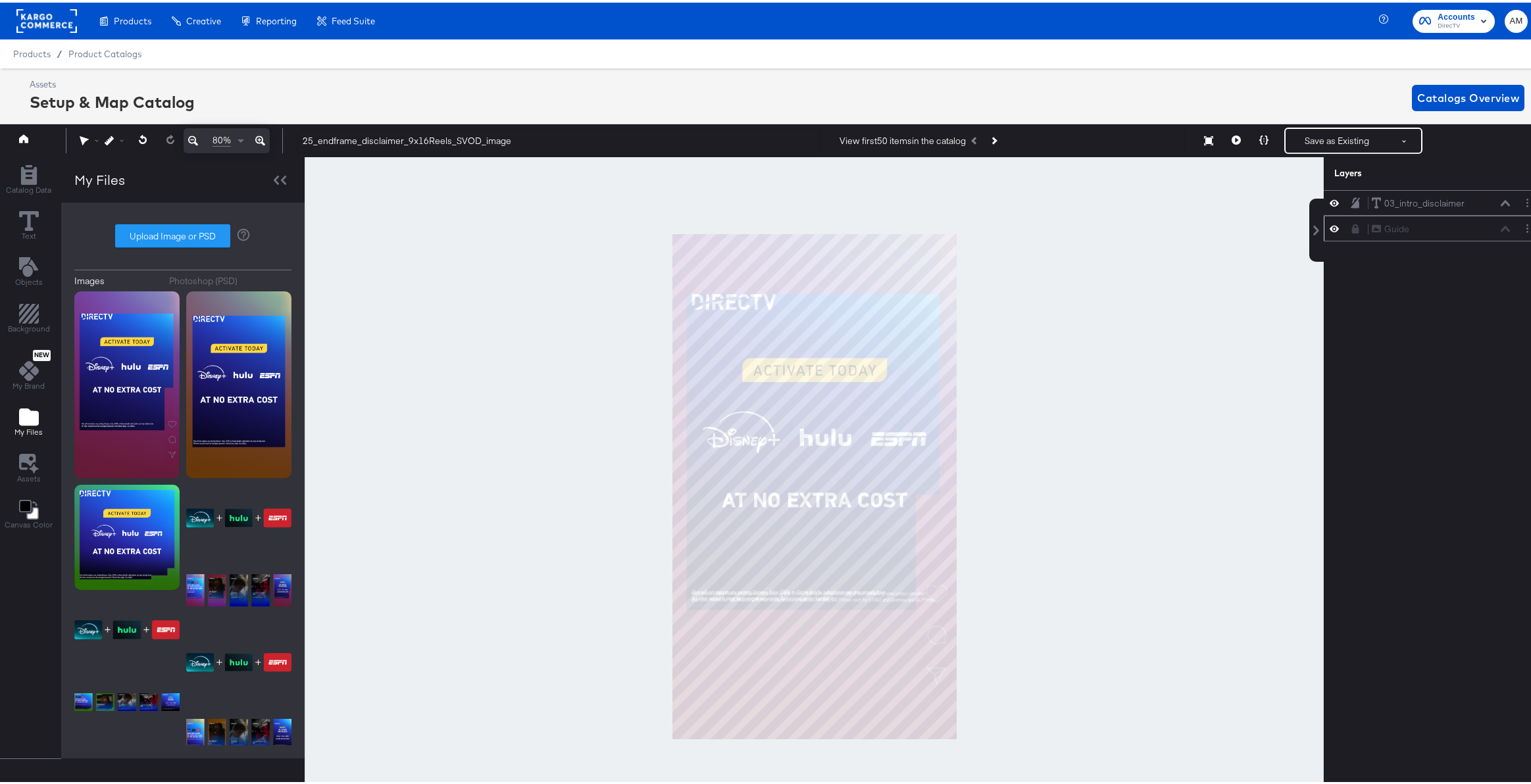
click at [263, 135] on icon at bounding box center [260, 138] width 10 height 16
click at [263, 135] on icon at bounding box center [260, 138] width 10 height 16
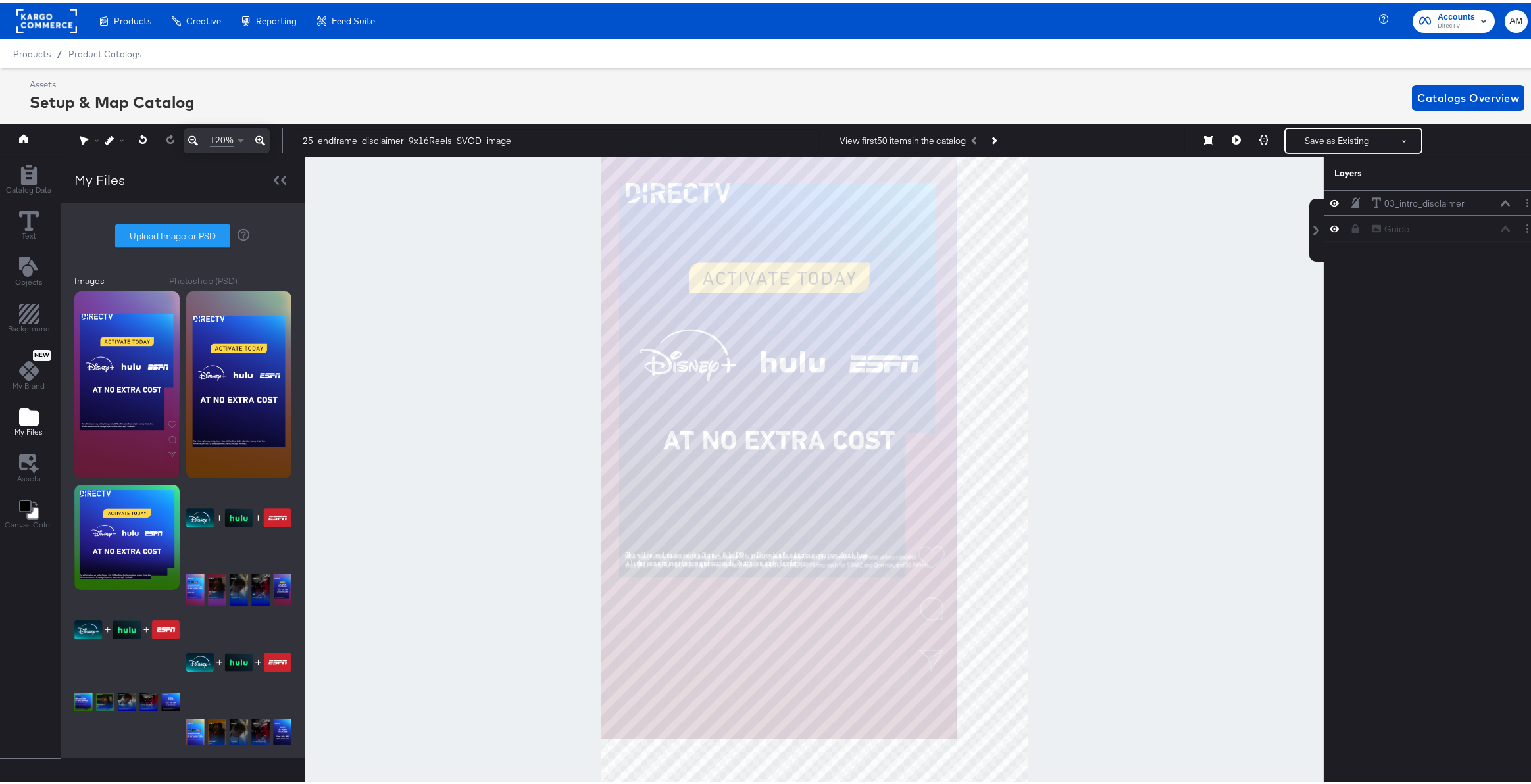
click at [263, 135] on icon at bounding box center [260, 138] width 10 height 16
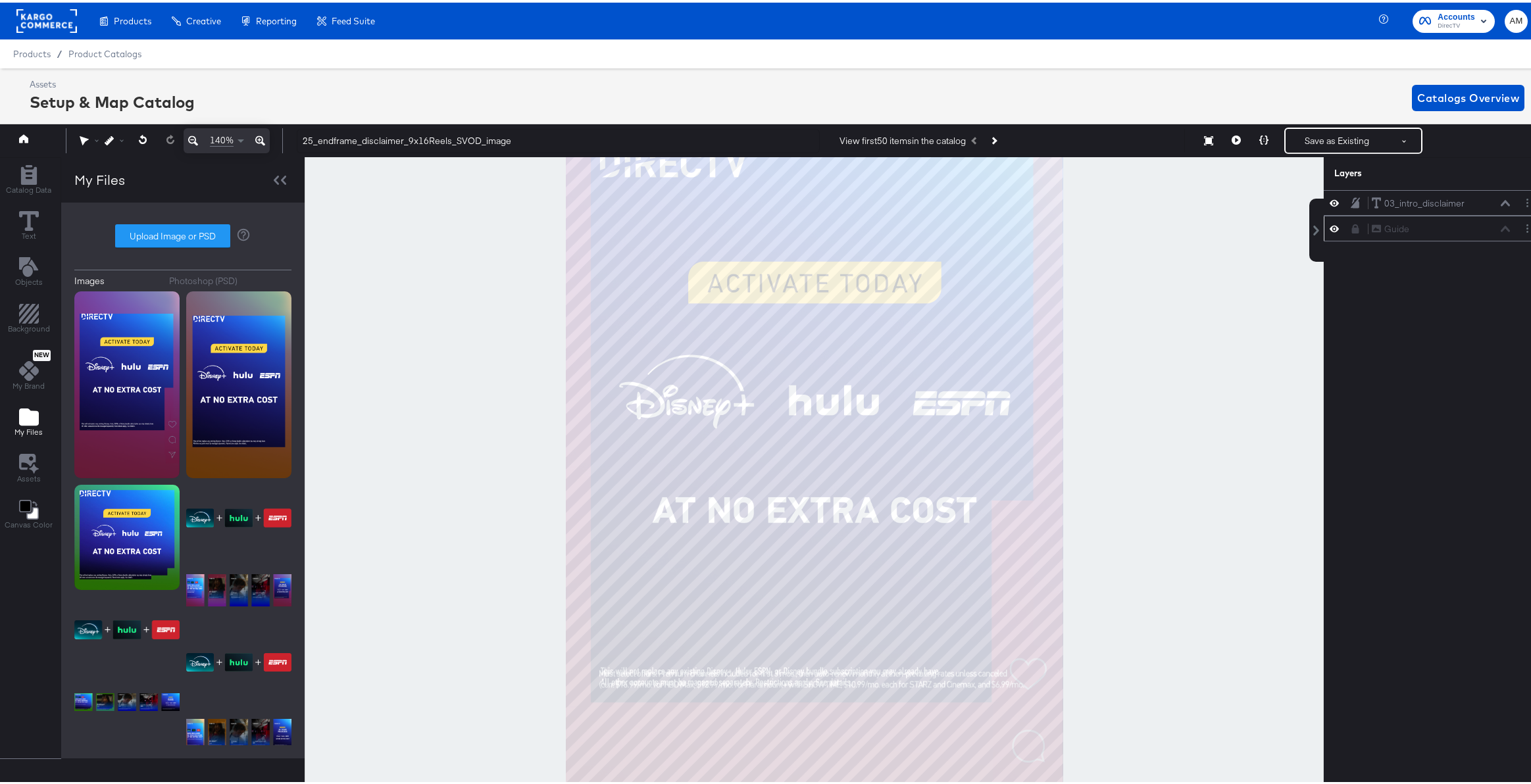
click at [263, 135] on icon at bounding box center [260, 138] width 10 height 16
